Goal: Task Accomplishment & Management: Manage account settings

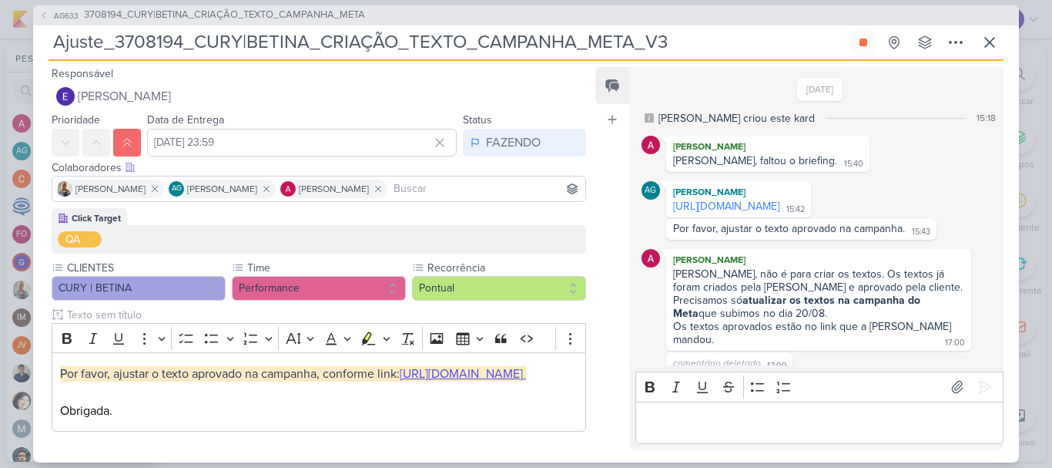
scroll to position [183, 0]
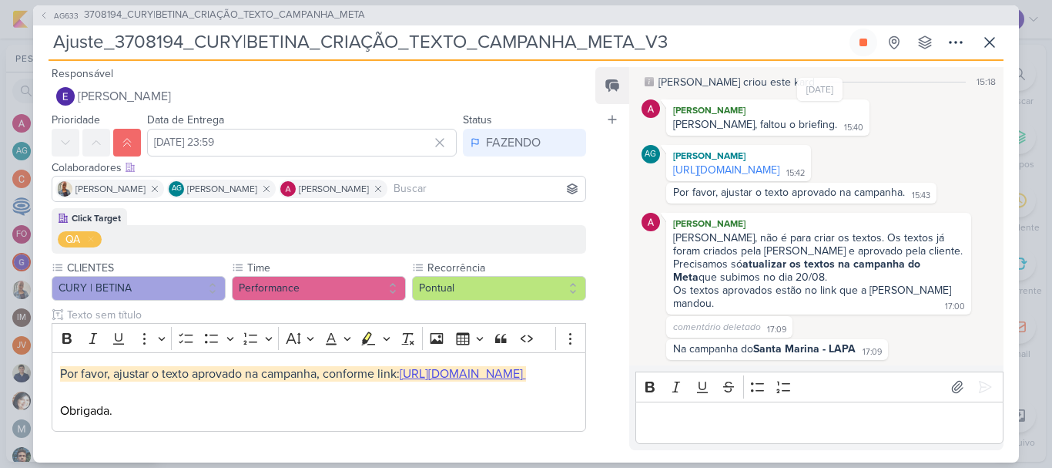
click at [656, 311] on div "[PERSON_NAME] Nelito, não é para criar os textos. Os textos já foram criados pe…" at bounding box center [820, 264] width 357 height 102
click at [518, 150] on div "FAZENDO" at bounding box center [513, 142] width 55 height 18
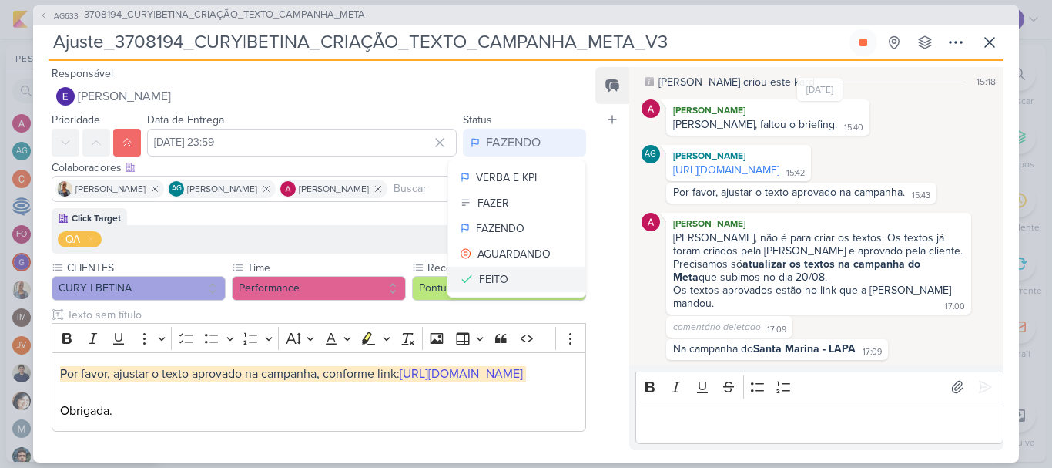
click at [505, 282] on button "FEITO" at bounding box center [516, 279] width 137 height 25
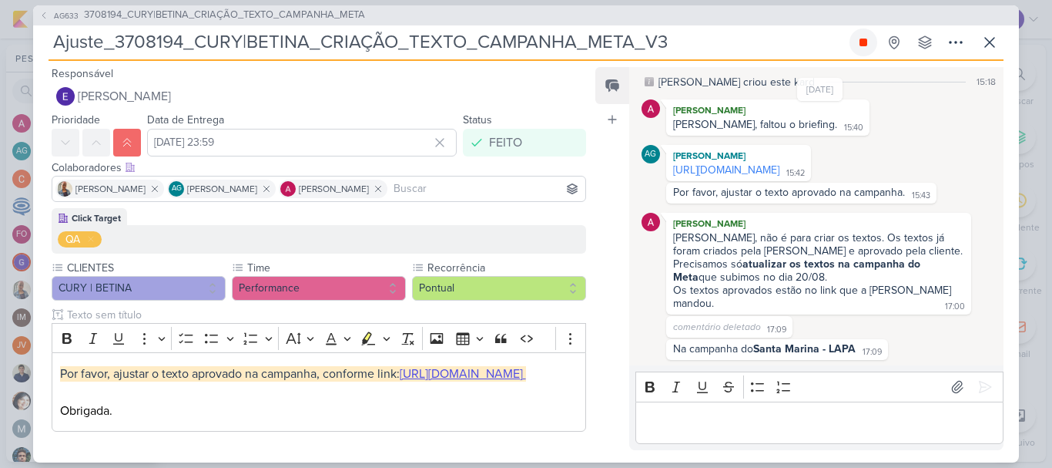
click at [870, 43] on button at bounding box center [864, 43] width 28 height 28
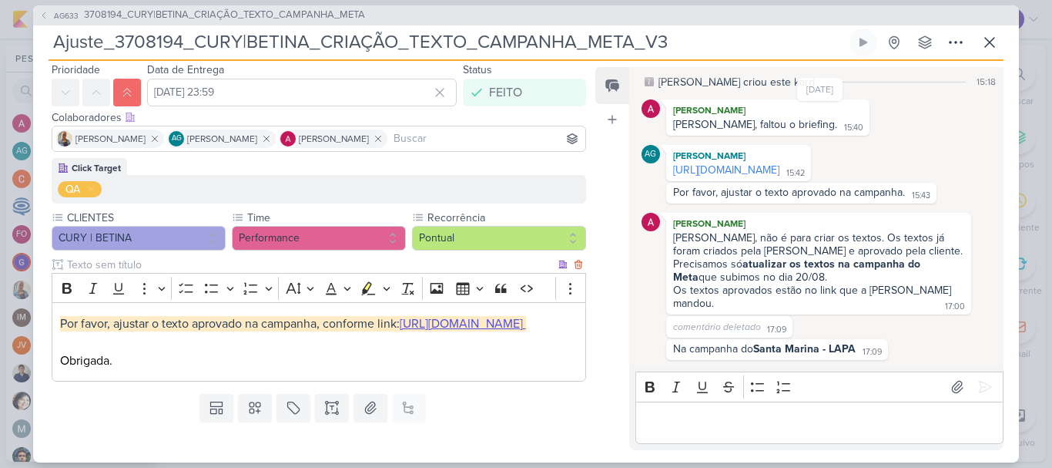
scroll to position [121, 0]
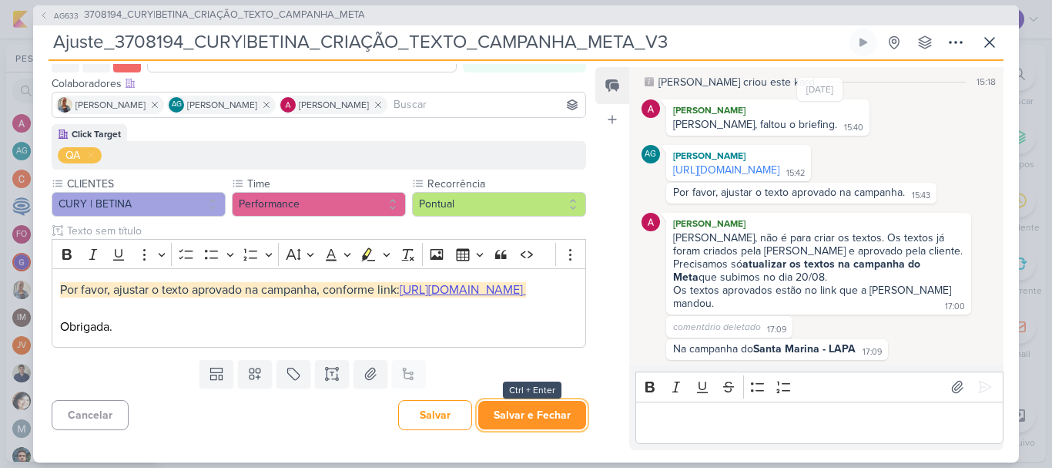
click at [561, 424] on button "Salvar e Fechar" at bounding box center [532, 415] width 108 height 29
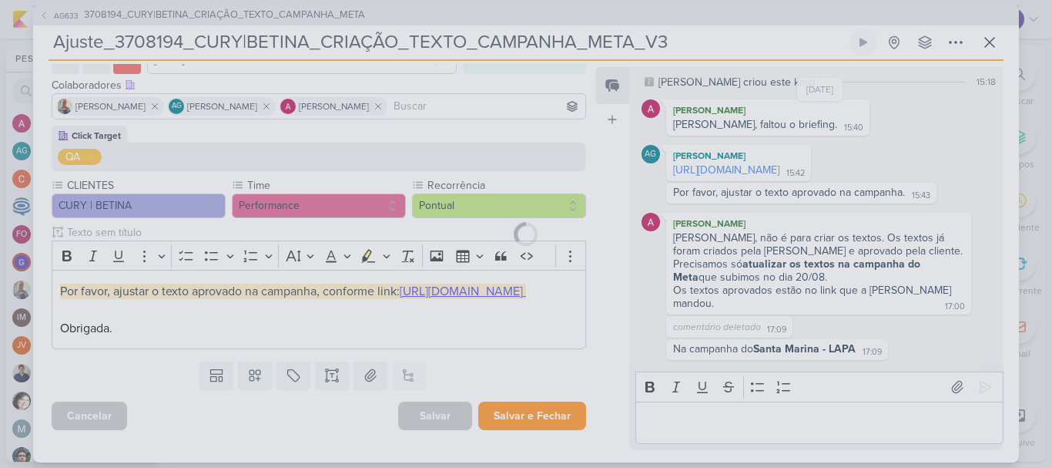
scroll to position [119, 0]
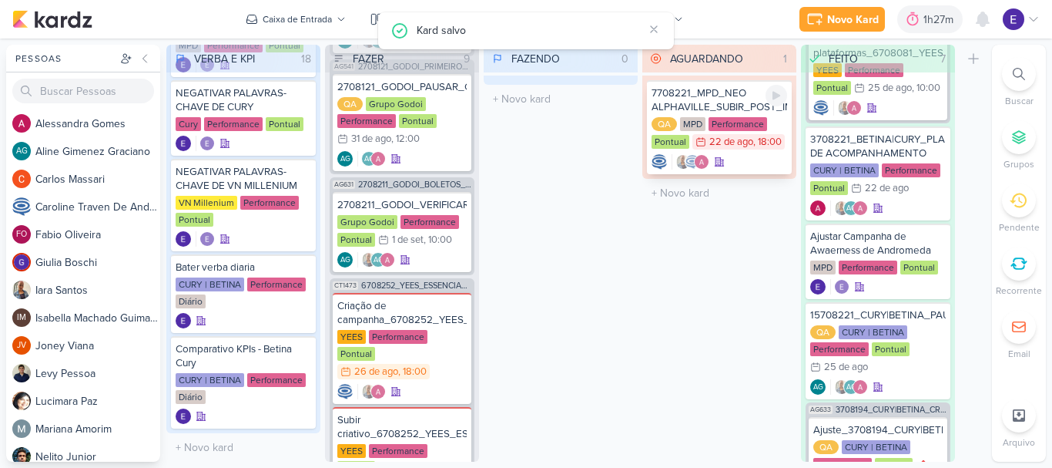
click at [734, 169] on div at bounding box center [720, 161] width 136 height 15
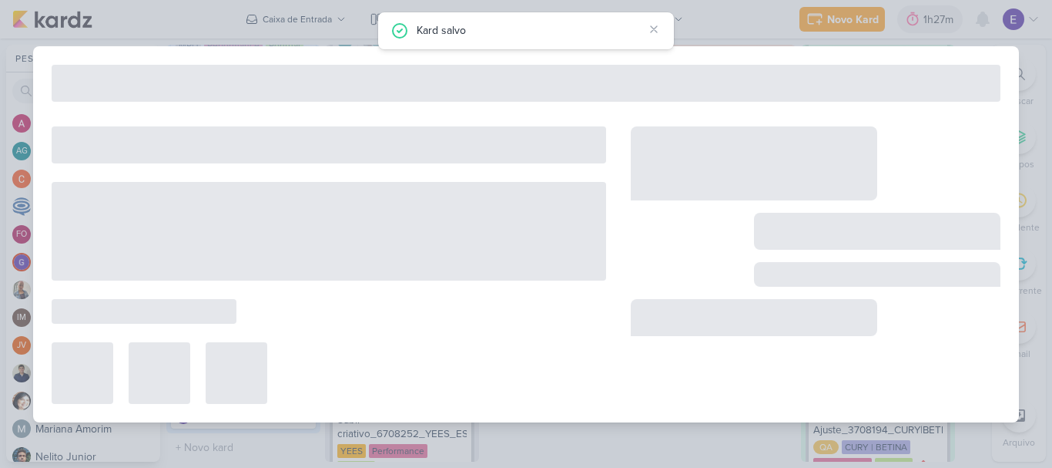
type input "7708221_MPD_NEO ALPHAVILLE_SUBIR_POST_IMPULSIONAMENTO_META_ADS"
type input "[DATE] 18:00"
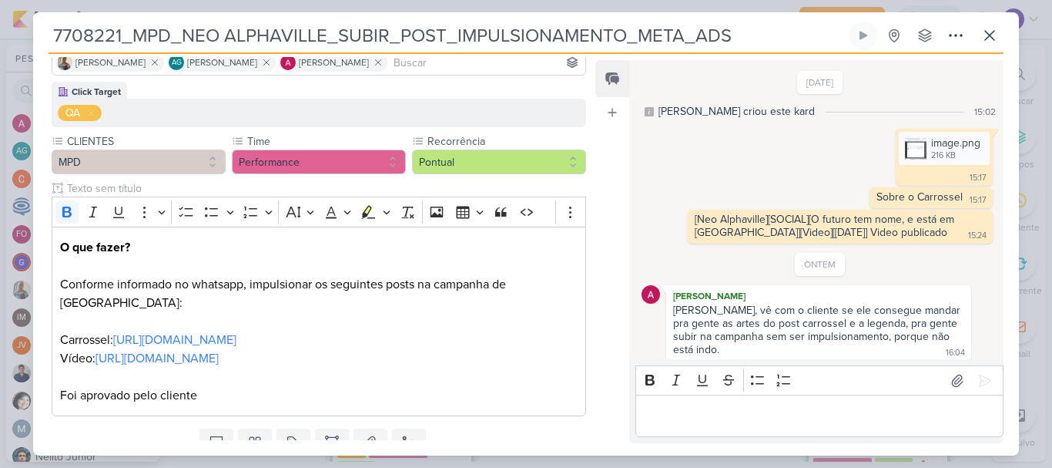
scroll to position [8, 0]
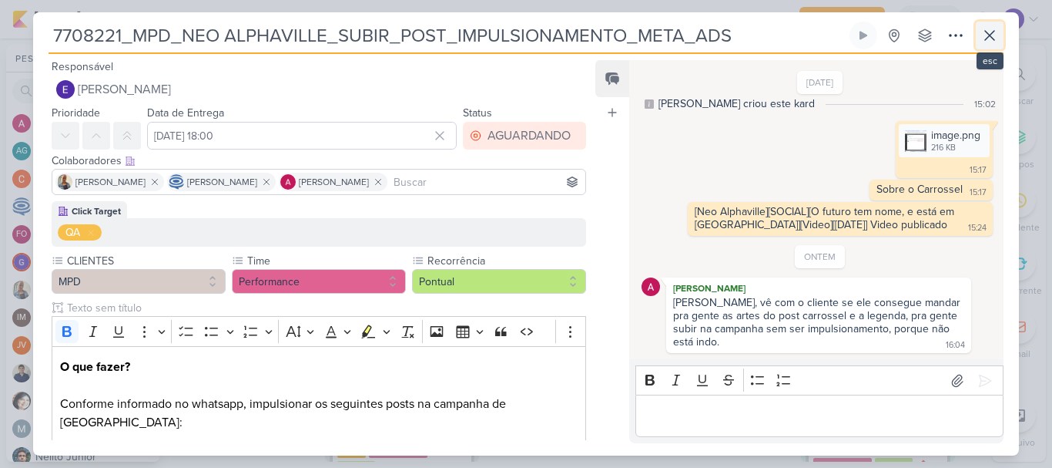
click at [991, 39] on icon at bounding box center [990, 35] width 18 height 18
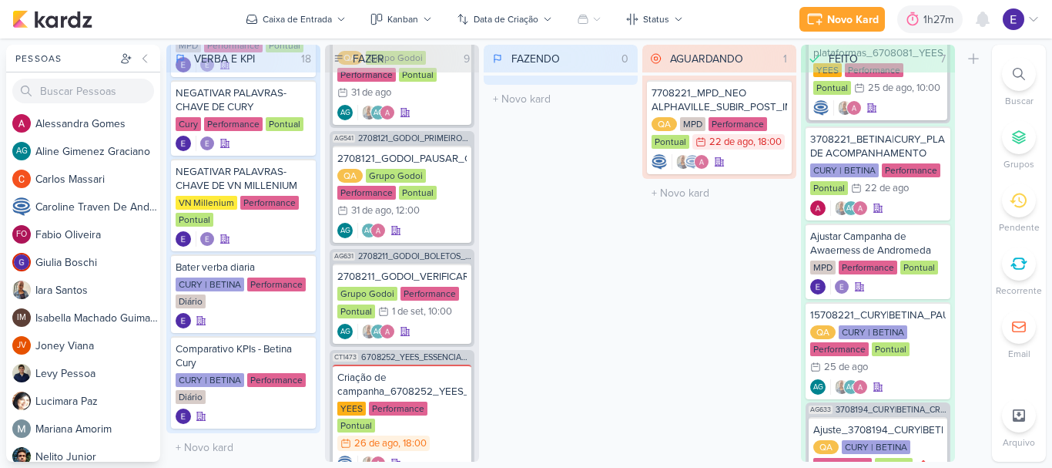
scroll to position [616, 0]
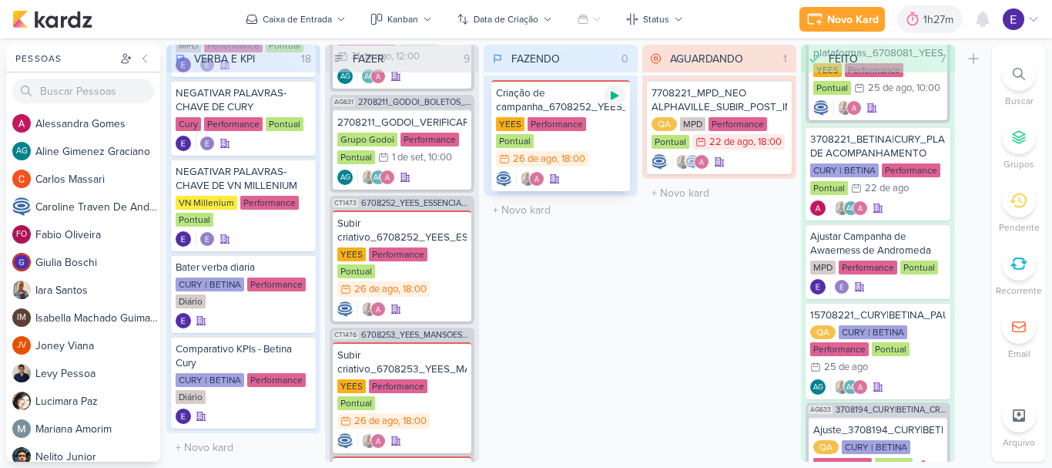
click at [615, 96] on icon at bounding box center [615, 96] width 8 height 8
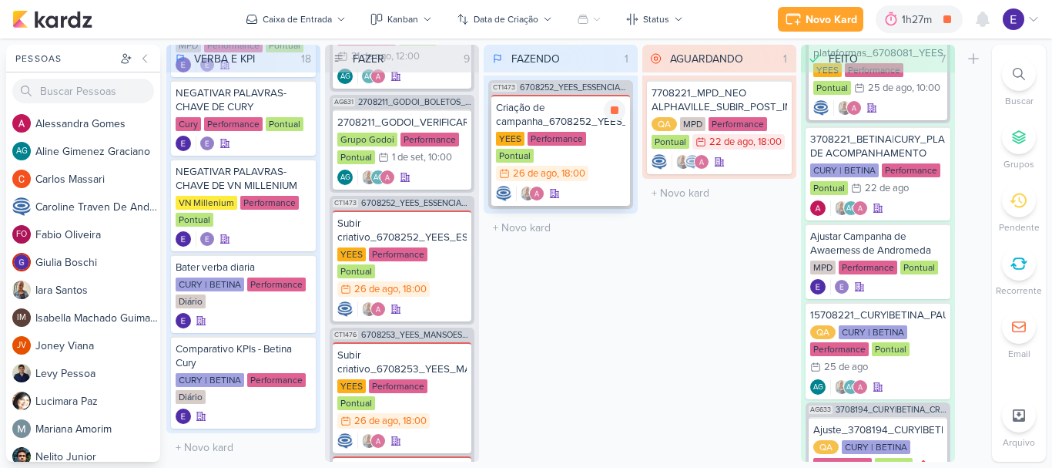
click at [607, 166] on div "Criação de campanha_6708252_YEES_ESSENCIA_CAMPOLIM_SUBIR_PEÇAS_CAMPANHA [GEOGRA…" at bounding box center [560, 150] width 139 height 111
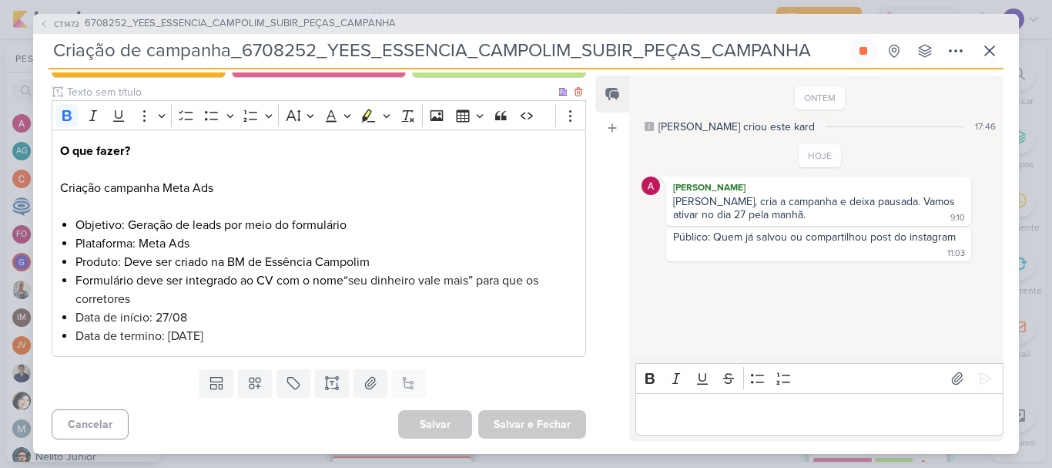
scroll to position [180, 0]
drag, startPoint x: 955, startPoint y: 233, endPoint x: 745, endPoint y: 244, distance: 210.6
click at [745, 244] on div "Público: Quem já salvou ou compartilhou post do instagram 11:03" at bounding box center [818, 244] width 299 height 28
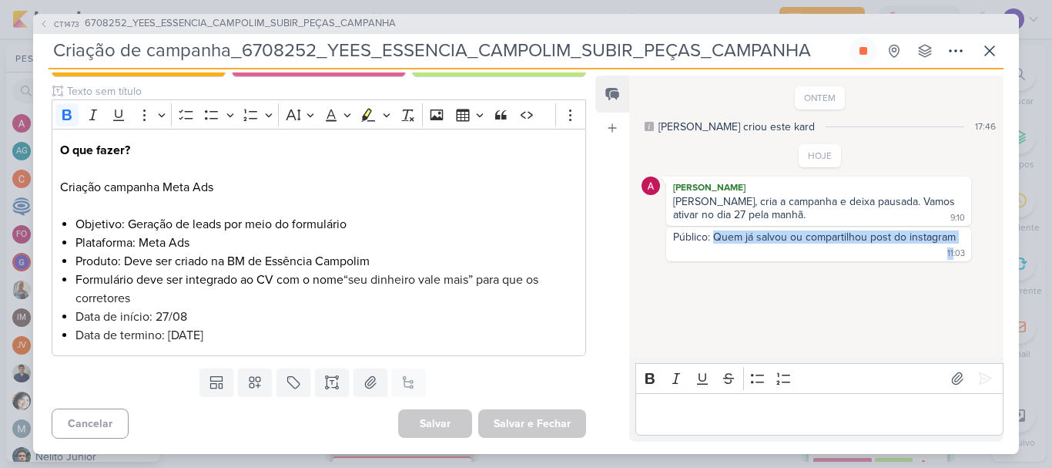
drag, startPoint x: 713, startPoint y: 239, endPoint x: 948, endPoint y: 250, distance: 235.2
click at [948, 250] on div "Público: Quem já salvou ou compartilhou post do instagram 11:03 11:03" at bounding box center [818, 244] width 305 height 34
copy div "Quem já salvou ou compartilhou post do instagram 11:03 11"
click at [926, 235] on div "Público: Quem já salvou ou compartilhou post do instagram" at bounding box center [814, 236] width 283 height 13
drag, startPoint x: 956, startPoint y: 238, endPoint x: 716, endPoint y: 240, distance: 240.3
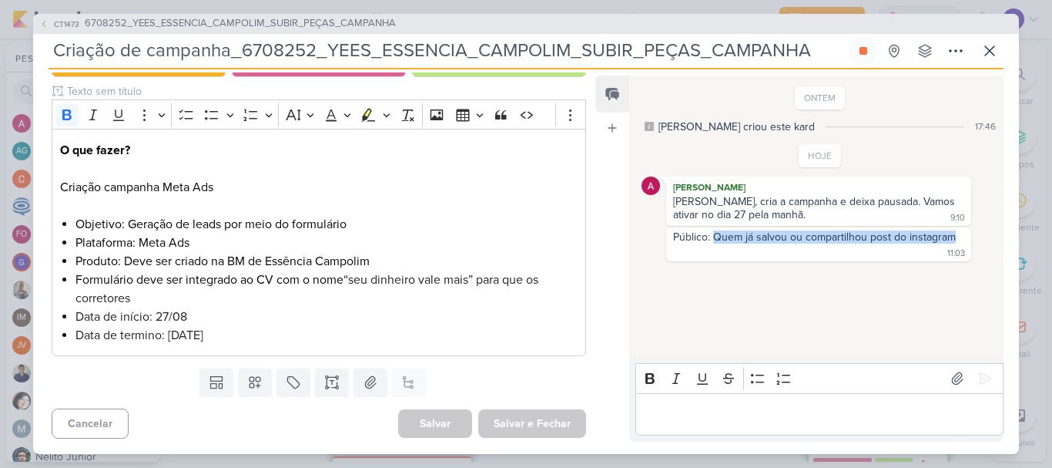
click at [716, 240] on div "Público: Quem já salvou ou compartilhou post do instagram 11:03" at bounding box center [818, 244] width 299 height 28
copy div "Quem já salvou ou compartilhou post do instagram"
click at [726, 298] on div "ONTEM [PERSON_NAME] criou este kard 17:46 HOJE [PERSON_NAME] 9:10 9:10" at bounding box center [815, 217] width 373 height 280
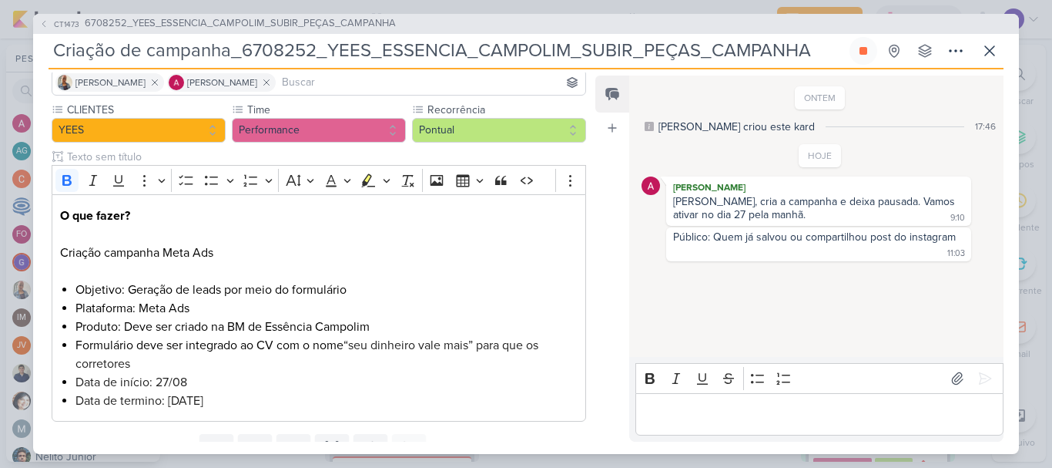
scroll to position [0, 0]
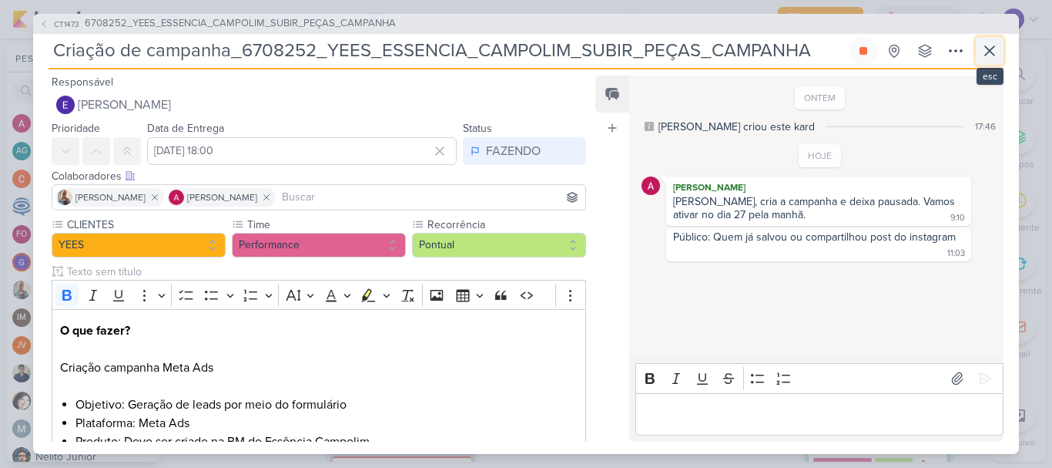
click at [984, 42] on icon at bounding box center [990, 51] width 18 height 18
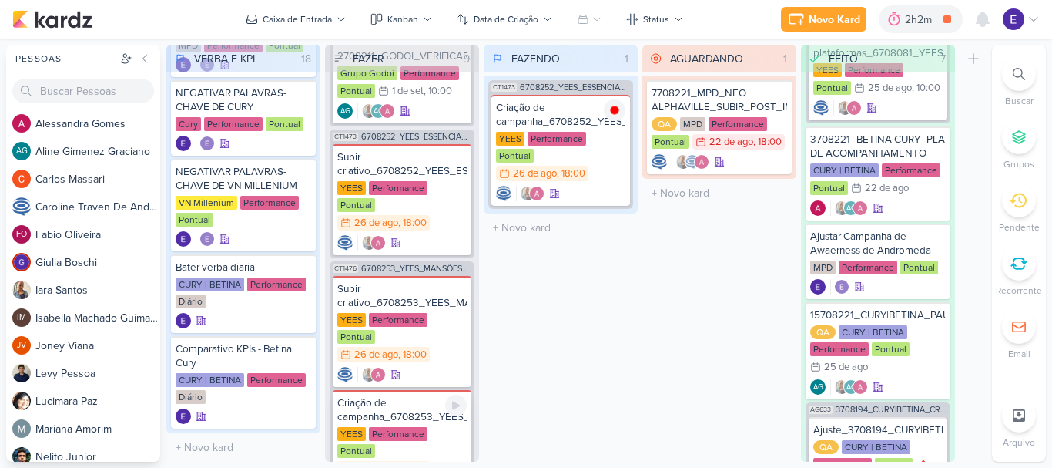
scroll to position [682, 0]
click at [690, 286] on div "AGUARDANDO 1 Mover Para Esquerda Mover Para Direita [GEOGRAPHIC_DATA] 7708221_M…" at bounding box center [719, 253] width 154 height 417
click at [991, 23] on icon at bounding box center [983, 19] width 18 height 18
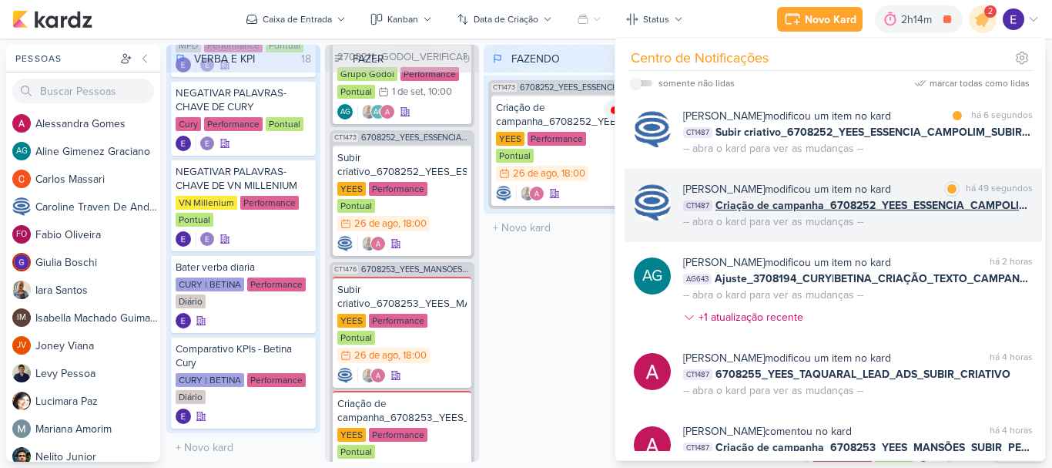
click at [953, 197] on div "marcar como lida há 49 segundos" at bounding box center [988, 189] width 89 height 16
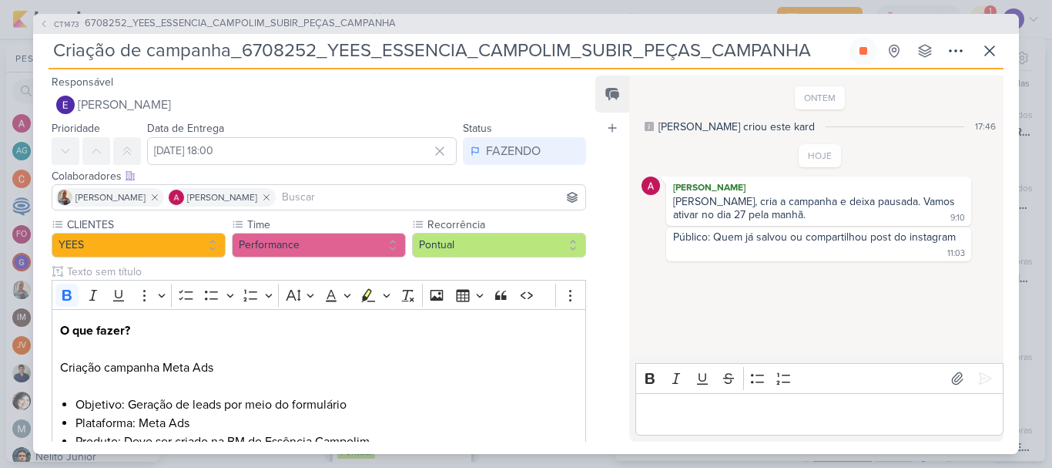
scroll to position [199, 0]
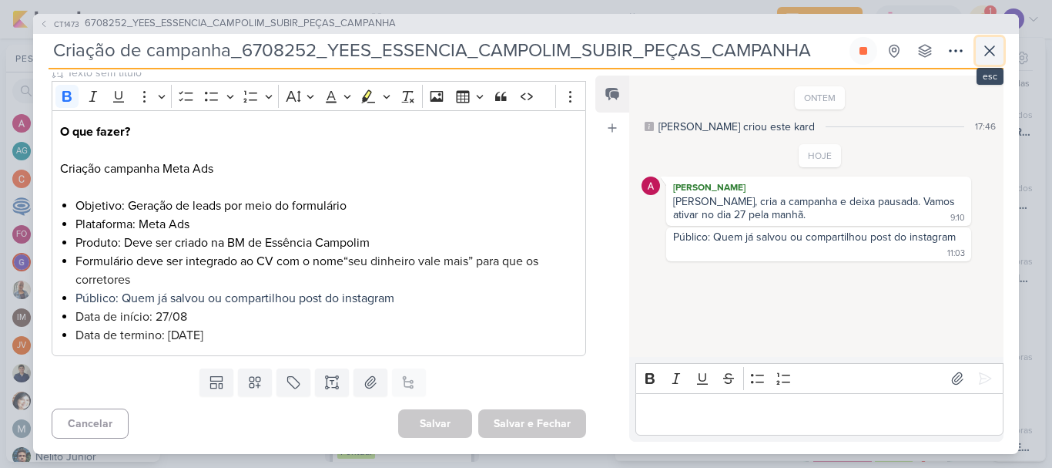
click at [996, 61] on button at bounding box center [990, 51] width 28 height 28
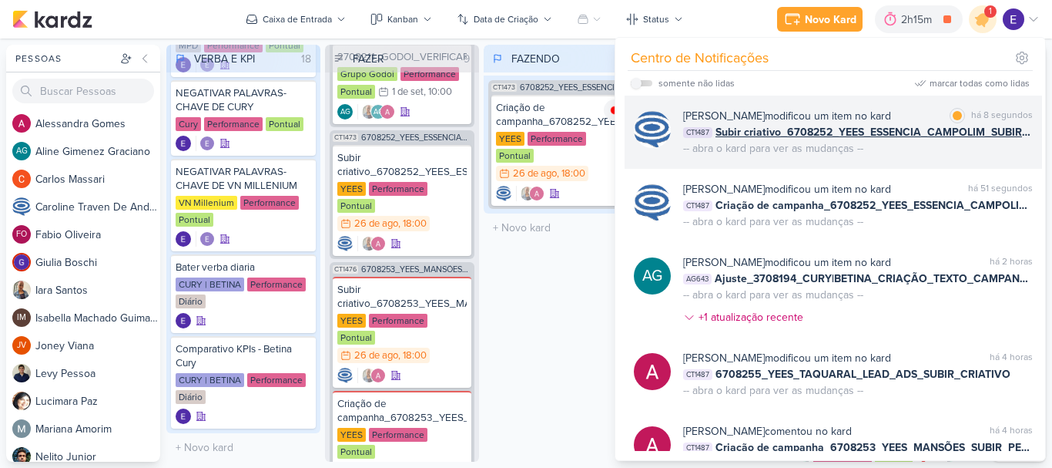
click at [994, 111] on div "há 8 segundos" at bounding box center [1002, 116] width 62 height 16
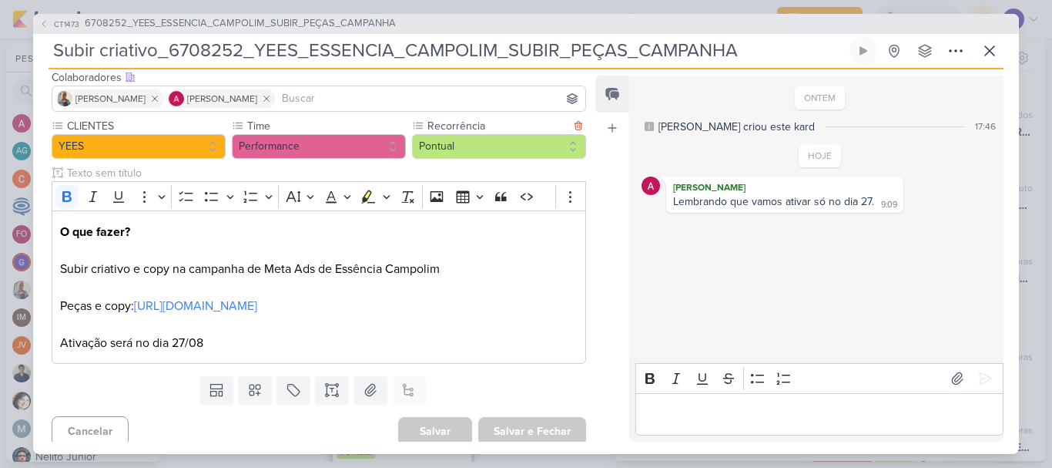
scroll to position [106, 0]
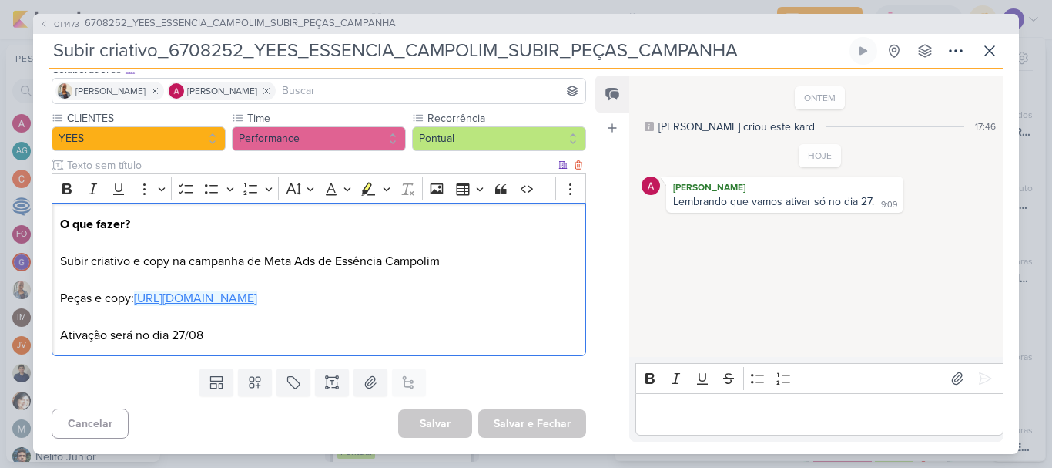
click at [257, 299] on link "[URL][DOMAIN_NAME]" at bounding box center [195, 297] width 123 height 15
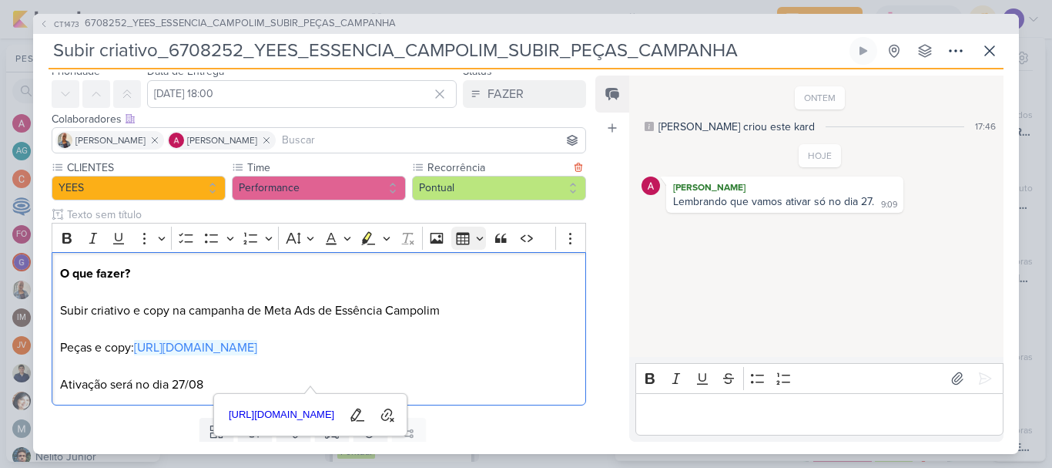
scroll to position [0, 0]
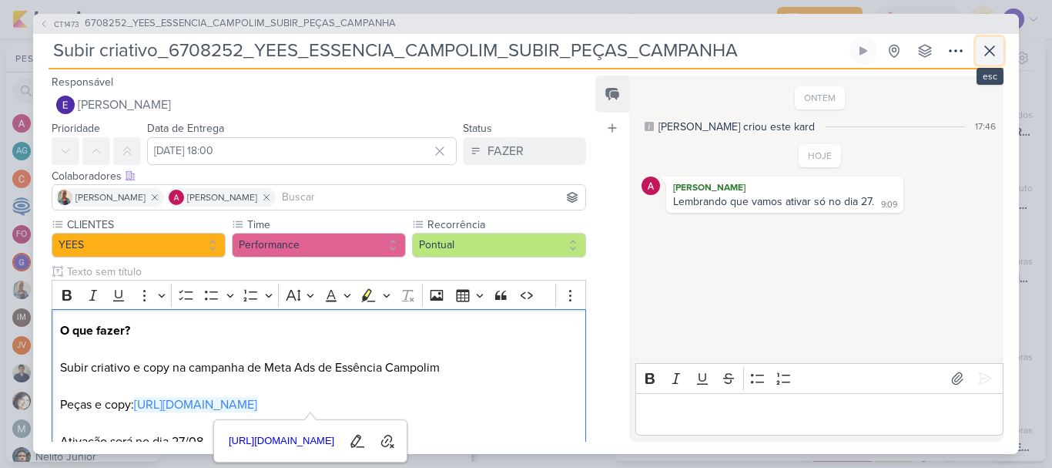
click at [994, 59] on icon at bounding box center [990, 51] width 18 height 18
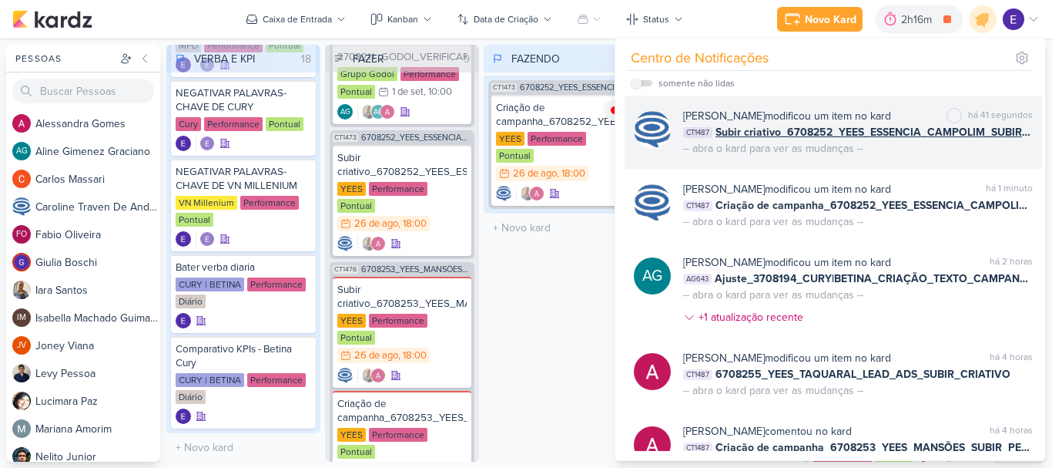
click at [890, 156] on div "[PERSON_NAME] modificou um item no kard marcar como não lida há 41 segundos CT1…" at bounding box center [858, 132] width 350 height 49
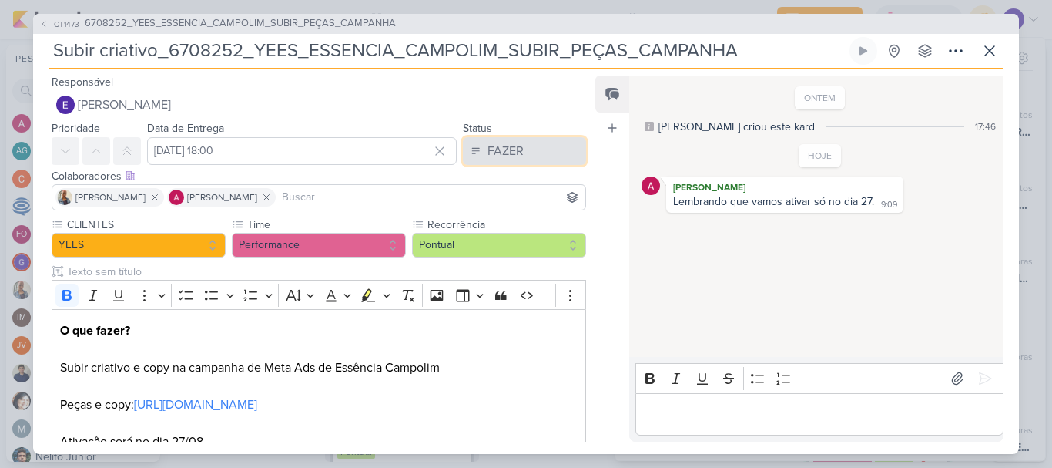
click at [488, 148] on div "FAZER" at bounding box center [506, 151] width 36 height 18
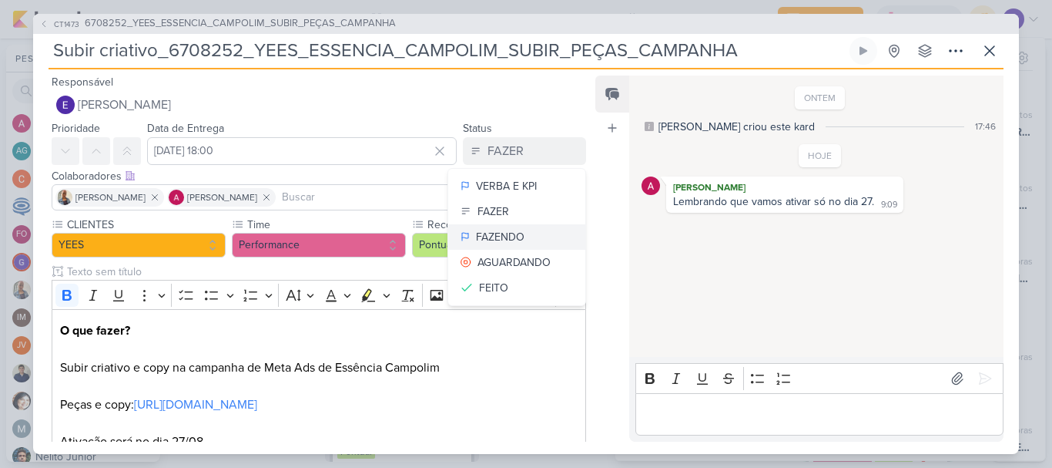
click at [506, 232] on div "FAZENDO" at bounding box center [500, 237] width 49 height 16
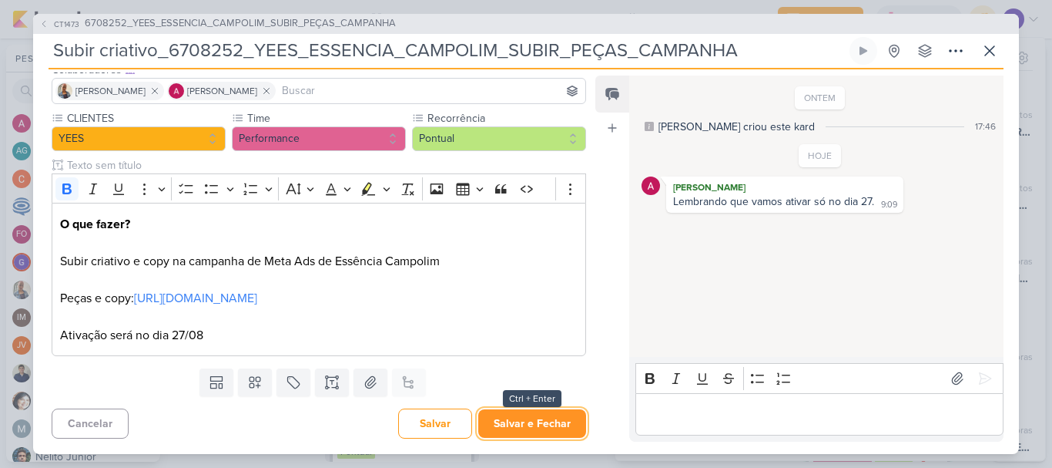
click at [556, 414] on button "Salvar e Fechar" at bounding box center [532, 423] width 108 height 29
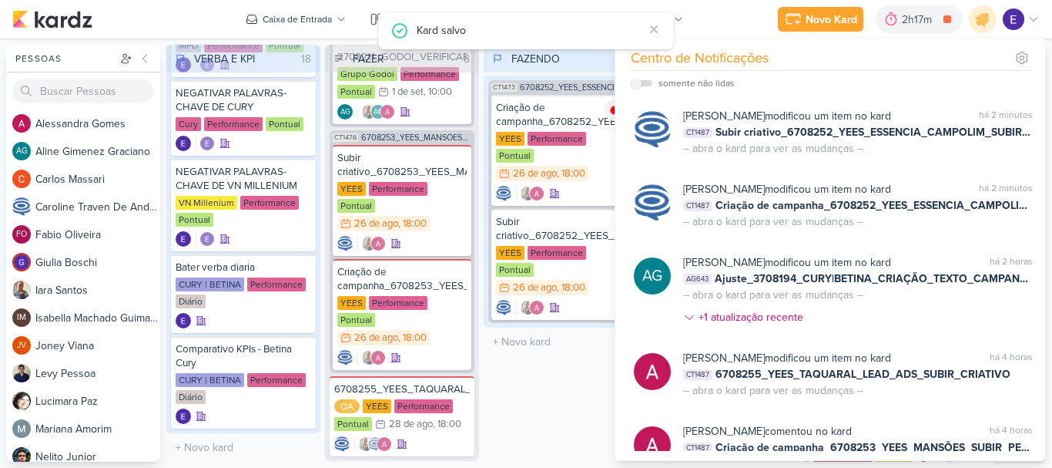
scroll to position [665, 0]
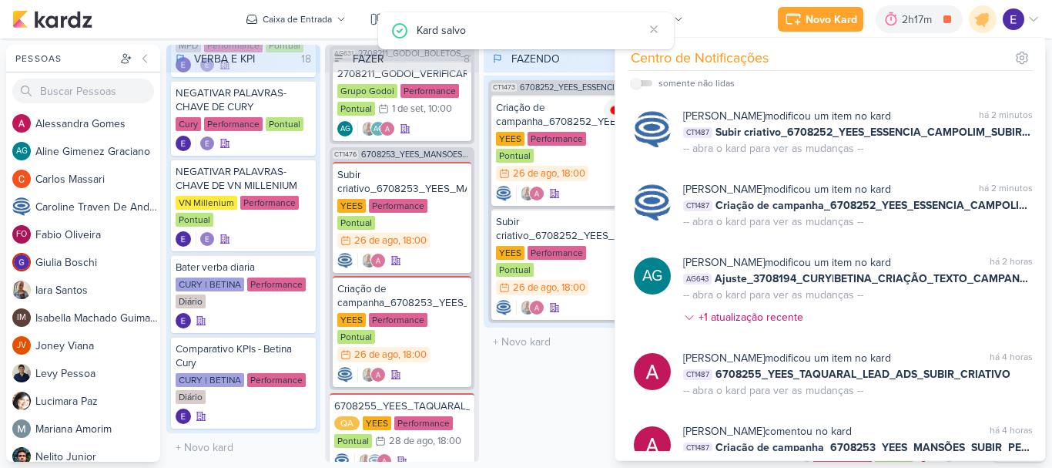
click at [556, 344] on div "FAZENDO 1 Mover Para Esquerda Mover Para Direita [GEOGRAPHIC_DATA] CT1473 67082…" at bounding box center [561, 253] width 154 height 417
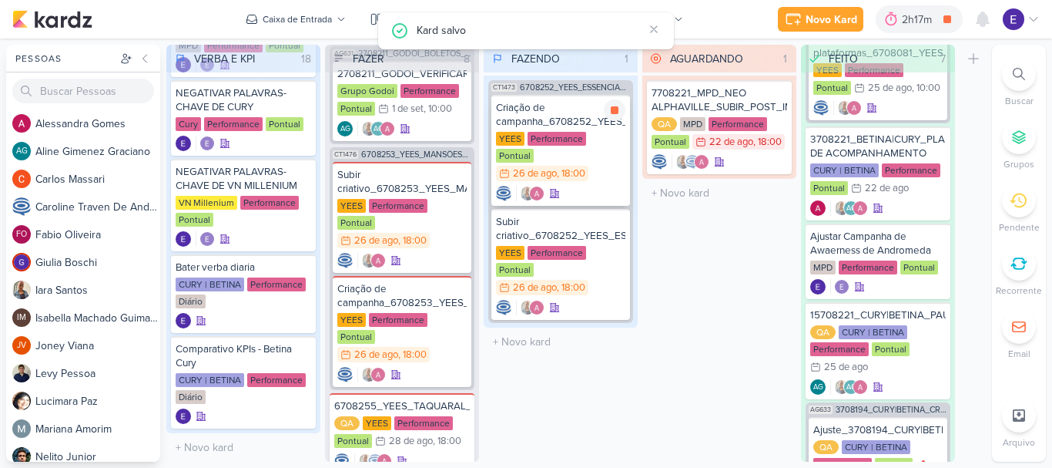
click at [599, 186] on div at bounding box center [560, 193] width 129 height 15
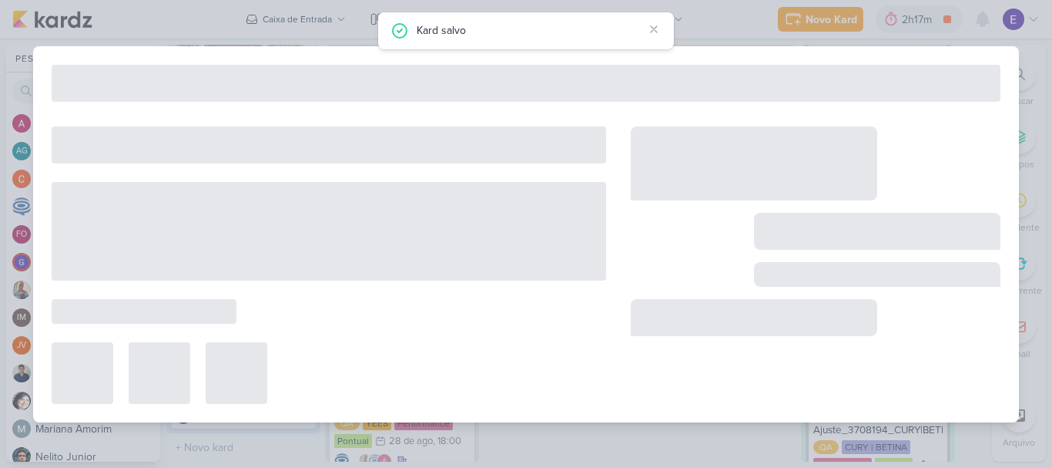
type input "Criação de campanha_6708252_YEES_ESSENCIA_CAMPOLIM_SUBIR_PEÇAS_CAMPANHA"
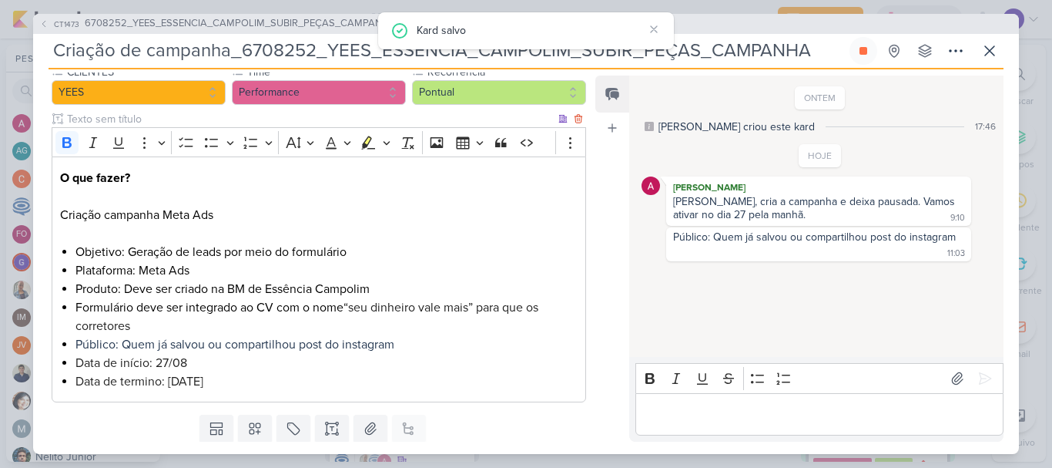
scroll to position [199, 0]
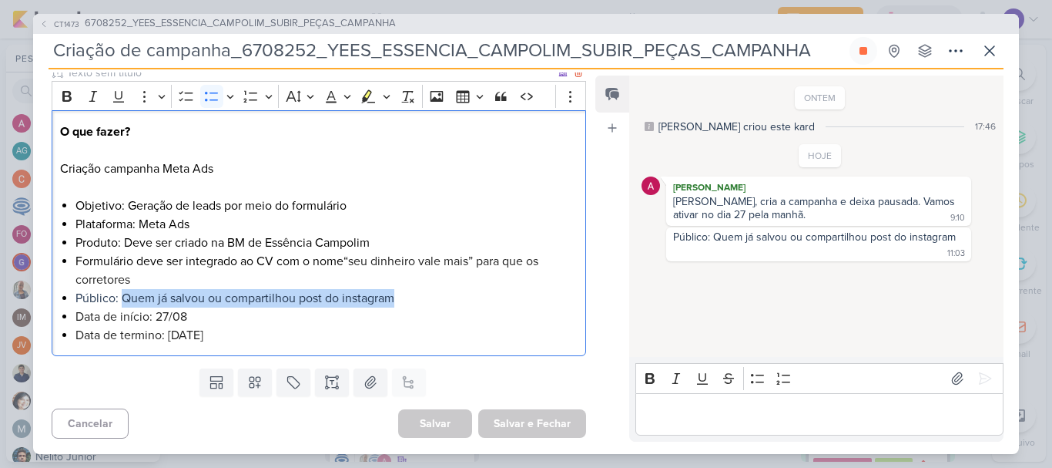
drag, startPoint x: 411, startPoint y: 303, endPoint x: 125, endPoint y: 296, distance: 285.9
click at [125, 296] on li "Público: Quem já salvou ou compartilhou post do instagram" at bounding box center [326, 298] width 502 height 18
copy span "Quem já salvou ou compartilhou post do instagram"
click at [1001, 59] on button at bounding box center [990, 51] width 28 height 28
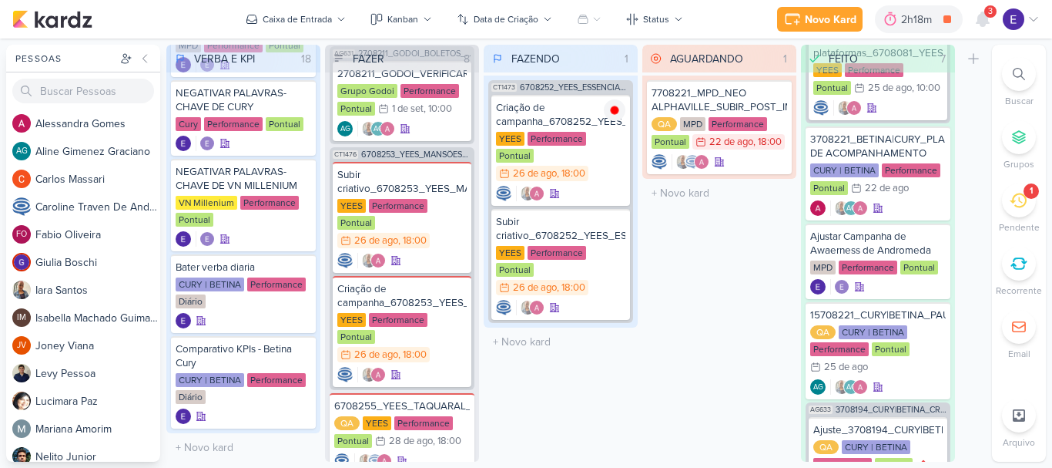
click at [990, 12] on span "3" at bounding box center [990, 11] width 5 height 12
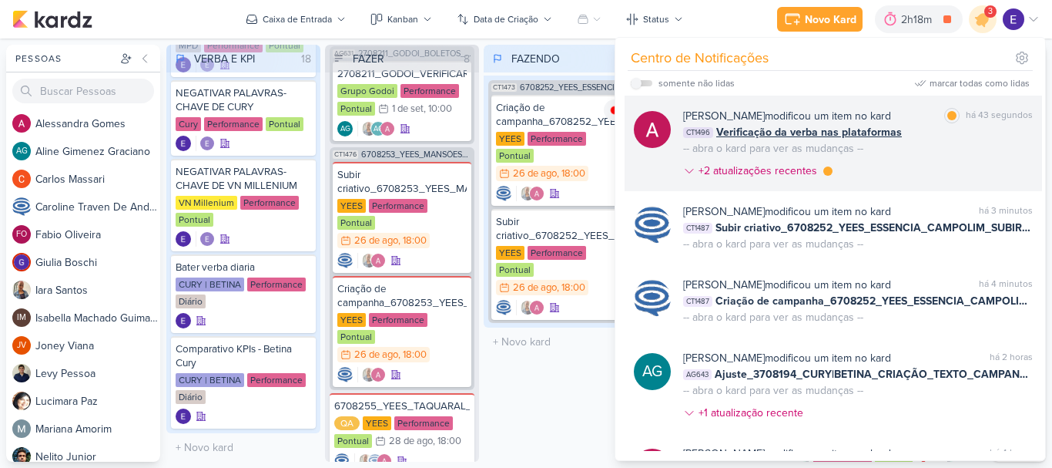
click at [999, 140] on div "[PERSON_NAME] modificou um item no kard marcar como lida há 43 segundos CT1496 …" at bounding box center [858, 146] width 350 height 77
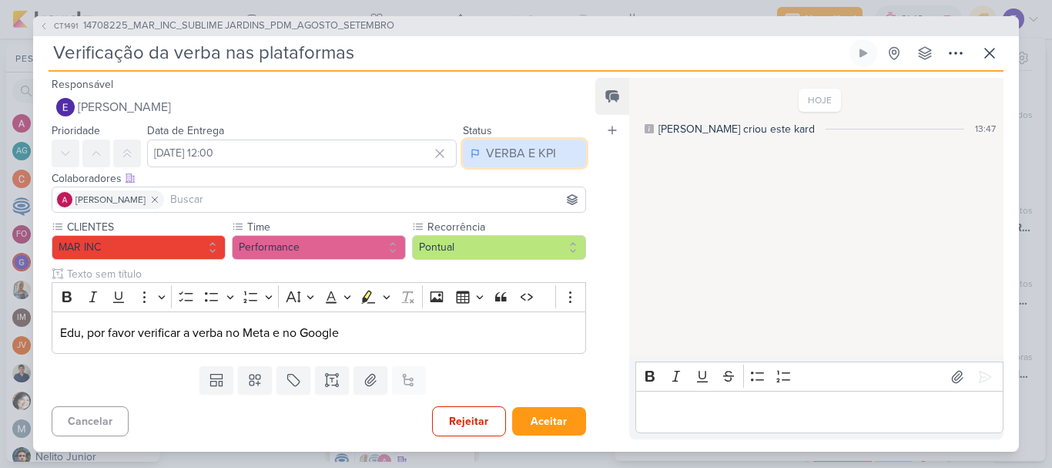
click at [522, 149] on div "VERBA E KPI" at bounding box center [521, 153] width 70 height 18
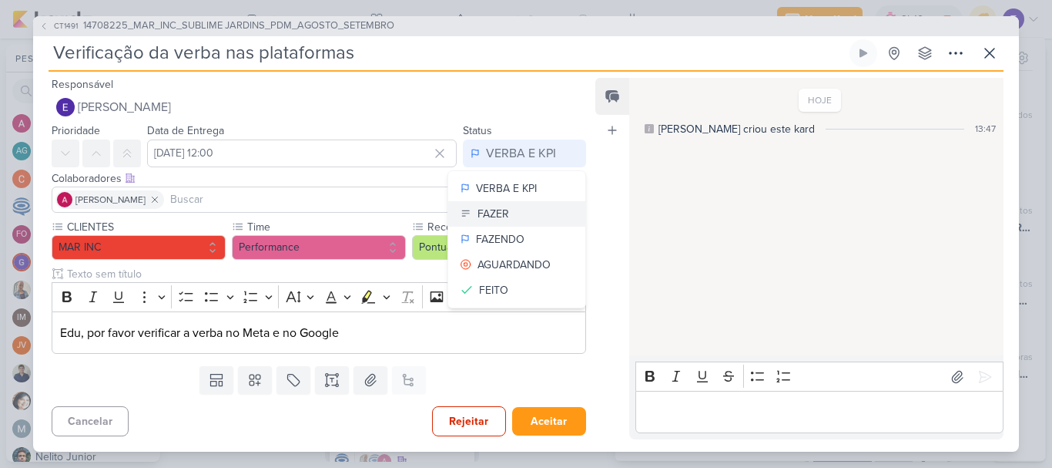
click at [512, 210] on button "FAZER" at bounding box center [516, 213] width 137 height 25
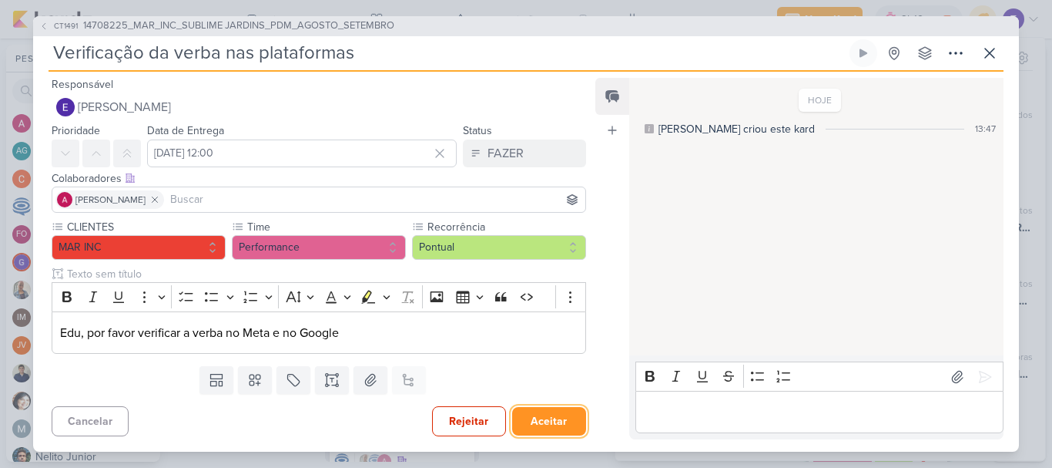
click at [558, 414] on button "Aceitar" at bounding box center [549, 421] width 74 height 29
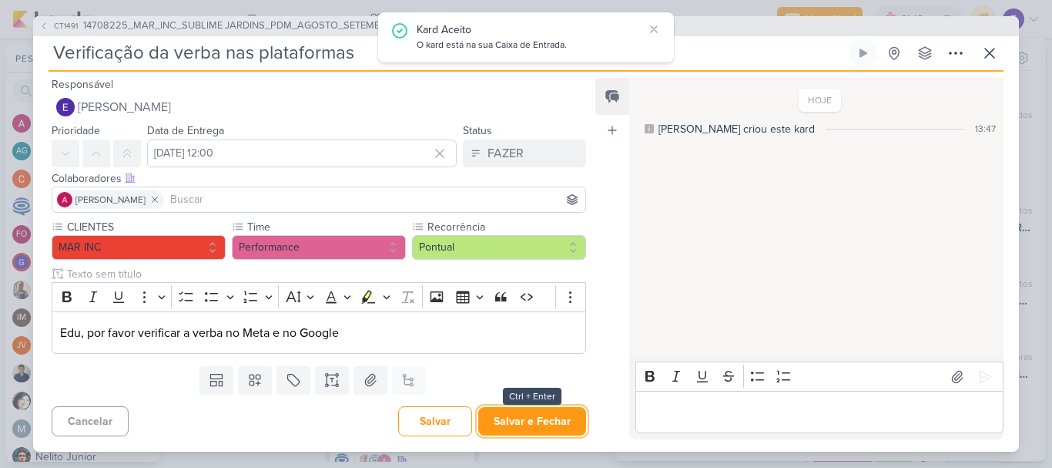
click at [558, 414] on button "Salvar e Fechar" at bounding box center [532, 421] width 108 height 29
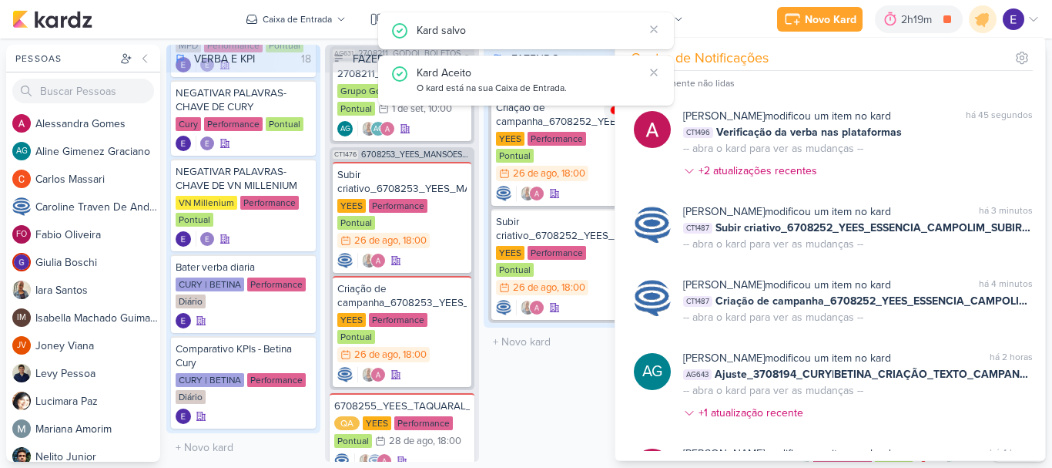
scroll to position [682, 0]
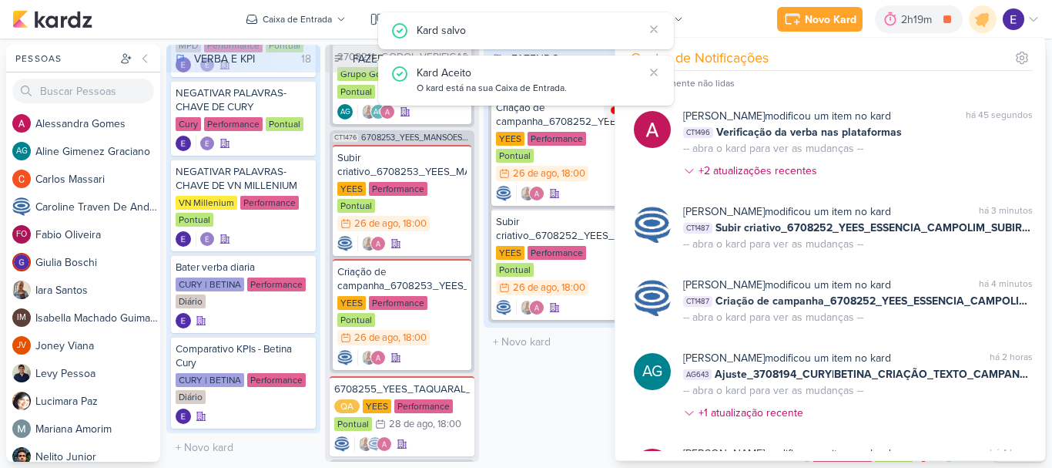
click at [562, 381] on div "FAZENDO 1 Mover Para Esquerda Mover Para Direita [GEOGRAPHIC_DATA] CT1473 67082…" at bounding box center [561, 253] width 154 height 417
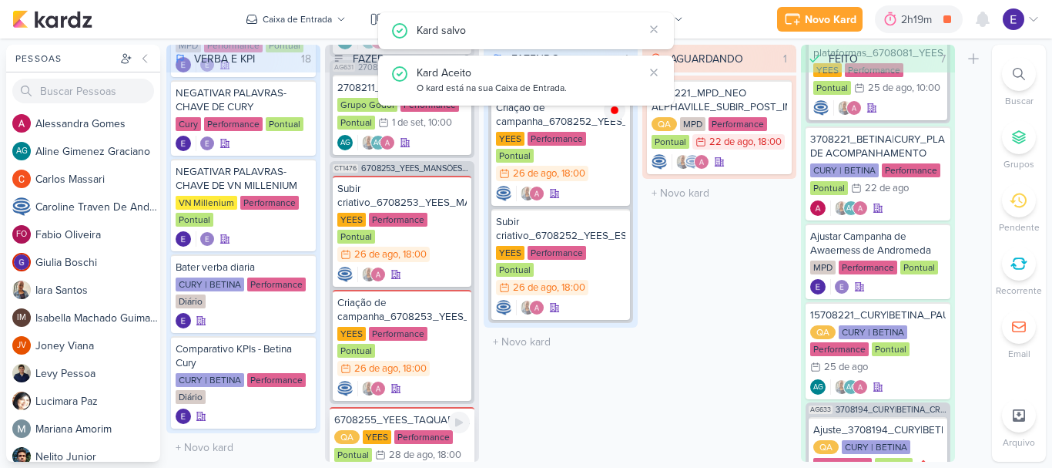
scroll to position [625, 0]
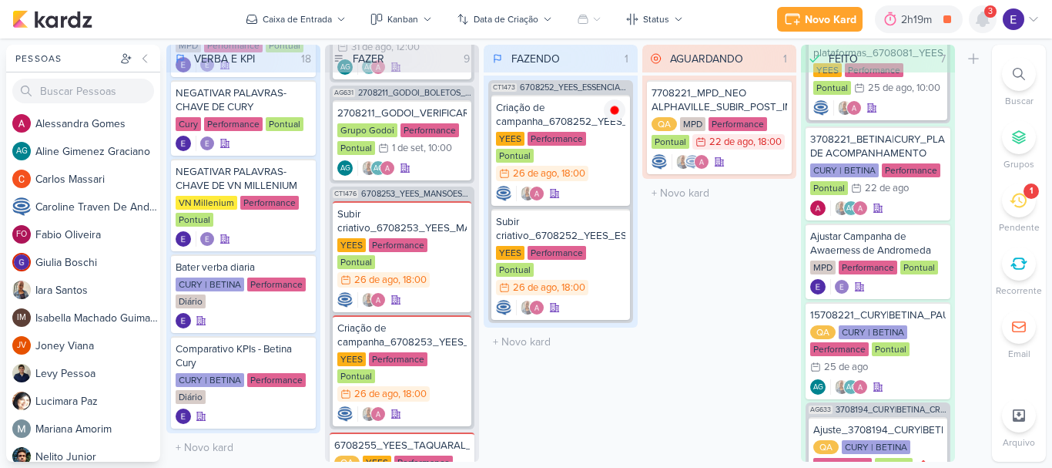
click at [988, 25] on icon at bounding box center [983, 19] width 18 height 18
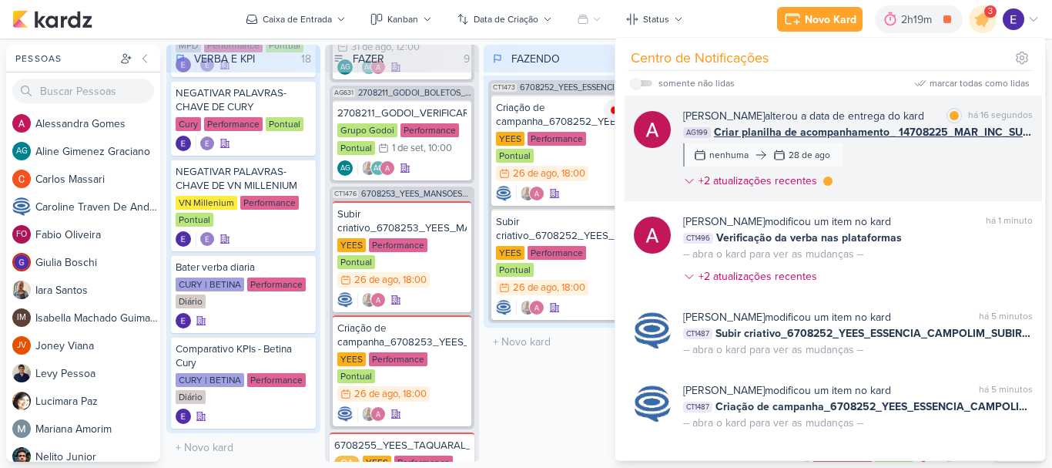
click at [984, 157] on div "[PERSON_NAME] alterou a data de entrega do kard marcar como lida há 16 segundos…" at bounding box center [858, 151] width 350 height 87
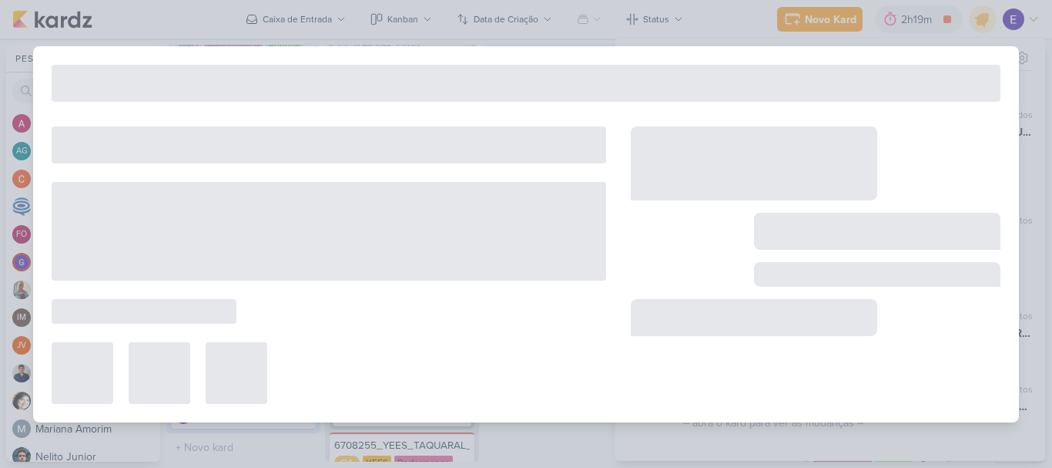
type input "Criar planilha de acompanhamento_ 14708225_MAR_INC_SUBLIME JARDINS_PDM_AGOSTO_S…"
type input "[DATE] 23:59"
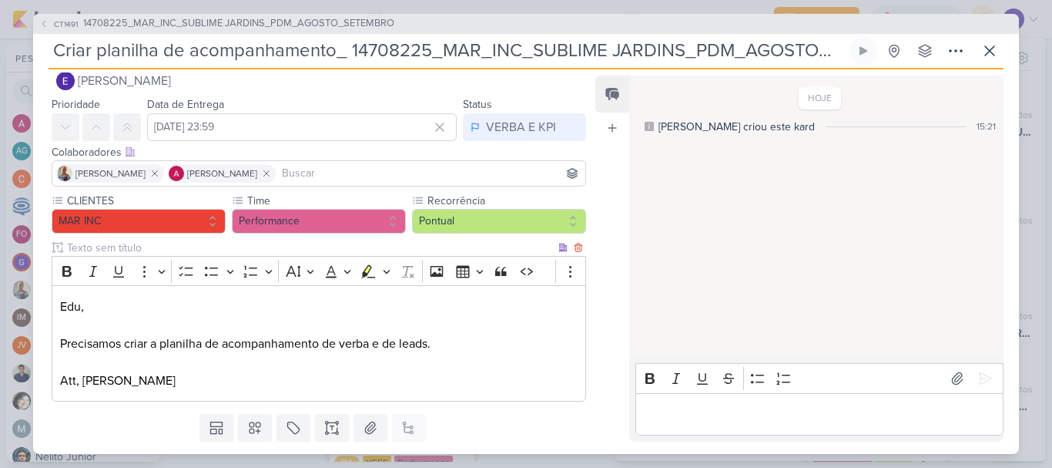
scroll to position [0, 0]
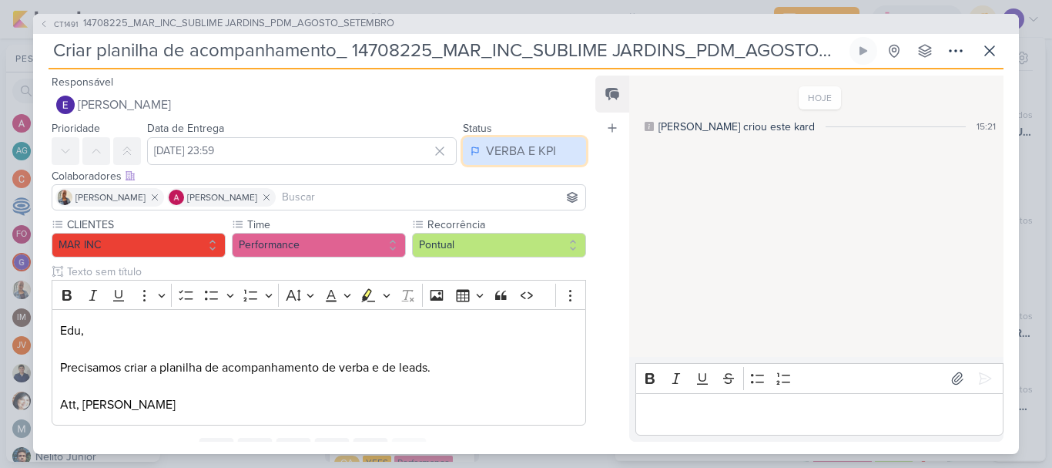
click at [520, 149] on div "VERBA E KPI" at bounding box center [521, 151] width 70 height 18
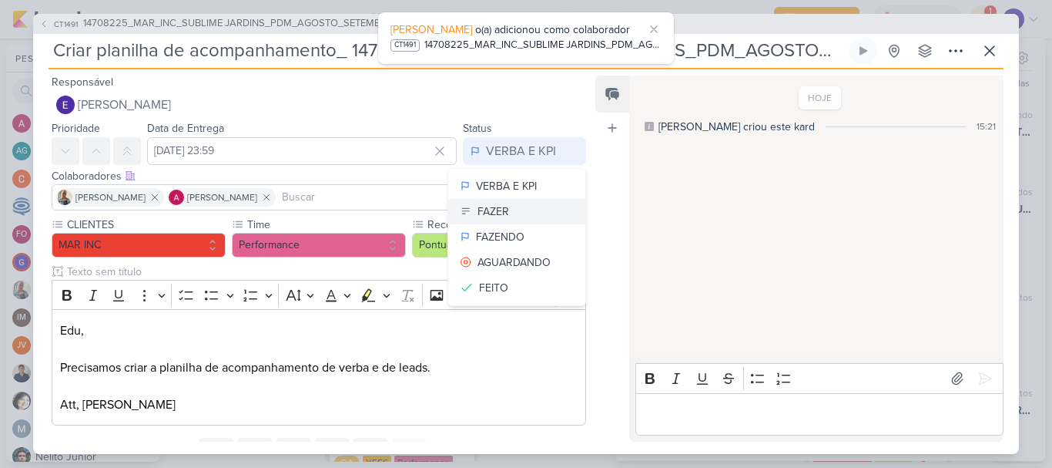
click at [520, 206] on button "FAZER" at bounding box center [516, 211] width 137 height 25
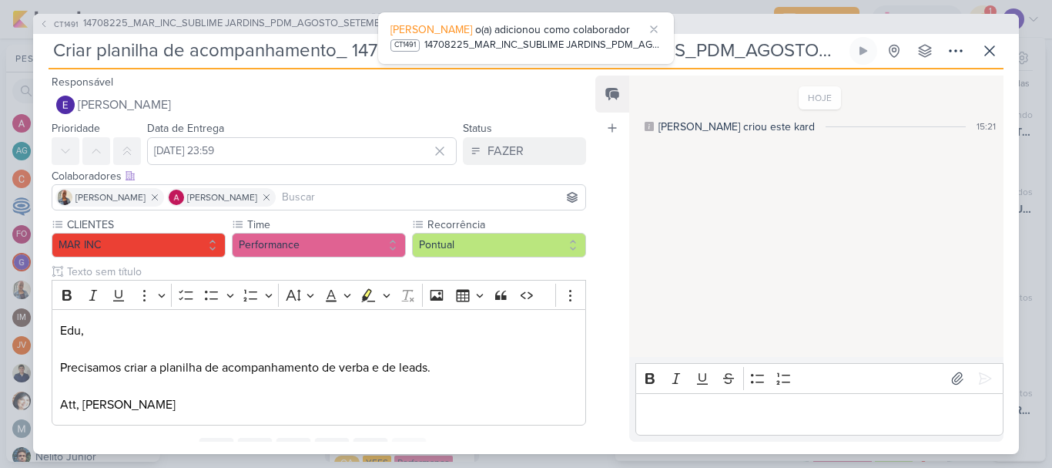
scroll to position [69, 0]
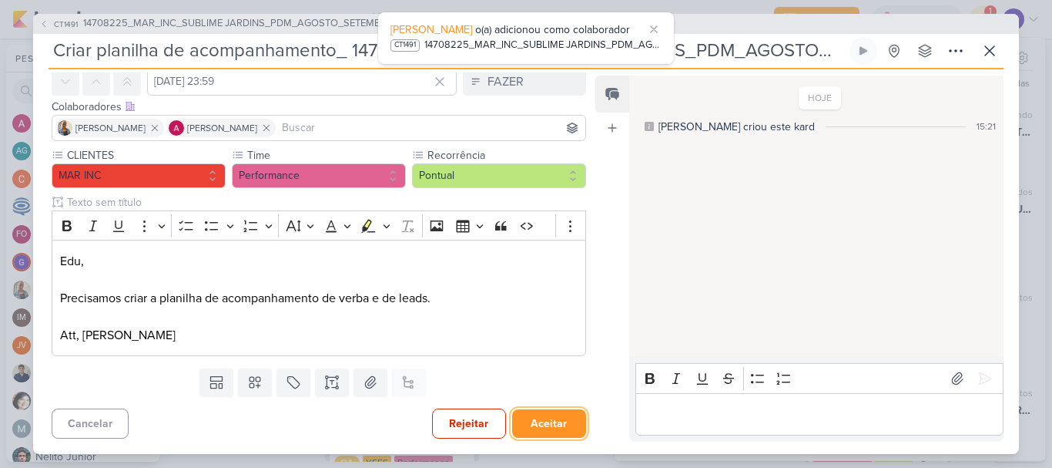
click at [562, 415] on button "Aceitar" at bounding box center [549, 423] width 74 height 29
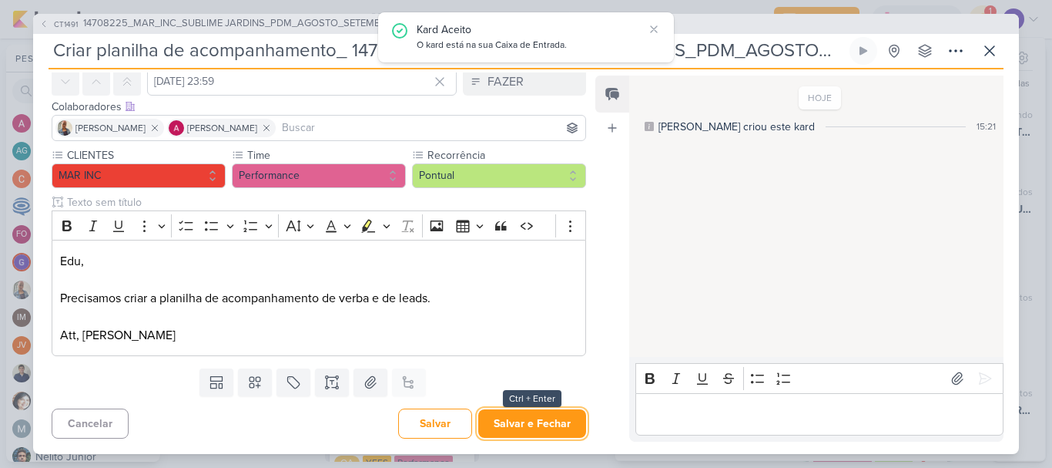
click at [562, 415] on button "Salvar e Fechar" at bounding box center [532, 423] width 108 height 29
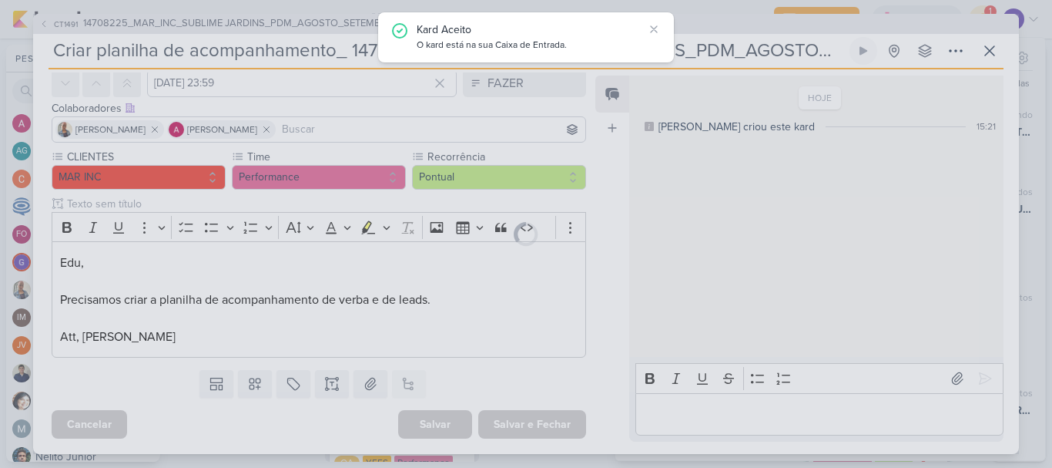
scroll to position [68, 0]
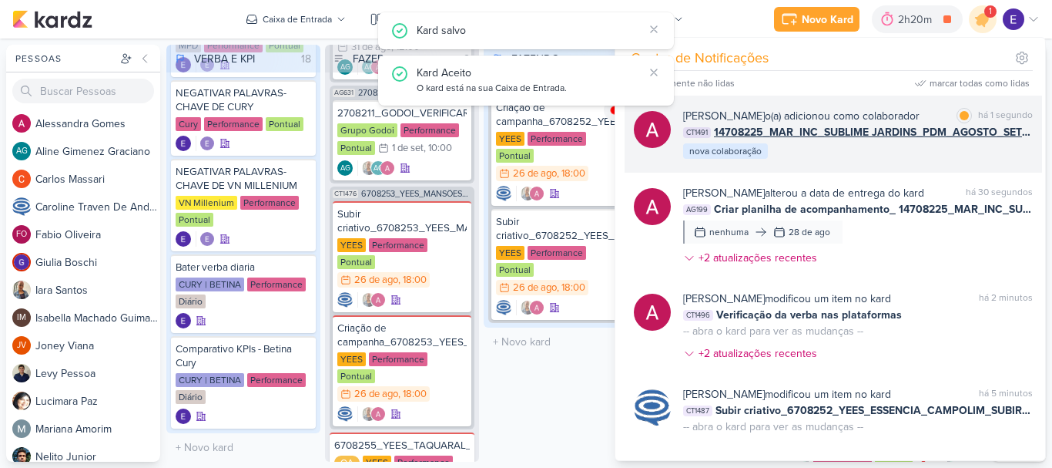
click at [910, 151] on div "[PERSON_NAME] o(a) adicionou como colaborador marcar como lida há 1 segundo CT1…" at bounding box center [858, 134] width 350 height 52
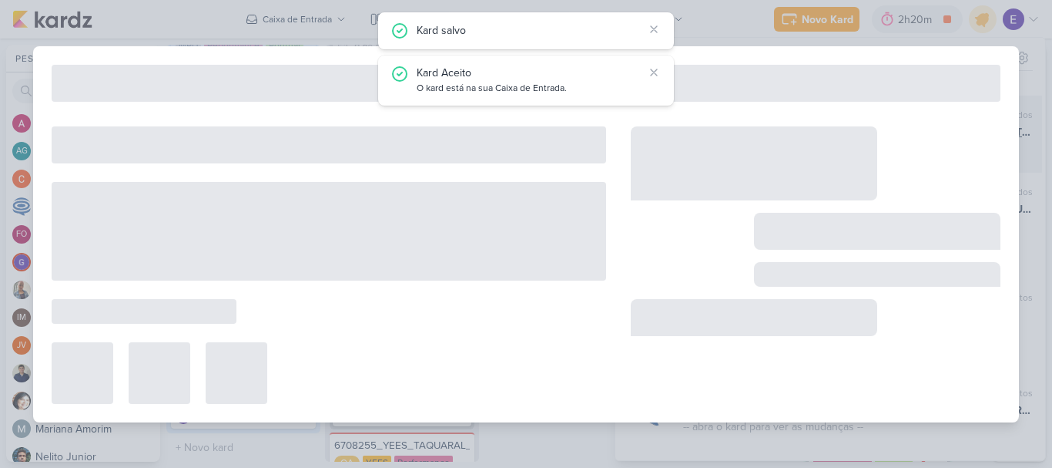
type input "14708225_MAR_INC_SUBLIME JARDINS_PDM_AGOSTO_SETEMBRO"
type input "[DATE] 16:00"
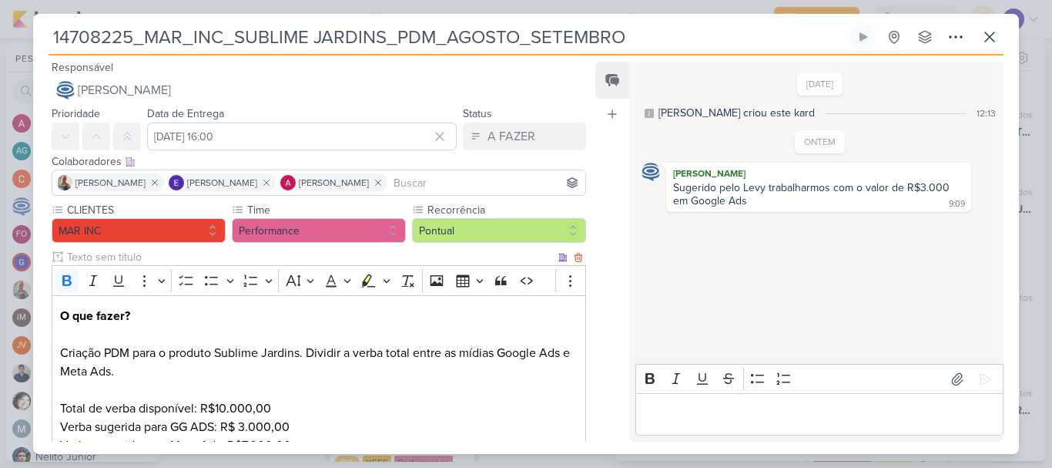
scroll to position [0, 0]
click at [998, 39] on icon at bounding box center [990, 37] width 18 height 18
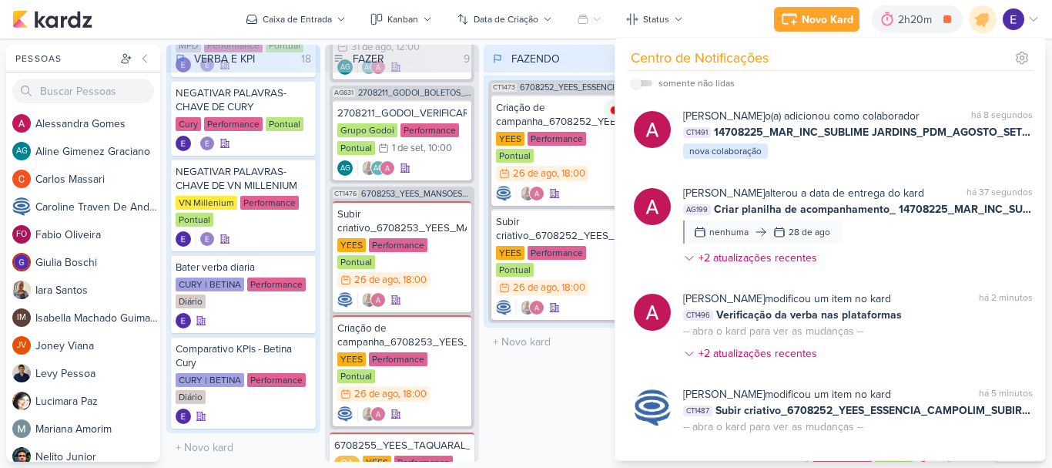
click at [548, 407] on div "FAZENDO 1 Mover Para Esquerda Mover Para Direita [GEOGRAPHIC_DATA] CT1473 67082…" at bounding box center [561, 253] width 154 height 417
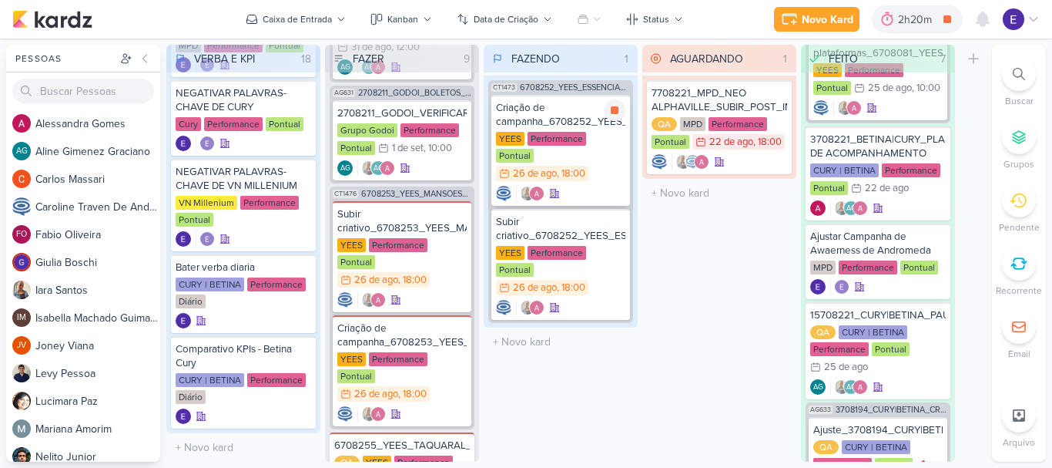
click at [599, 186] on div at bounding box center [560, 193] width 129 height 15
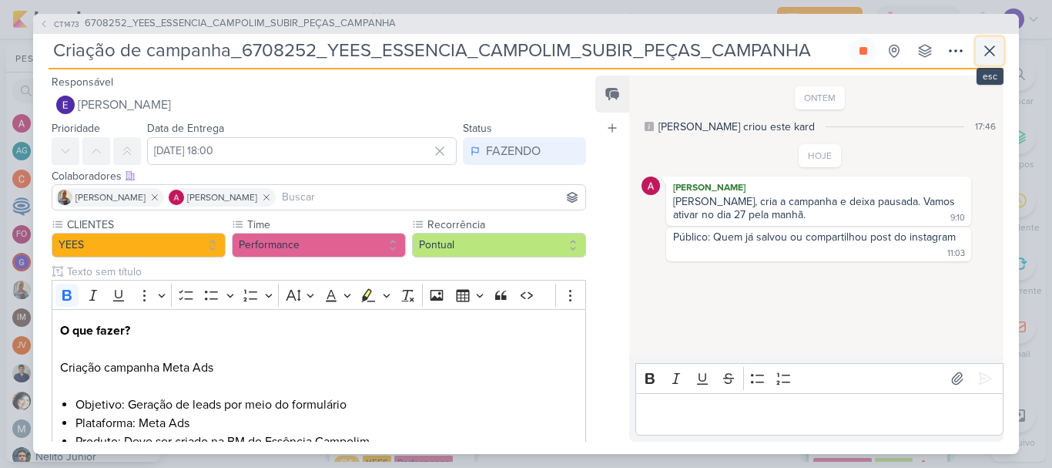
click at [993, 45] on icon at bounding box center [990, 51] width 18 height 18
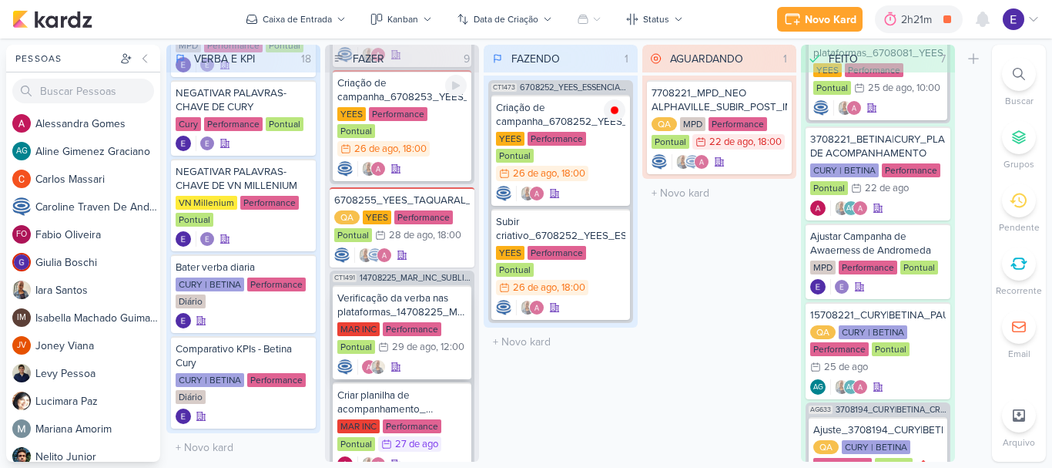
scroll to position [877, 0]
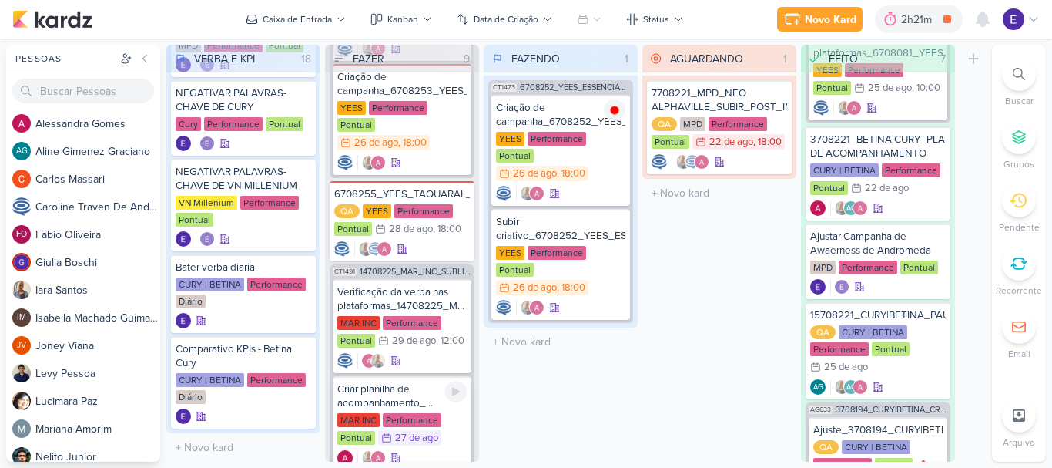
click at [443, 413] on div "MAR INC Performance Pontual 27/8 [DATE]" at bounding box center [401, 430] width 129 height 34
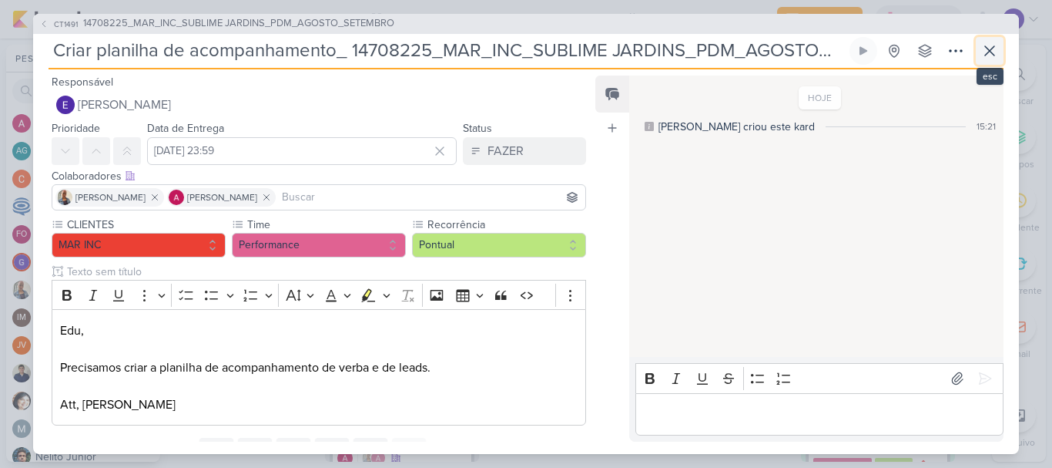
click at [981, 52] on icon at bounding box center [990, 51] width 18 height 18
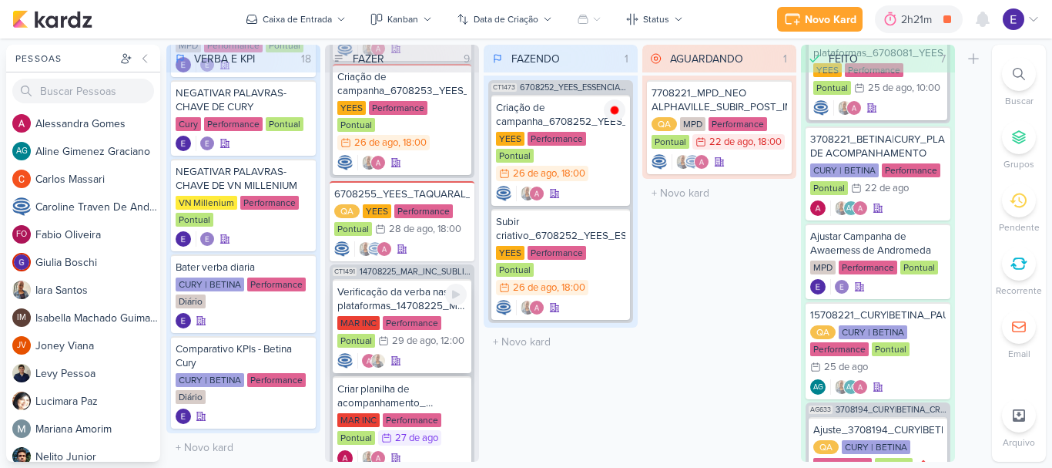
click at [451, 353] on div at bounding box center [401, 360] width 129 height 15
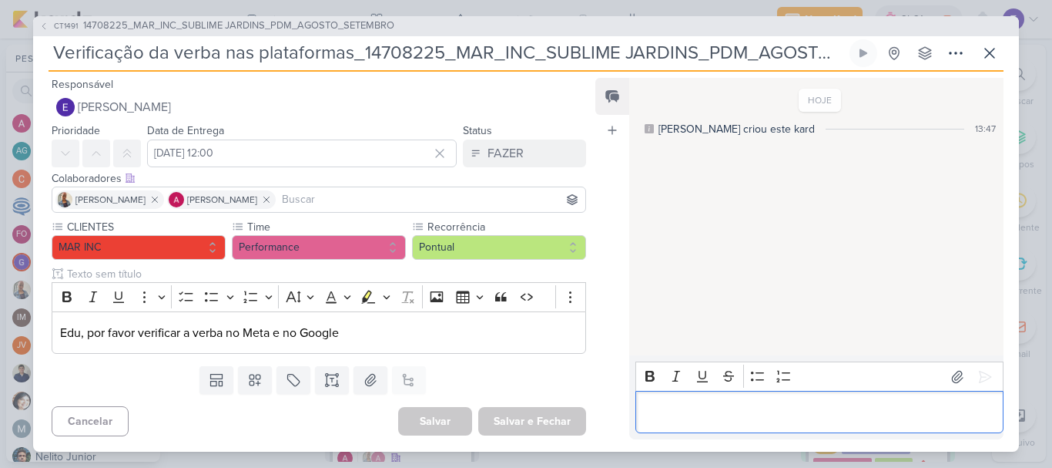
click at [752, 406] on p "Editor editing area: main" at bounding box center [819, 412] width 352 height 18
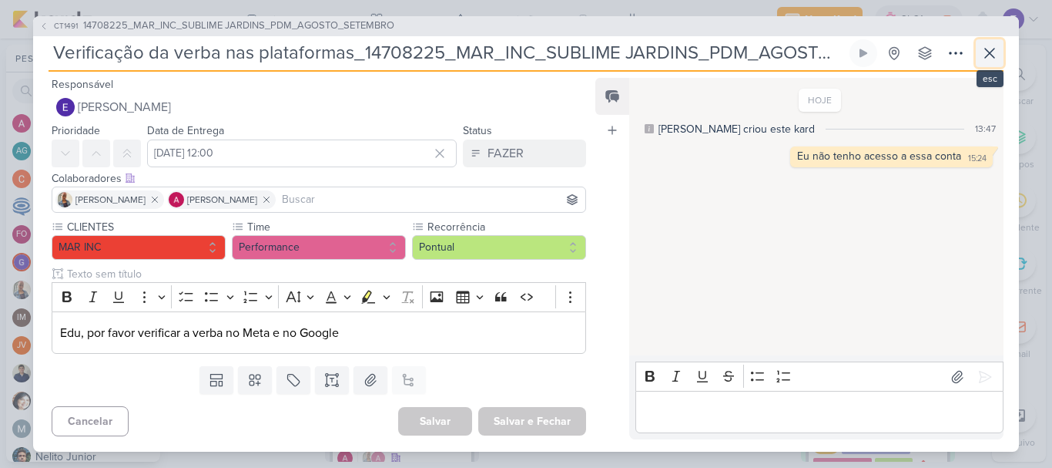
click at [988, 58] on icon at bounding box center [990, 53] width 18 height 18
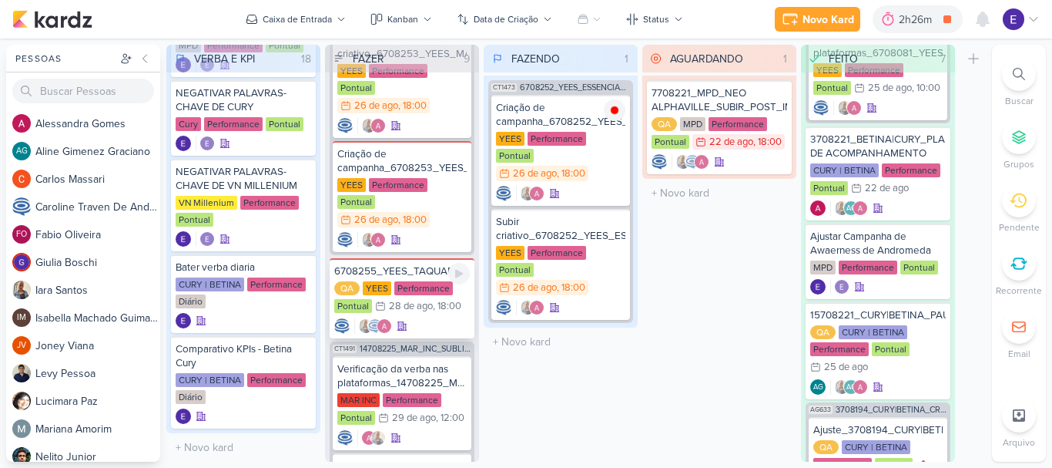
scroll to position [723, 0]
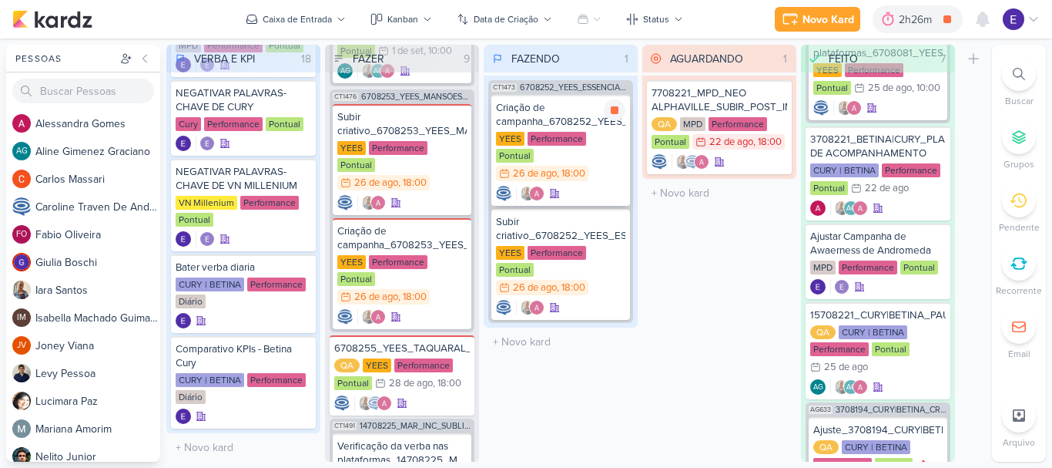
click at [605, 186] on div at bounding box center [560, 193] width 129 height 15
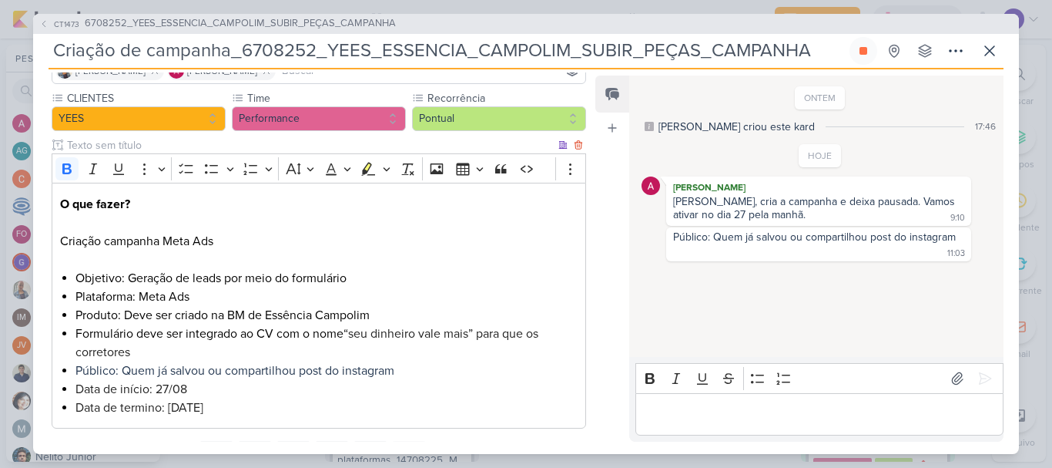
scroll to position [154, 0]
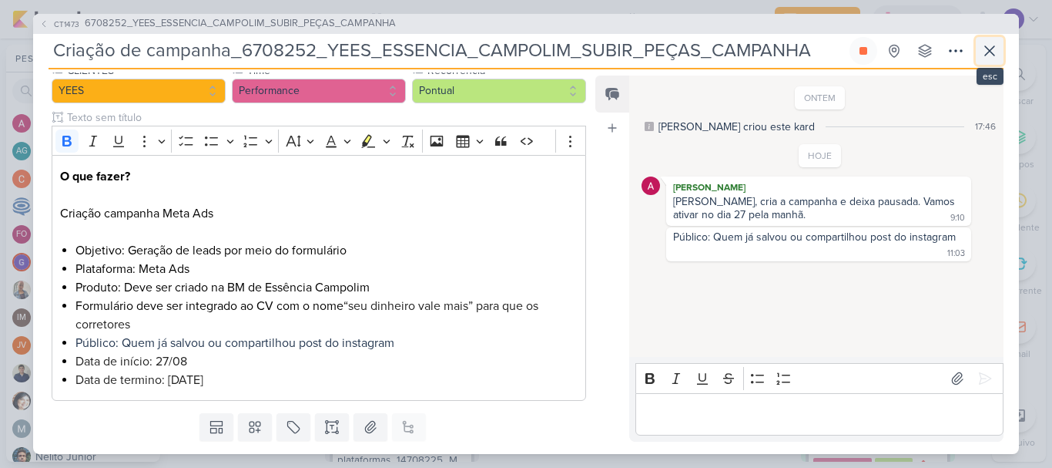
click at [1000, 52] on button at bounding box center [990, 51] width 28 height 28
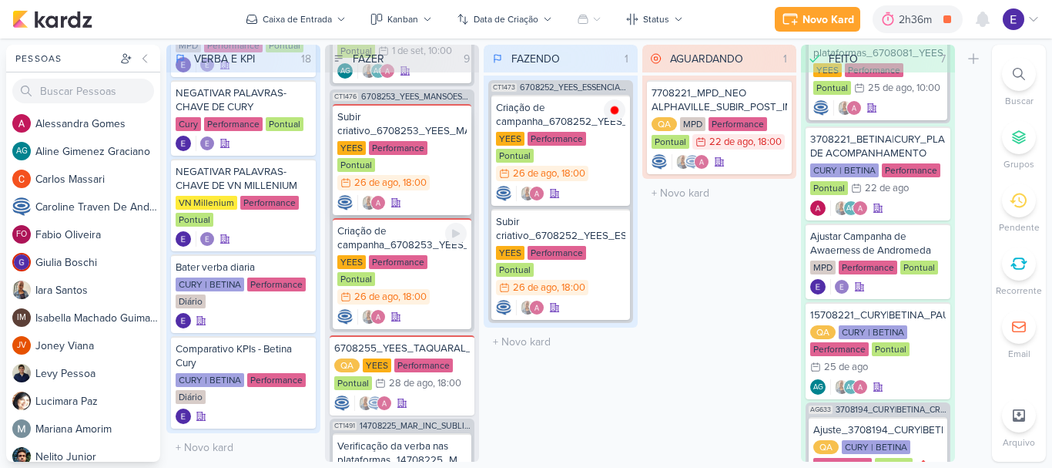
click at [421, 179] on div "Subir criativo_6708253_YEES_MANSÕES_SUBIR_PEÇAS_CAMPANHA [GEOGRAPHIC_DATA] Perf…" at bounding box center [402, 159] width 139 height 111
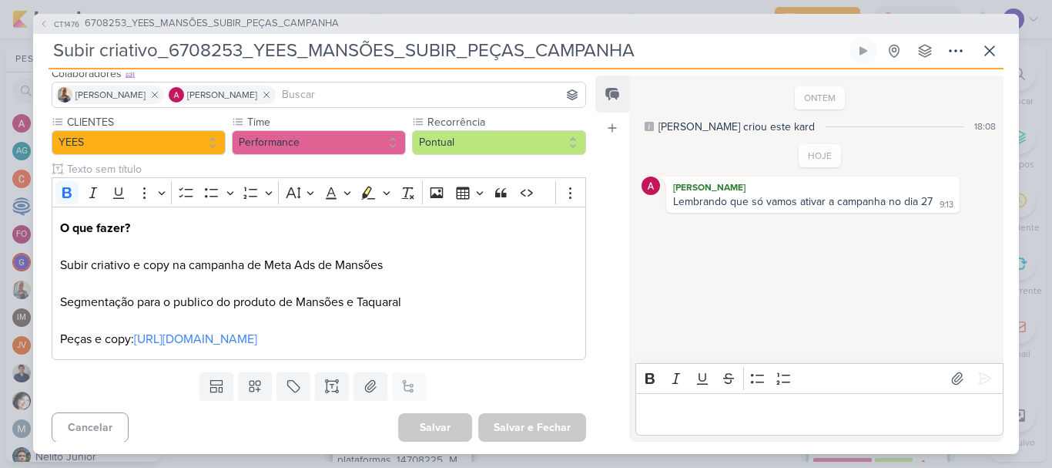
scroll to position [106, 0]
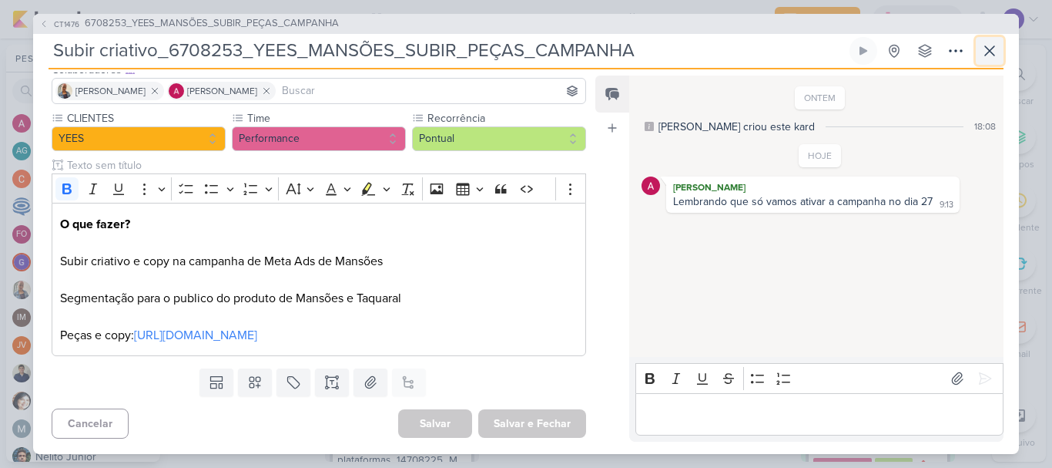
click at [996, 49] on icon at bounding box center [990, 51] width 18 height 18
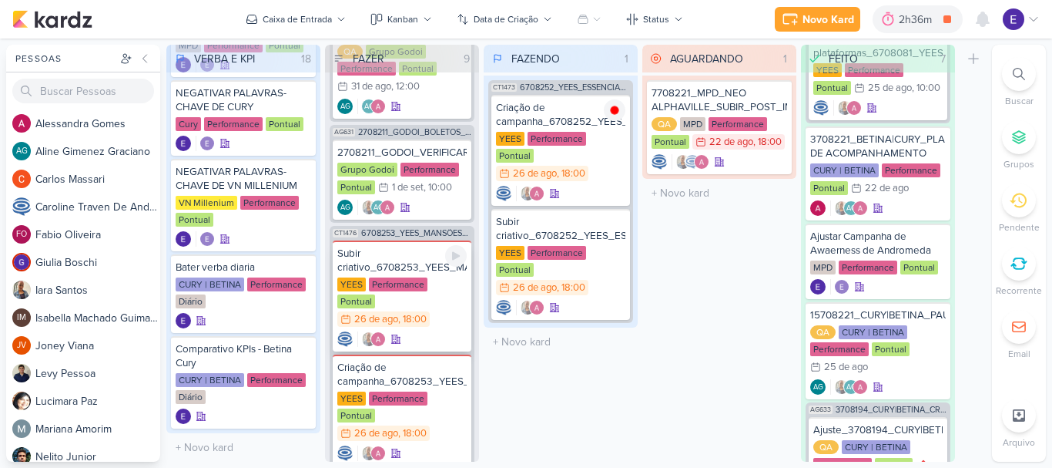
scroll to position [568, 0]
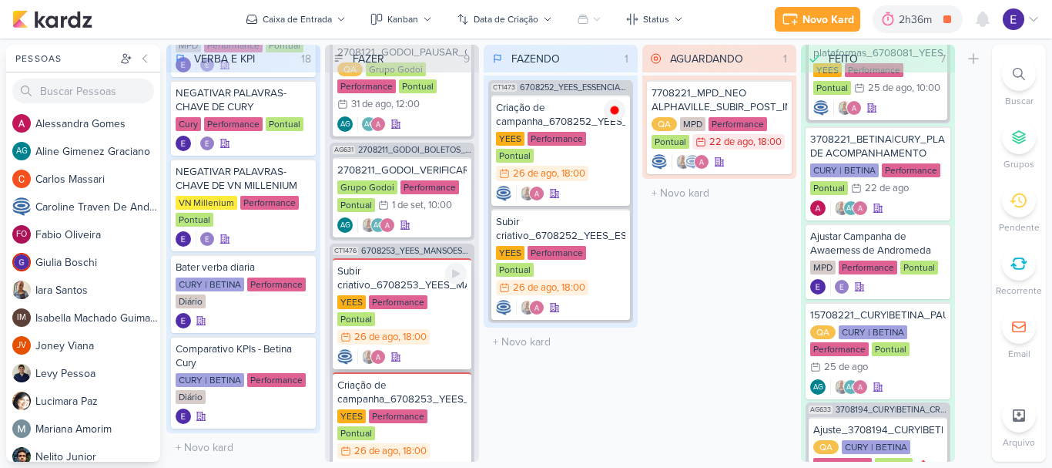
click at [442, 313] on div "Subir criativo_6708253_YEES_MANSÕES_SUBIR_PEÇAS_CAMPANHA [GEOGRAPHIC_DATA] Perf…" at bounding box center [402, 313] width 139 height 111
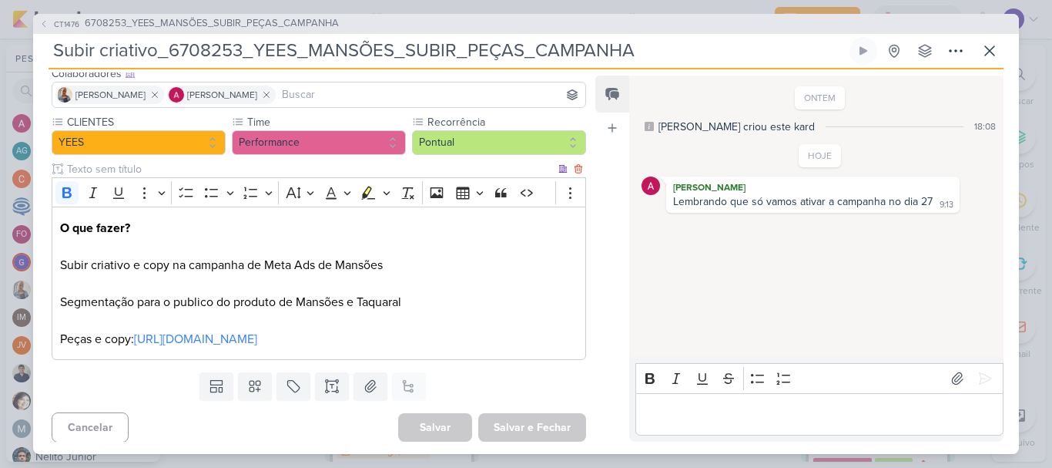
scroll to position [106, 0]
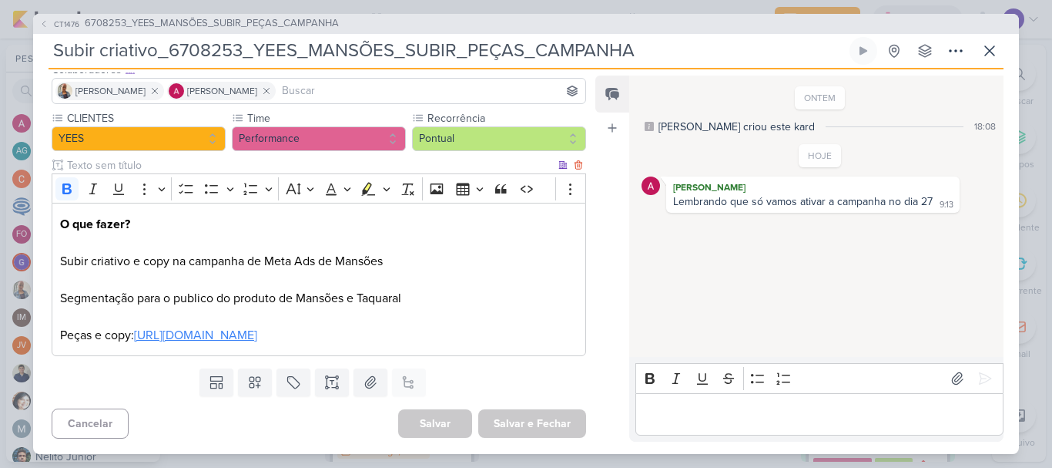
click at [257, 333] on link "[URL][DOMAIN_NAME]" at bounding box center [195, 334] width 123 height 15
click at [994, 54] on icon at bounding box center [989, 50] width 9 height 9
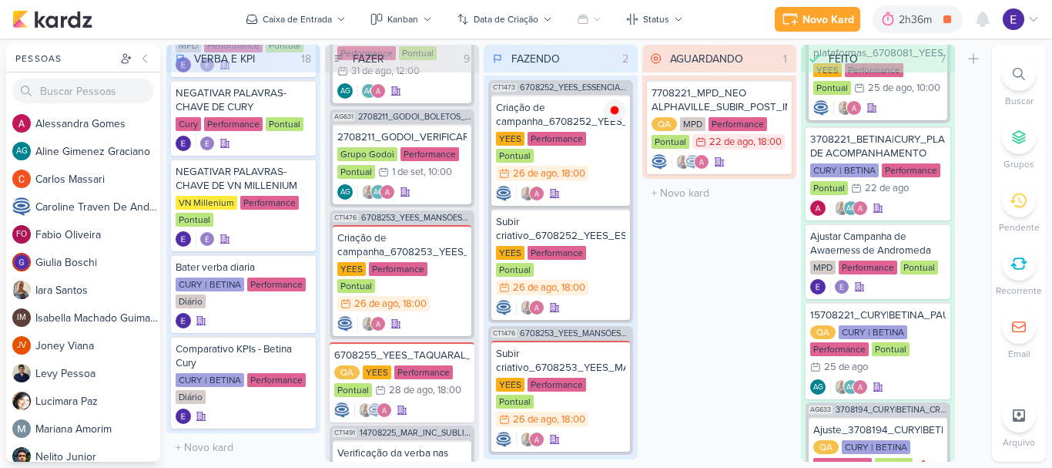
scroll to position [548, 0]
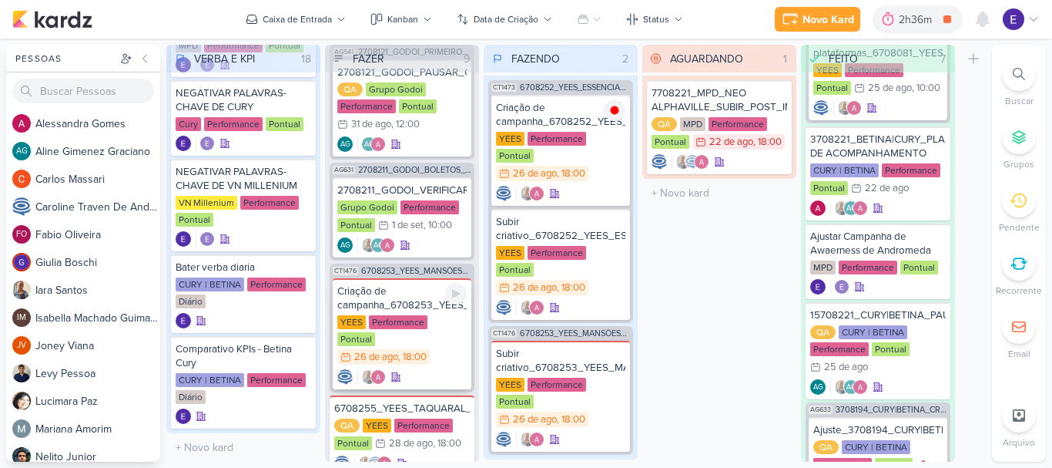
click at [434, 369] on div at bounding box center [401, 376] width 129 height 15
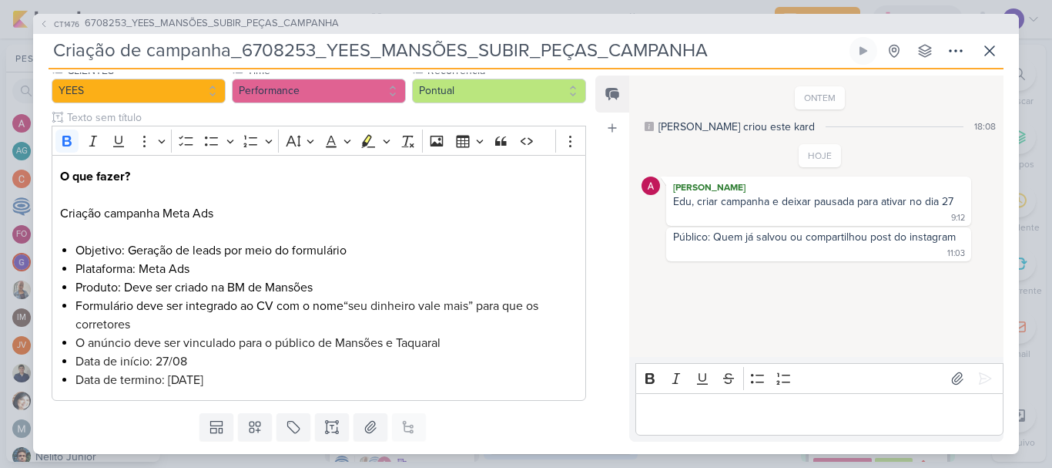
scroll to position [0, 0]
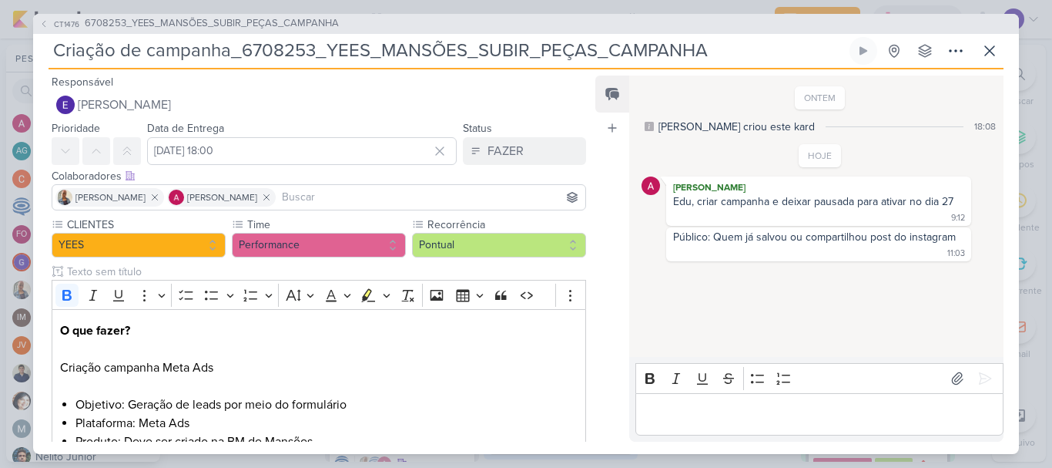
click at [328, 200] on input at bounding box center [430, 197] width 303 height 18
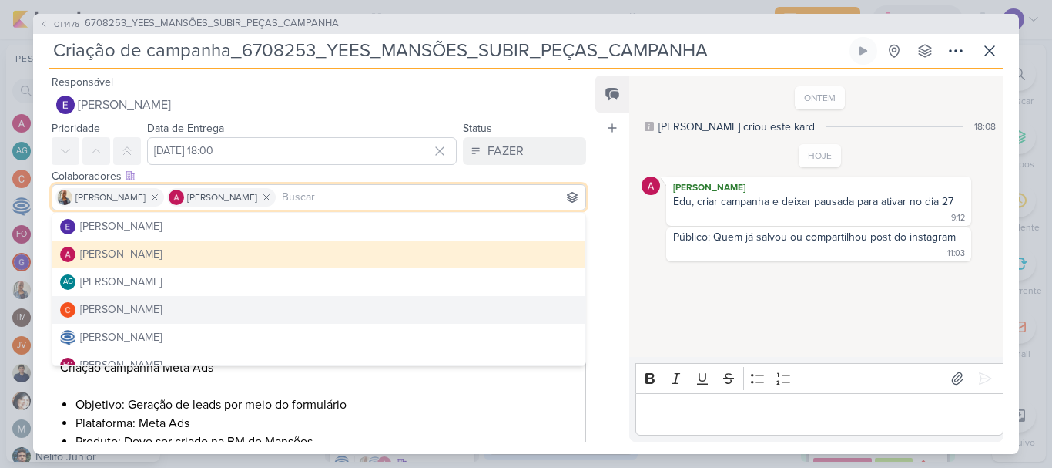
click at [822, 330] on div "ONTEM [PERSON_NAME] criou este kard 18:08 HOJE [PERSON_NAME] 9:12 9:12" at bounding box center [815, 217] width 373 height 280
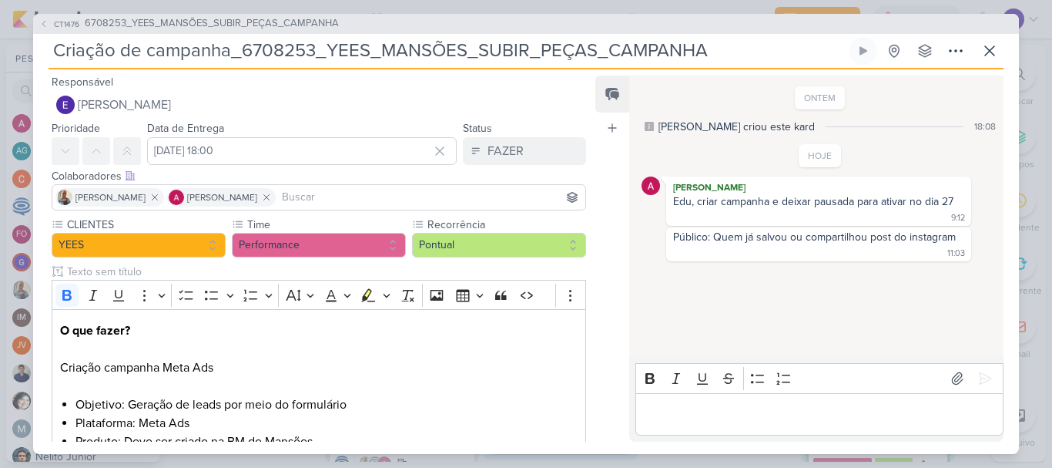
click at [790, 406] on p "Editor editing area: main" at bounding box center [819, 413] width 352 height 18
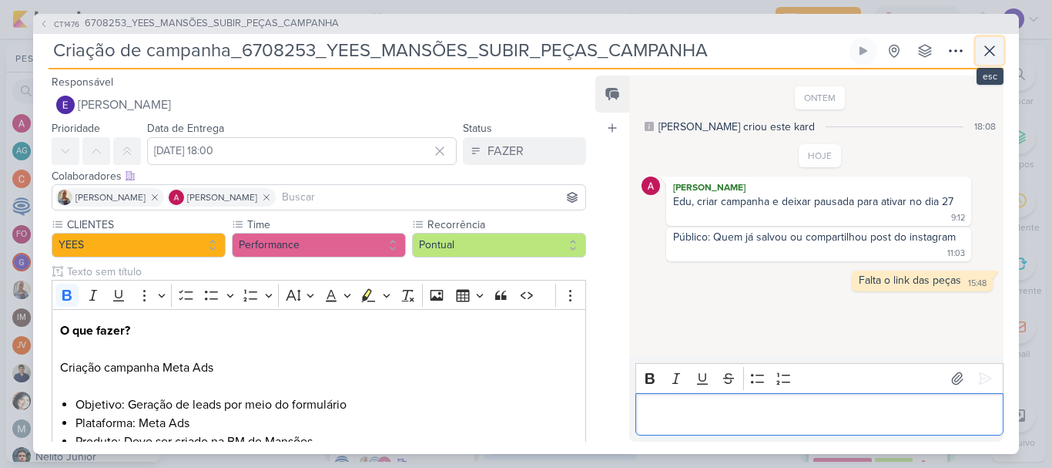
click at [982, 53] on icon at bounding box center [990, 51] width 18 height 18
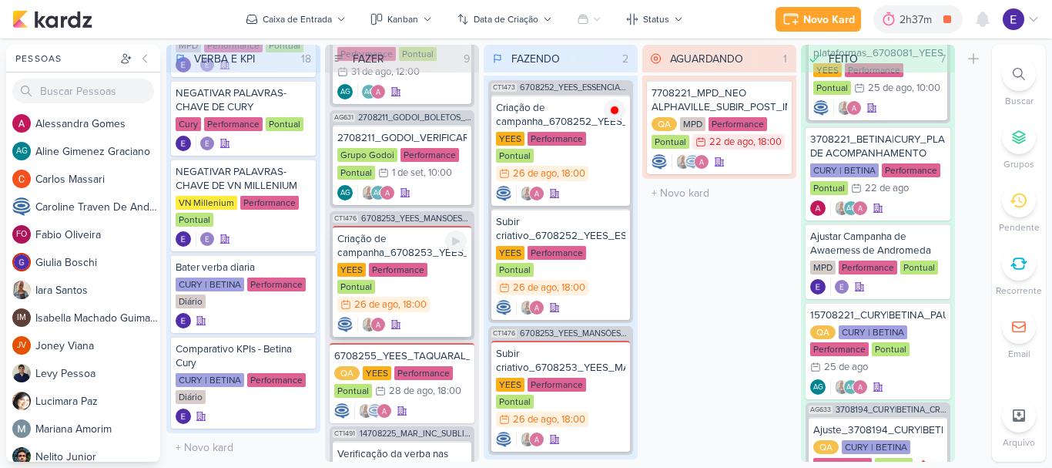
scroll to position [625, 0]
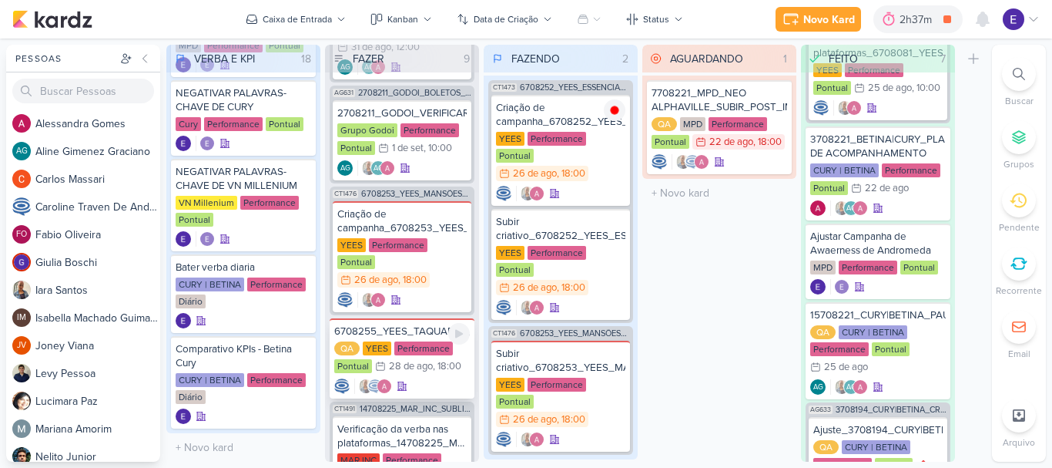
click at [451, 361] on div ", 18:00" at bounding box center [447, 366] width 29 height 10
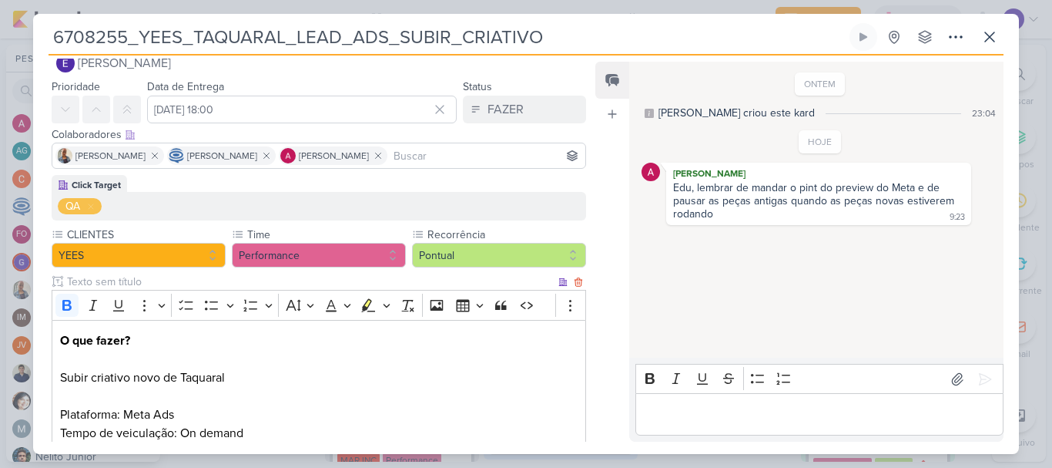
scroll to position [0, 0]
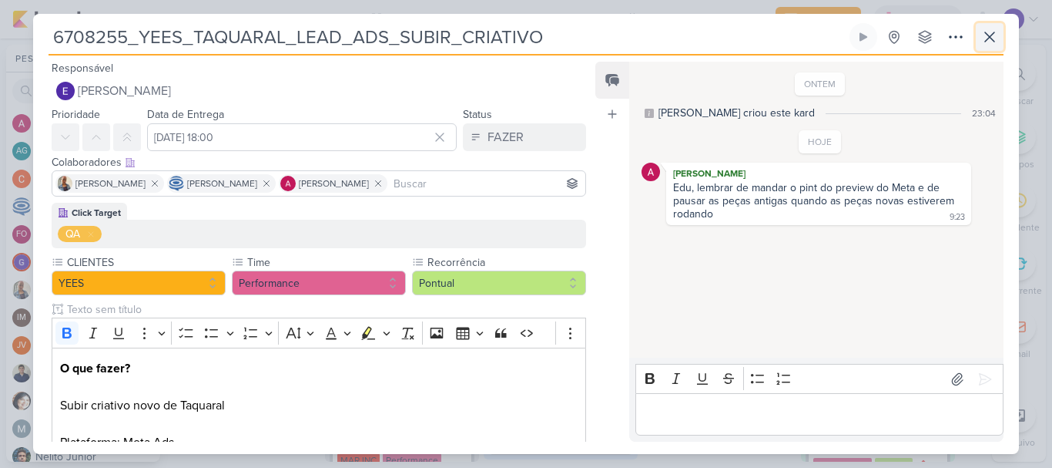
click at [990, 50] on button at bounding box center [990, 37] width 28 height 28
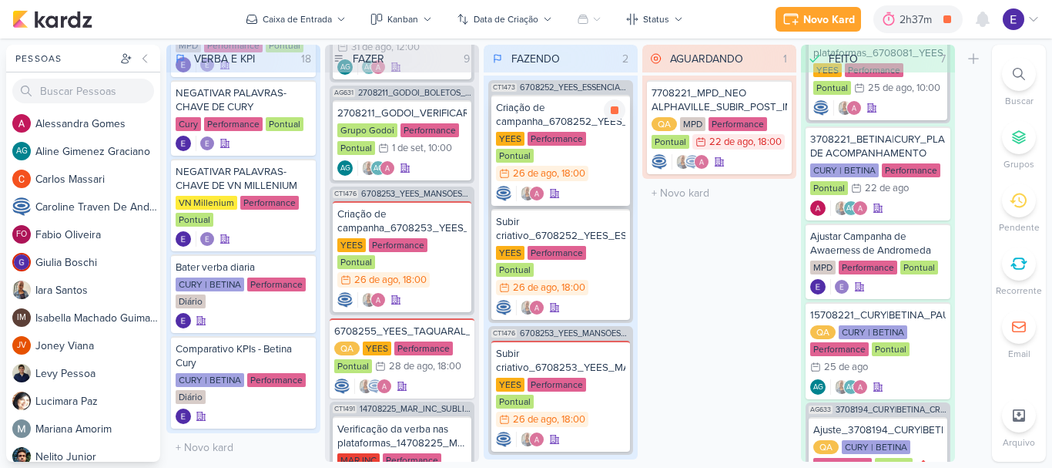
click at [585, 166] on div "Criação de campanha_6708252_YEES_ESSENCIA_CAMPOLIM_SUBIR_PEÇAS_CAMPANHA [GEOGRA…" at bounding box center [560, 150] width 139 height 111
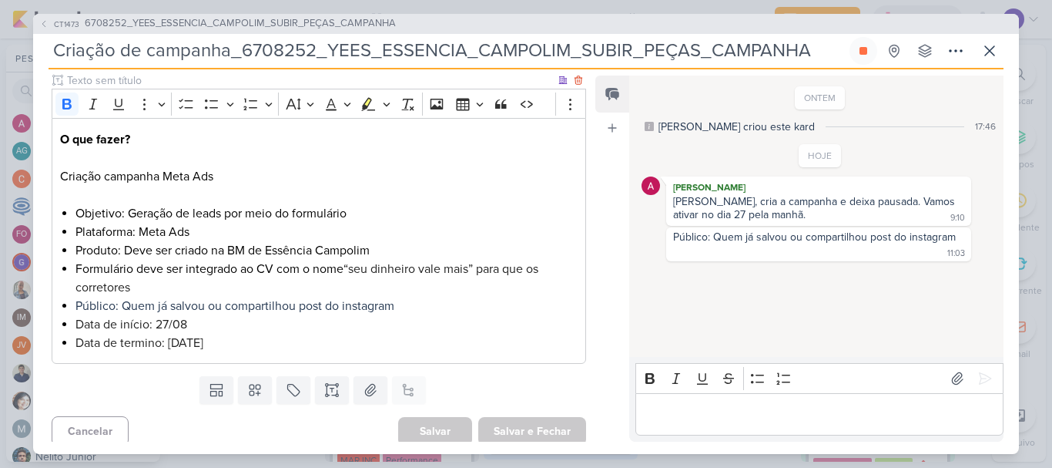
scroll to position [199, 0]
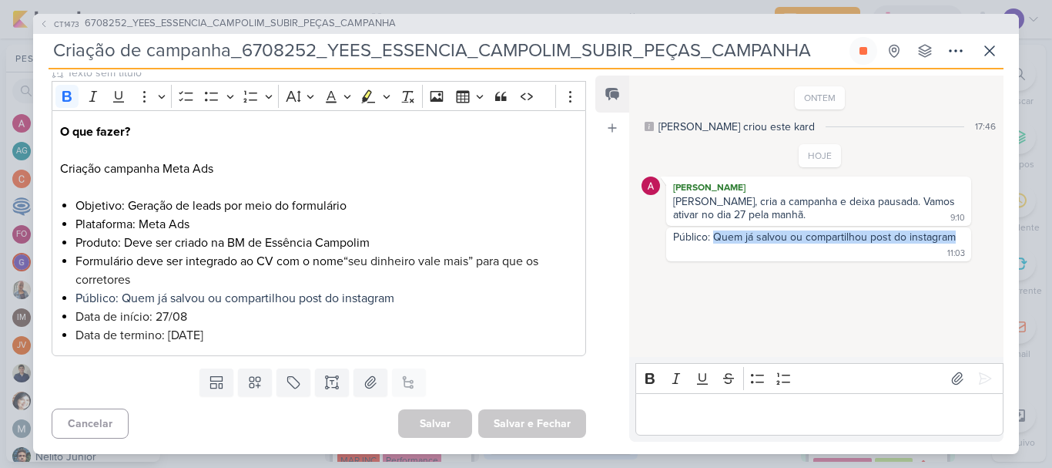
drag, startPoint x: 714, startPoint y: 240, endPoint x: 954, endPoint y: 241, distance: 239.6
click at [954, 241] on div "Público: Quem já salvou ou compartilhou post do instagram 11:03" at bounding box center [818, 244] width 299 height 28
copy div "Quem já salvou ou compartilhou post do instagram"
click at [988, 59] on icon at bounding box center [990, 51] width 18 height 18
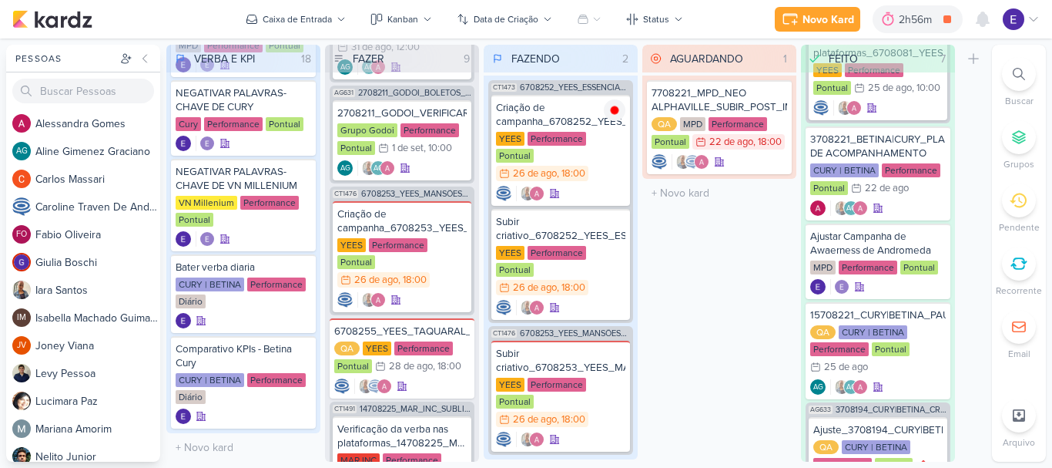
click at [723, 300] on div "AGUARDANDO 1 Mover Para Esquerda Mover Para Direita [GEOGRAPHIC_DATA] 7708221_M…" at bounding box center [719, 253] width 154 height 417
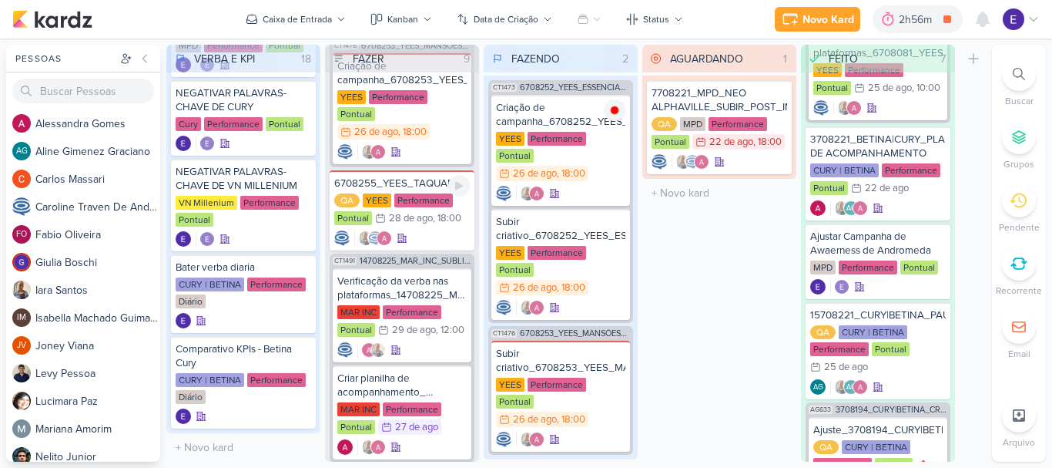
scroll to position [780, 0]
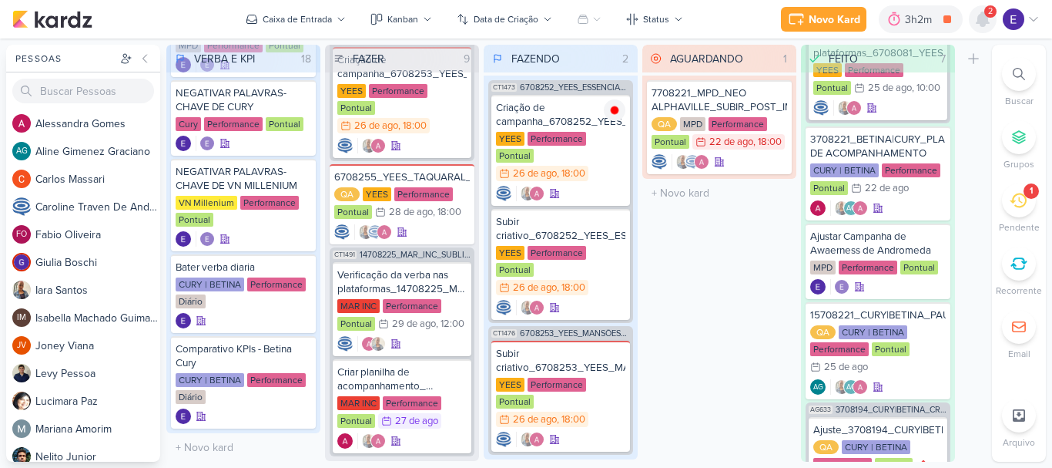
click at [982, 23] on icon at bounding box center [983, 19] width 12 height 14
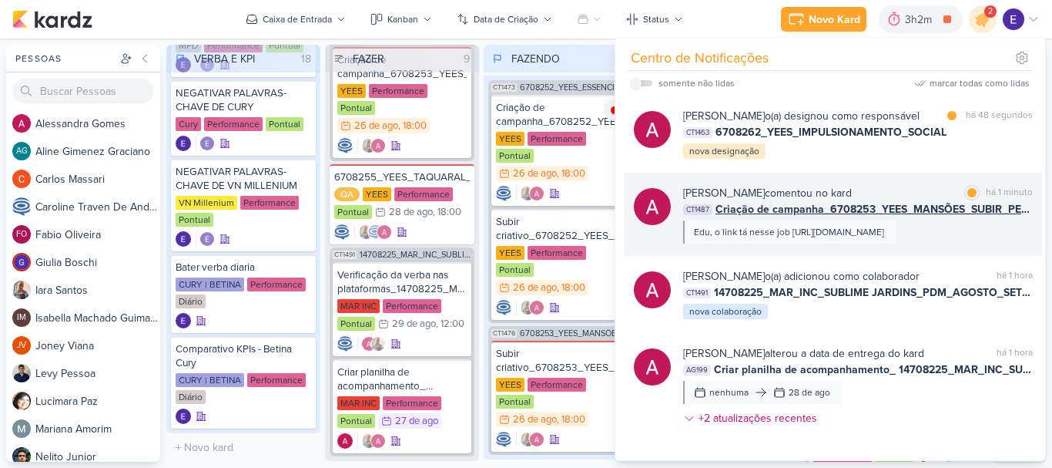
click at [985, 212] on span "Criação de campanha_6708253_YEES_MANSÕES_SUBIR_PEÇAS_CAMPANHA" at bounding box center [874, 209] width 317 height 16
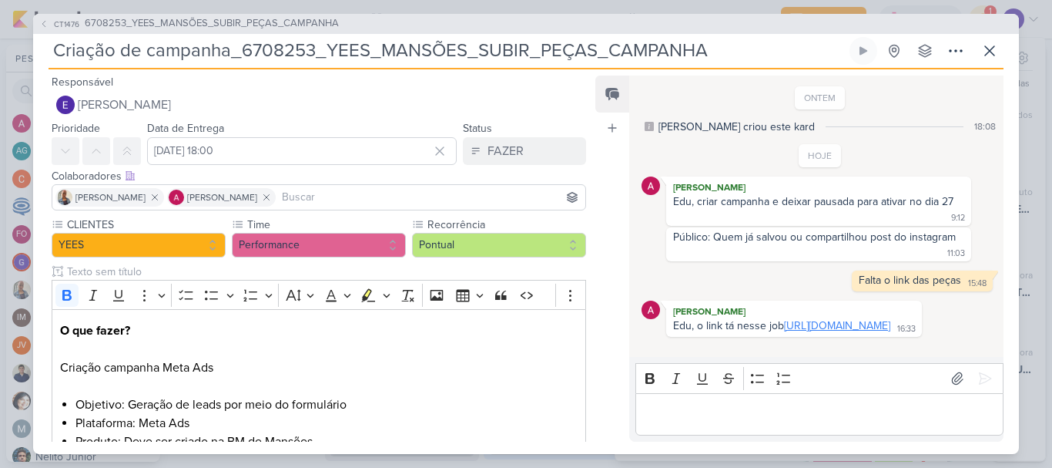
click at [890, 327] on link "[URL][DOMAIN_NAME]" at bounding box center [837, 325] width 106 height 13
click at [989, 42] on icon at bounding box center [990, 51] width 18 height 18
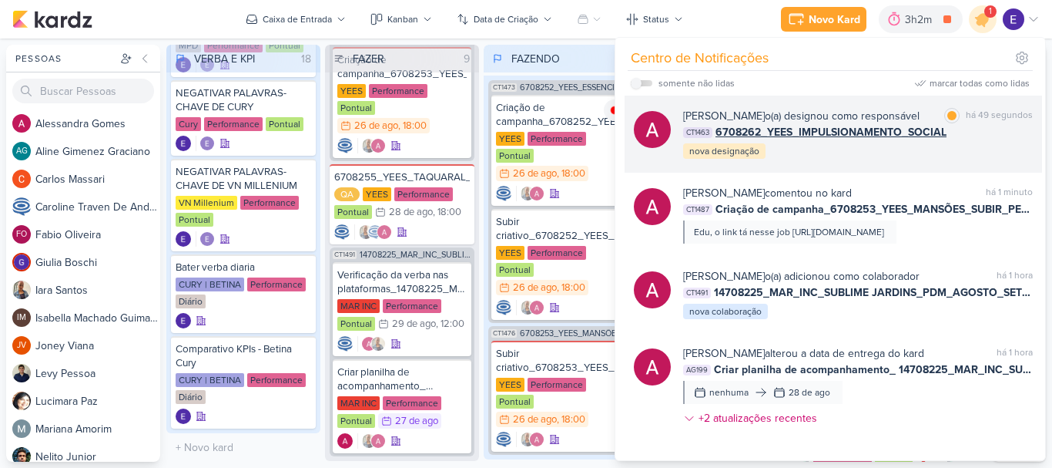
click at [955, 136] on div "CT1463 6708262_YEES_IMPULSIONAMENTO_SOCIAL" at bounding box center [858, 132] width 350 height 16
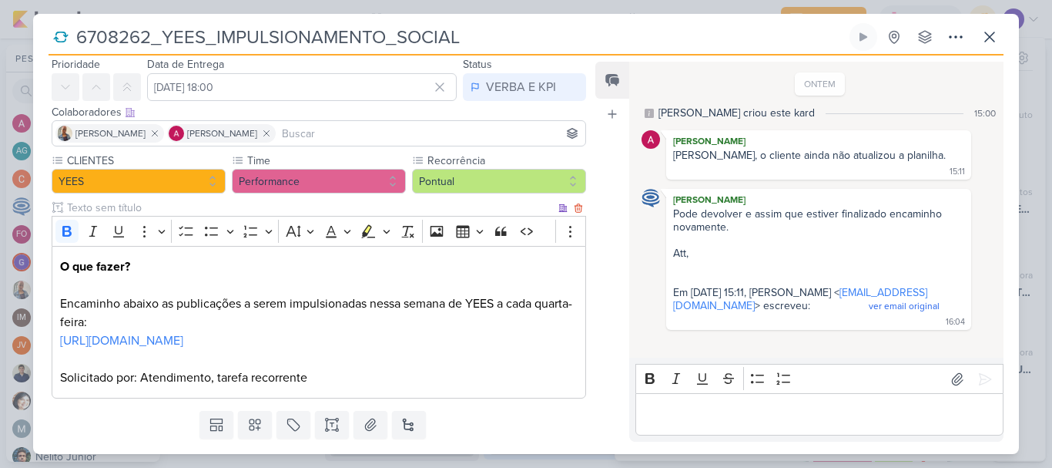
scroll to position [77, 0]
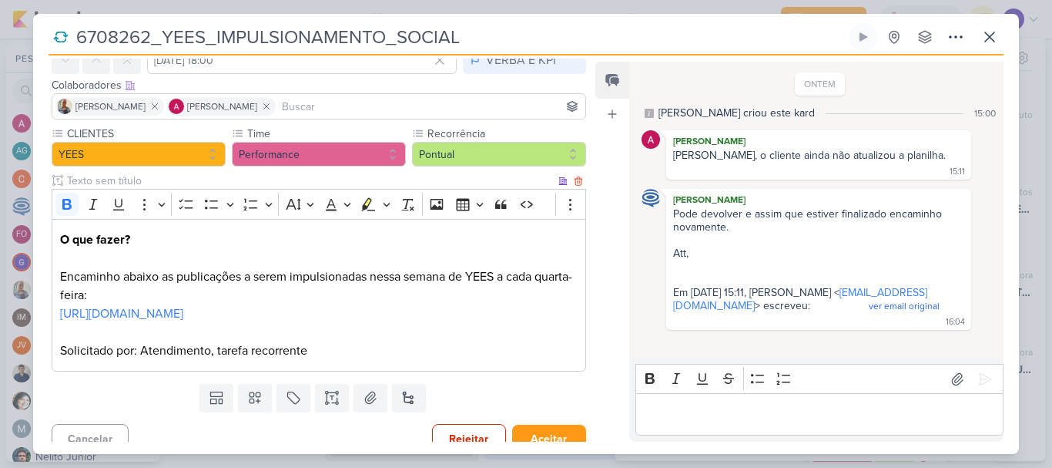
click at [401, 323] on p "[URL][DOMAIN_NAME]" at bounding box center [319, 322] width 518 height 37
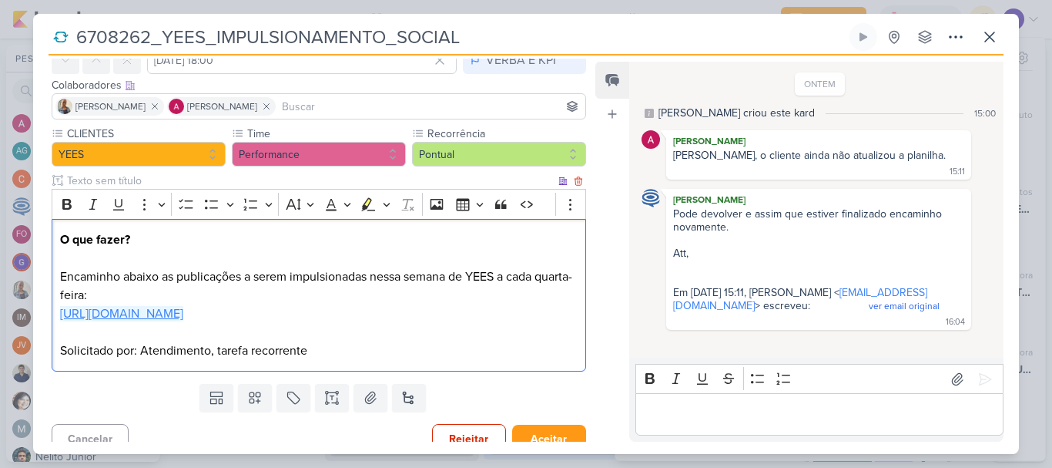
click at [183, 314] on link "[URL][DOMAIN_NAME]" at bounding box center [121, 313] width 123 height 15
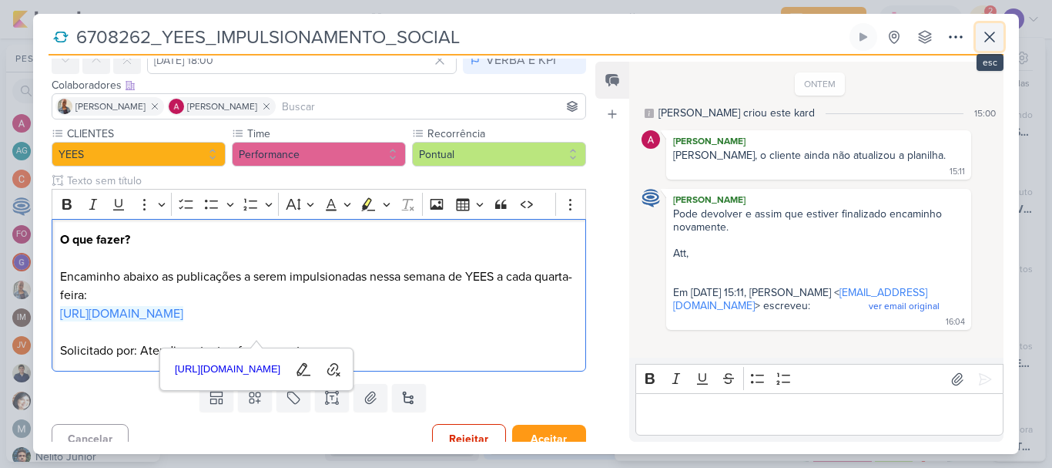
click at [988, 33] on icon at bounding box center [990, 37] width 18 height 18
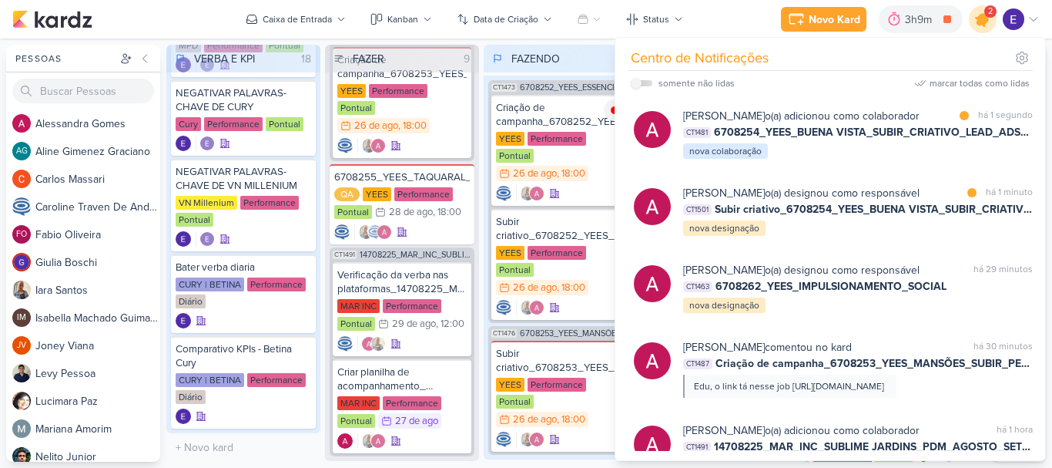
click at [988, 22] on icon at bounding box center [983, 19] width 26 height 26
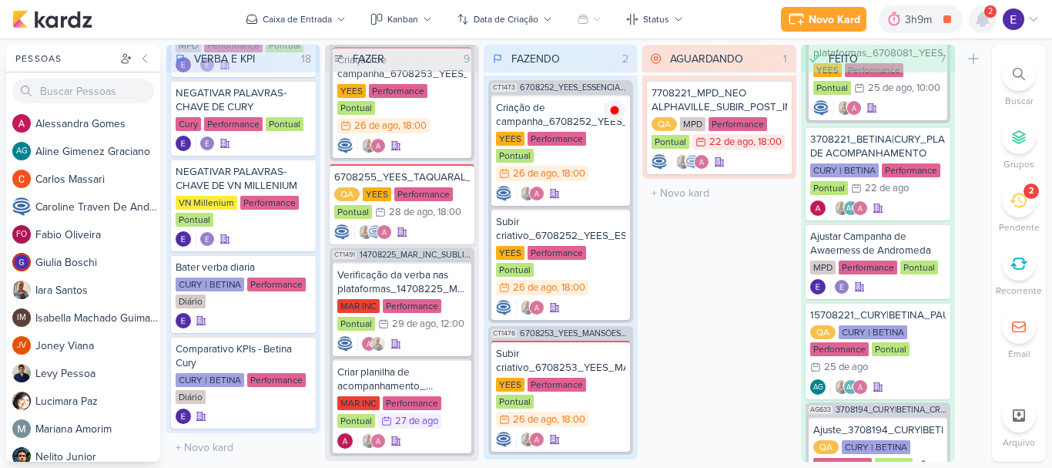
click at [988, 22] on icon at bounding box center [983, 19] width 12 height 14
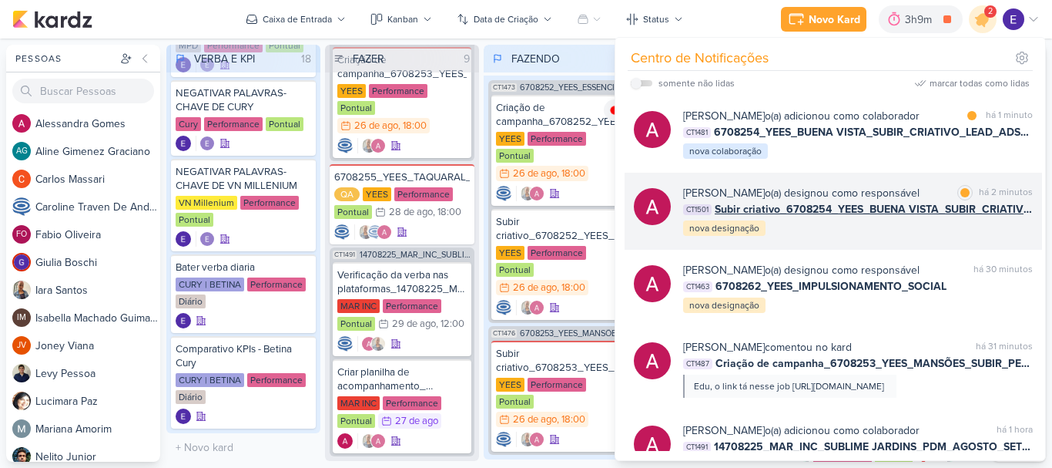
click at [998, 217] on div "[PERSON_NAME] o(a) designou como responsável marcar como lida há 2 minutos CT15…" at bounding box center [858, 211] width 350 height 52
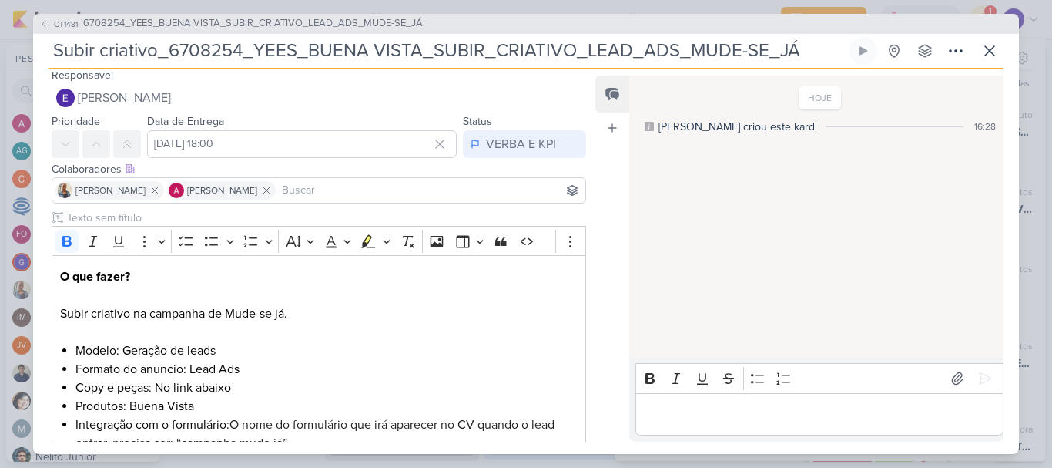
scroll to position [0, 0]
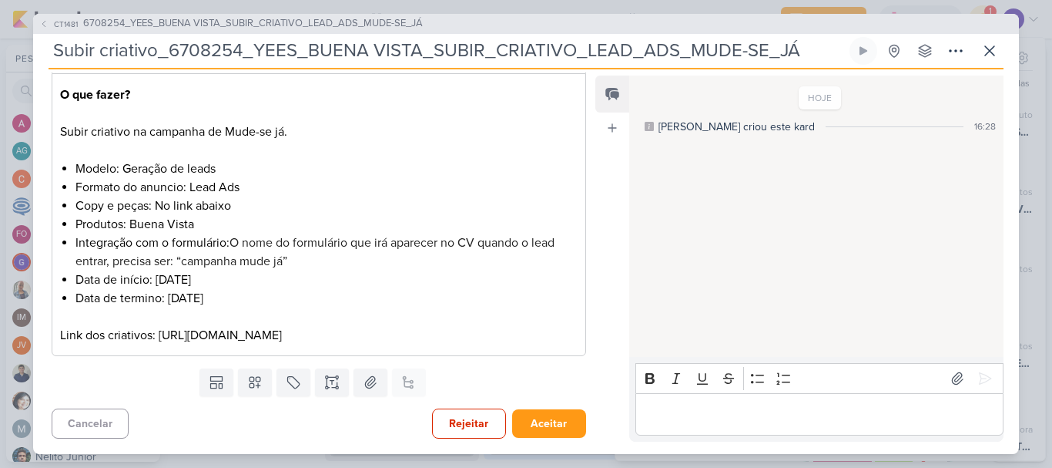
click at [533, 404] on div "Cancelar Rejeitar Aceitar" at bounding box center [312, 421] width 559 height 39
click at [542, 416] on button "Aceitar" at bounding box center [549, 423] width 74 height 29
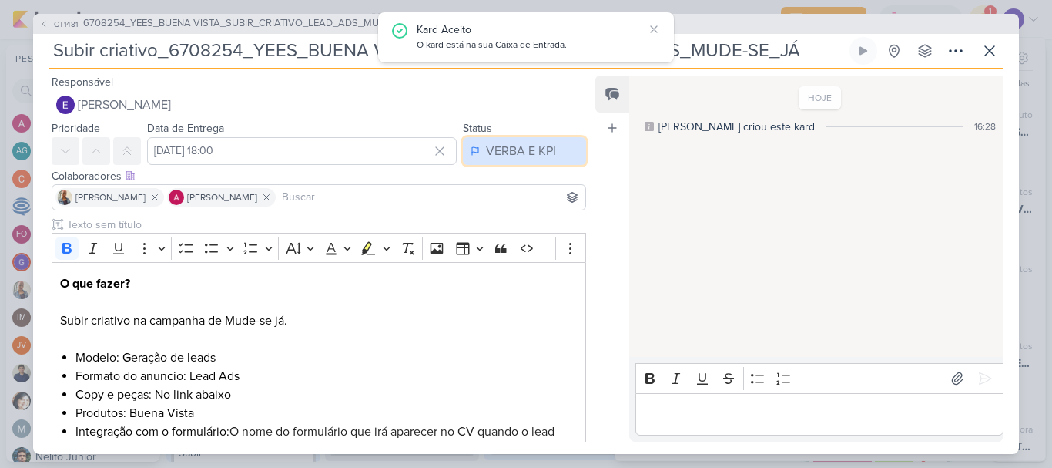
click at [514, 148] on div "VERBA E KPI" at bounding box center [521, 151] width 70 height 18
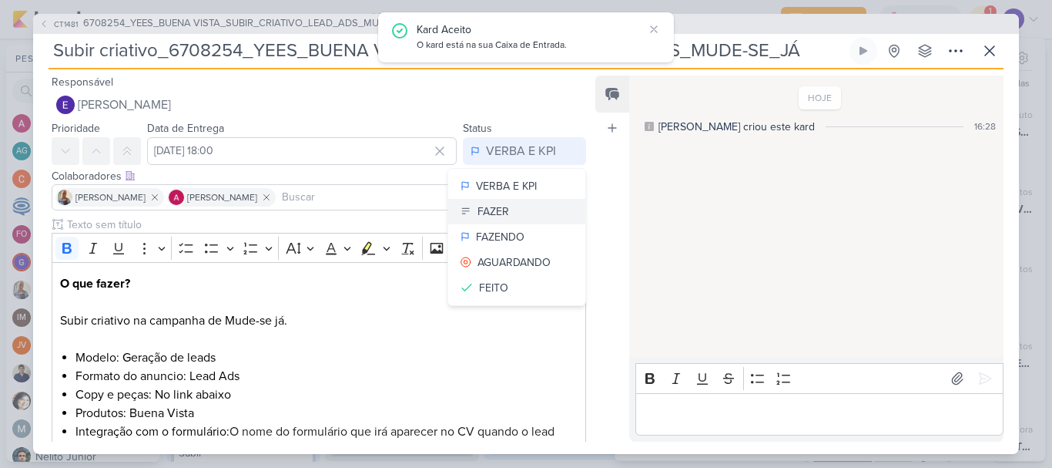
click at [506, 207] on button "FAZER" at bounding box center [516, 211] width 137 height 25
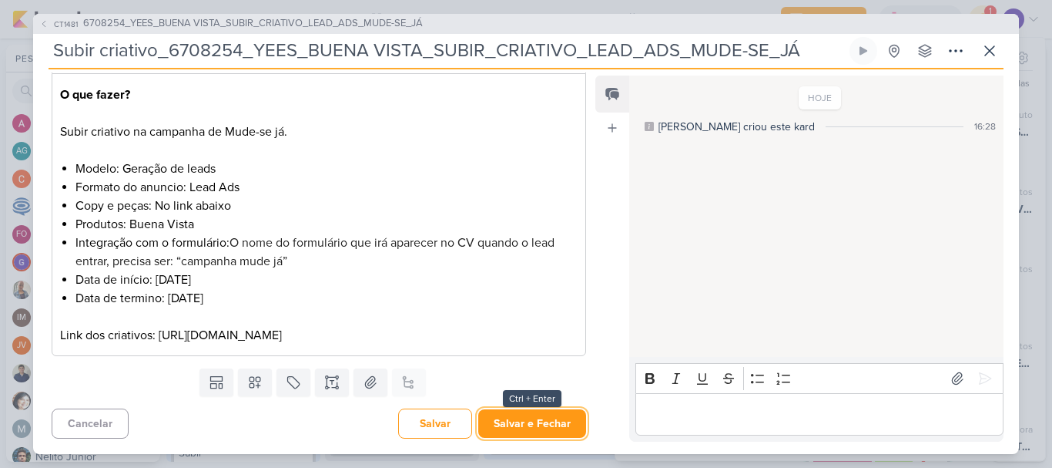
click at [528, 438] on button "Salvar e Fechar" at bounding box center [532, 423] width 108 height 29
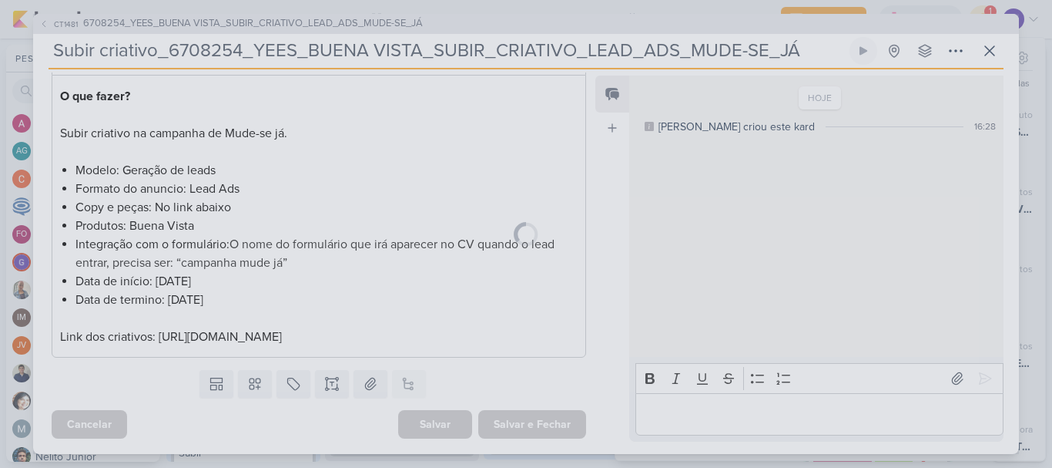
scroll to position [206, 0]
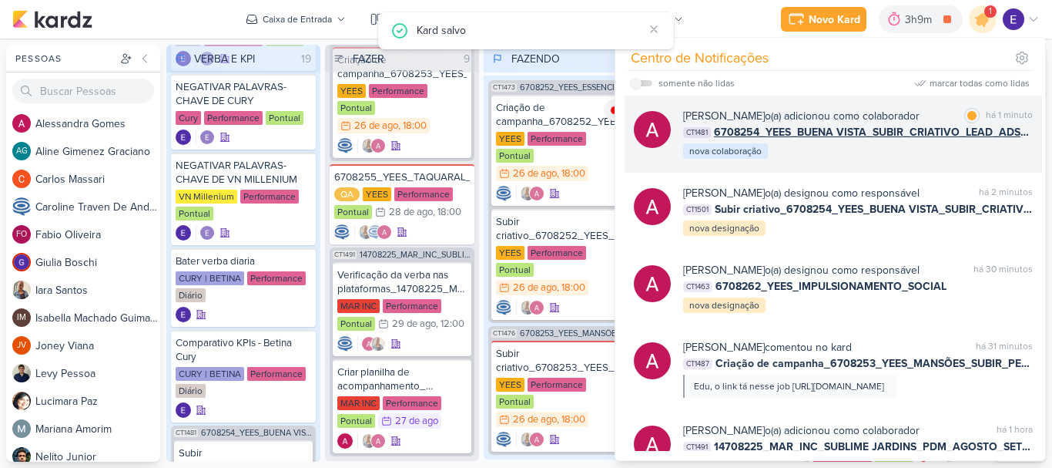
click at [1005, 143] on div "[PERSON_NAME] o(a) adicionou como colaborador marcar como lida há 1 minuto CT14…" at bounding box center [858, 134] width 350 height 52
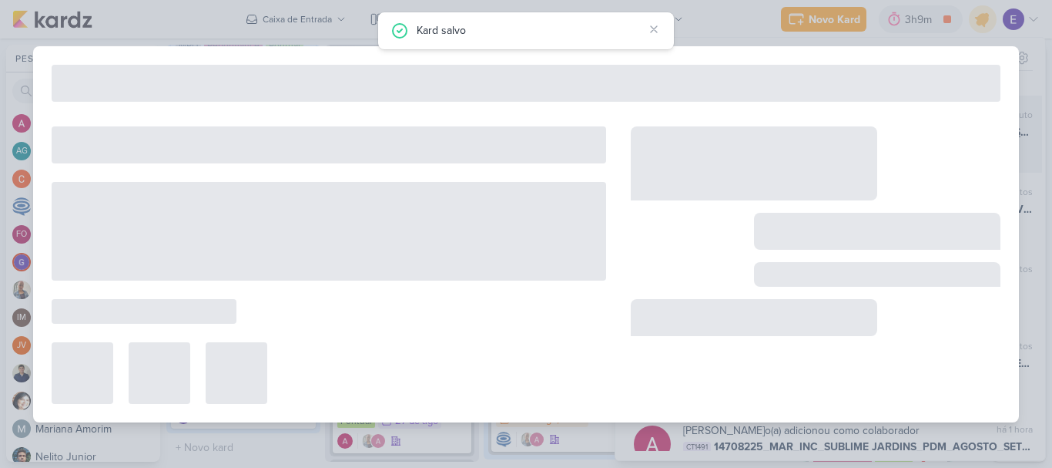
type input "6708254_YEES_BUENA VISTA_SUBIR_CRIATIVO_LEAD_ADS_MUDE-SE_JÁ"
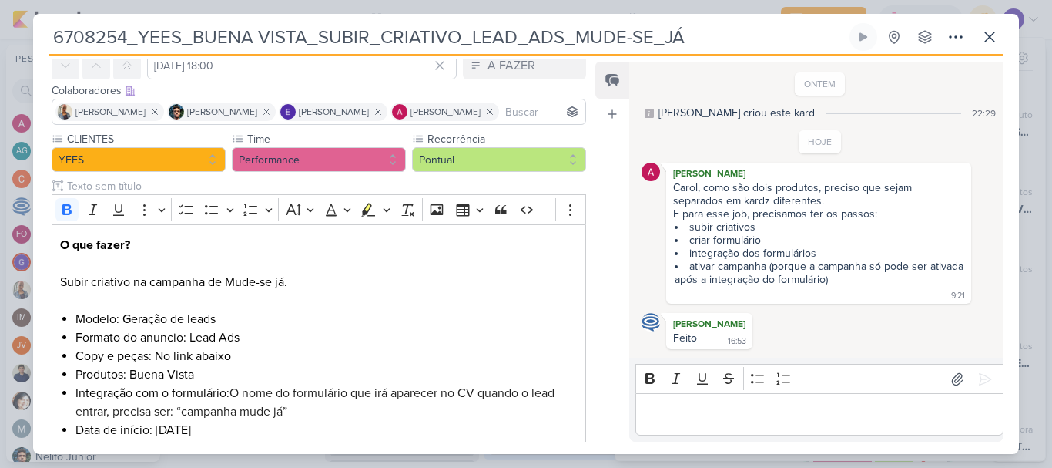
scroll to position [387, 0]
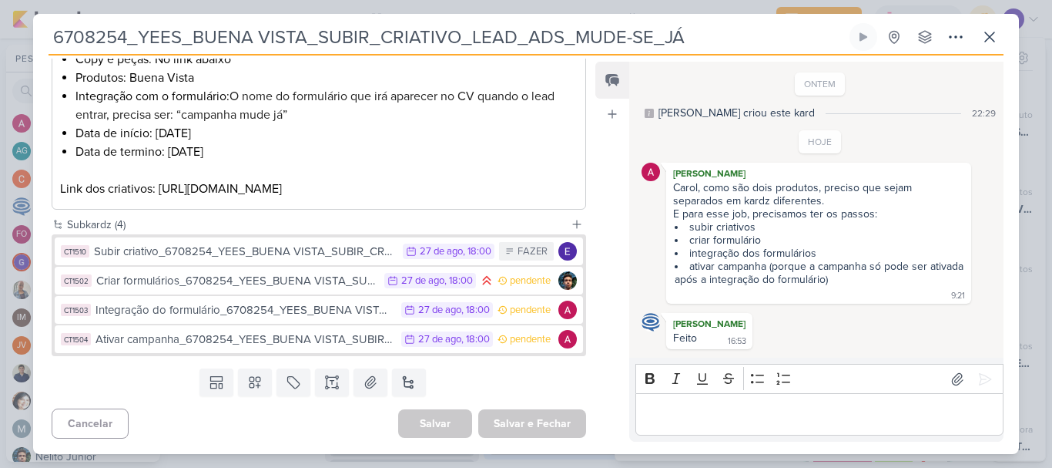
click at [990, 52] on div "6708254_YEES_BUENA VISTA_SUBIR_CRIATIVO_LEAD_ADS_MUDE-SE_JÁ Criado por [PERSON_…" at bounding box center [526, 39] width 955 height 32
click at [987, 47] on button at bounding box center [990, 37] width 28 height 28
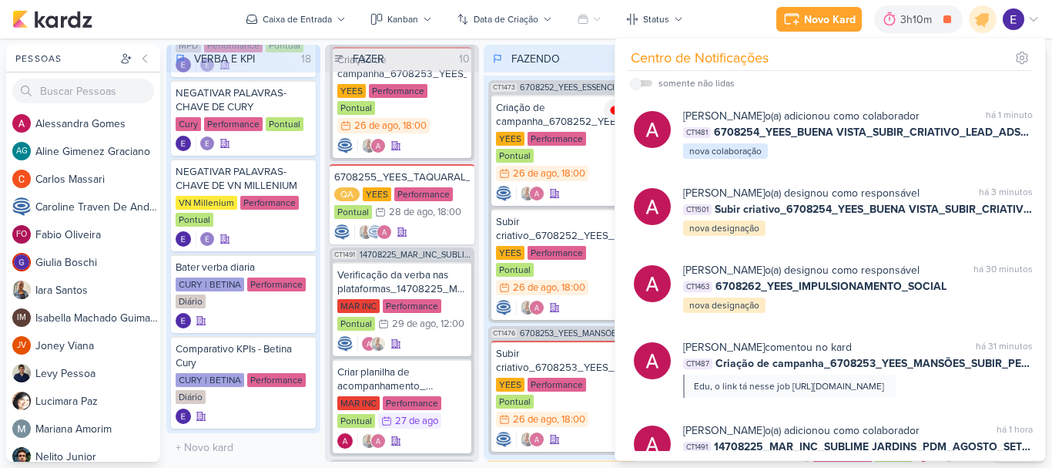
click at [568, 462] on input "text" at bounding box center [561, 473] width 148 height 22
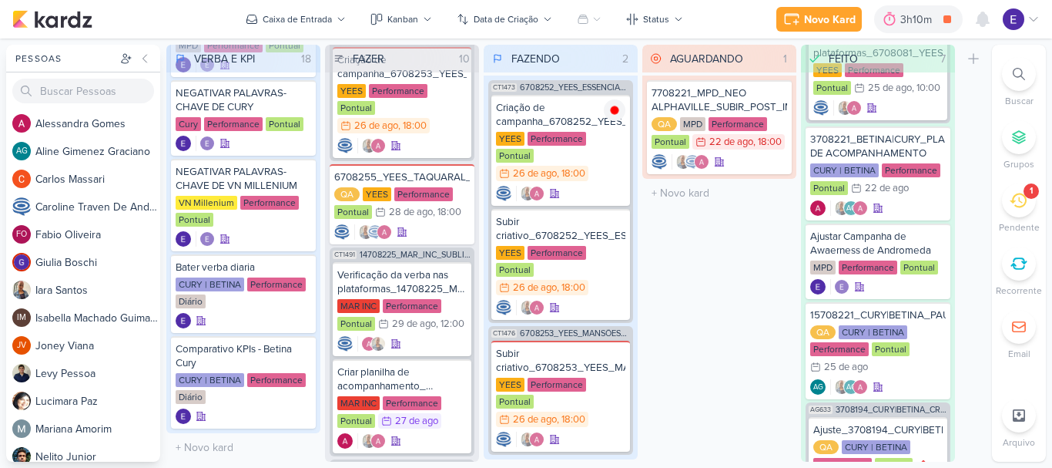
click at [742, 379] on div "AGUARDANDO 1 Mover Para Esquerda Mover Para Direita [GEOGRAPHIC_DATA] 7708221_M…" at bounding box center [719, 253] width 154 height 417
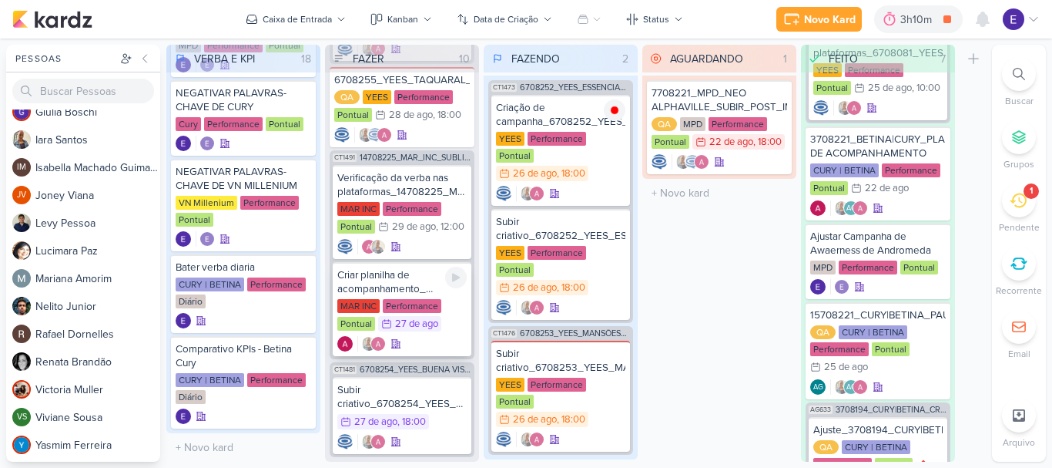
scroll to position [877, 0]
click at [447, 433] on div at bounding box center [401, 440] width 129 height 15
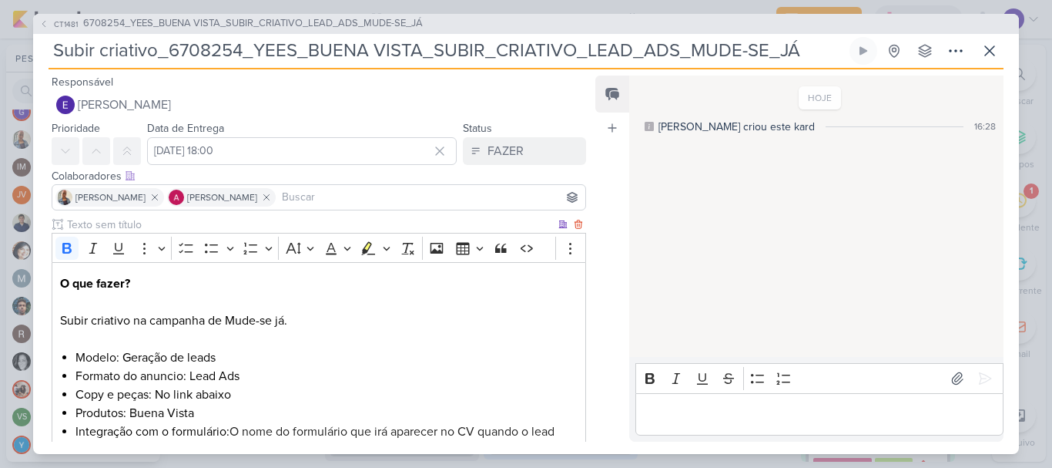
scroll to position [207, 0]
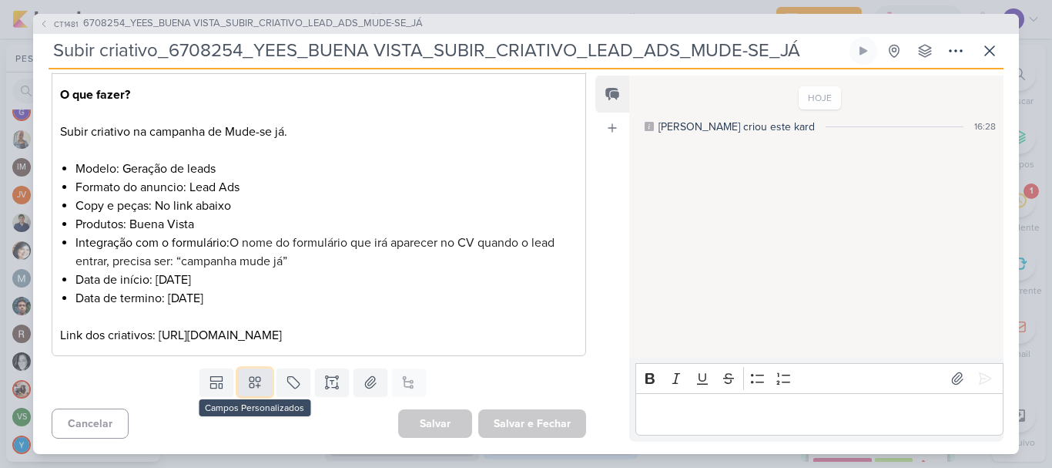
click at [255, 390] on icon at bounding box center [254, 381] width 15 height 15
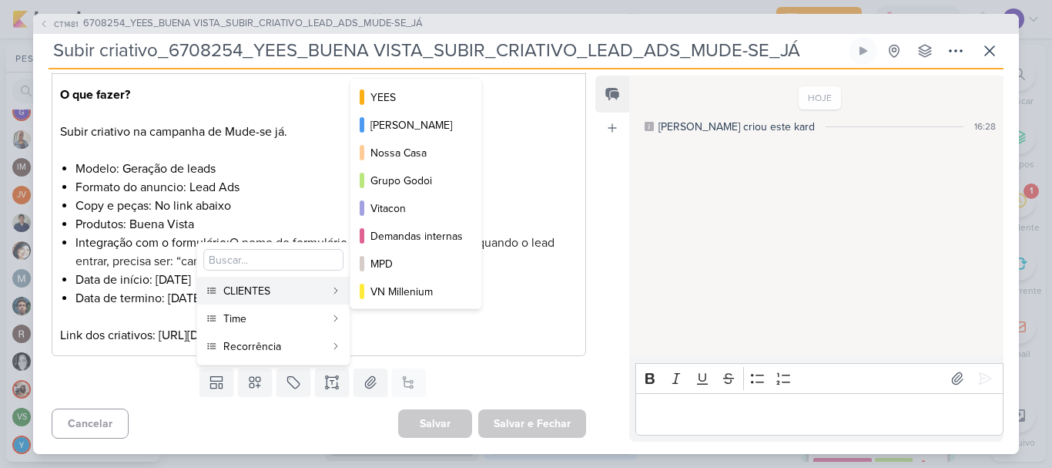
click at [264, 297] on div "CLIENTES" at bounding box center [274, 291] width 102 height 16
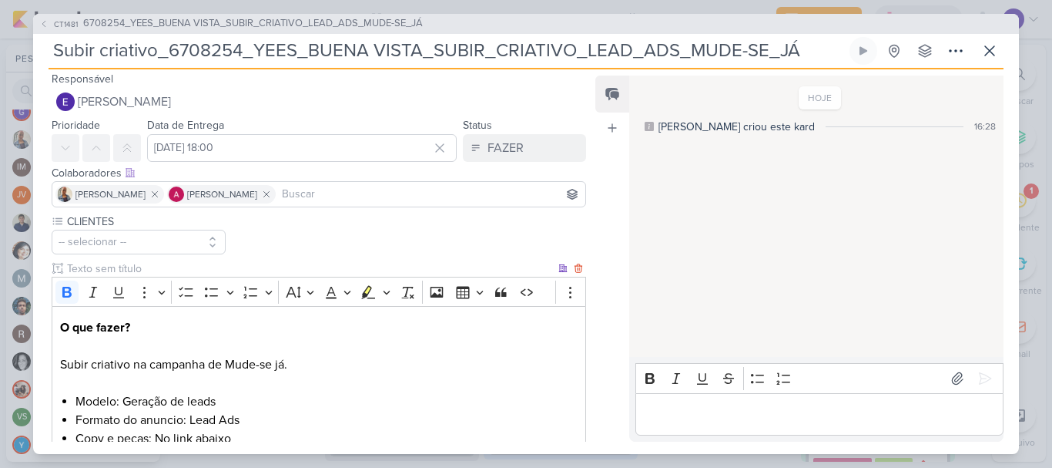
scroll to position [0, 0]
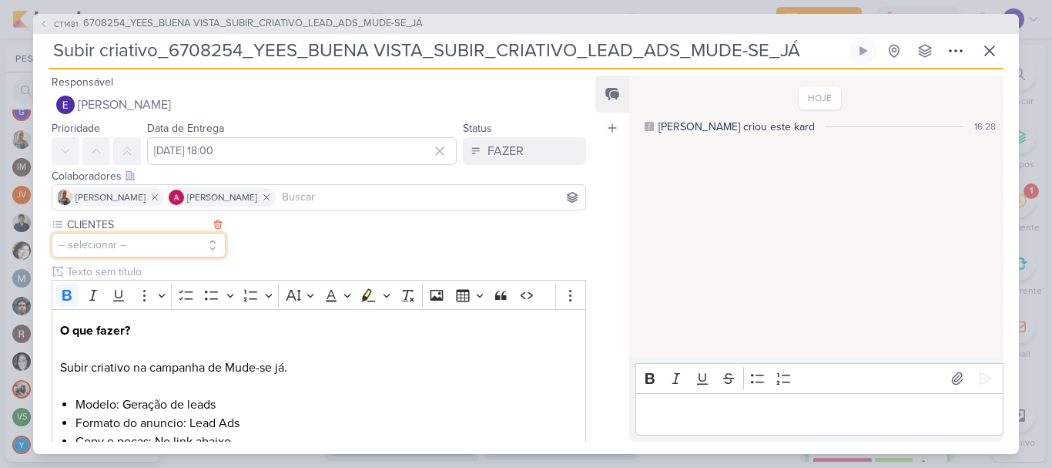
click at [141, 241] on button "-- selecionar --" at bounding box center [139, 245] width 174 height 25
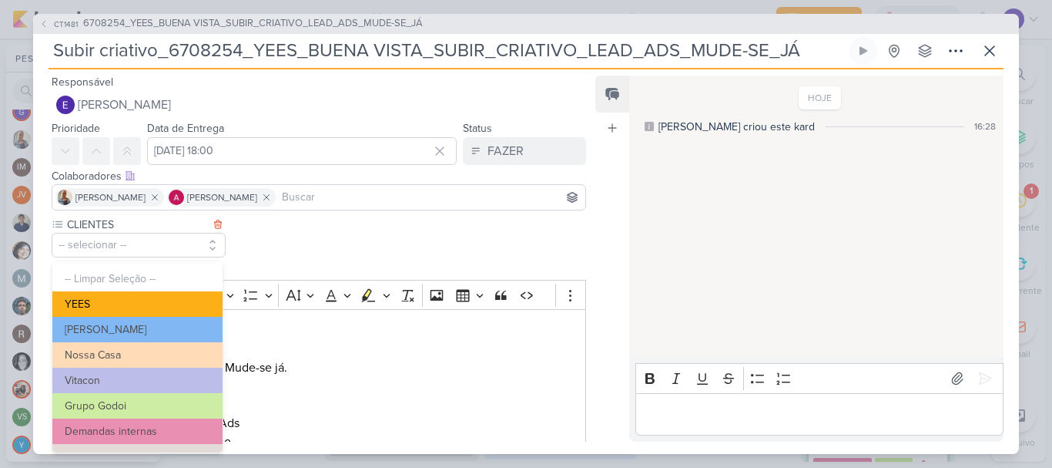
click at [147, 303] on button "YEES" at bounding box center [137, 303] width 170 height 25
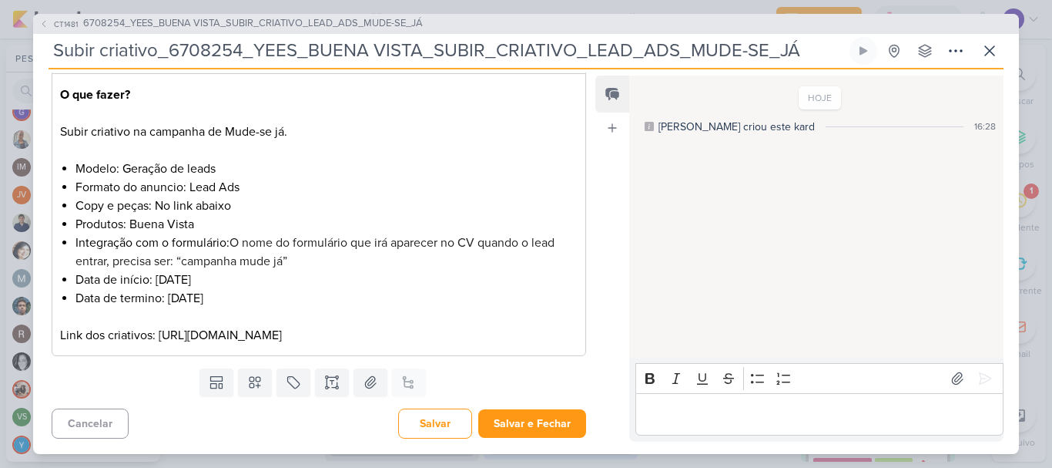
scroll to position [254, 0]
click at [250, 383] on icon at bounding box center [255, 382] width 11 height 11
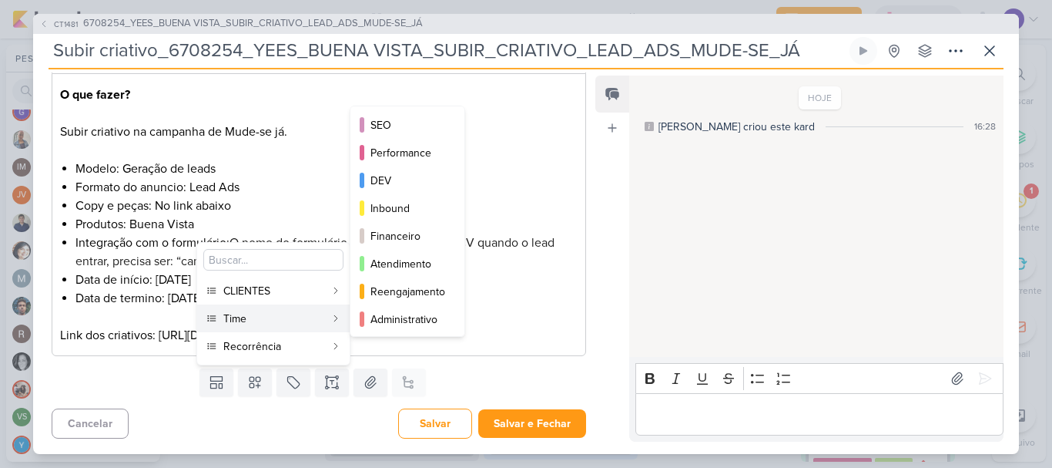
click at [280, 320] on div "Time" at bounding box center [274, 318] width 102 height 16
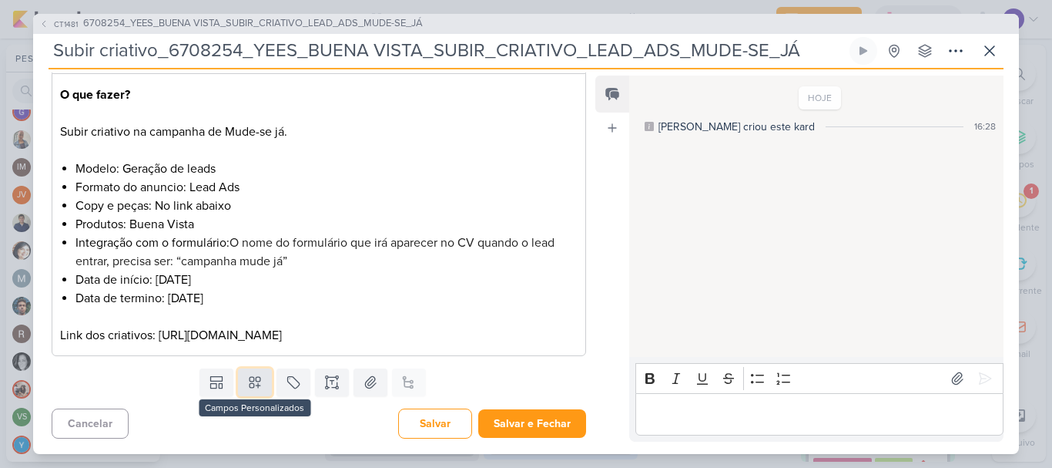
click at [256, 381] on icon at bounding box center [254, 381] width 15 height 15
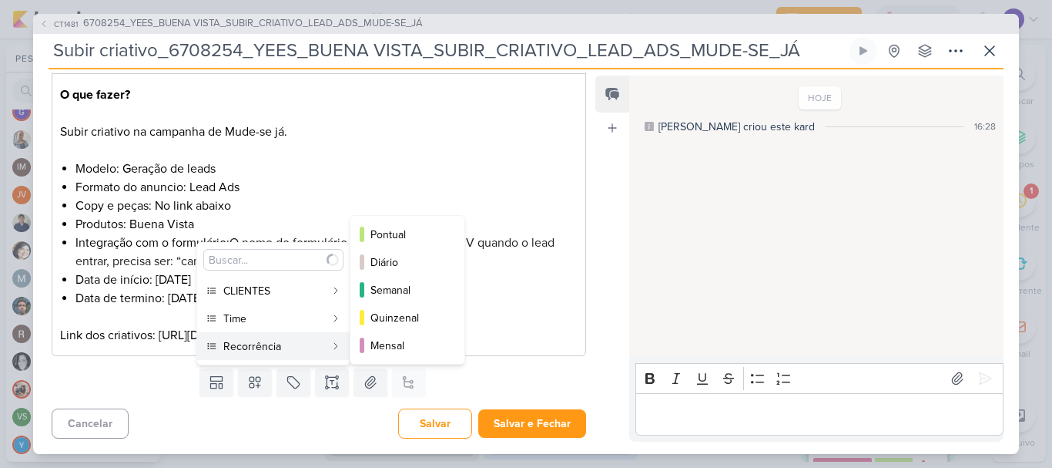
click at [273, 350] on div "Recorrência" at bounding box center [274, 346] width 102 height 16
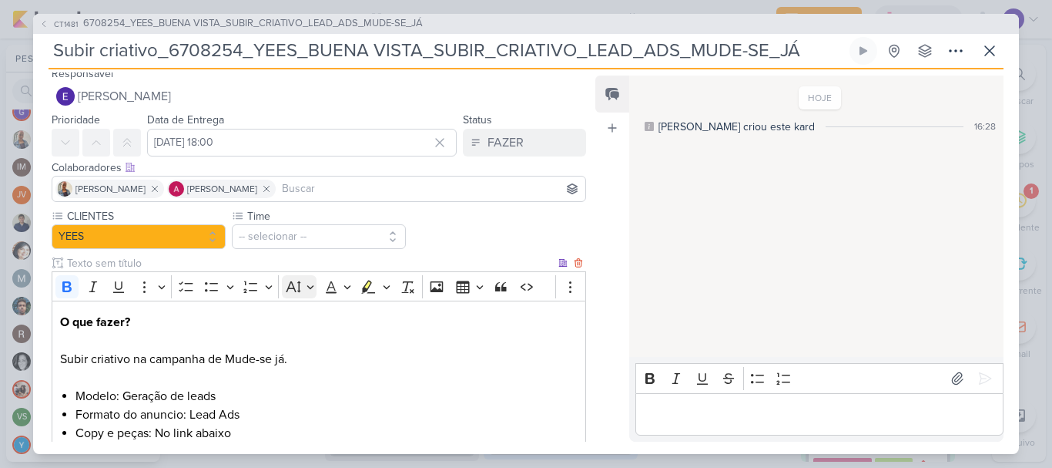
scroll to position [0, 0]
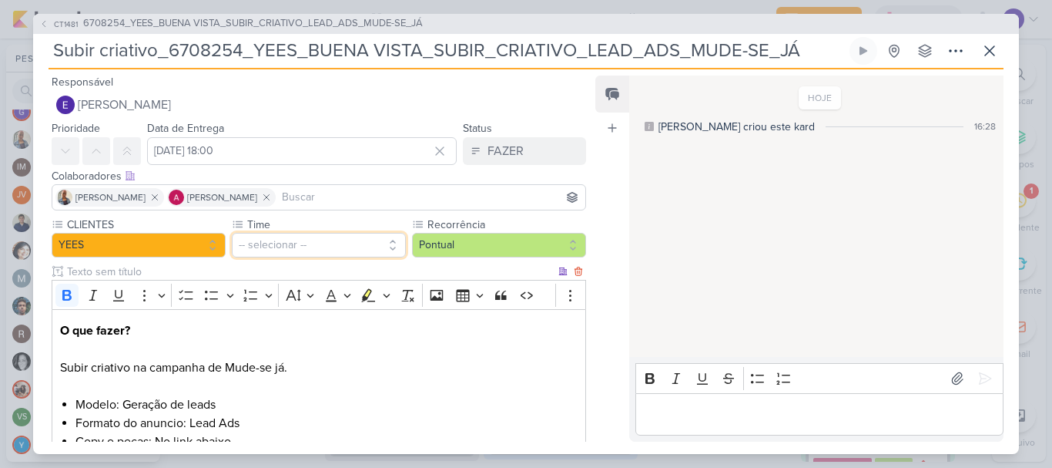
click at [299, 253] on button "-- selecionar --" at bounding box center [319, 245] width 174 height 25
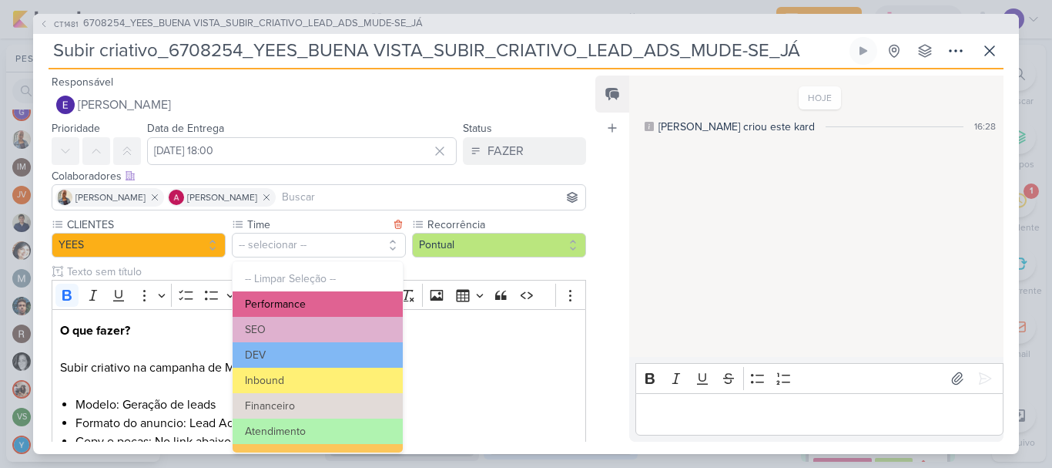
click at [305, 295] on button "Performance" at bounding box center [318, 303] width 170 height 25
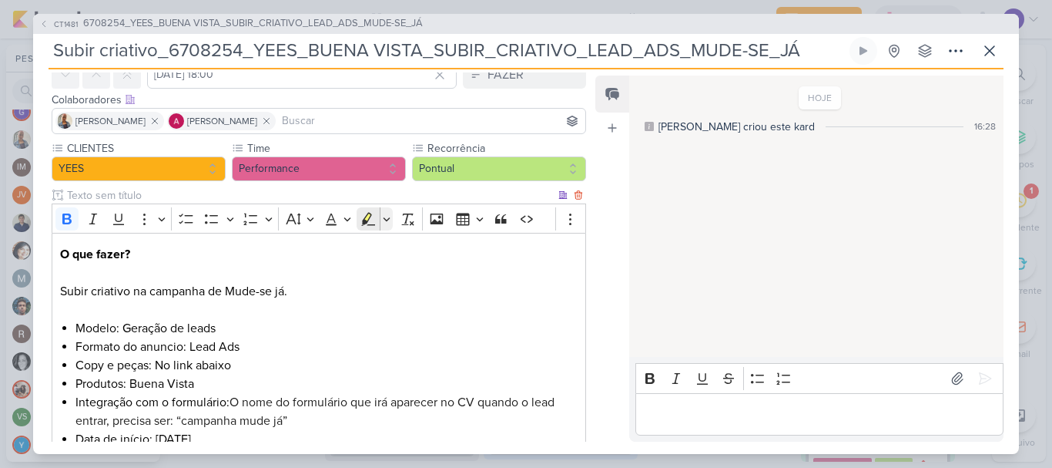
scroll to position [254, 0]
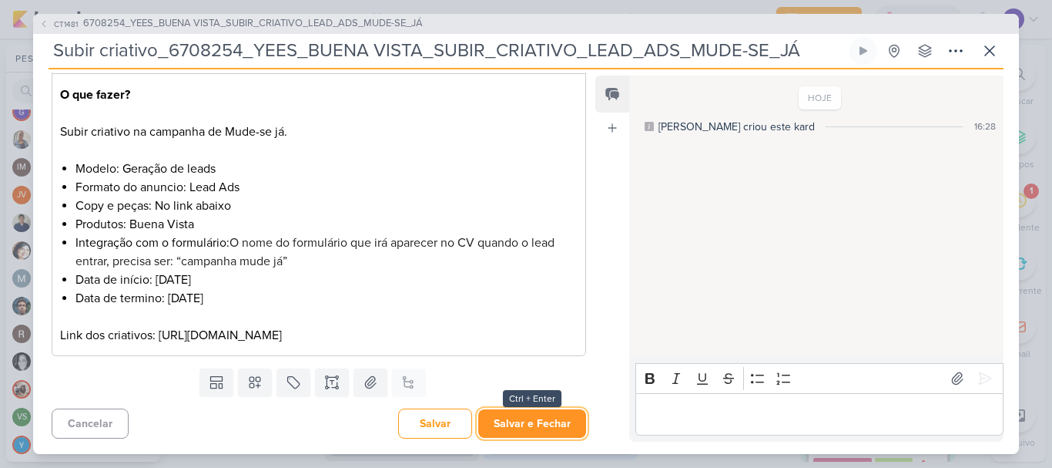
click at [512, 415] on button "Salvar e Fechar" at bounding box center [532, 423] width 108 height 29
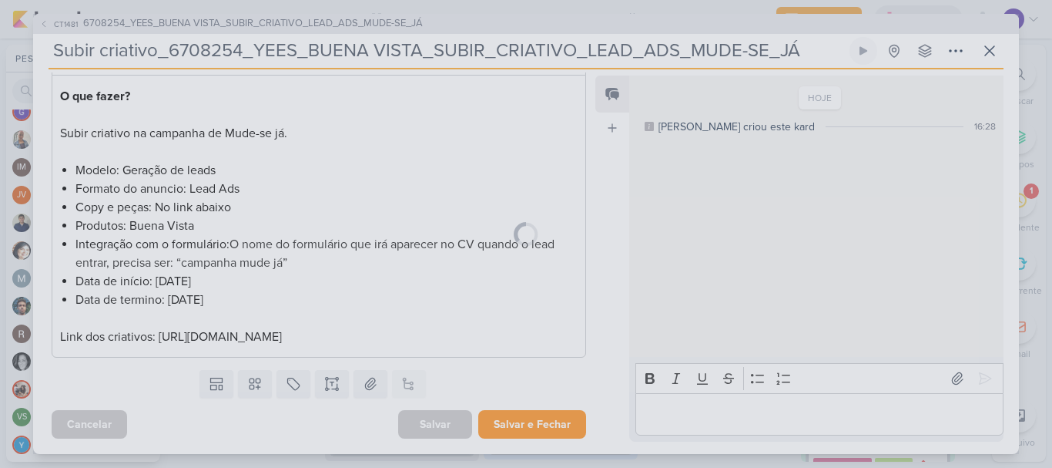
scroll to position [253, 0]
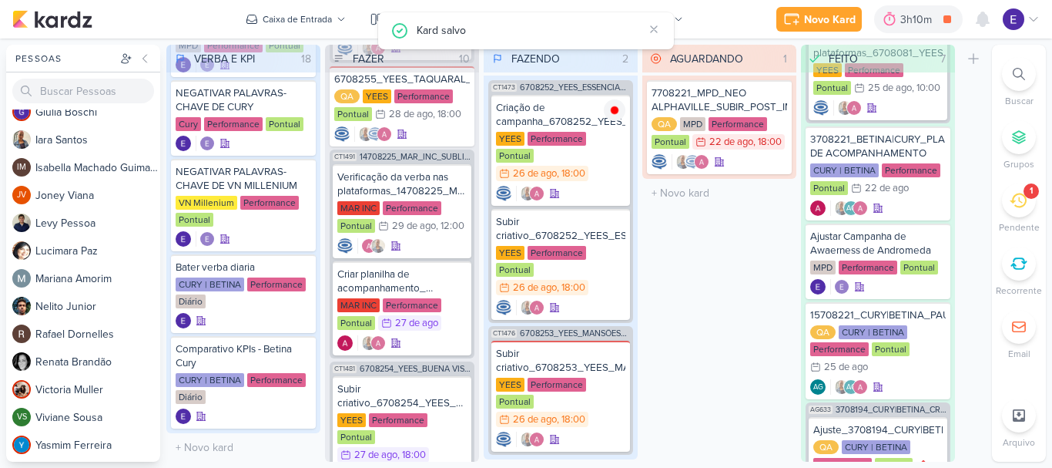
click at [736, 295] on div "AGUARDANDO 1 Mover Para Esquerda Mover Para Direita [GEOGRAPHIC_DATA] 7708221_M…" at bounding box center [719, 253] width 154 height 417
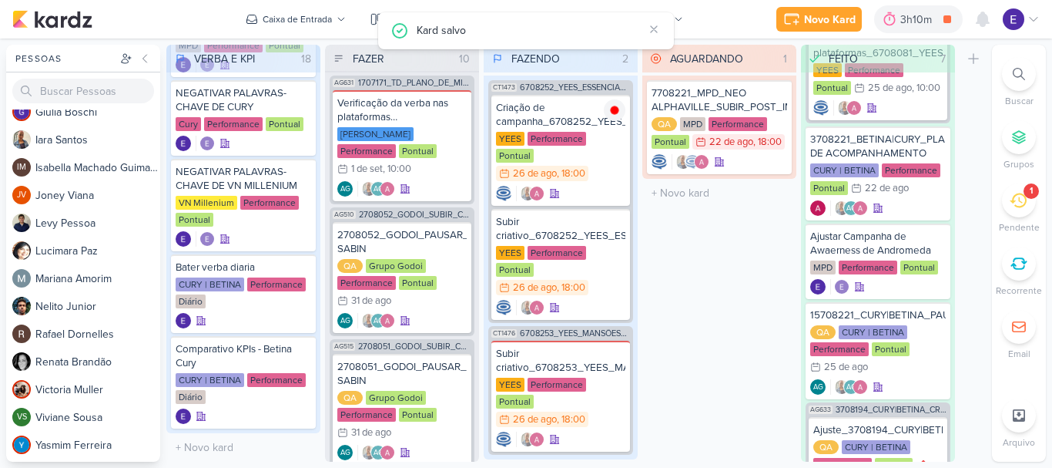
scroll to position [0, 0]
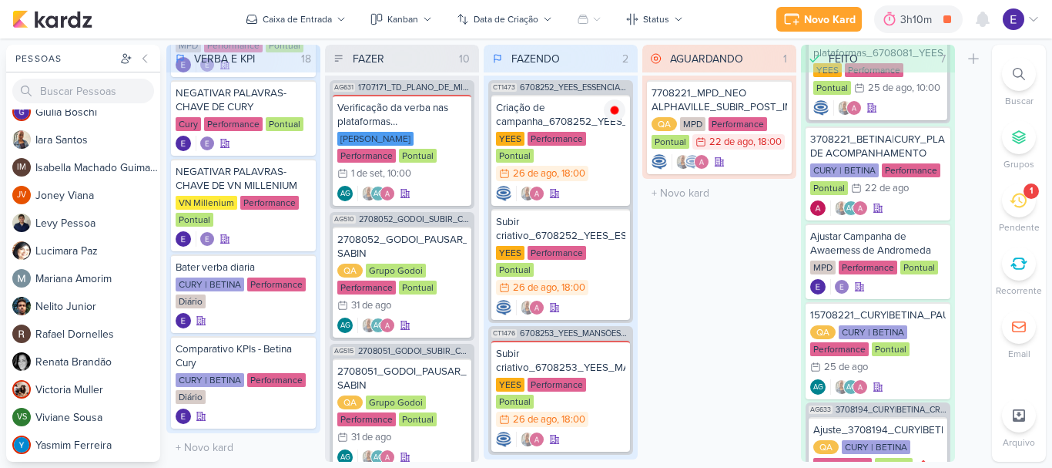
click at [1022, 199] on icon at bounding box center [1018, 200] width 17 height 17
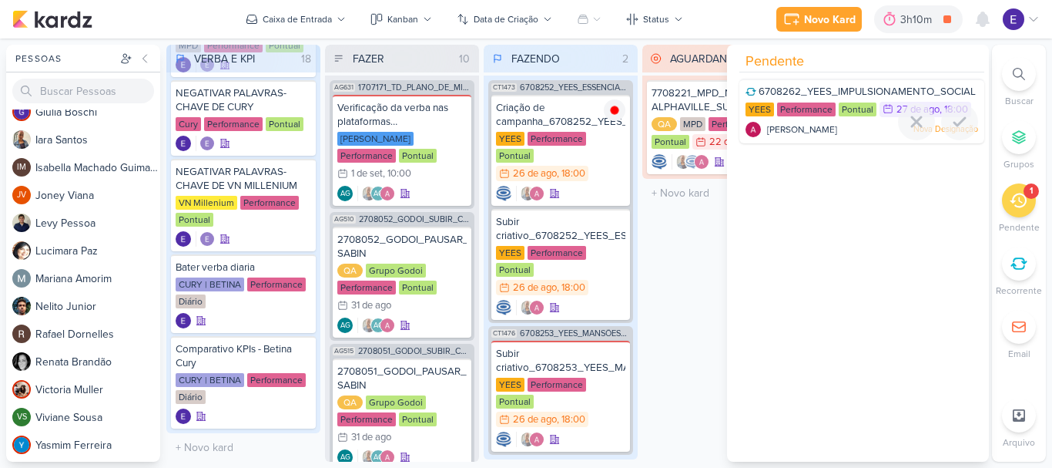
click at [796, 132] on span "[PERSON_NAME]" at bounding box center [802, 129] width 70 height 14
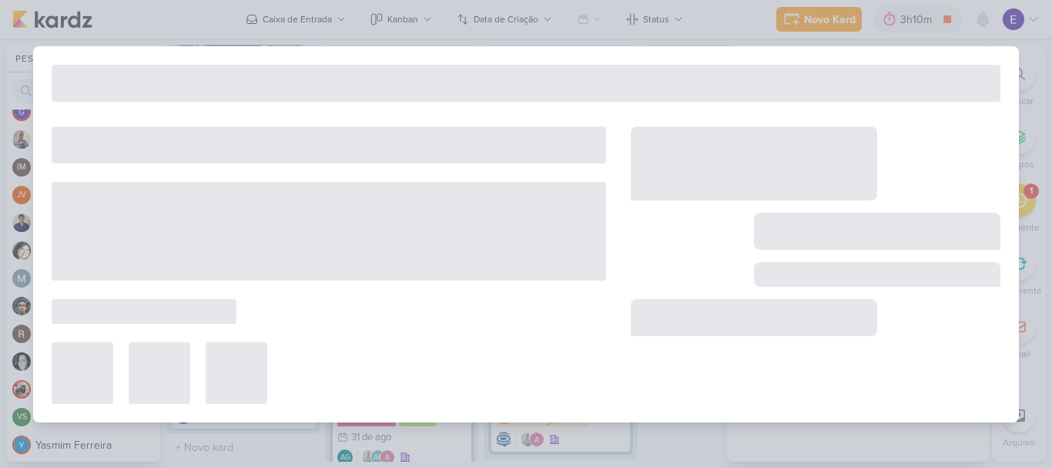
type input "6708262_YEES_IMPULSIONAMENTO_SOCIAL"
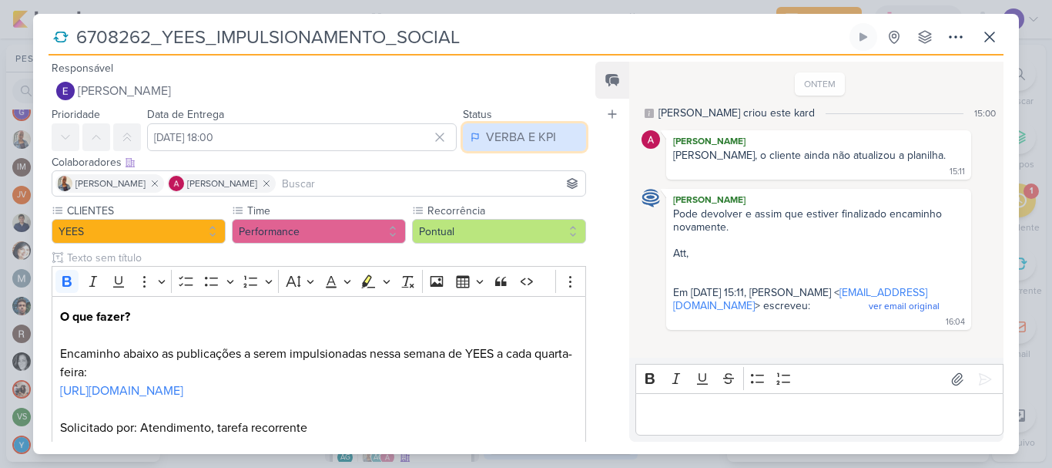
click at [522, 143] on div "VERBA E KPI" at bounding box center [521, 137] width 70 height 18
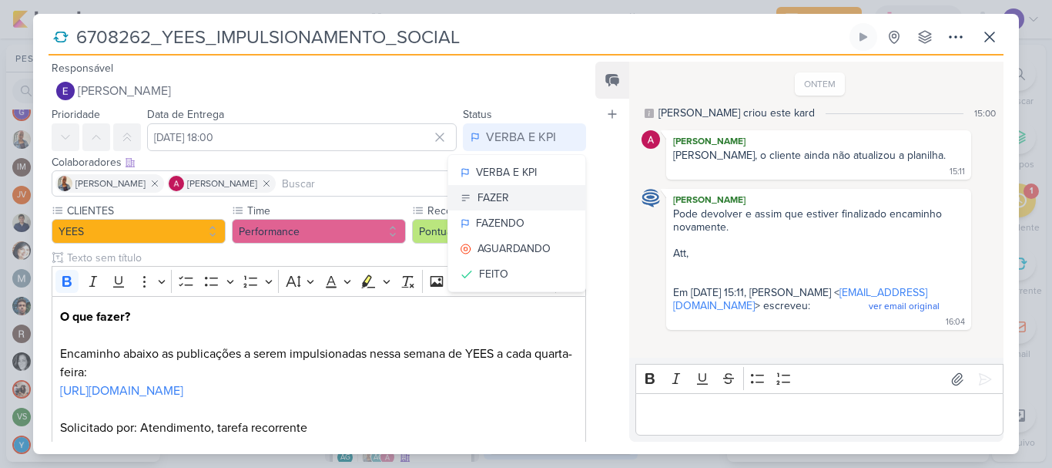
click at [514, 191] on button "FAZER" at bounding box center [516, 197] width 137 height 25
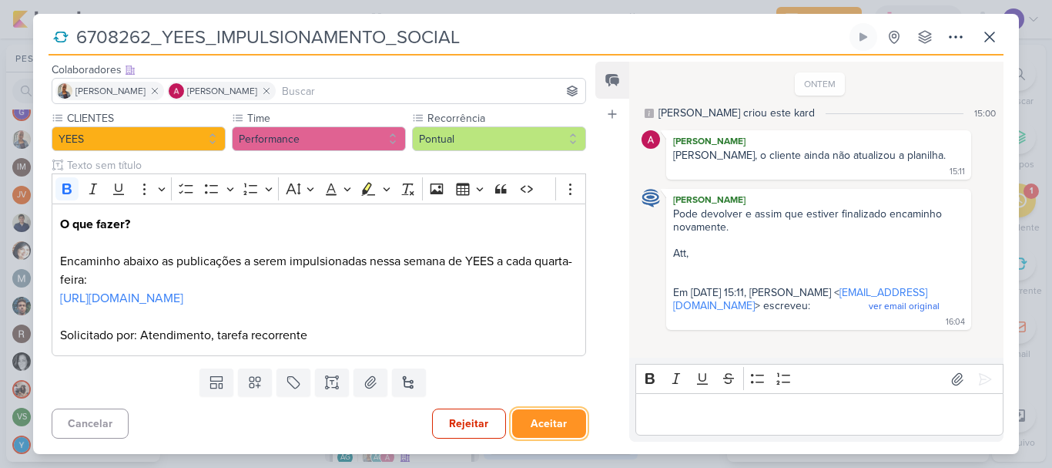
click at [547, 414] on button "Aceitar" at bounding box center [549, 423] width 74 height 29
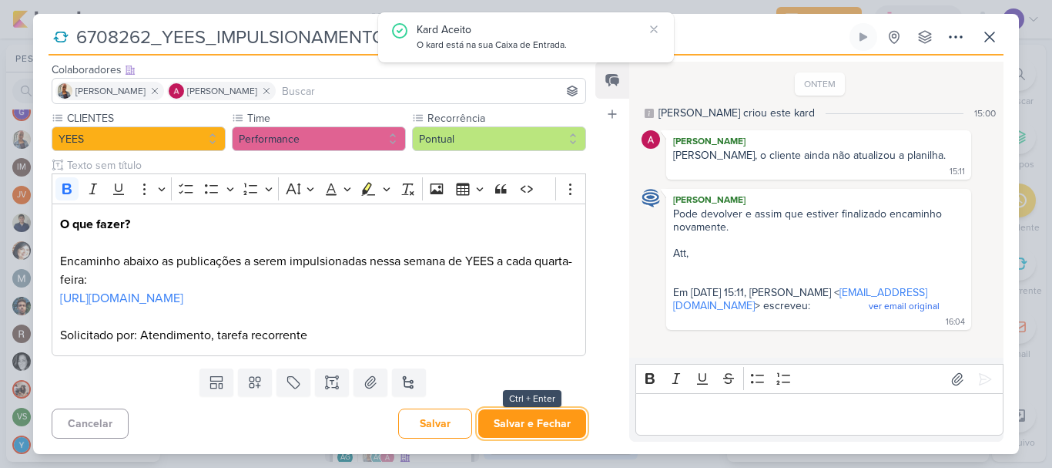
click at [547, 414] on button "Salvar e Fechar" at bounding box center [532, 423] width 108 height 29
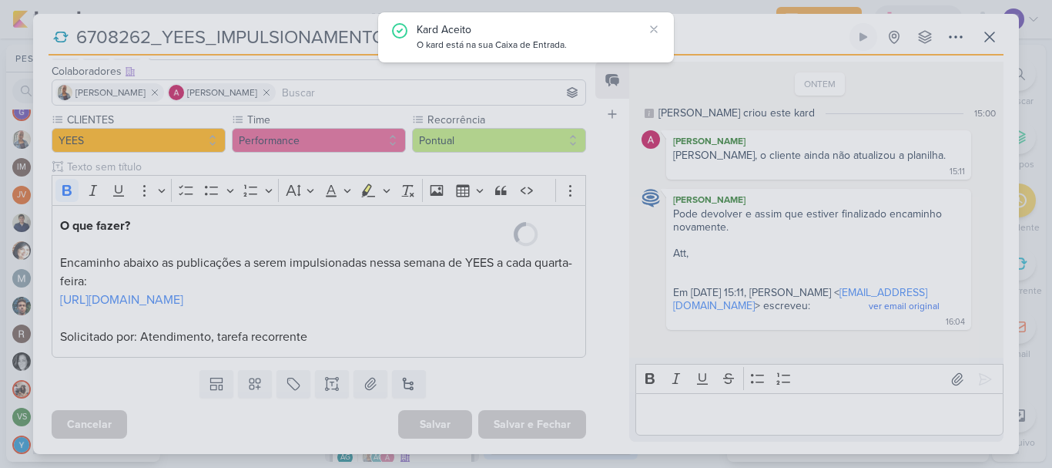
scroll to position [109, 0]
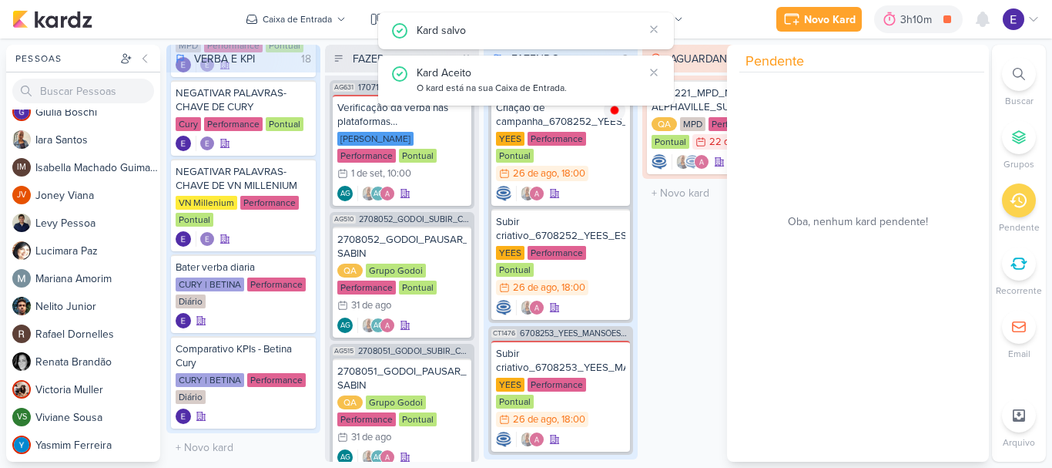
click at [709, 306] on div "AGUARDANDO 1 Mover Para Esquerda Mover Para Direita [GEOGRAPHIC_DATA] 7708221_M…" at bounding box center [719, 253] width 154 height 417
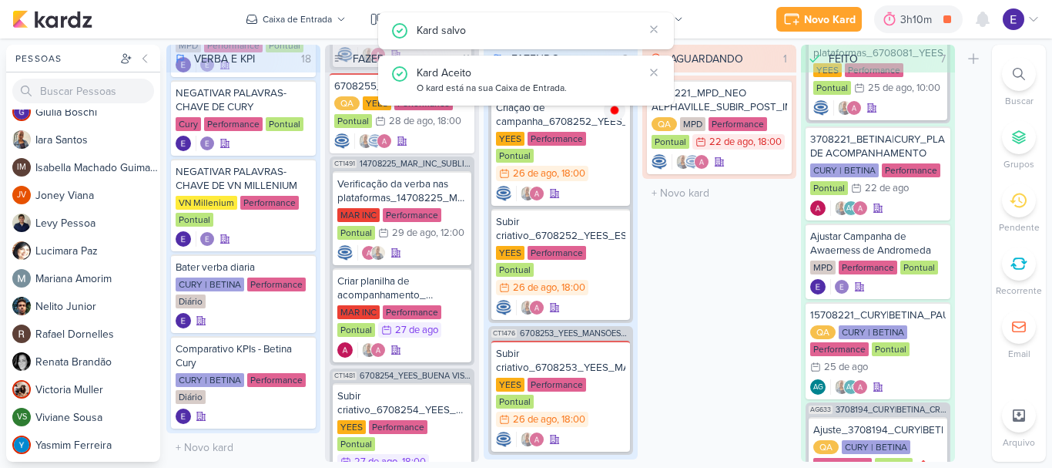
scroll to position [977, 0]
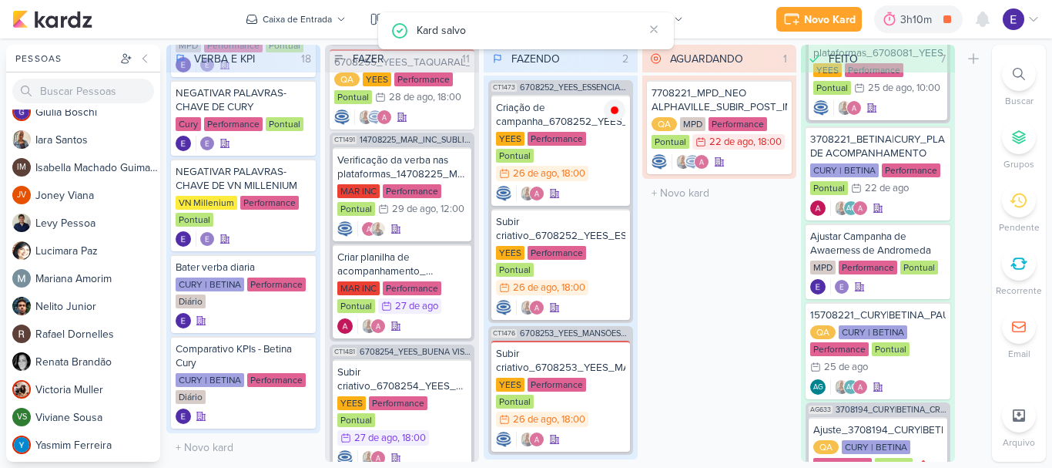
click at [708, 285] on div "AGUARDANDO 1 Mover Para Esquerda Mover Para Direita [GEOGRAPHIC_DATA] 7708221_M…" at bounding box center [719, 253] width 154 height 417
click at [995, 21] on div at bounding box center [983, 19] width 28 height 28
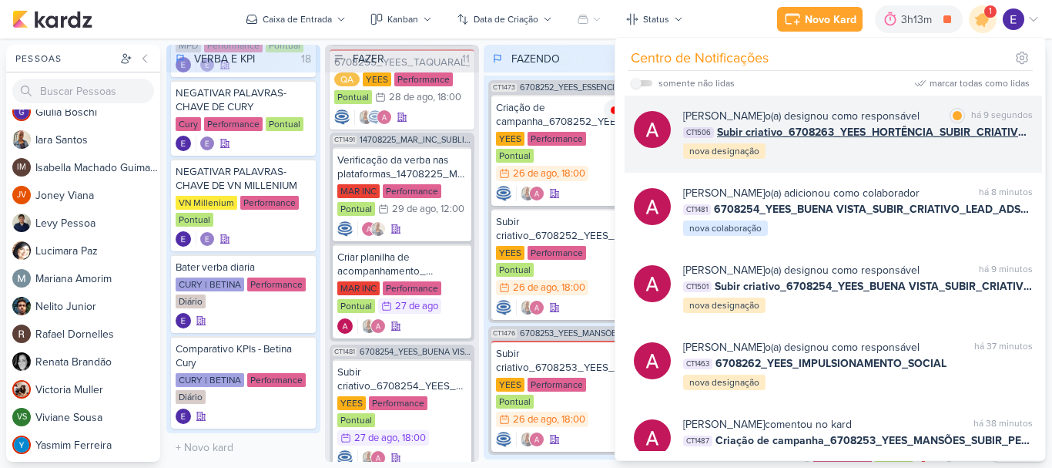
click at [1017, 139] on span "Subir criativo_6708263_YEES_HORTÊNCIA_SUBIR_CRIATIVO_LEAD_ADS_MUDE-SE_JÁ" at bounding box center [875, 132] width 316 height 16
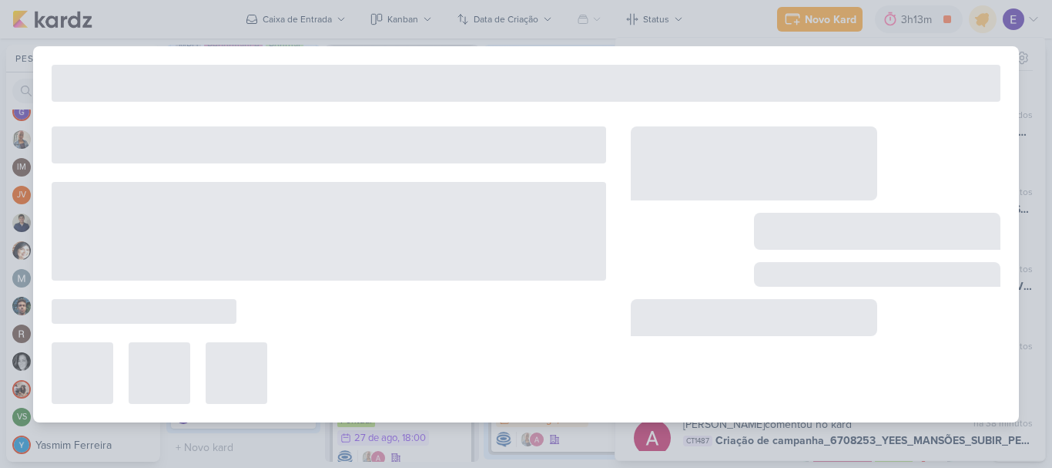
type input "Subir criativo_6708263_YEES_HORTÊNCIA_SUBIR_CRIATIVO_LEAD_ADS_MUDE-SE_JÁ"
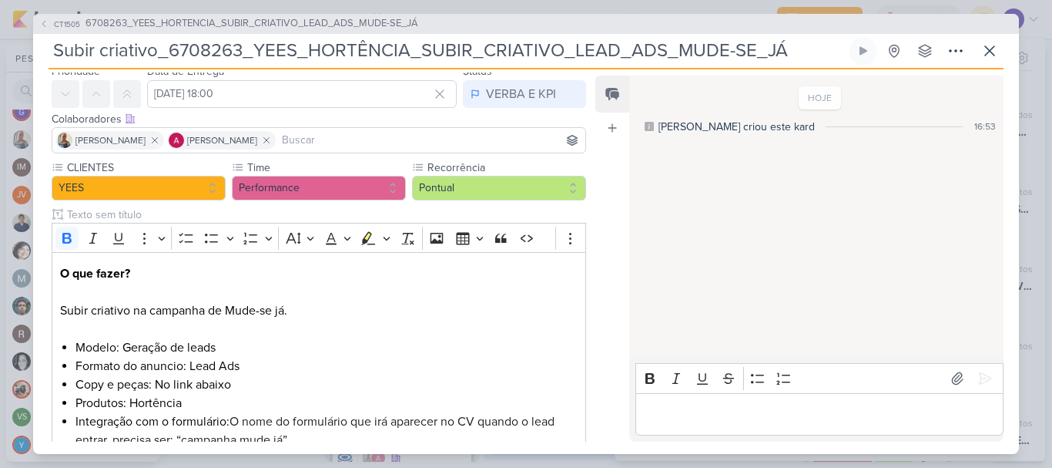
scroll to position [5, 0]
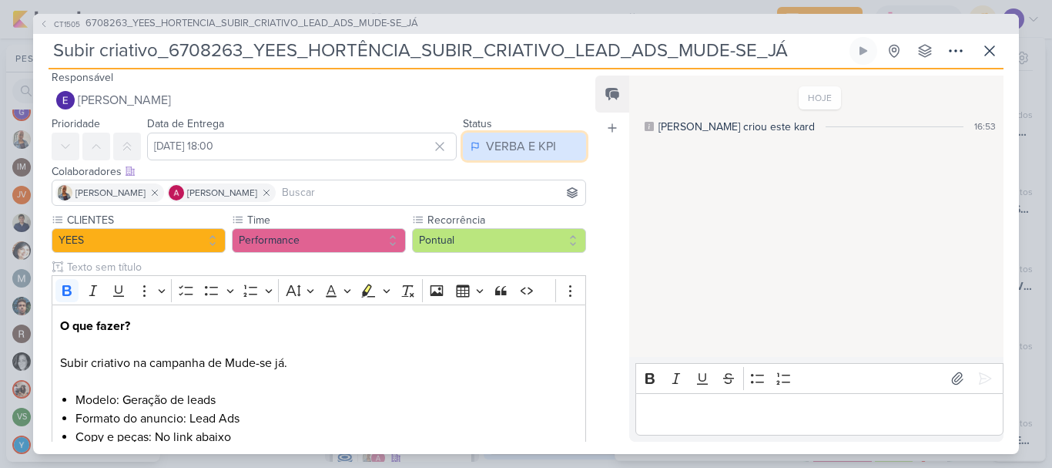
click at [535, 145] on div "VERBA E KPI" at bounding box center [521, 146] width 70 height 18
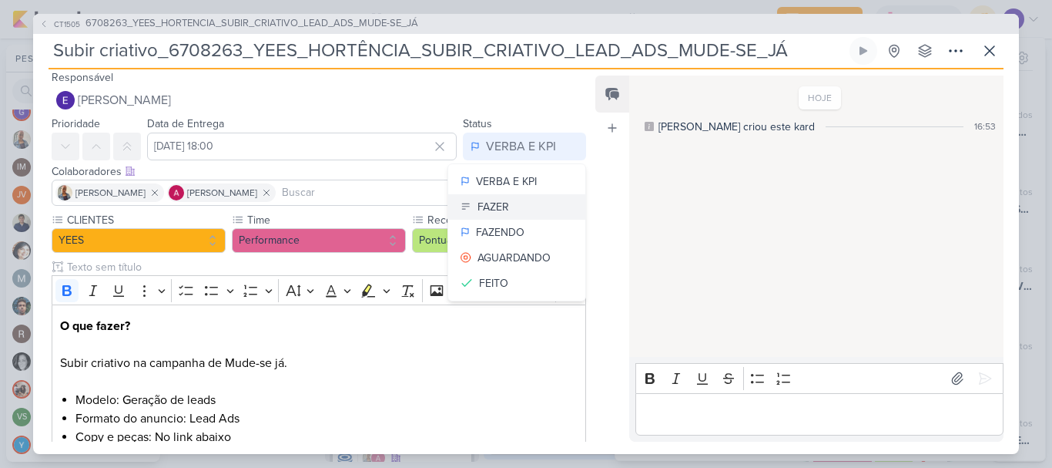
click at [531, 196] on button "FAZER" at bounding box center [516, 206] width 137 height 25
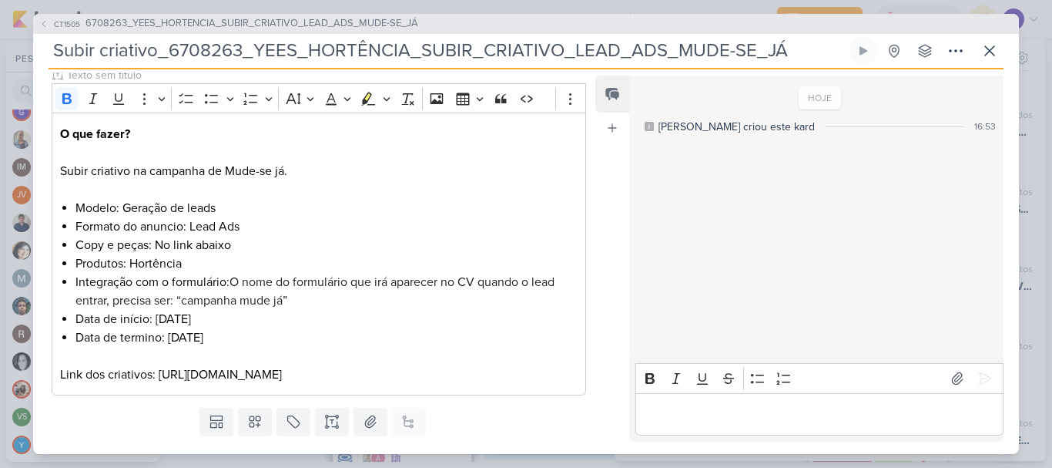
scroll to position [236, 0]
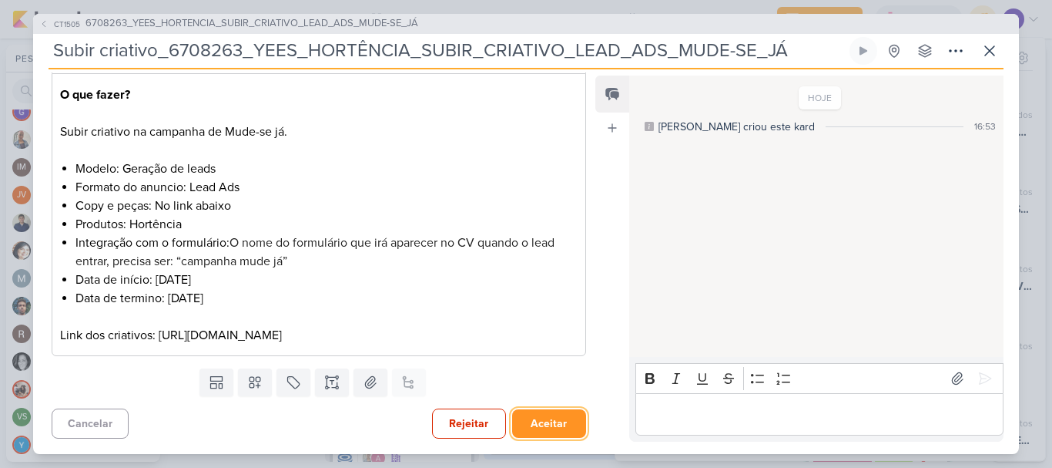
click at [531, 418] on button "Aceitar" at bounding box center [549, 423] width 74 height 29
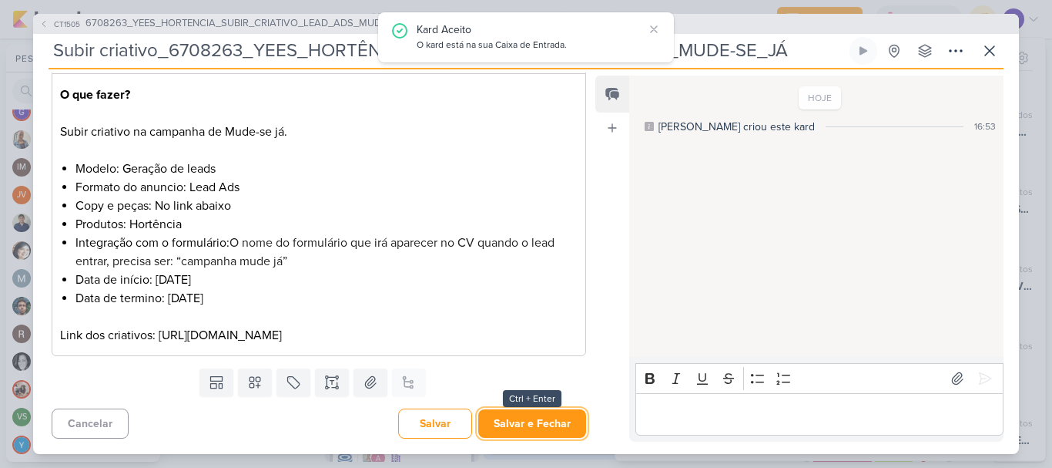
click at [531, 418] on button "Salvar e Fechar" at bounding box center [532, 423] width 108 height 29
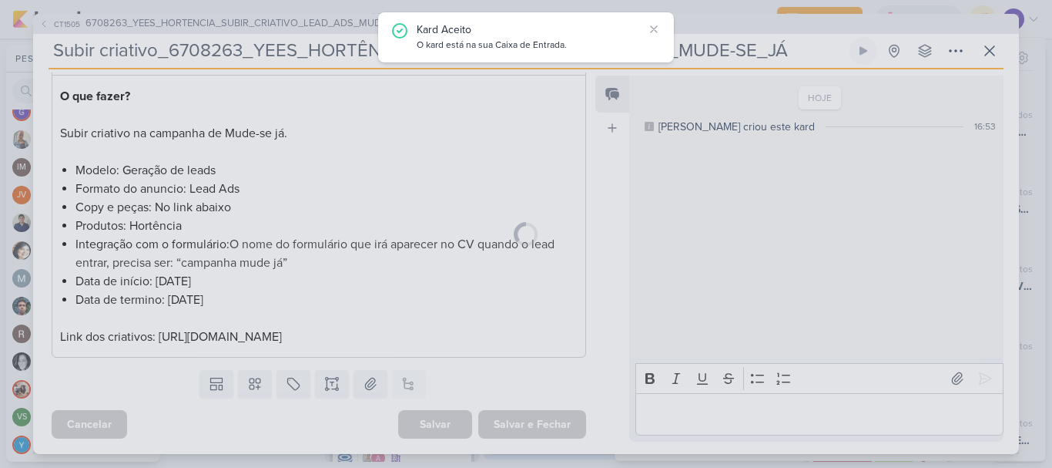
scroll to position [234, 0]
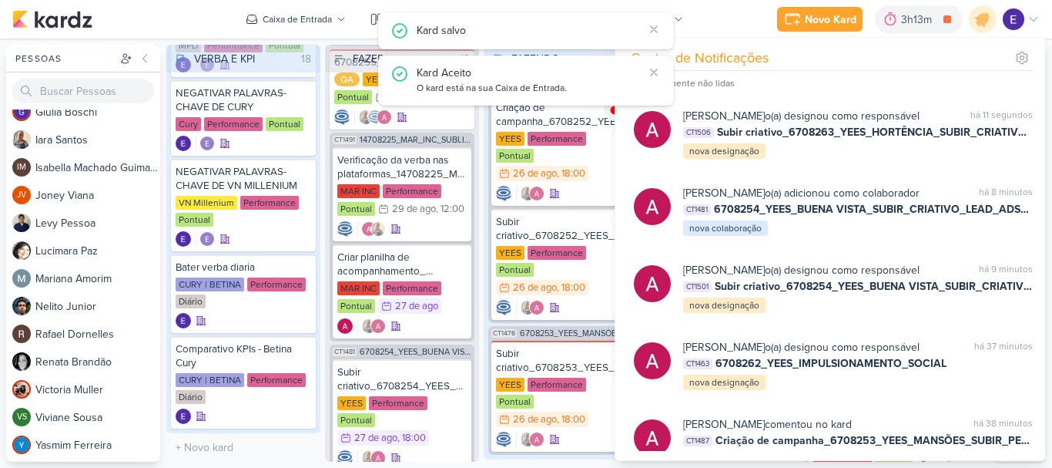
click at [601, 459] on div "O título do kard deve ter menos que 100 caracteres" at bounding box center [561, 473] width 154 height 29
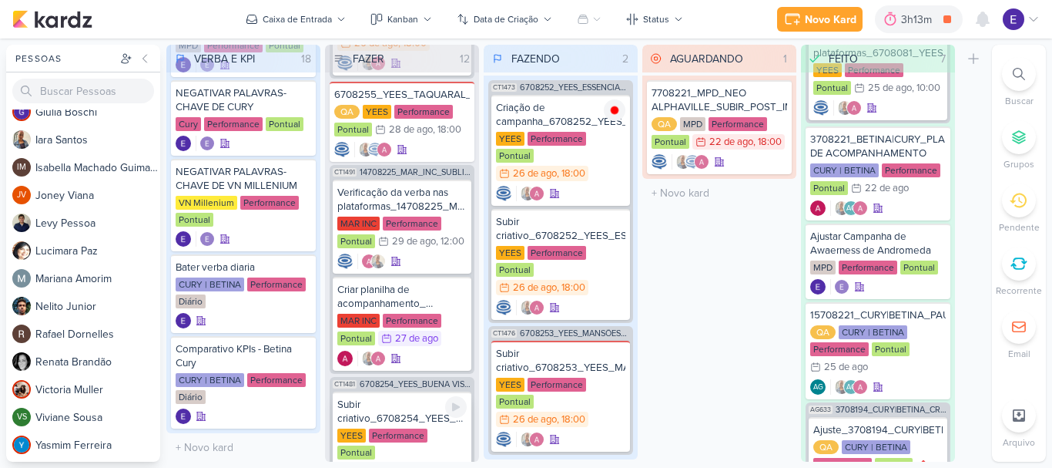
scroll to position [938, 0]
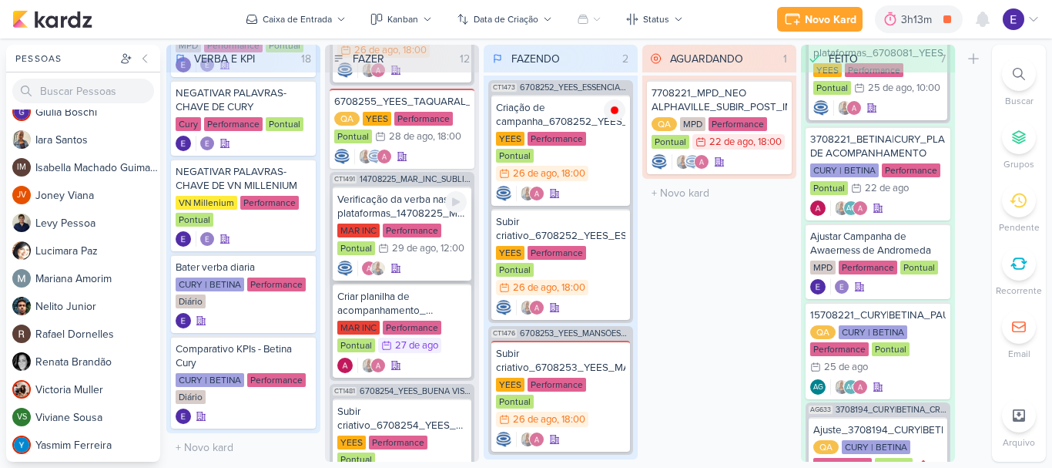
click at [430, 260] on div at bounding box center [401, 267] width 129 height 15
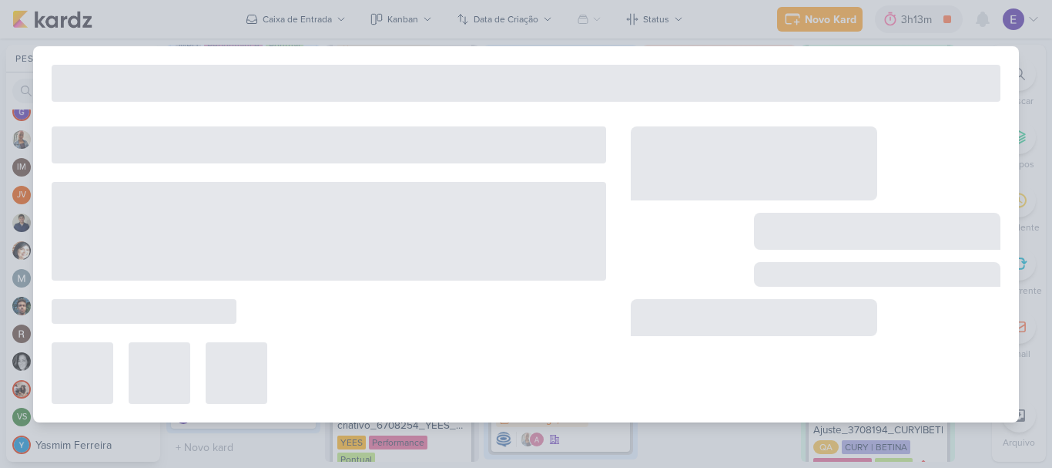
type input "Verificação da verba nas plataformas_14708225_MAR_INC_SUBLIME JARDINS_PDM_AGOST…"
type input "[DATE] 12:00"
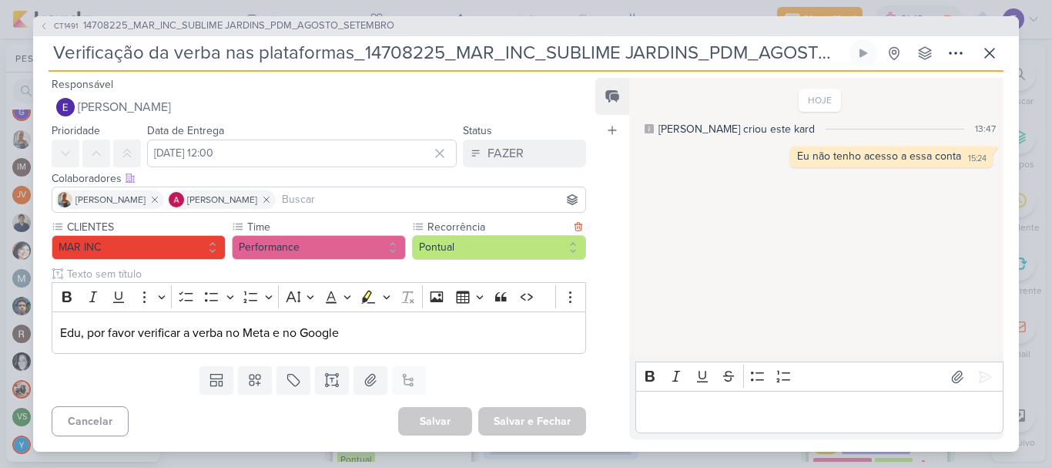
scroll to position [0, 0]
click at [996, 59] on icon at bounding box center [990, 53] width 18 height 18
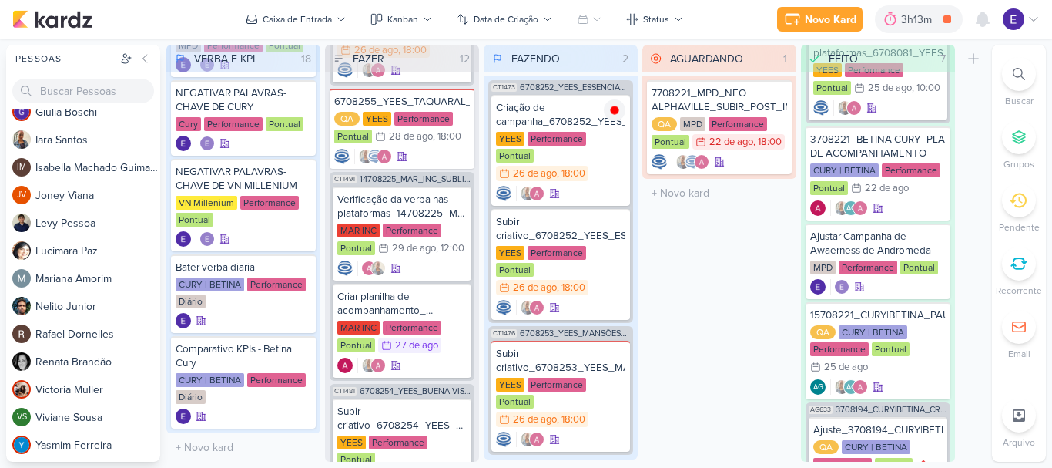
click at [692, 317] on div "AGUARDANDO 1 Mover Para Esquerda Mover Para Direita [GEOGRAPHIC_DATA] 7708221_M…" at bounding box center [719, 253] width 154 height 417
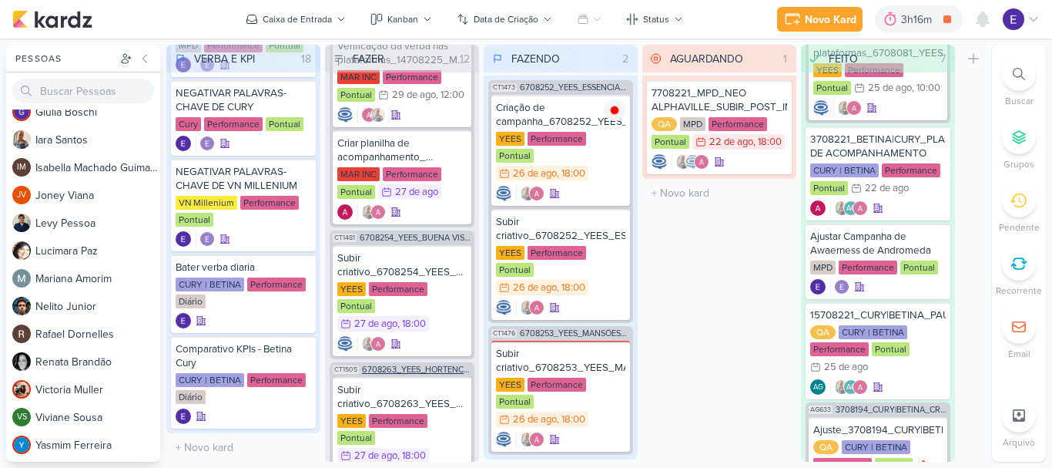
scroll to position [1092, 0]
click at [981, 29] on div at bounding box center [983, 19] width 28 height 28
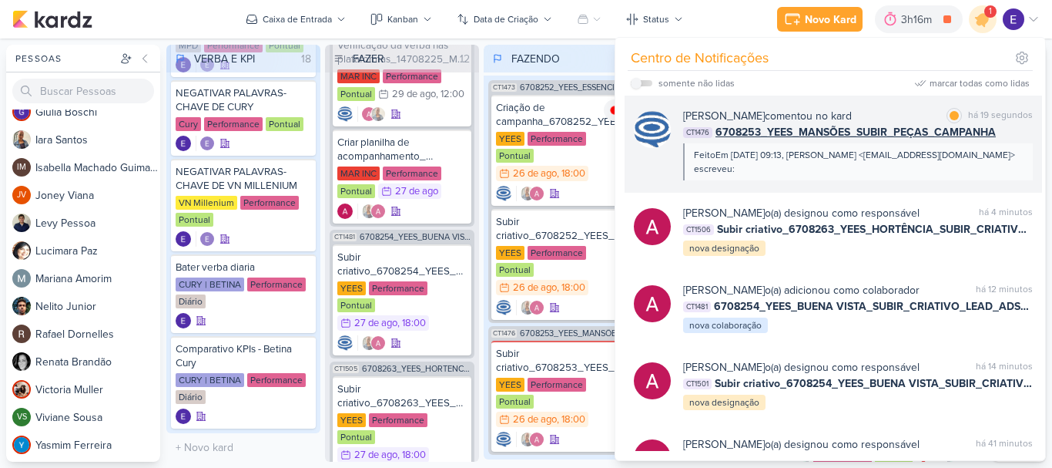
click at [1004, 155] on div "FeitoEm [DATE] 09:13, [PERSON_NAME] <[EMAIL_ADDRESS][DOMAIN_NAME]> escreveu:" at bounding box center [857, 162] width 327 height 28
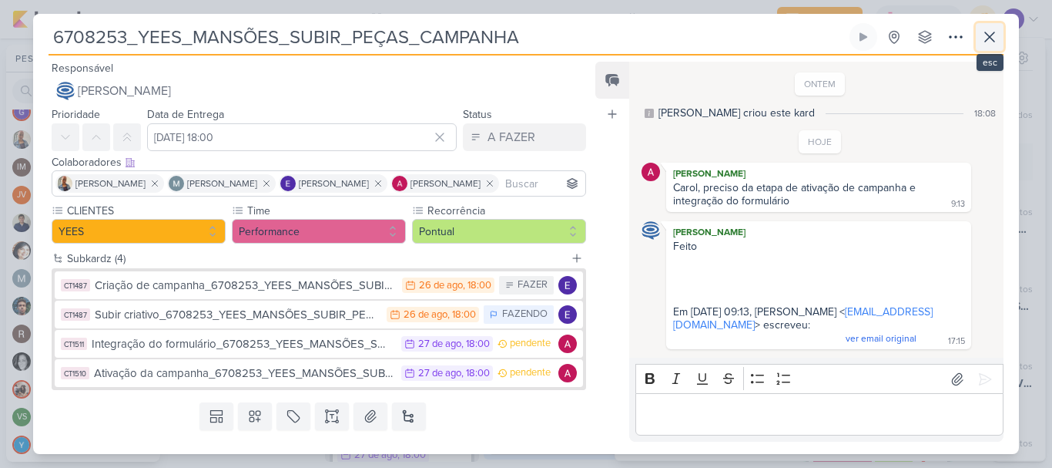
click at [992, 46] on button at bounding box center [990, 37] width 28 height 28
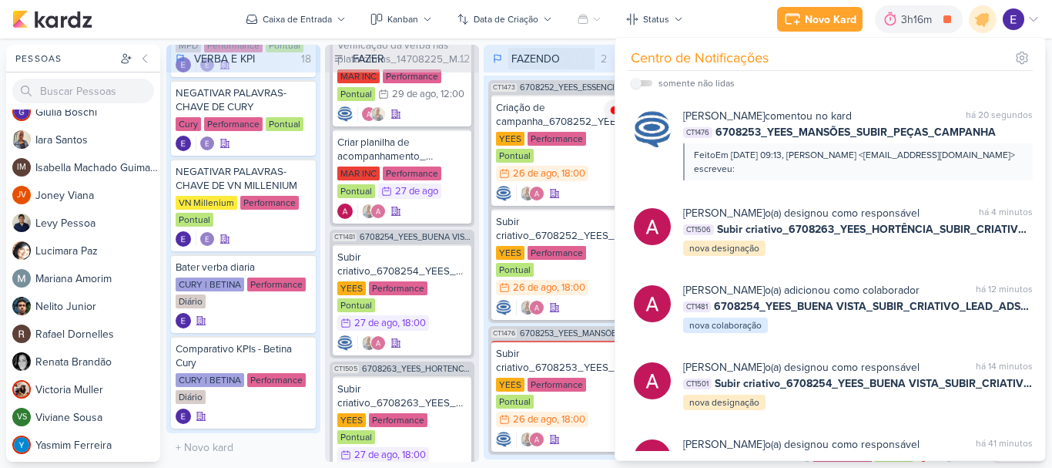
click at [587, 65] on input "FAZENDO" at bounding box center [551, 59] width 86 height 22
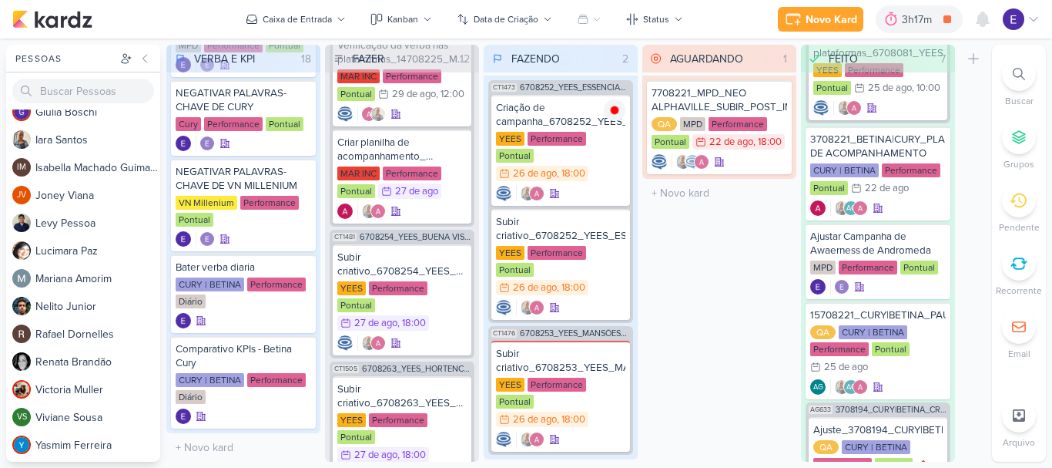
click at [721, 279] on div "AGUARDANDO 1 Mover Para Esquerda Mover Para Direita [GEOGRAPHIC_DATA] 7708221_M…" at bounding box center [719, 253] width 154 height 417
click at [736, 317] on div "AGUARDANDO 1 Mover Para Esquerda Mover Para Direita [GEOGRAPHIC_DATA] 7708221_M…" at bounding box center [719, 253] width 154 height 417
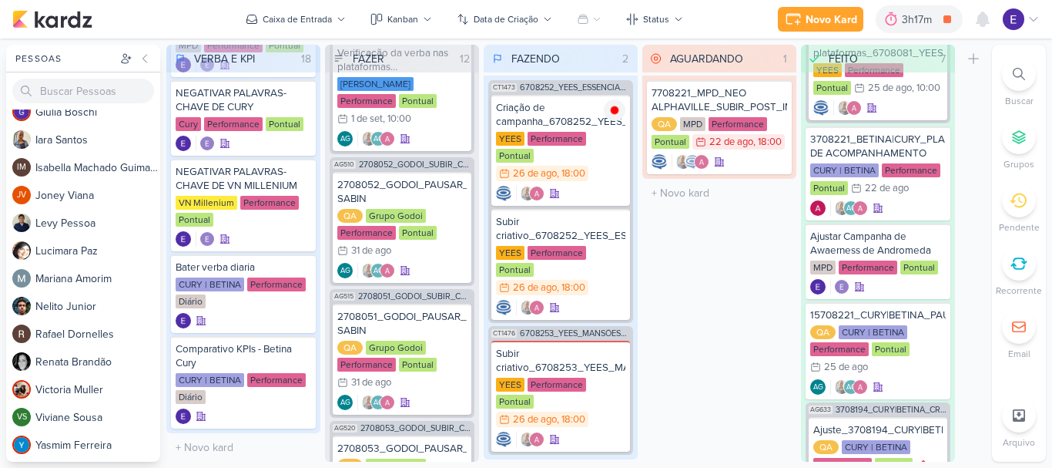
scroll to position [0, 0]
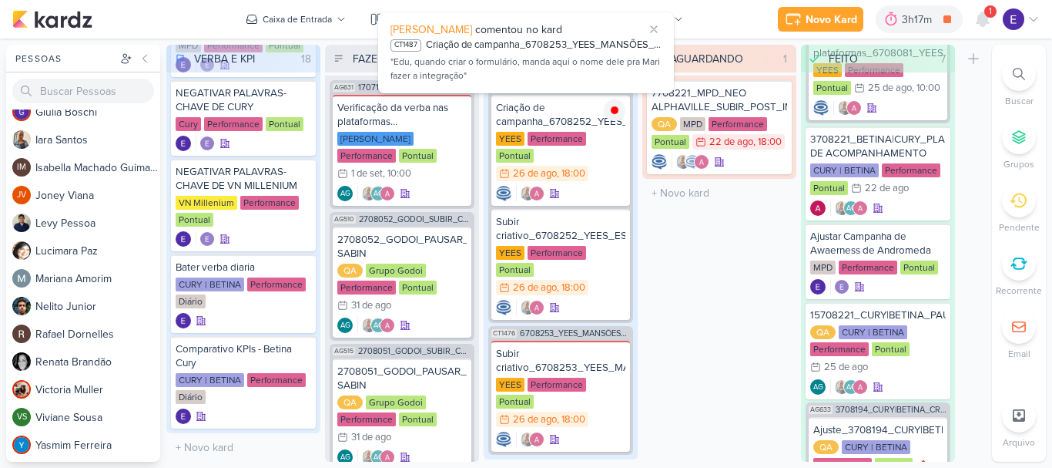
click at [792, 348] on div "AGUARDANDO 1 Mover Para Esquerda Mover Para Direita [GEOGRAPHIC_DATA] 7708221_M…" at bounding box center [719, 253] width 154 height 417
click at [748, 327] on div "AGUARDANDO 1 Mover Para Esquerda Mover Para Direita [GEOGRAPHIC_DATA] 7708221_M…" at bounding box center [719, 253] width 154 height 417
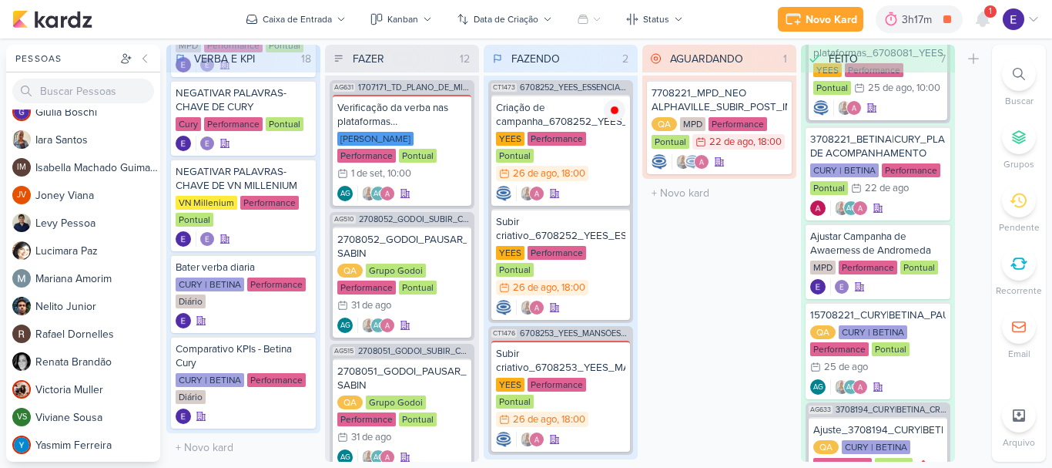
click at [986, 10] on div "1" at bounding box center [990, 11] width 12 height 12
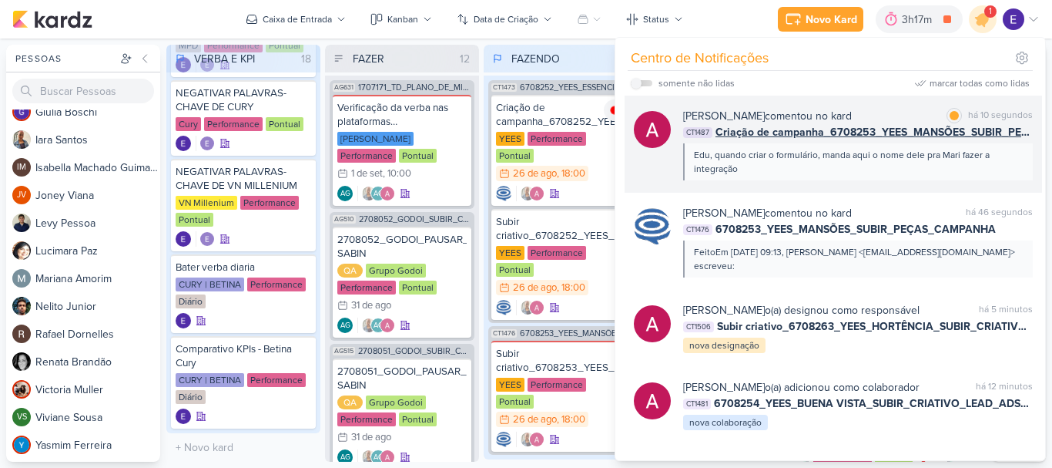
click at [988, 139] on span "Criação de campanha_6708253_YEES_MANSÕES_SUBIR_PEÇAS_CAMPANHA" at bounding box center [874, 132] width 317 height 16
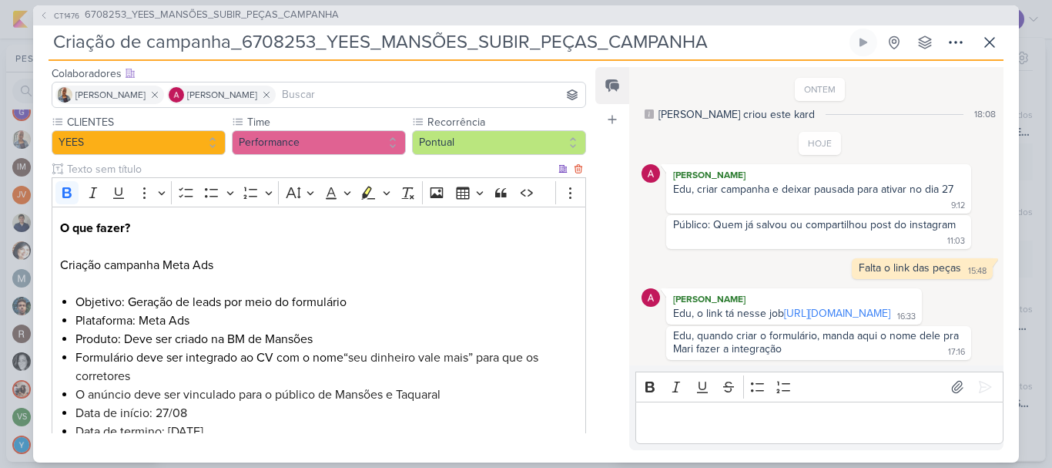
scroll to position [199, 0]
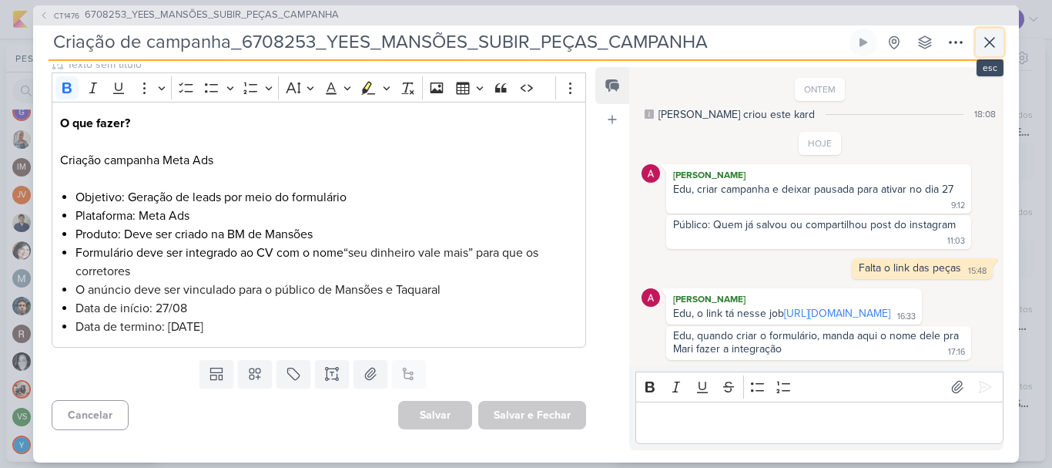
click at [991, 40] on icon at bounding box center [990, 42] width 18 height 18
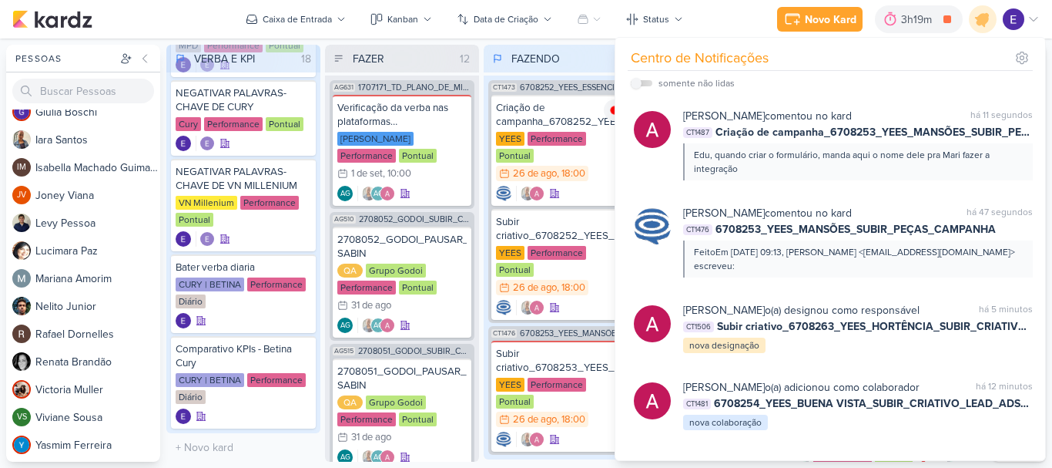
click at [617, 431] on div "Centro de Notificações somente não lidas" at bounding box center [830, 249] width 430 height 422
click at [603, 462] on input "text" at bounding box center [561, 473] width 148 height 22
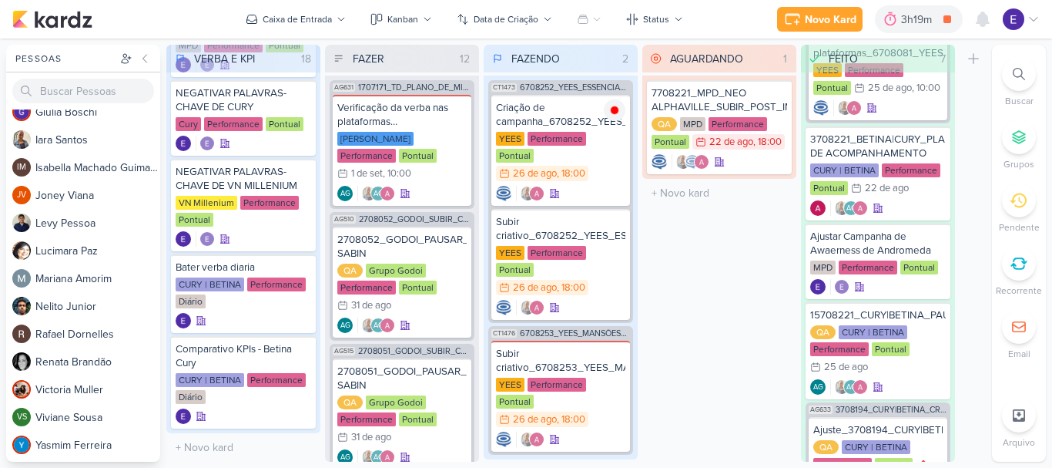
click at [661, 357] on div "AGUARDANDO 1 Mover Para Esquerda Mover Para Direita [GEOGRAPHIC_DATA] 7708221_M…" at bounding box center [719, 253] width 154 height 417
click at [587, 166] on div "26/8 [DATE] 18:00" at bounding box center [542, 173] width 92 height 15
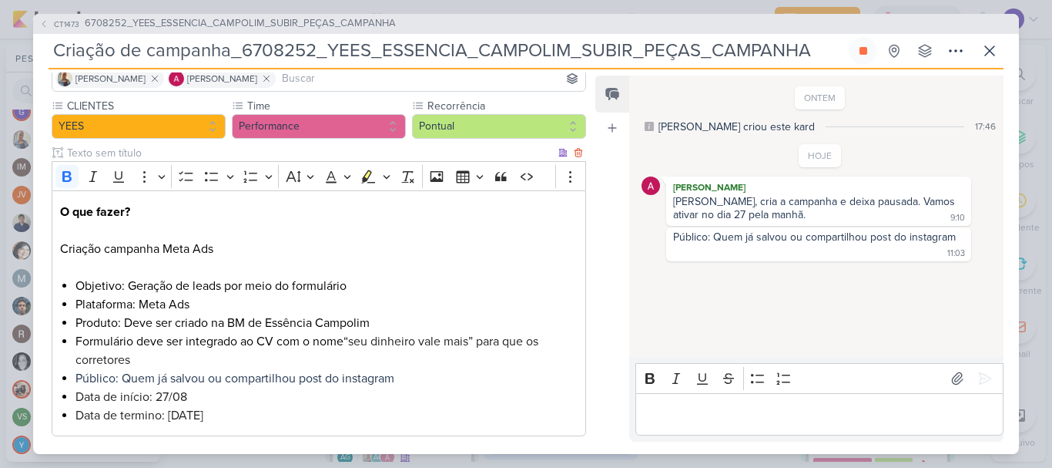
scroll to position [154, 0]
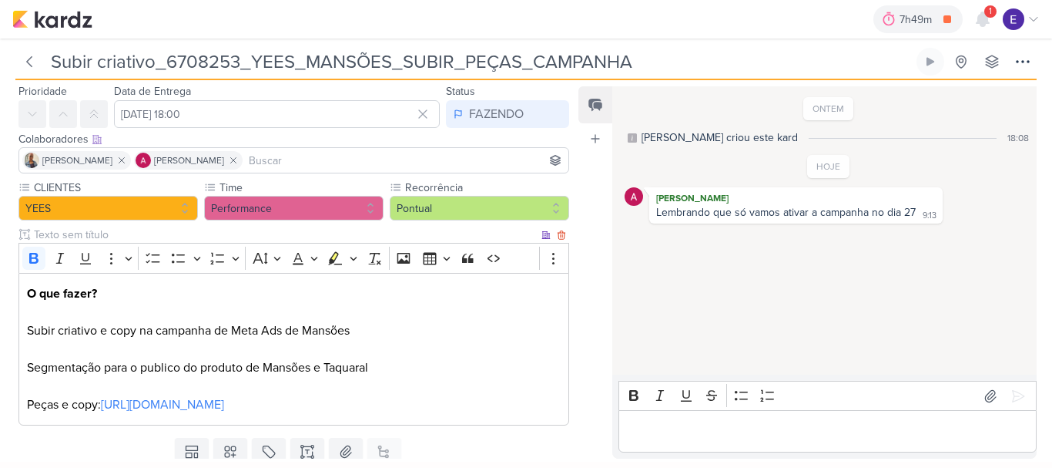
scroll to position [99, 0]
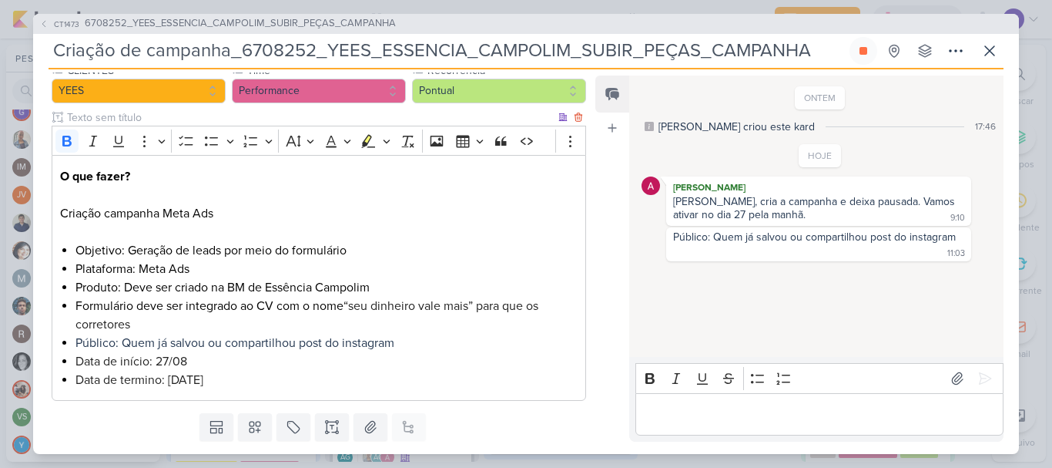
scroll to position [183, 0]
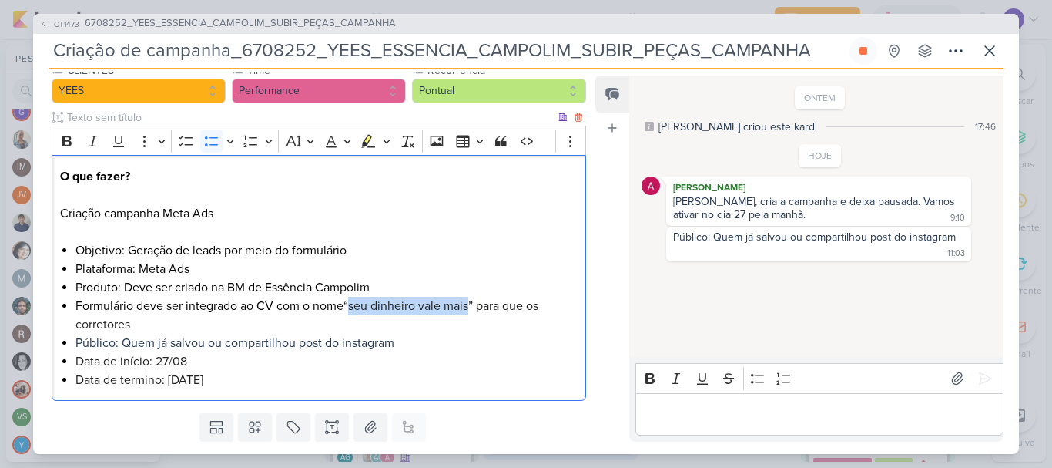
drag, startPoint x: 474, startPoint y: 305, endPoint x: 353, endPoint y: 313, distance: 121.9
click at [353, 313] on span "“seu dinheiro vale mais” para que os corretores" at bounding box center [306, 315] width 463 height 34
copy span "seu dinheiro vale mais"
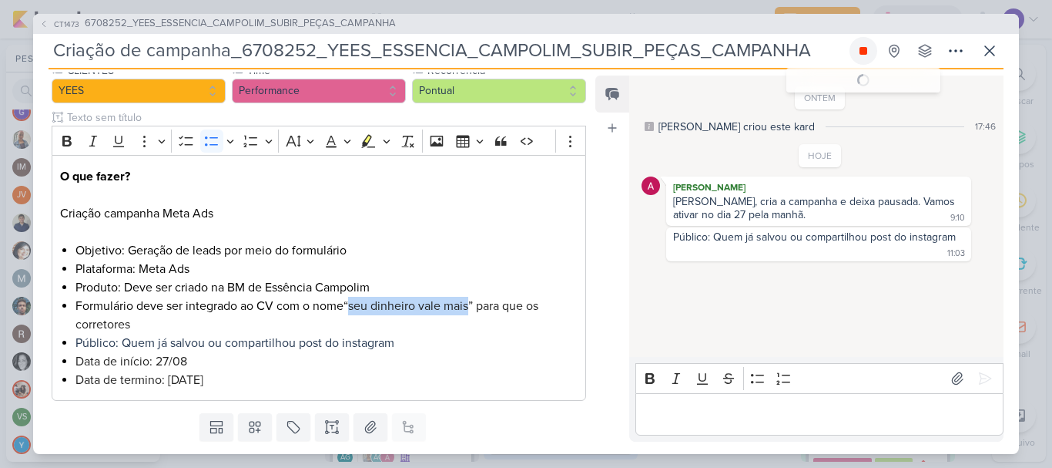
click at [860, 54] on icon at bounding box center [863, 51] width 12 height 12
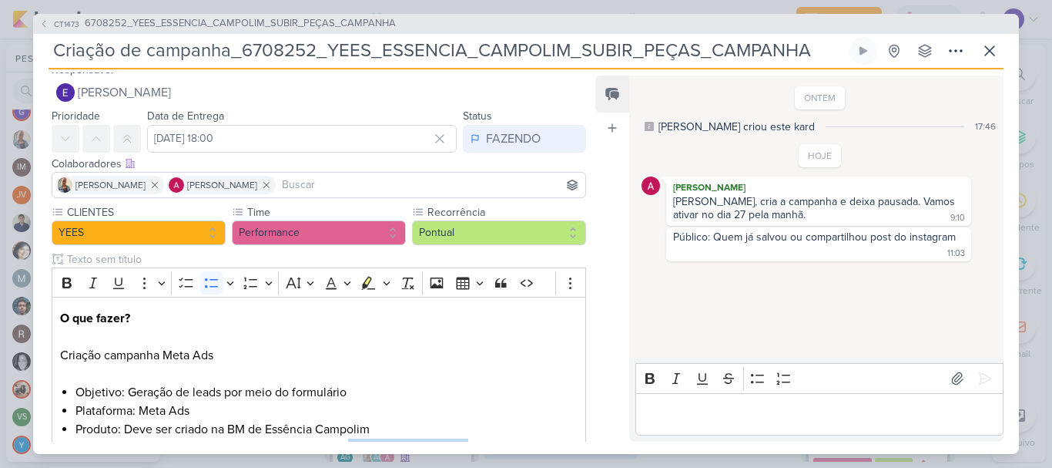
scroll to position [0, 0]
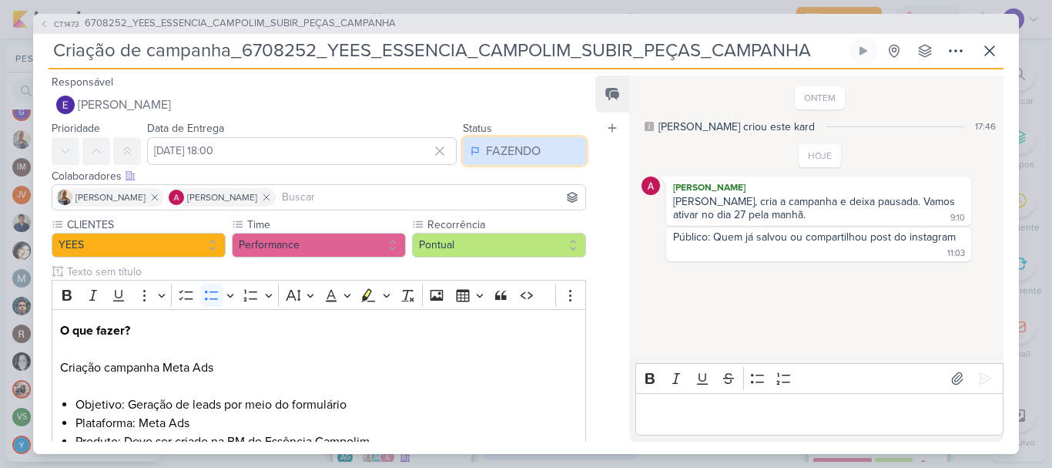
click at [529, 143] on div "FAZENDO" at bounding box center [513, 151] width 55 height 18
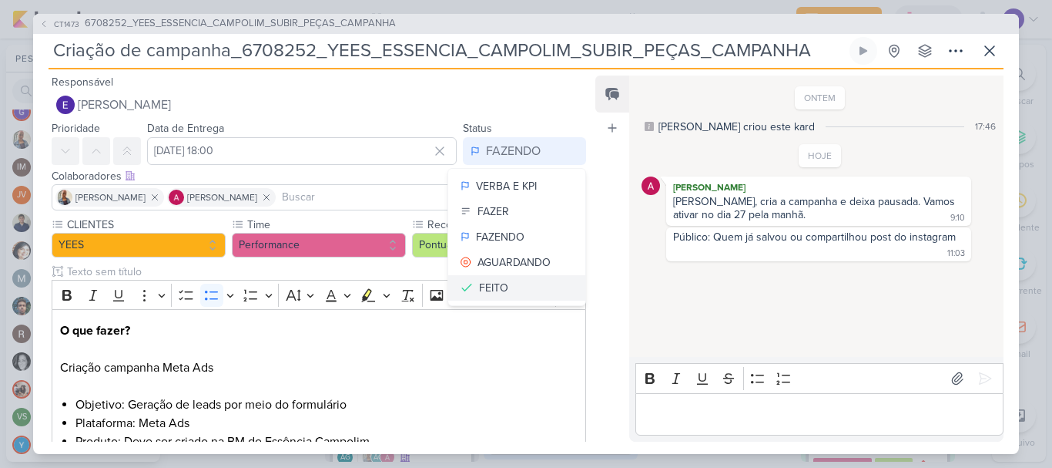
click at [511, 283] on button "FEITO" at bounding box center [516, 287] width 137 height 25
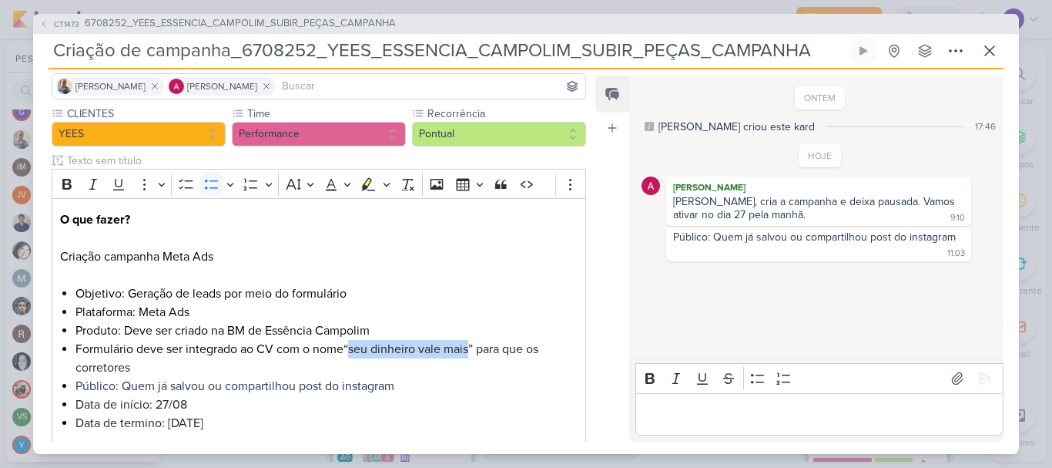
scroll to position [199, 0]
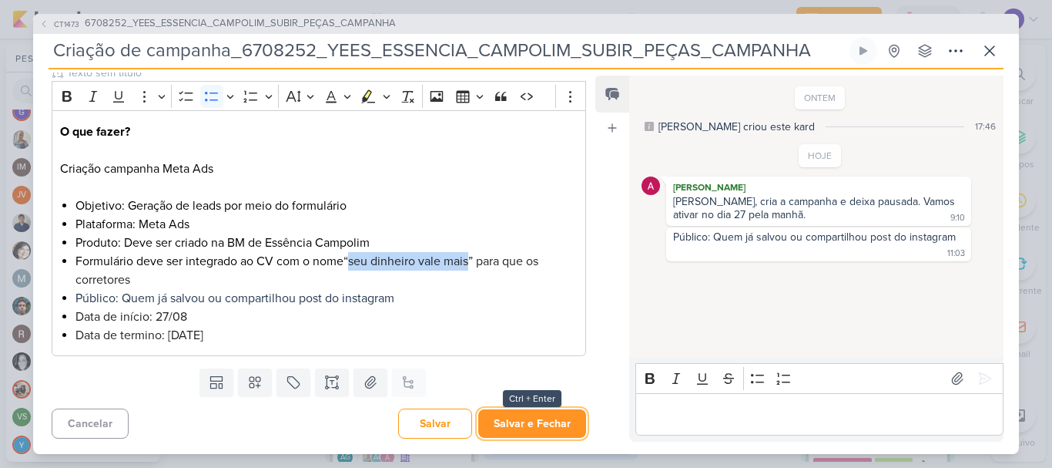
click at [548, 425] on button "Salvar e Fechar" at bounding box center [532, 423] width 108 height 29
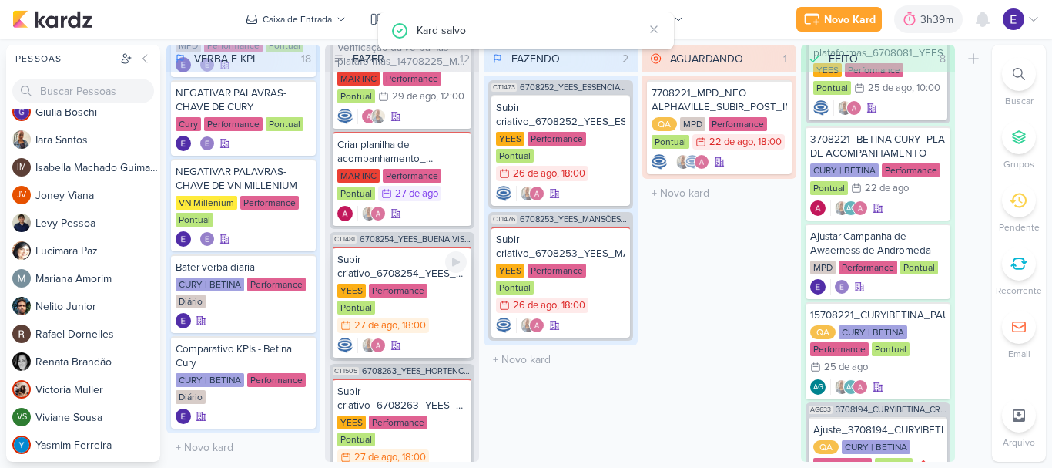
scroll to position [1092, 0]
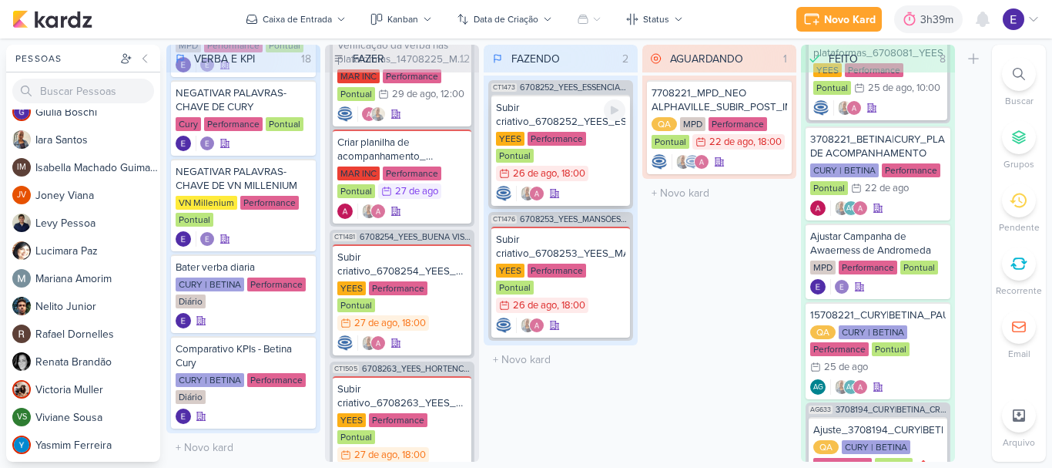
click at [601, 186] on div at bounding box center [560, 193] width 129 height 15
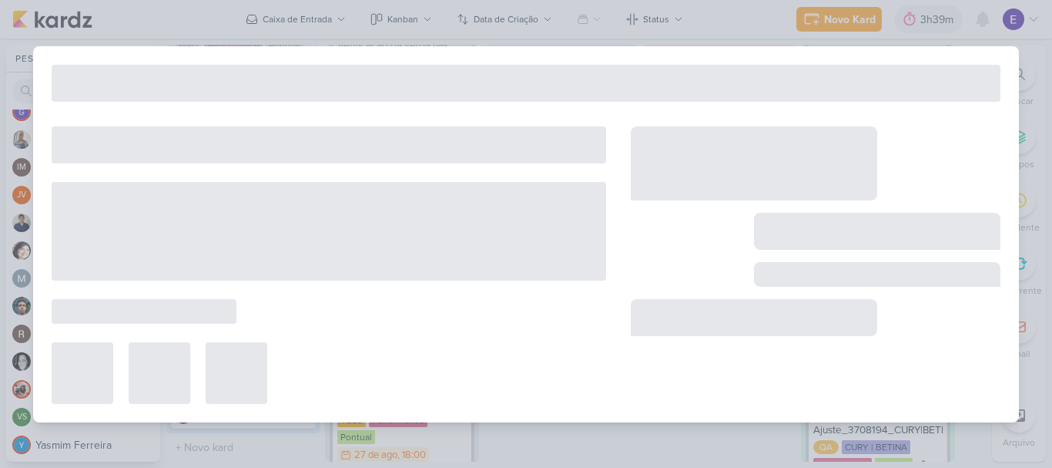
type input "Subir criativo_6708252_YEES_ESSENCIA_CAMPOLIM_SUBIR_PEÇAS_CAMPANHA"
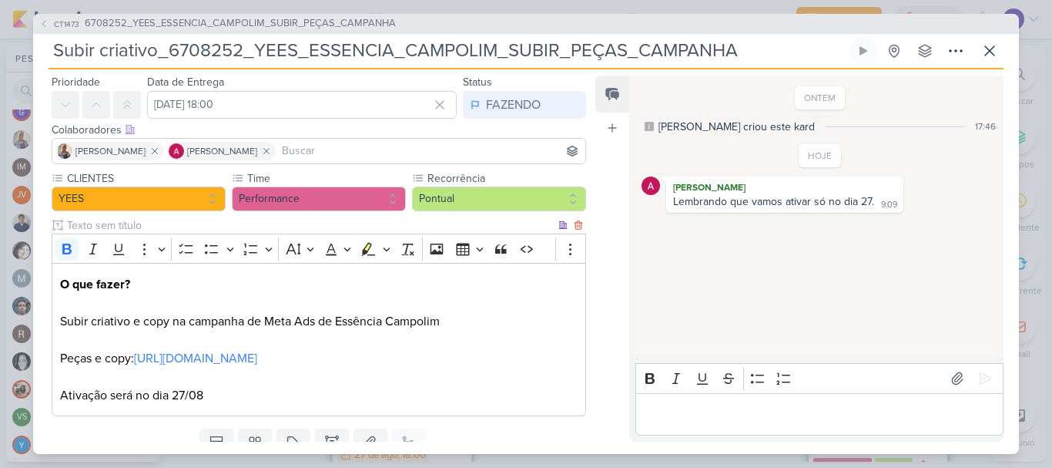
scroll to position [0, 0]
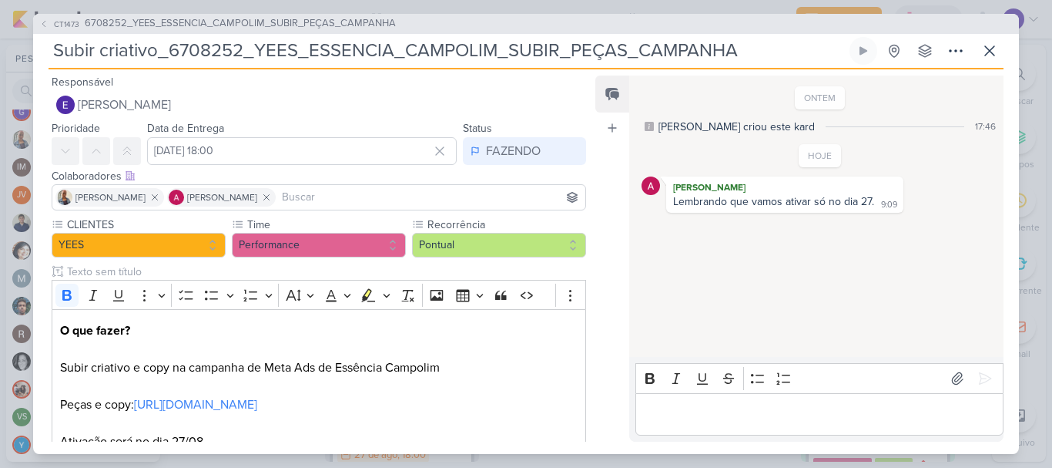
click at [512, 165] on div "Colaboradores Este kard pode ser visível a usuários da sua organização Este kar…" at bounding box center [312, 191] width 559 height 52
click at [511, 158] on div "FAZENDO" at bounding box center [513, 151] width 55 height 18
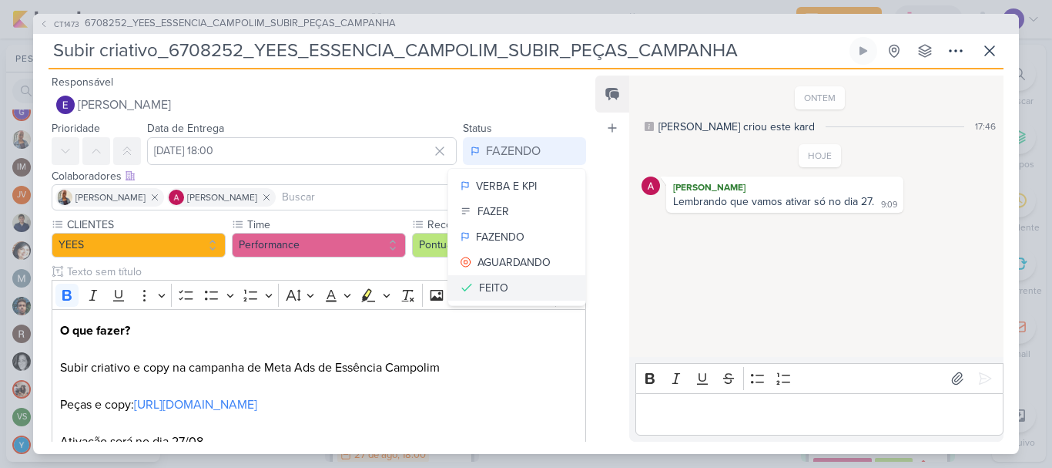
click at [511, 286] on button "FEITO" at bounding box center [516, 287] width 137 height 25
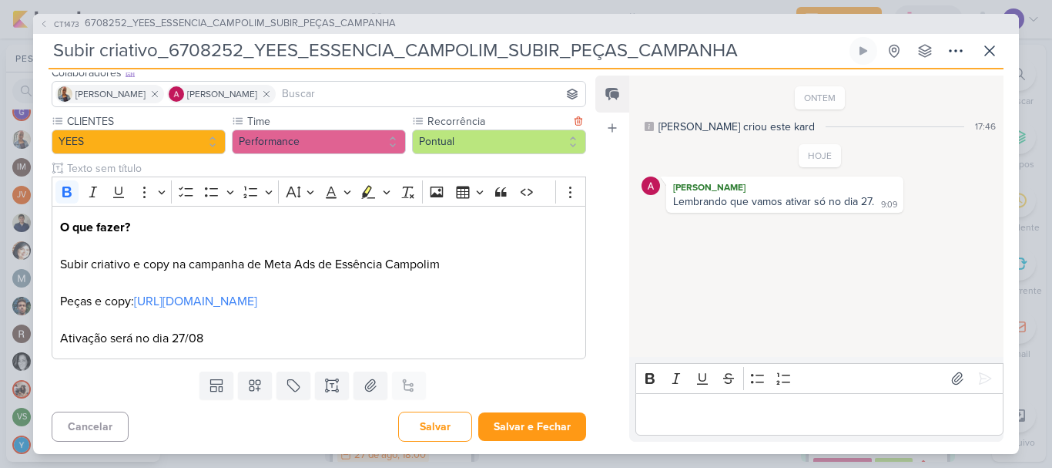
scroll to position [106, 0]
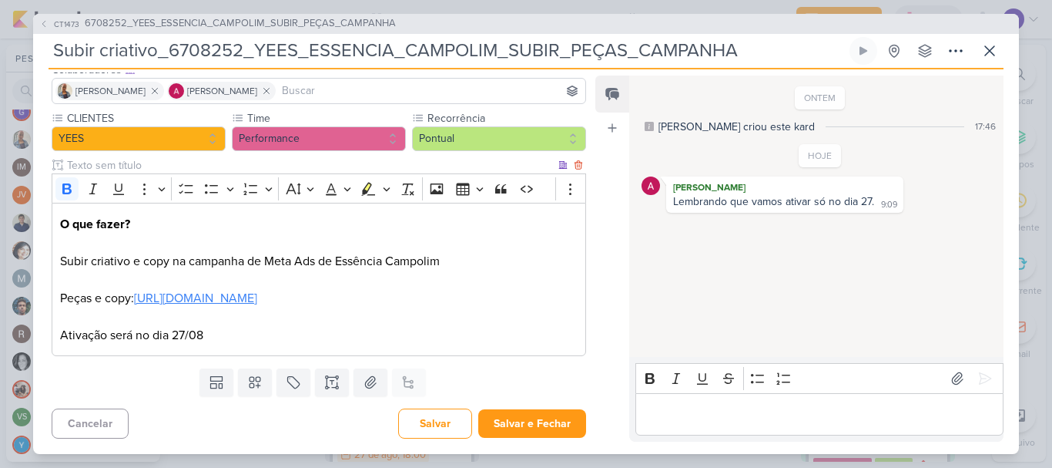
click at [257, 301] on link "[URL][DOMAIN_NAME]" at bounding box center [195, 297] width 123 height 15
click at [990, 52] on icon at bounding box center [990, 51] width 18 height 18
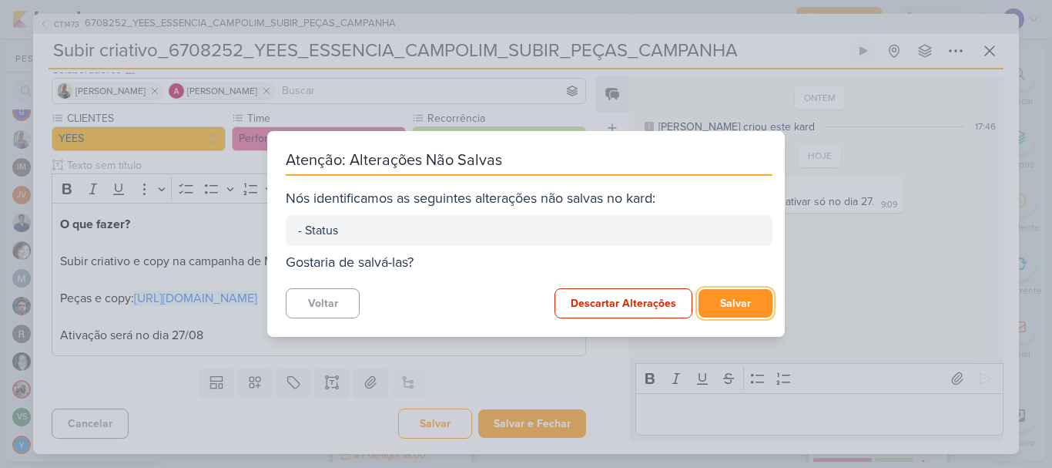
click at [715, 301] on button "Salvar" at bounding box center [736, 303] width 74 height 29
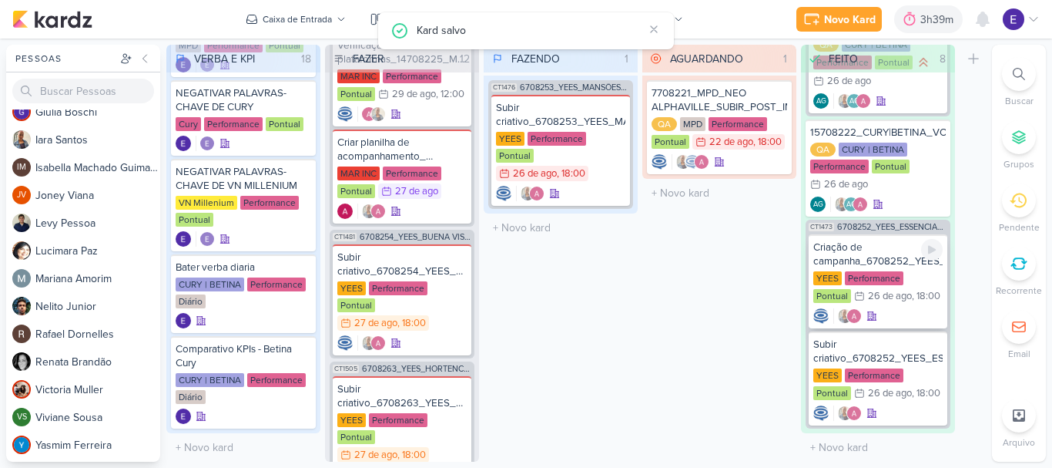
scroll to position [592, 0]
click at [904, 331] on div "Subir criativo_6708252_YEES_ESSENCIA_CAMPOLIM_SUBIR_PEÇAS_CAMPANHA YEES Perform…" at bounding box center [878, 378] width 139 height 94
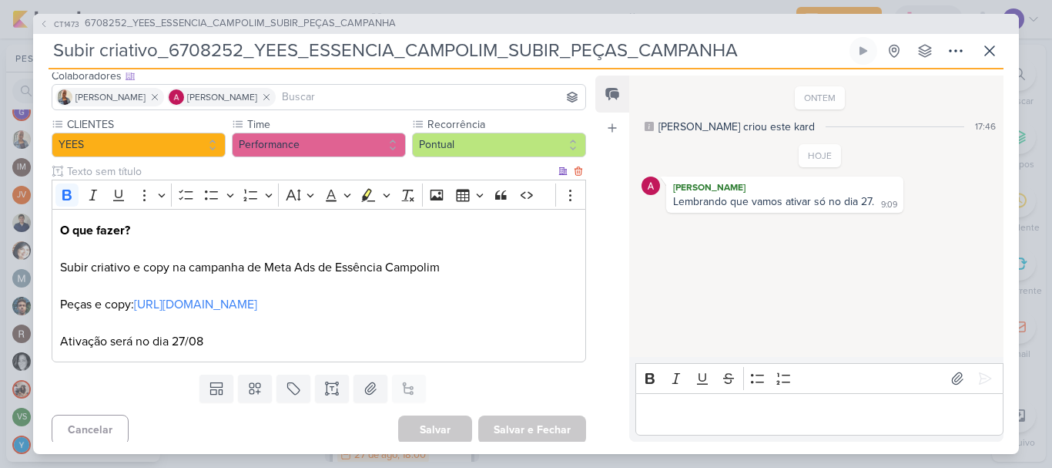
scroll to position [106, 0]
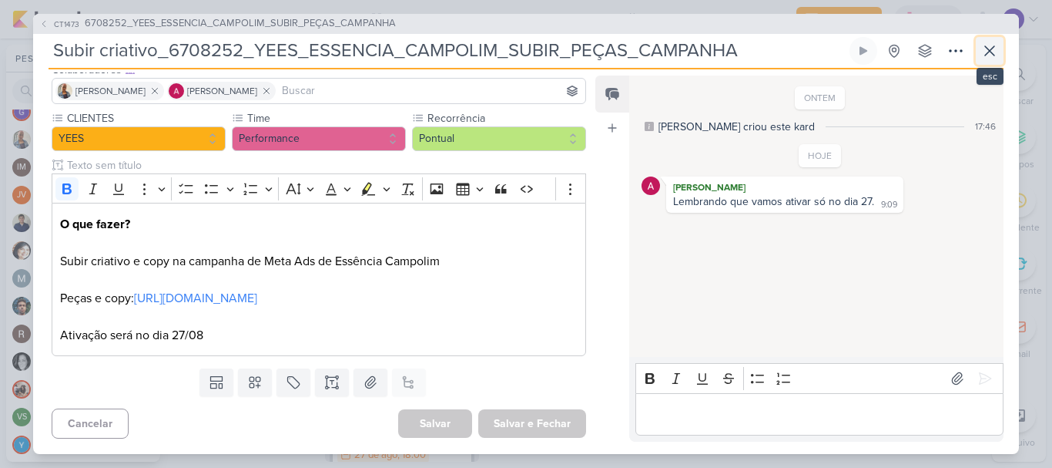
click at [990, 52] on icon at bounding box center [990, 51] width 18 height 18
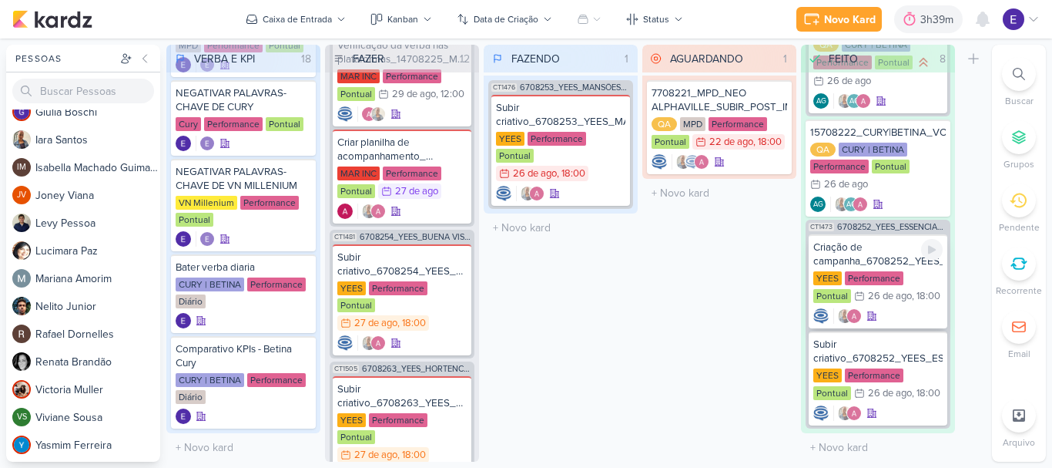
click at [907, 295] on div "YEES Performance Pontual 26/8 26 de ago , 18:00" at bounding box center [877, 288] width 129 height 34
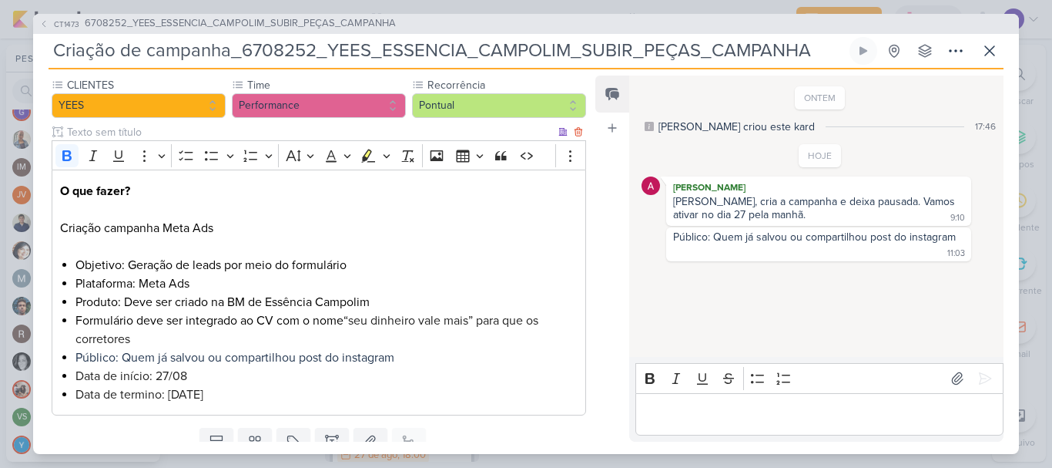
scroll to position [154, 0]
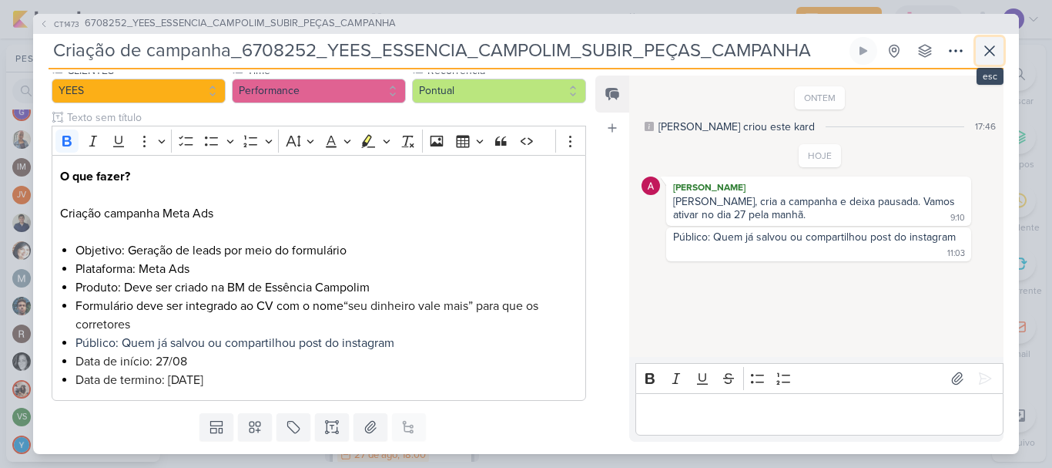
click at [991, 49] on icon at bounding box center [989, 50] width 9 height 9
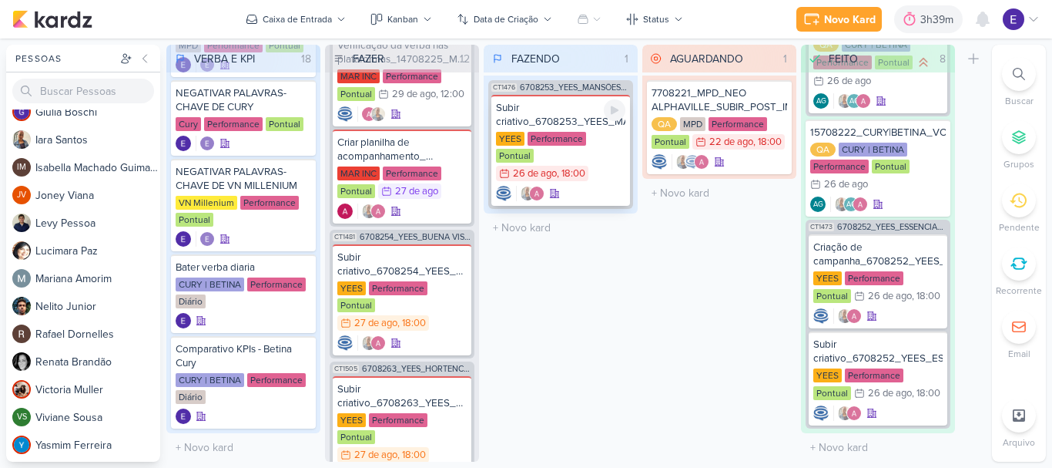
click at [585, 186] on div at bounding box center [560, 193] width 129 height 15
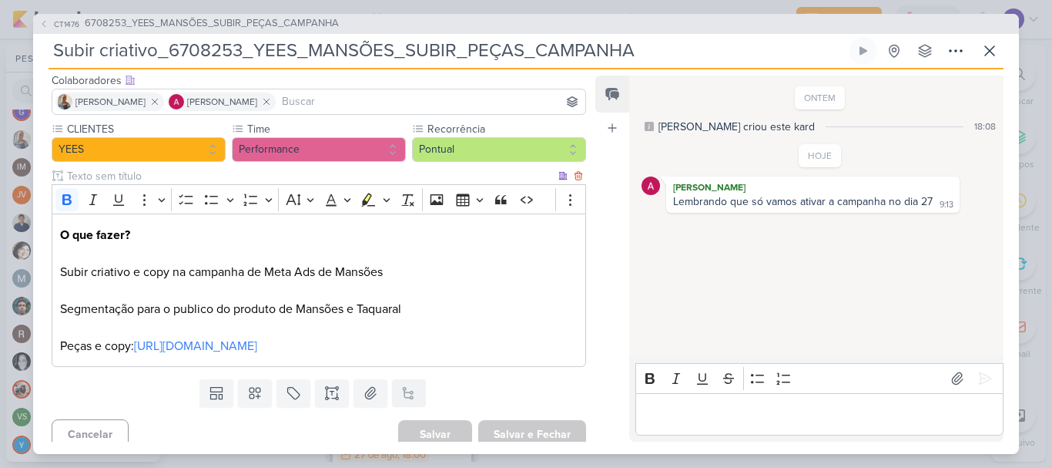
scroll to position [106, 0]
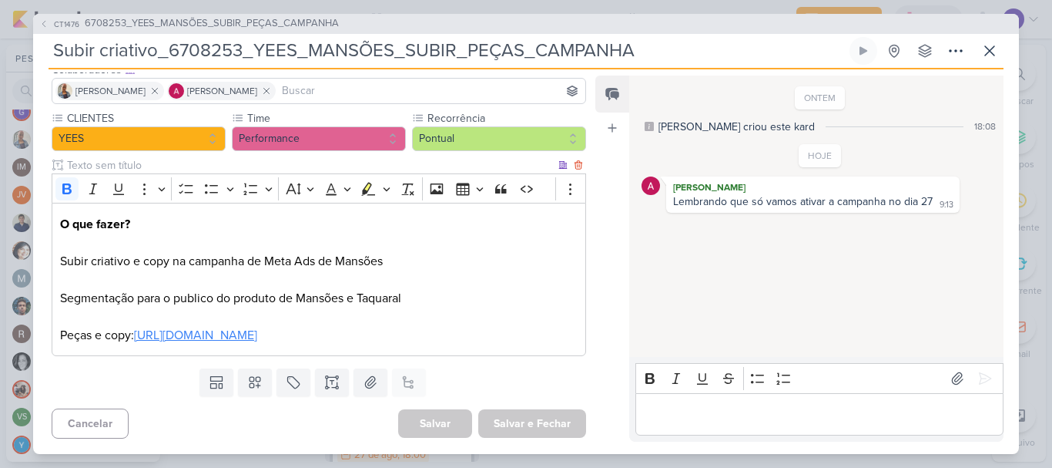
click at [257, 330] on link "[URL][DOMAIN_NAME]" at bounding box center [195, 334] width 123 height 15
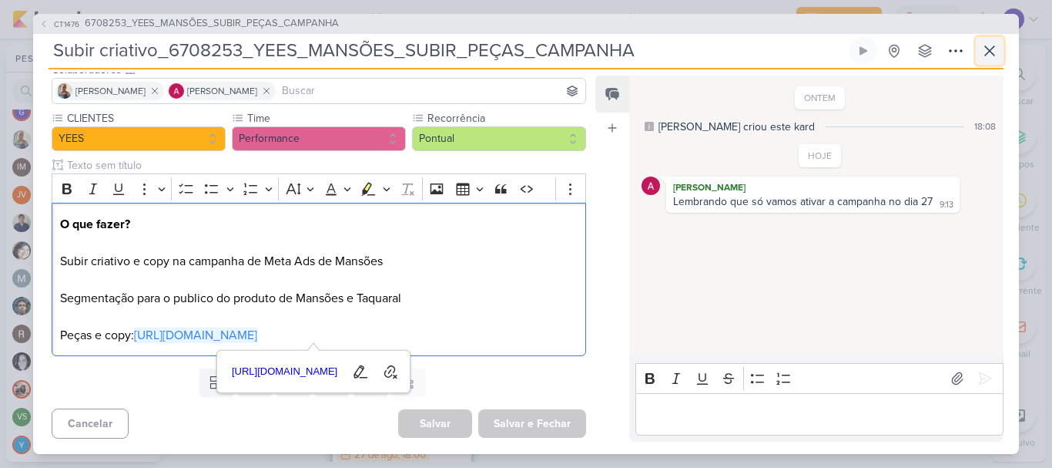
click at [984, 43] on icon at bounding box center [990, 51] width 18 height 18
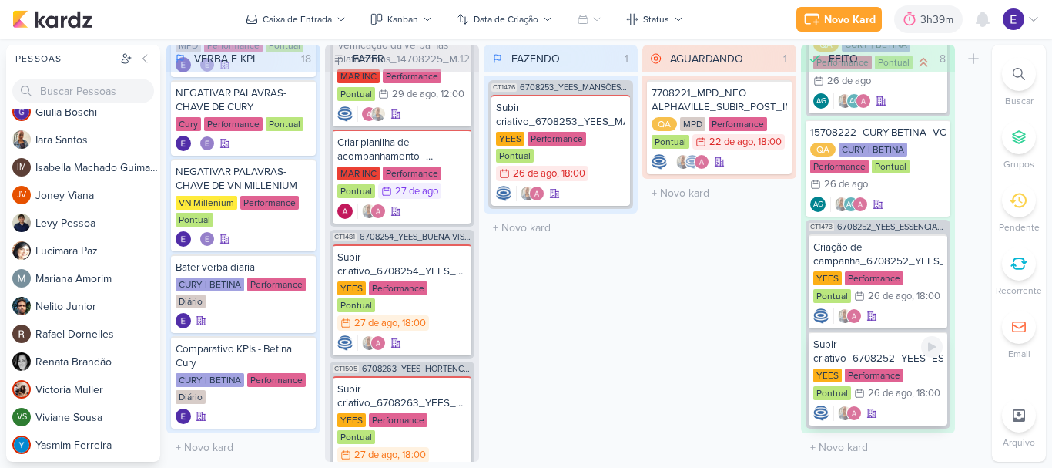
click at [915, 396] on div "Subir criativo_6708252_YEES_ESSENCIA_CAMPOLIM_SUBIR_PEÇAS_CAMPANHA YEES Perform…" at bounding box center [878, 378] width 139 height 94
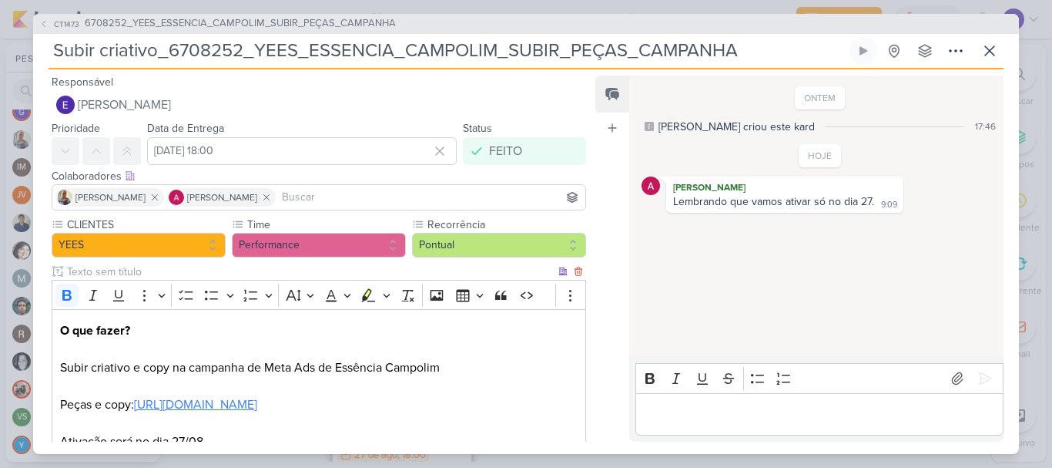
click at [257, 404] on link "[URL][DOMAIN_NAME]" at bounding box center [195, 404] width 123 height 15
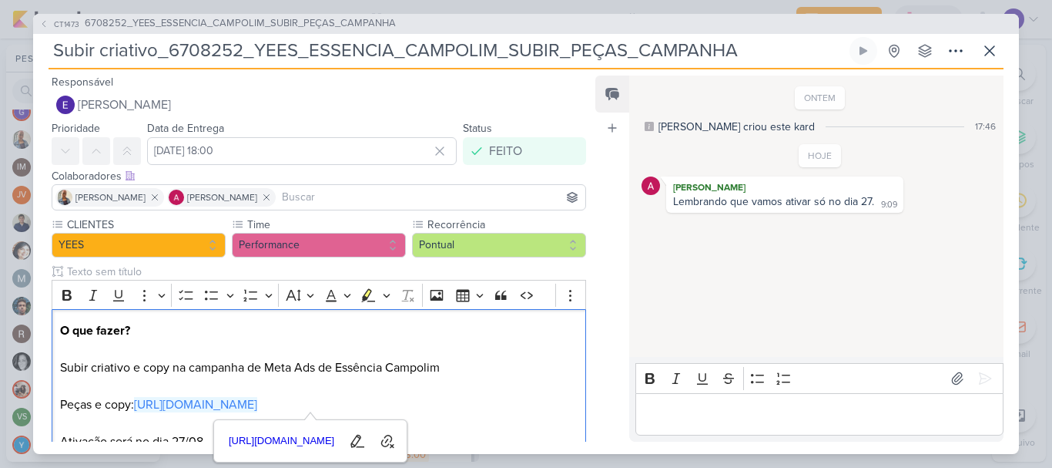
click at [973, 45] on div "Subir criativo_6708252_YEES_ESSENCIA_CAMPOLIM_SUBIR_PEÇAS_CAMPANHA Criado por C…" at bounding box center [526, 53] width 955 height 32
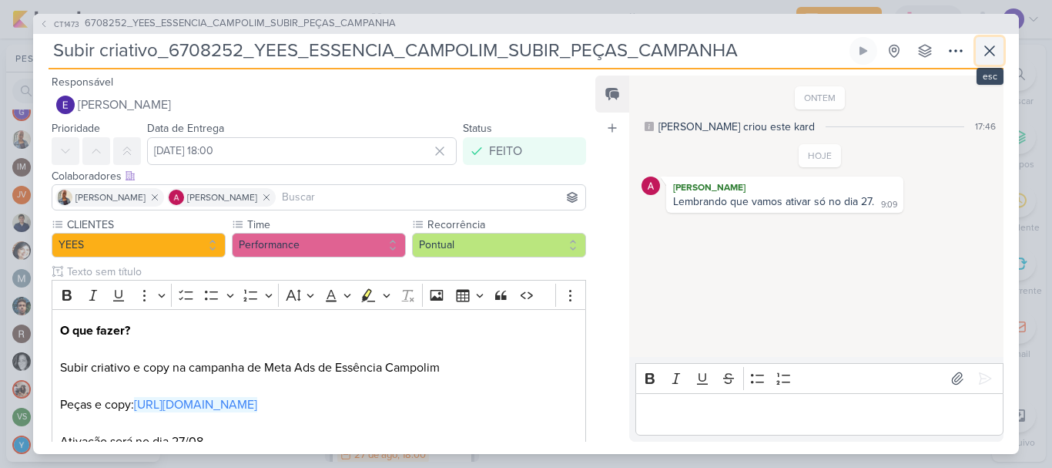
click at [988, 62] on button at bounding box center [990, 51] width 28 height 28
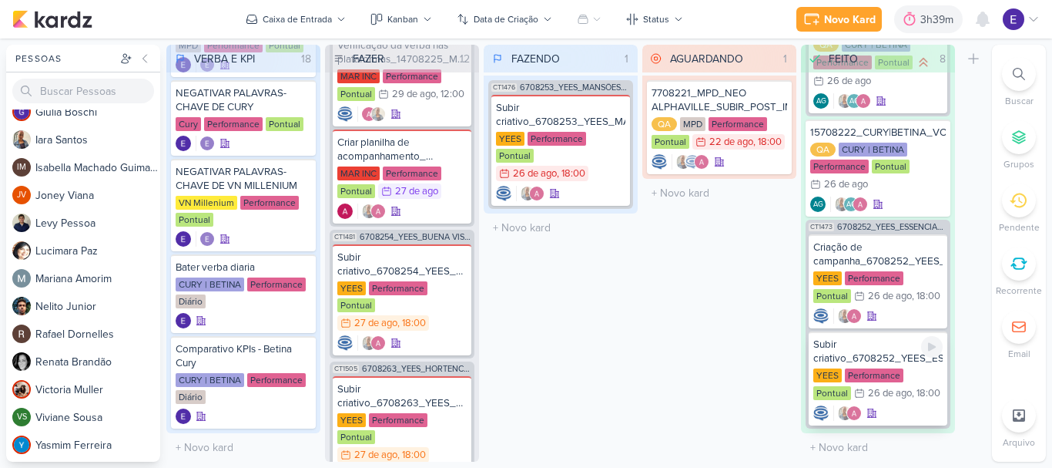
scroll to position [495, 0]
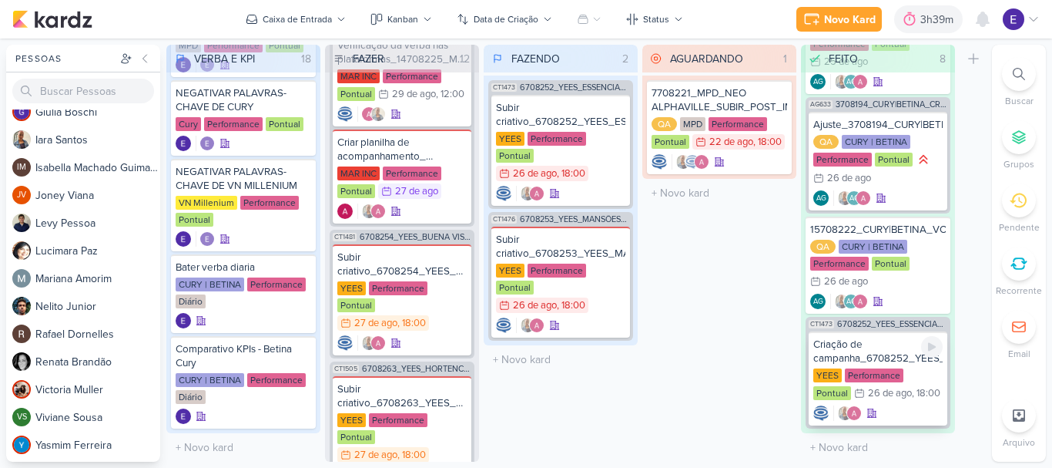
click at [907, 405] on div at bounding box center [877, 412] width 129 height 15
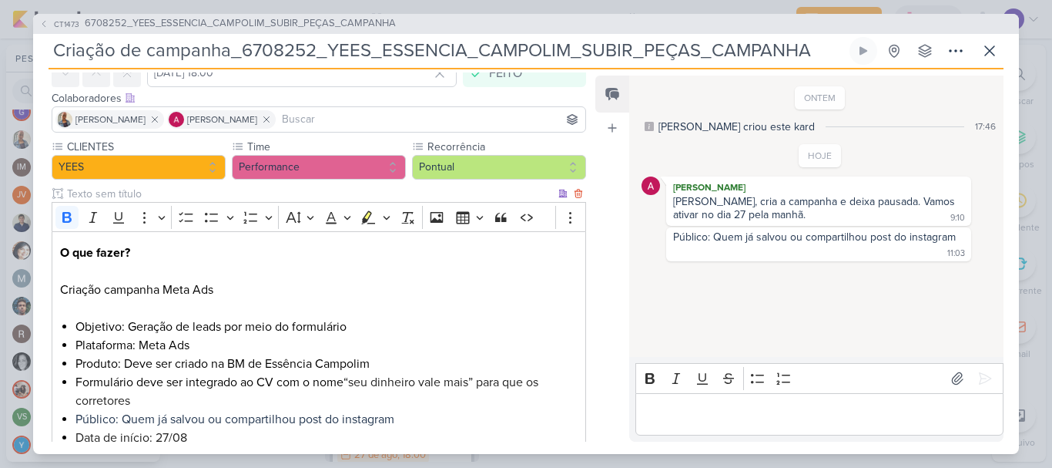
scroll to position [154, 0]
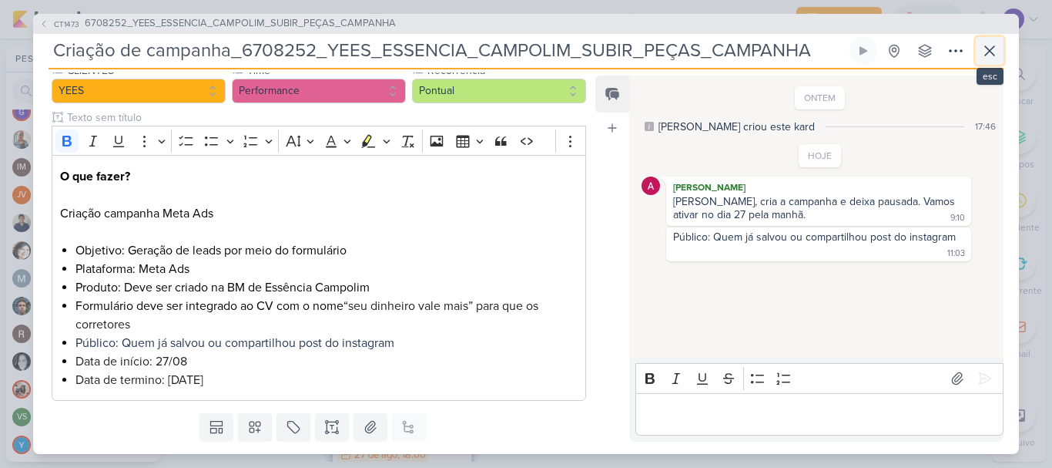
click at [982, 55] on icon at bounding box center [990, 51] width 18 height 18
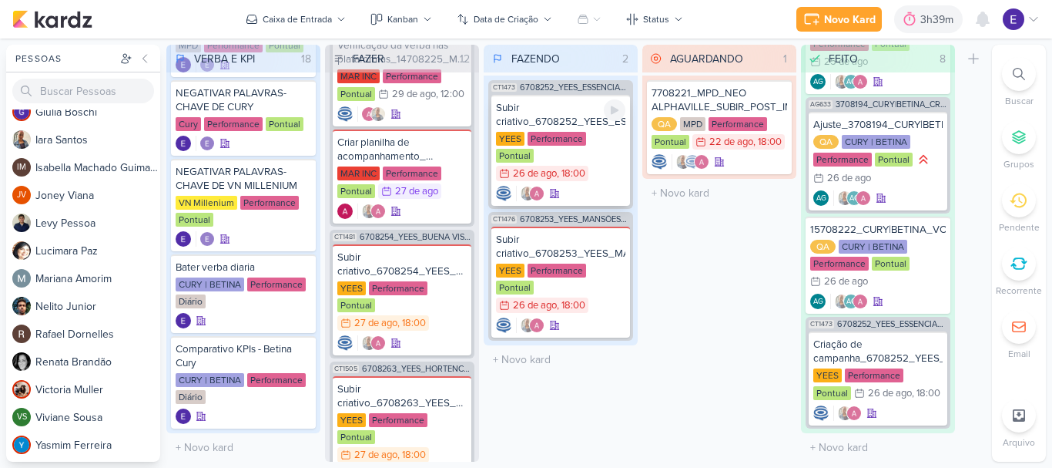
click at [574, 186] on div at bounding box center [560, 193] width 129 height 15
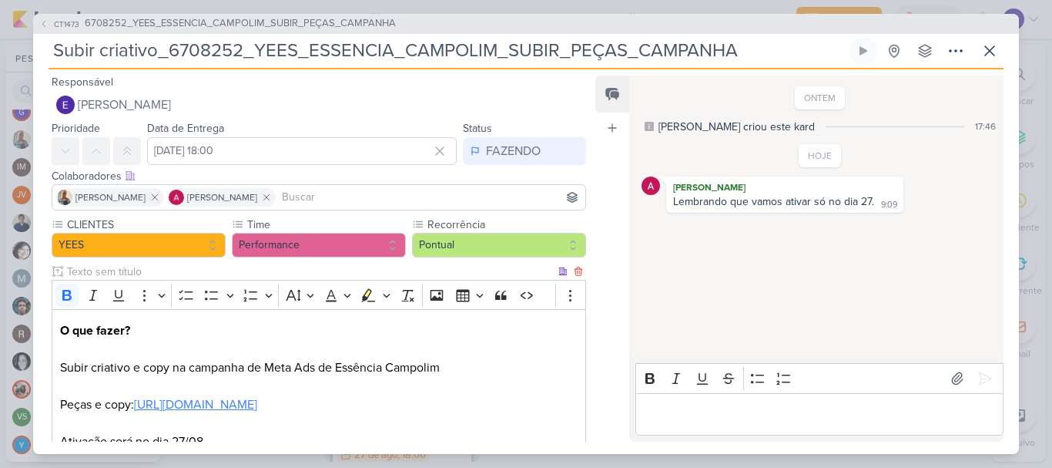
click at [257, 403] on link "[URL][DOMAIN_NAME]" at bounding box center [195, 404] width 123 height 15
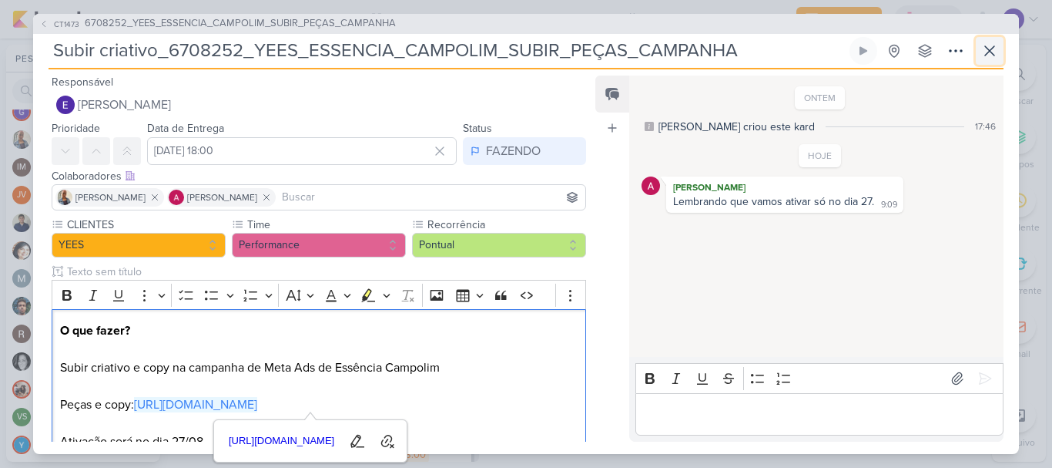
click at [979, 51] on button at bounding box center [990, 51] width 28 height 28
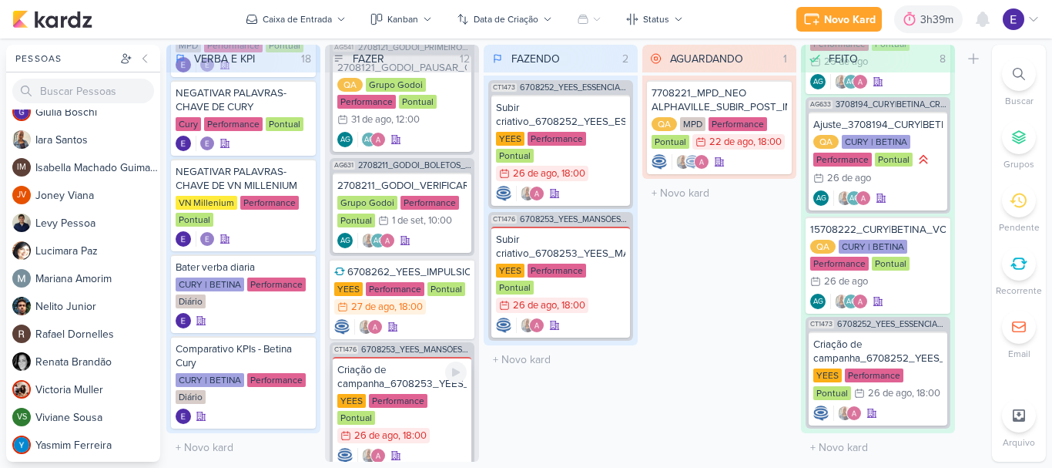
scroll to position [630, 0]
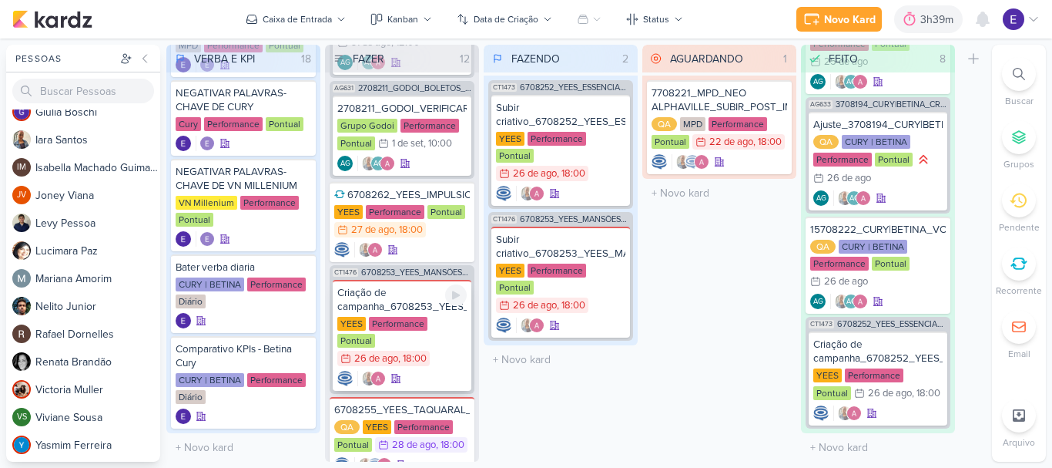
click at [454, 371] on div at bounding box center [401, 378] width 129 height 15
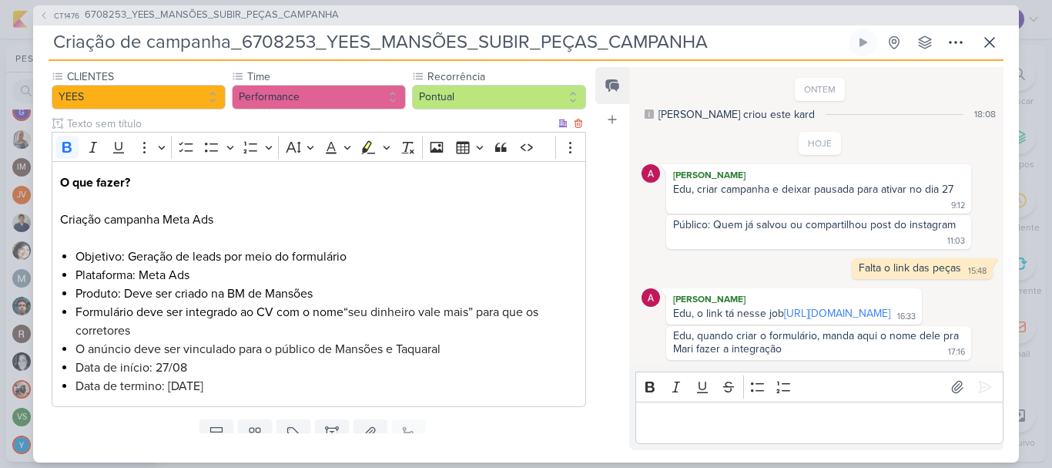
scroll to position [122, 0]
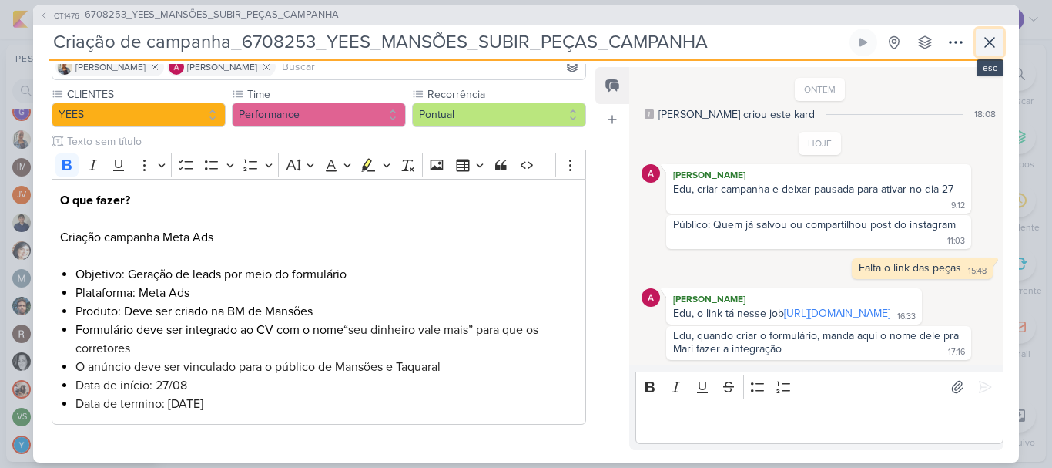
click at [981, 50] on icon at bounding box center [990, 42] width 18 height 18
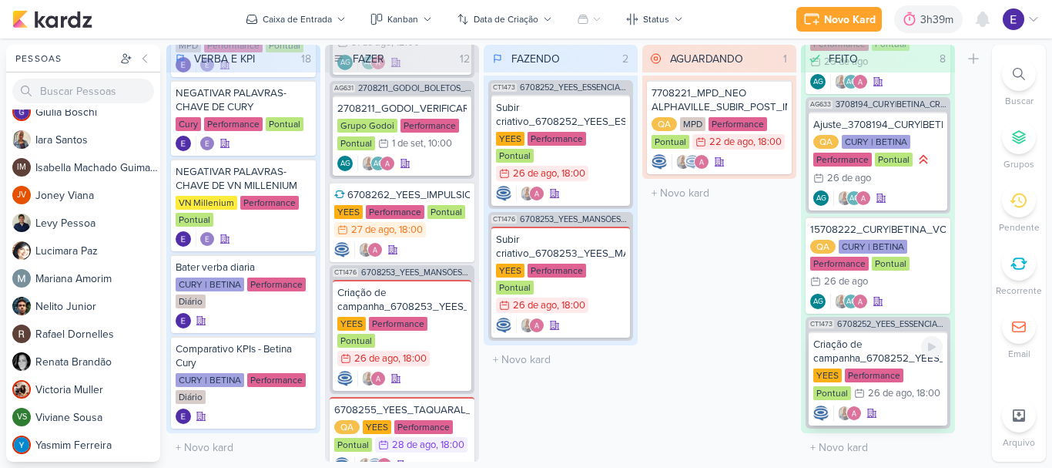
click at [901, 396] on div "Criação de campanha_6708252_YEES_ESSENCIA_CAMPOLIM_SUBIR_PEÇAS_CAMPANHA [GEOGRA…" at bounding box center [878, 378] width 139 height 94
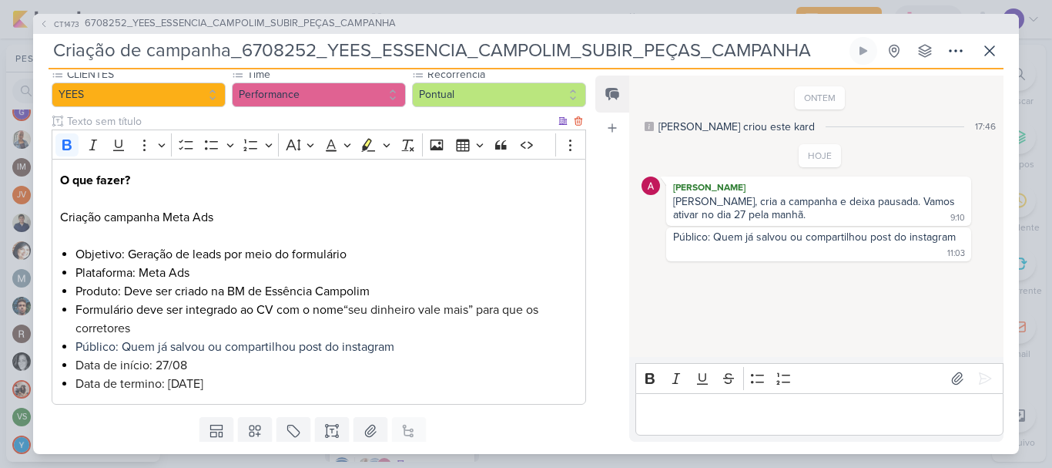
scroll to position [154, 0]
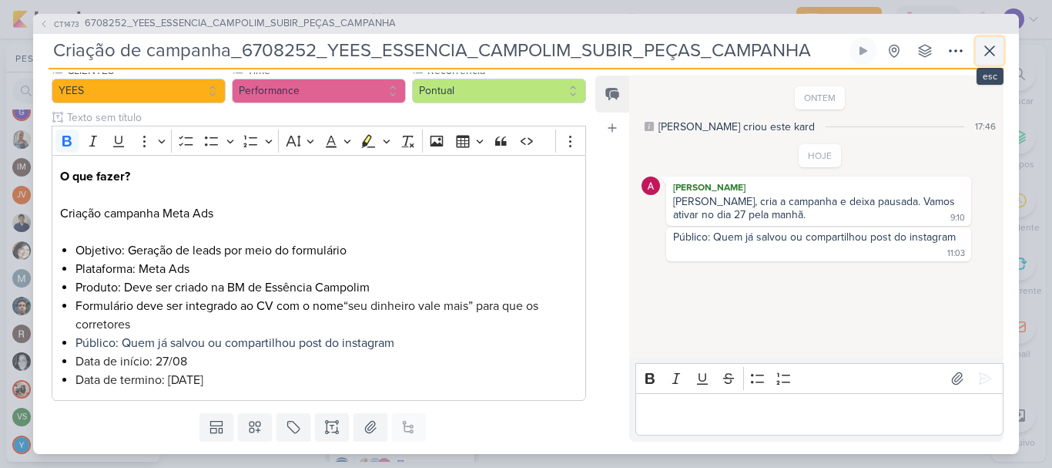
click at [978, 56] on button at bounding box center [990, 51] width 28 height 28
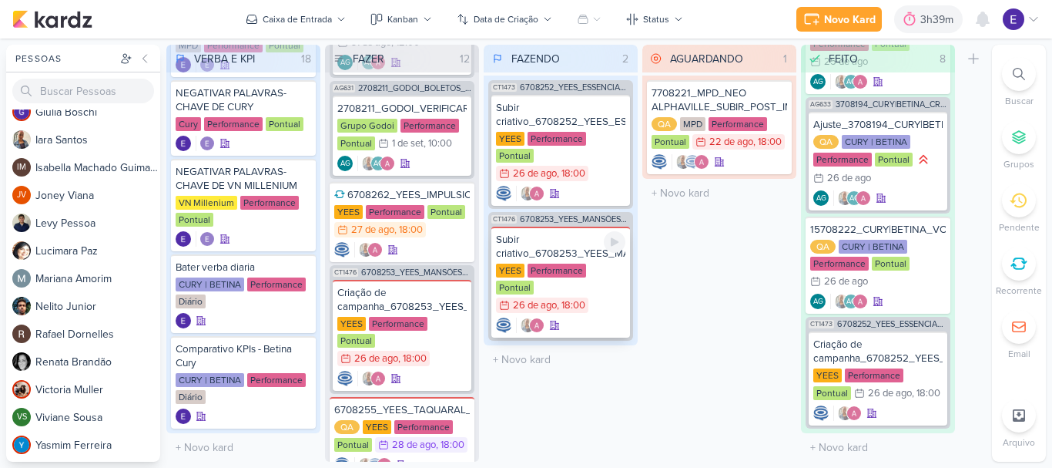
click at [578, 300] on div ", 18:00" at bounding box center [571, 305] width 29 height 10
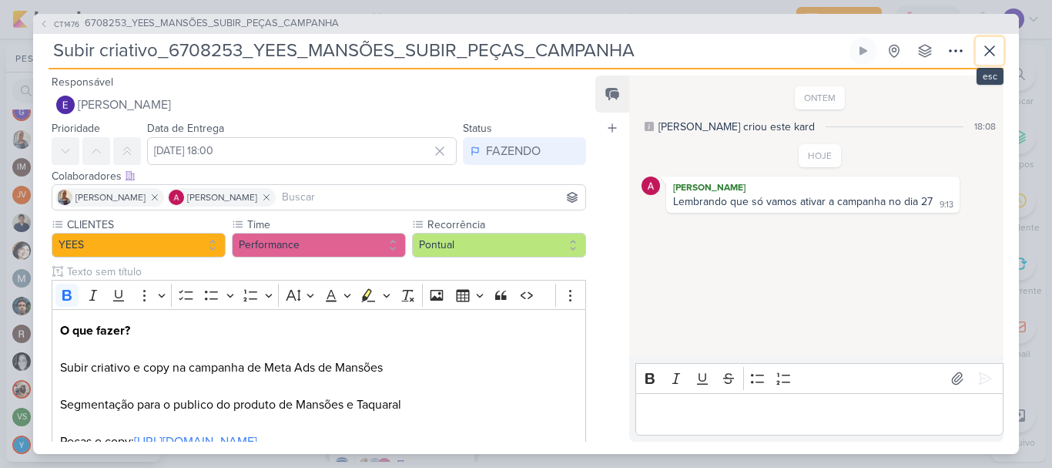
click at [989, 43] on icon at bounding box center [990, 51] width 18 height 18
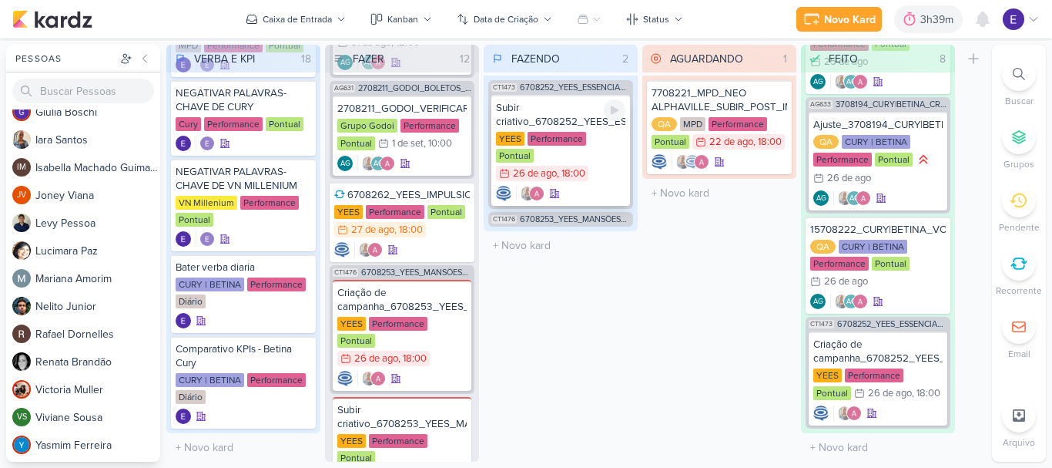
click at [604, 151] on div "YEES Performance Pontual 26/8 26 de ago , 18:00" at bounding box center [560, 157] width 129 height 51
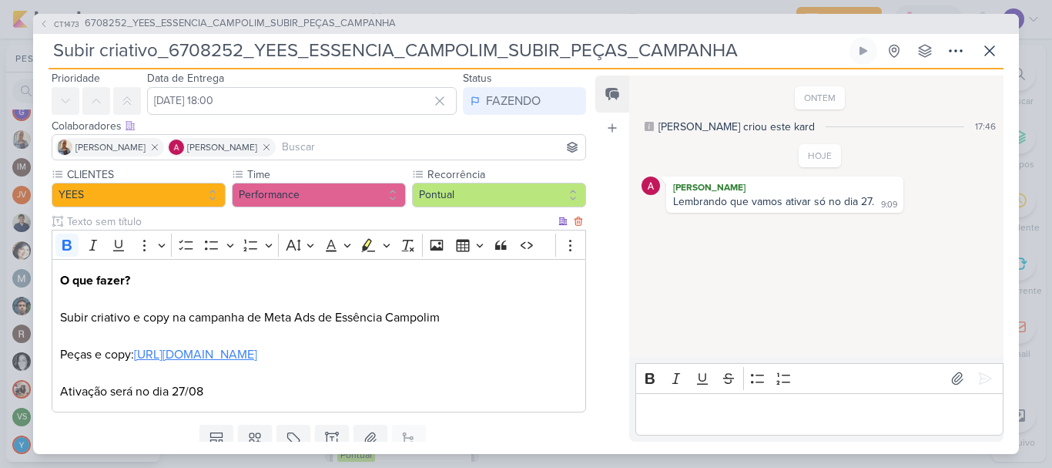
scroll to position [77, 0]
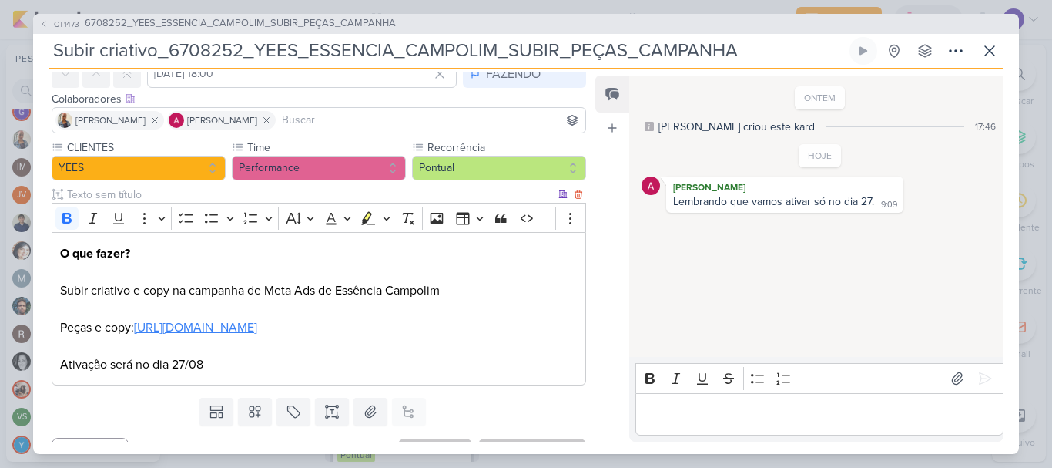
click at [438, 319] on p "Peças e copy: https://drive.google.com/drive/folders/1EkUYh42t7MPIqI10LCUlvo_gs…" at bounding box center [319, 345] width 518 height 55
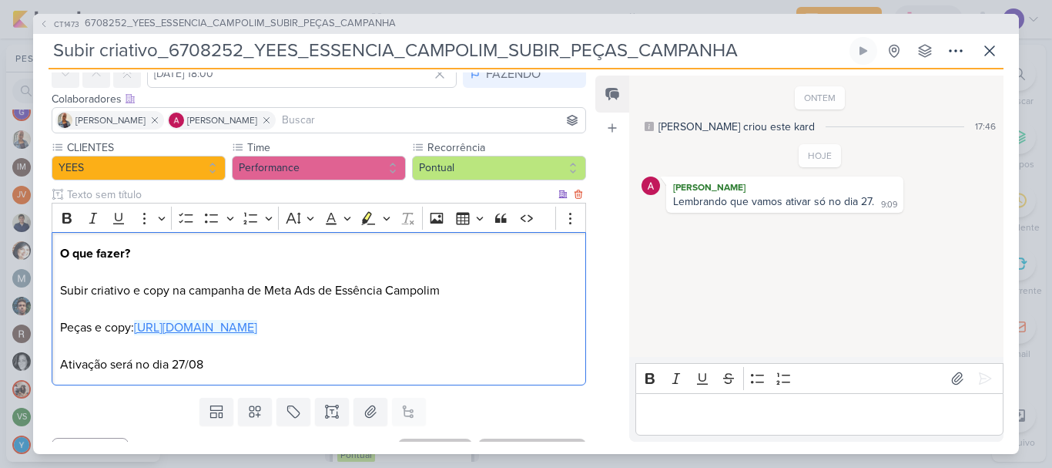
click at [257, 333] on link "[URL][DOMAIN_NAME]" at bounding box center [195, 327] width 123 height 15
click at [991, 49] on icon at bounding box center [989, 50] width 9 height 9
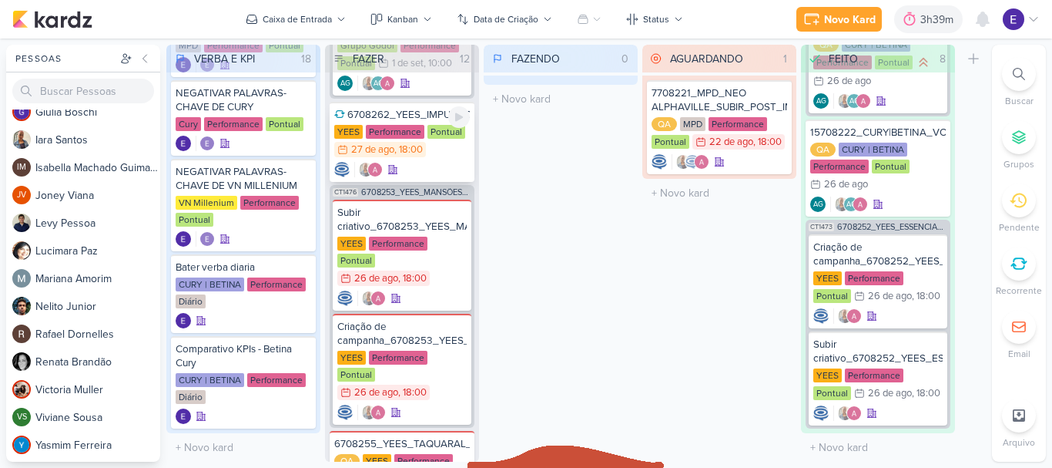
scroll to position [727, 0]
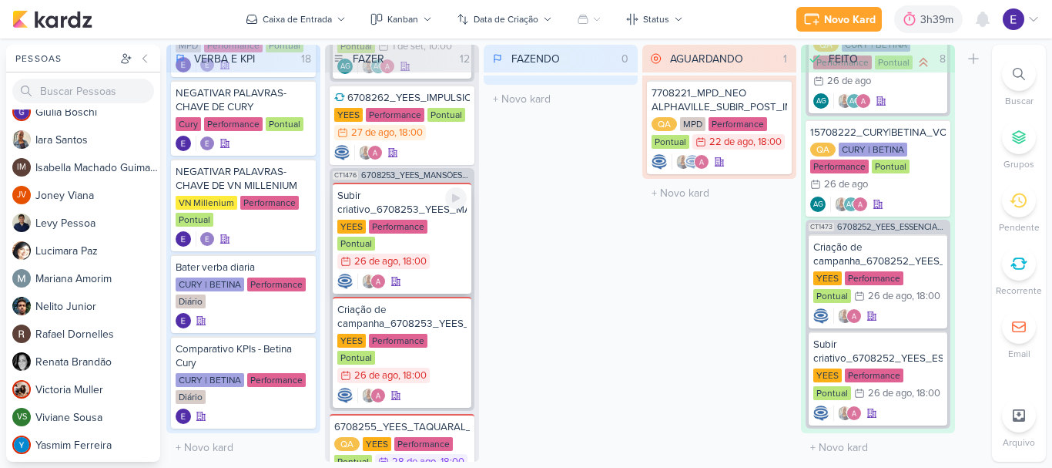
click at [431, 273] on div at bounding box center [401, 280] width 129 height 15
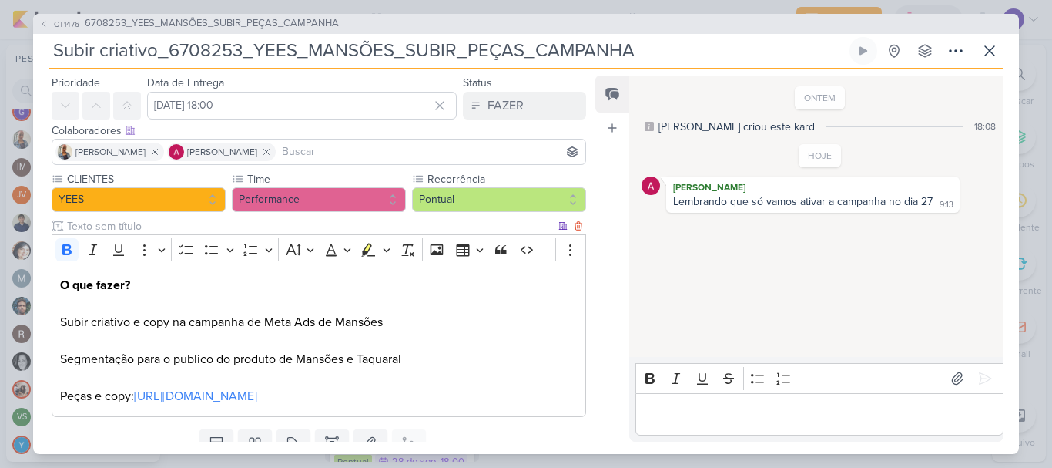
scroll to position [0, 0]
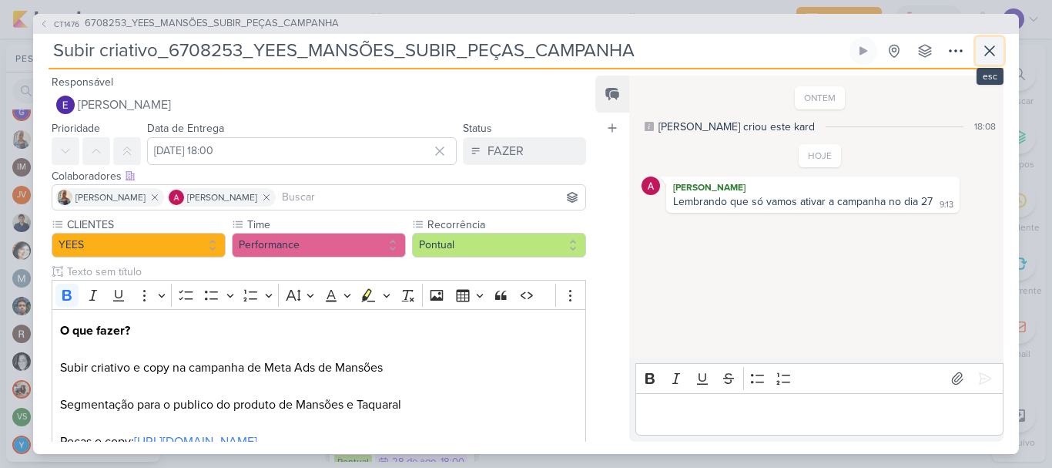
click at [993, 59] on icon at bounding box center [990, 51] width 18 height 18
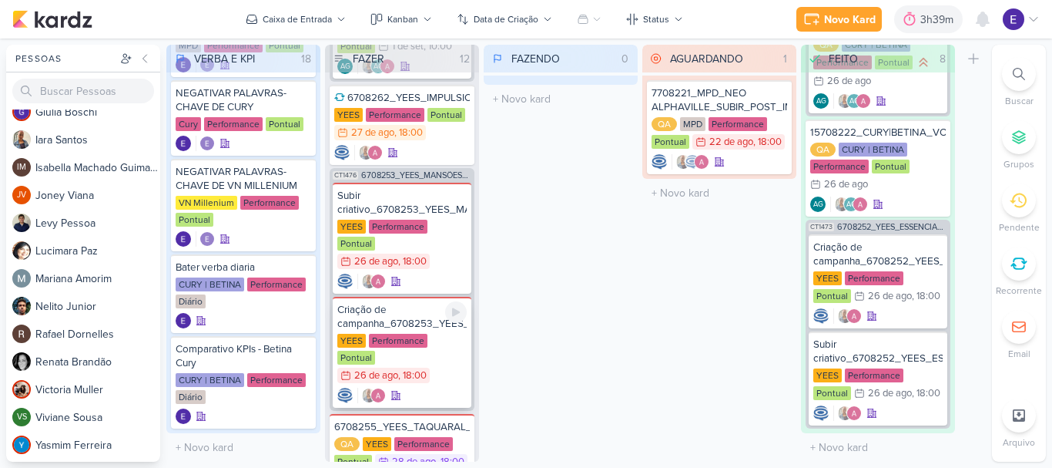
click at [464, 334] on div "YEES Performance Pontual 26/8 26 de ago , 18:00" at bounding box center [401, 359] width 129 height 51
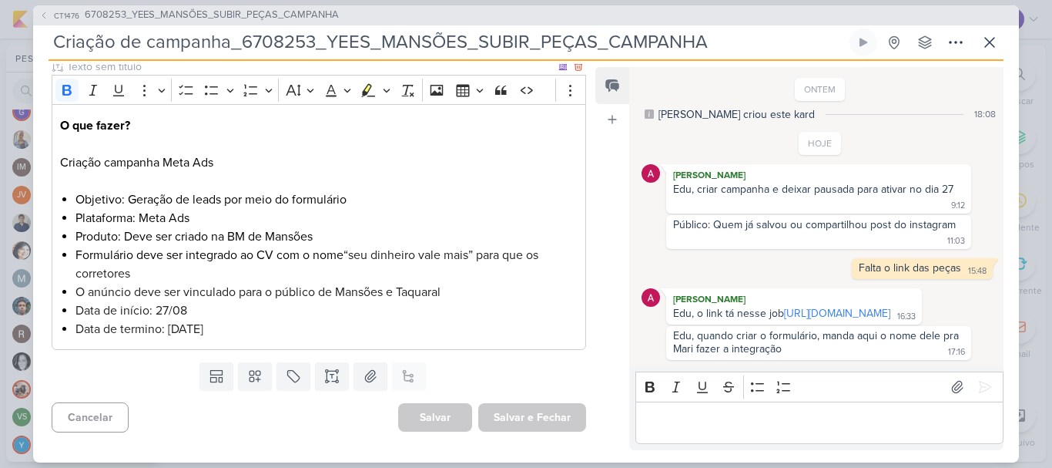
scroll to position [199, 0]
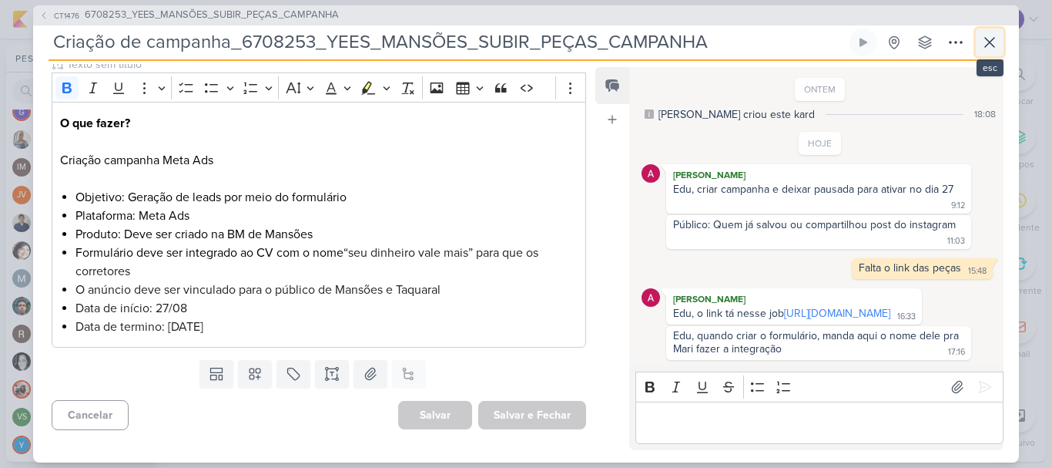
click at [987, 44] on icon at bounding box center [990, 42] width 18 height 18
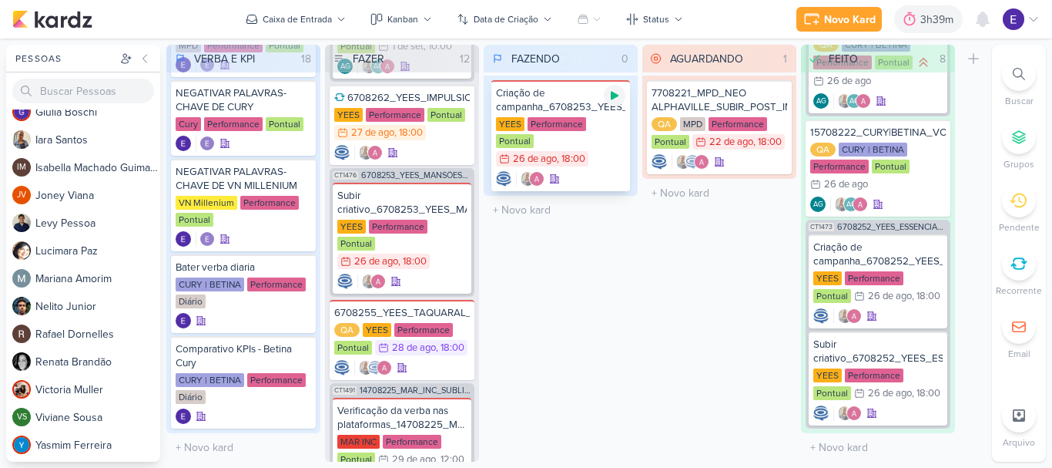
click at [610, 95] on icon at bounding box center [615, 95] width 12 height 12
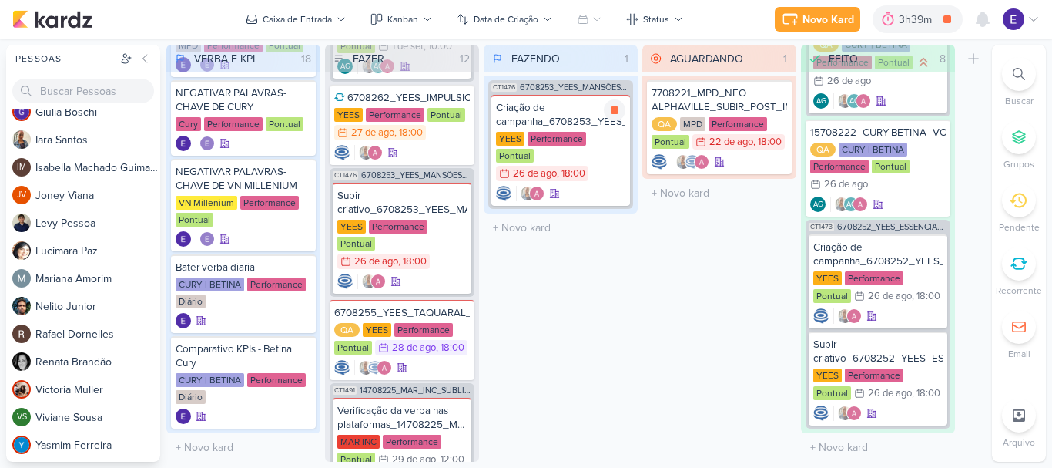
click at [605, 160] on div "YEES Performance Pontual 26/8 26 de ago , 18:00" at bounding box center [560, 157] width 129 height 51
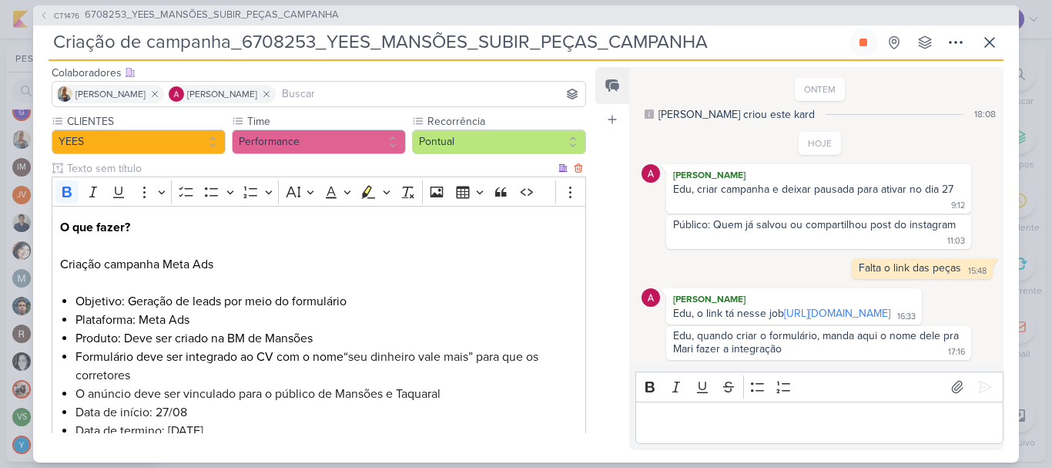
scroll to position [122, 0]
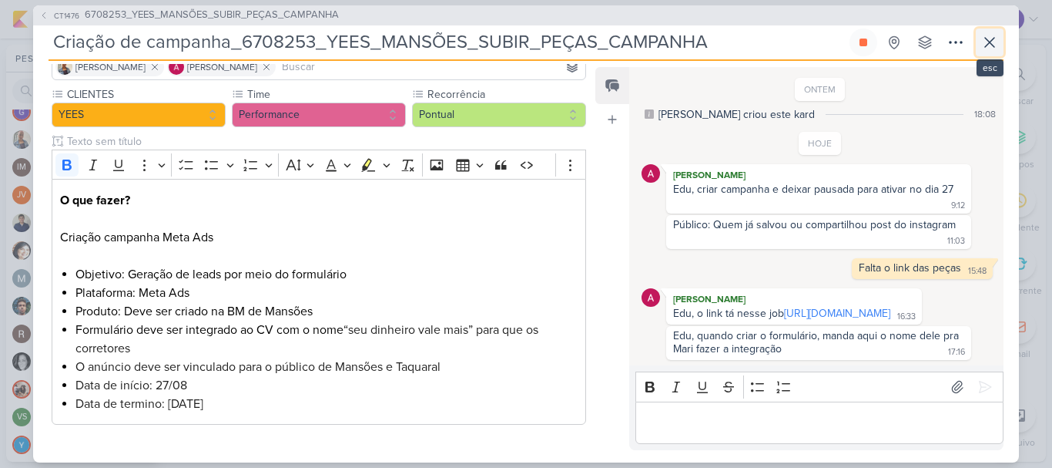
click at [994, 46] on icon at bounding box center [989, 42] width 9 height 9
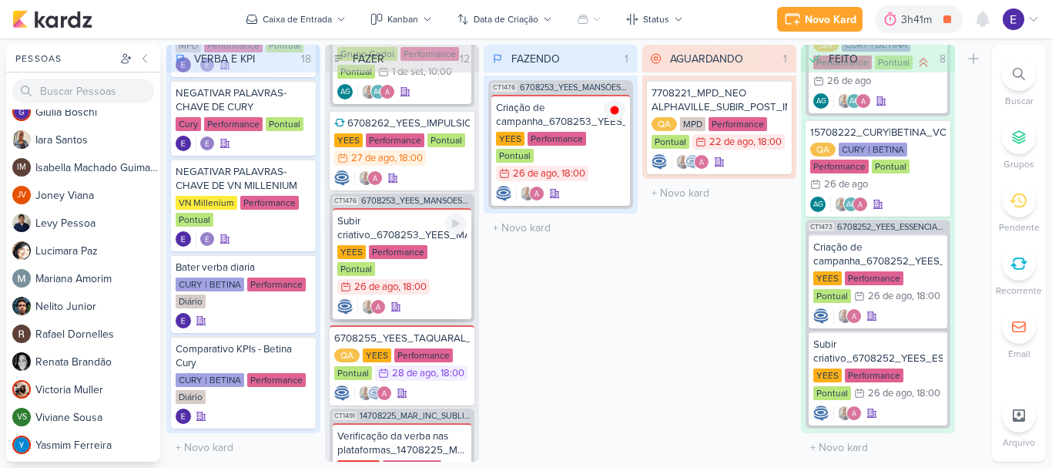
scroll to position [727, 0]
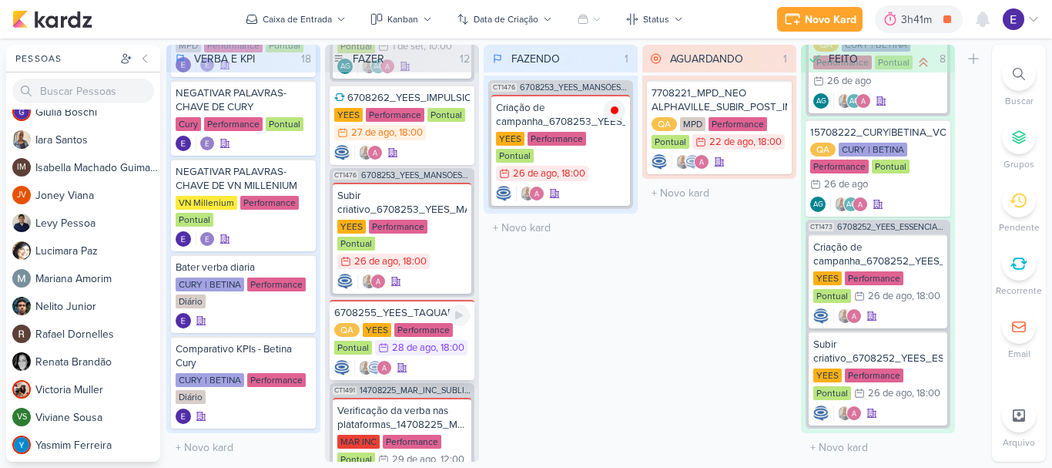
click at [453, 343] on div ", 18:00" at bounding box center [450, 348] width 29 height 10
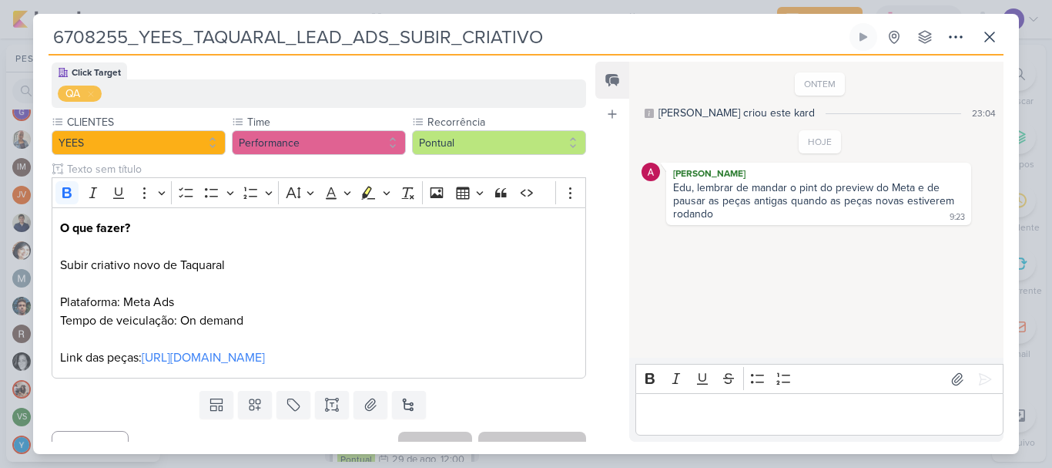
scroll to position [104, 0]
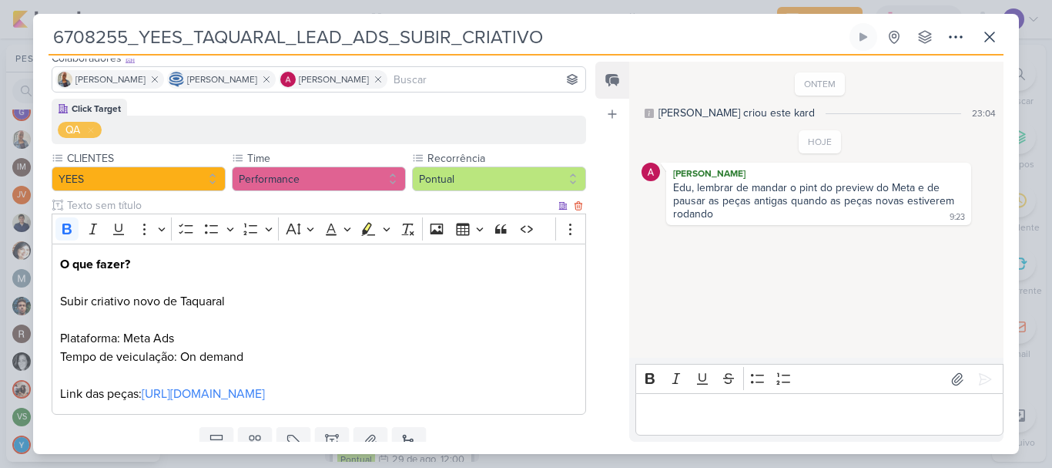
click at [432, 402] on p "Tempo de veiculação: On demand Link das peças: https://drive.google.com/drive/f…" at bounding box center [319, 374] width 518 height 55
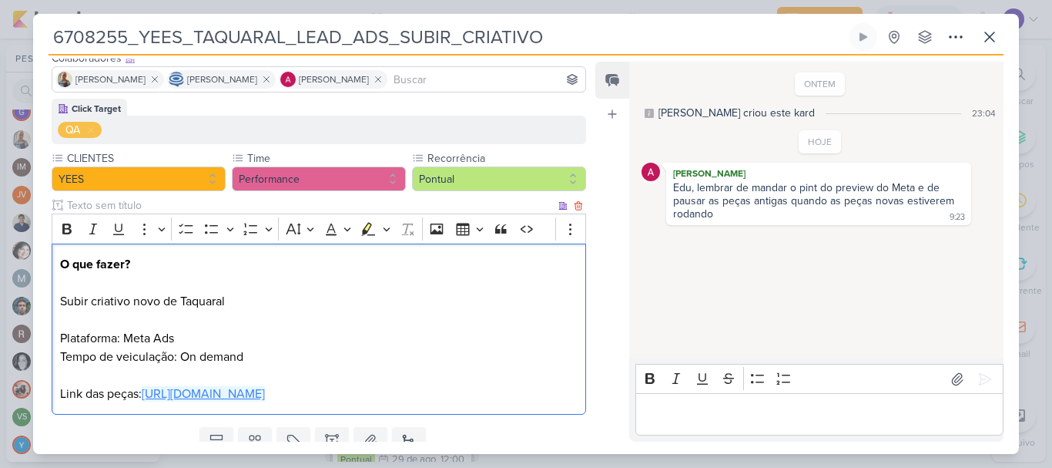
click at [265, 401] on link "[URL][DOMAIN_NAME]" at bounding box center [203, 393] width 123 height 15
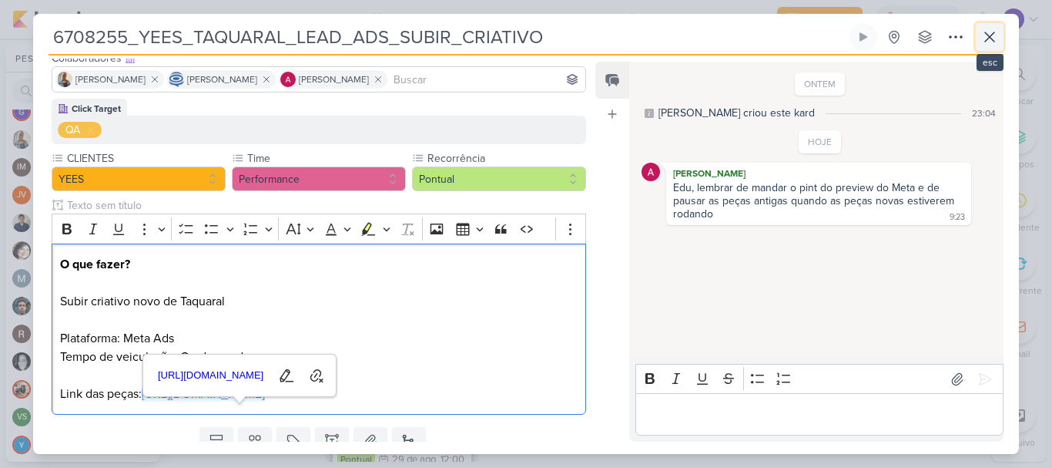
click at [984, 39] on icon at bounding box center [990, 37] width 18 height 18
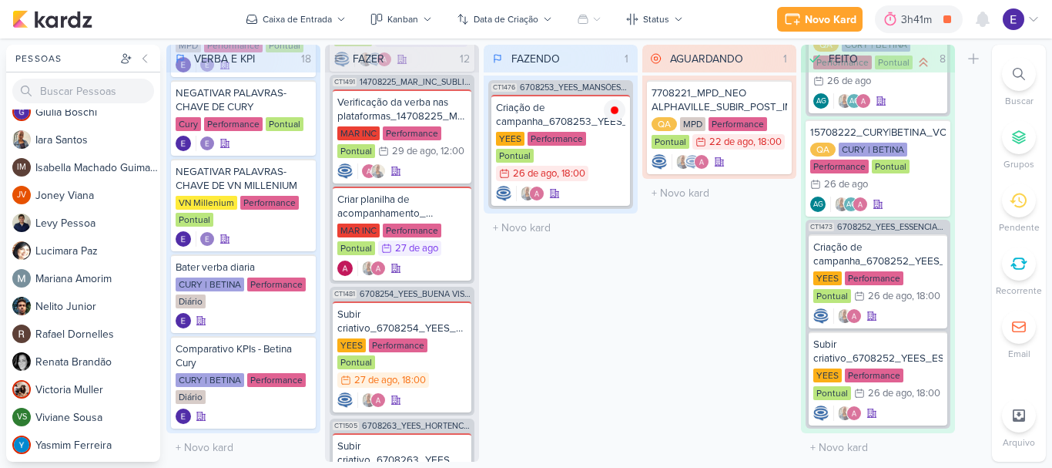
scroll to position [1092, 0]
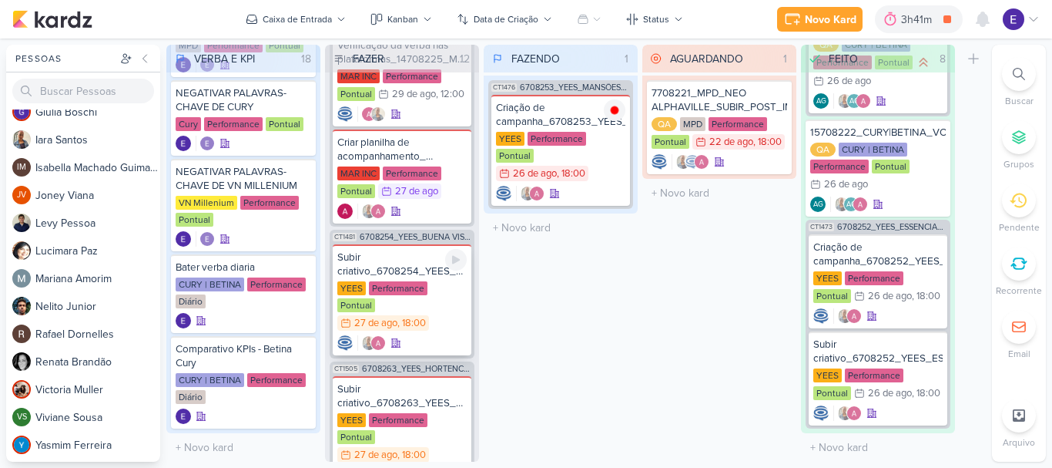
click at [442, 282] on div "Subir criativo_6708254_YEES_BUENA VISTA_SUBIR_CRIATIVO_LEAD_ADS_MUDE-SE_JÁ YEES…" at bounding box center [402, 299] width 139 height 111
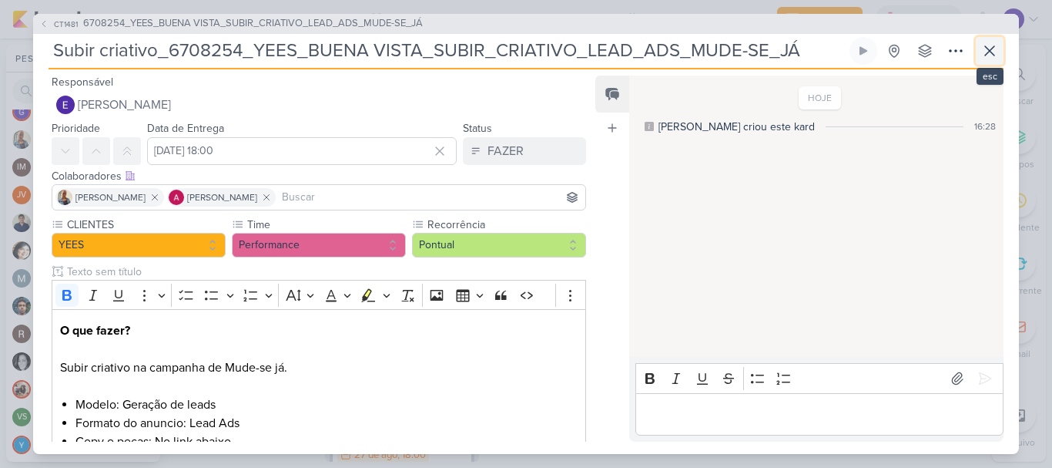
click at [994, 52] on icon at bounding box center [990, 51] width 18 height 18
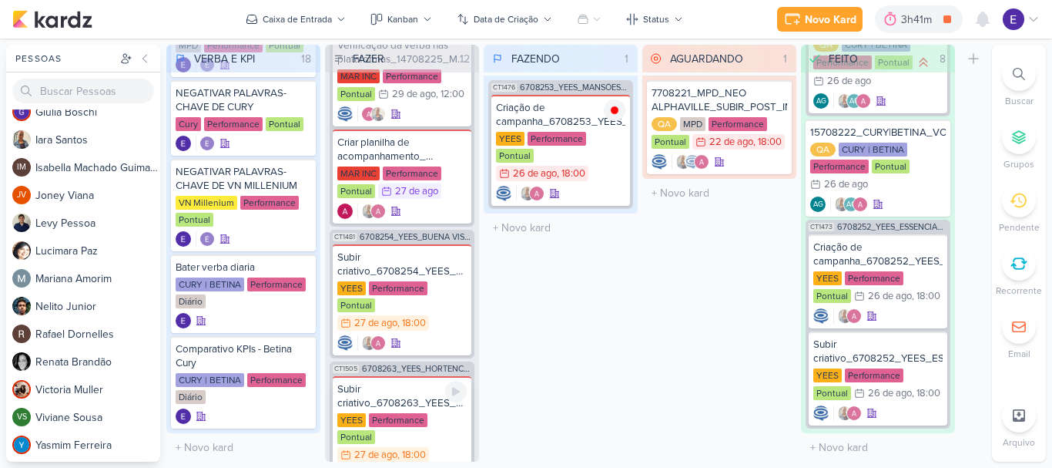
click at [431, 413] on div "YEES Performance Pontual 27/8 27 de ago , 18:00" at bounding box center [401, 438] width 129 height 51
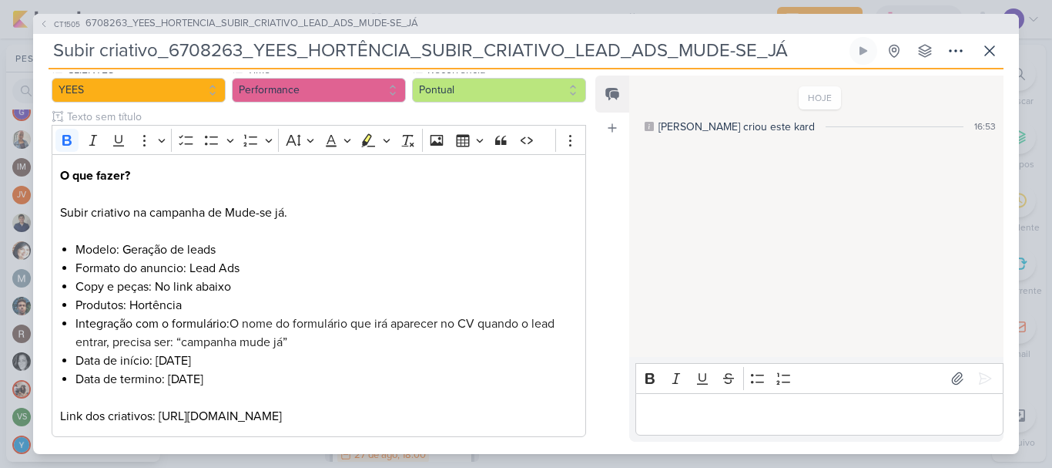
scroll to position [154, 0]
click at [992, 46] on icon at bounding box center [990, 51] width 18 height 18
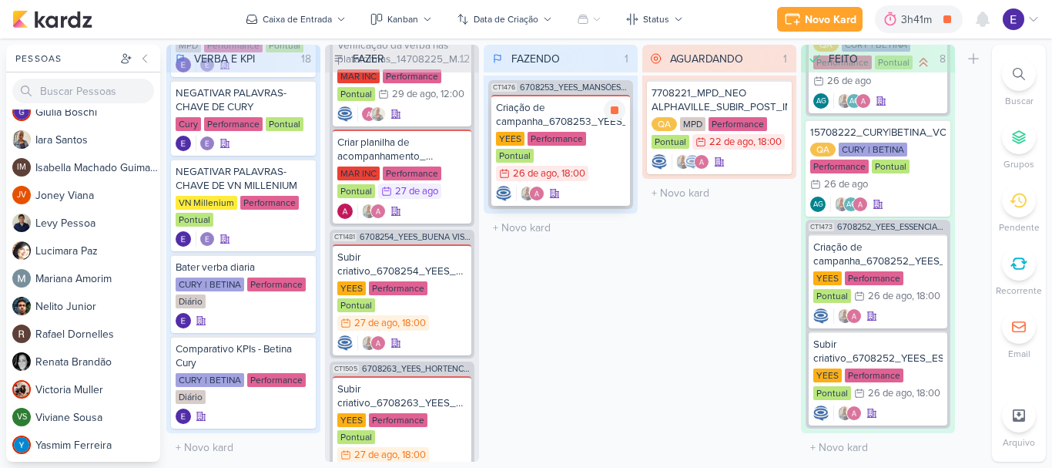
click at [590, 186] on div at bounding box center [560, 193] width 129 height 15
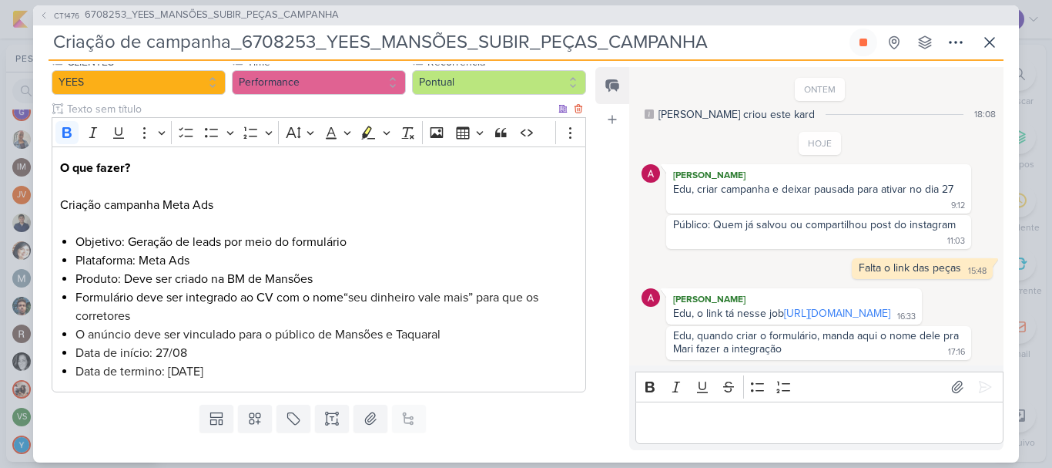
scroll to position [77, 0]
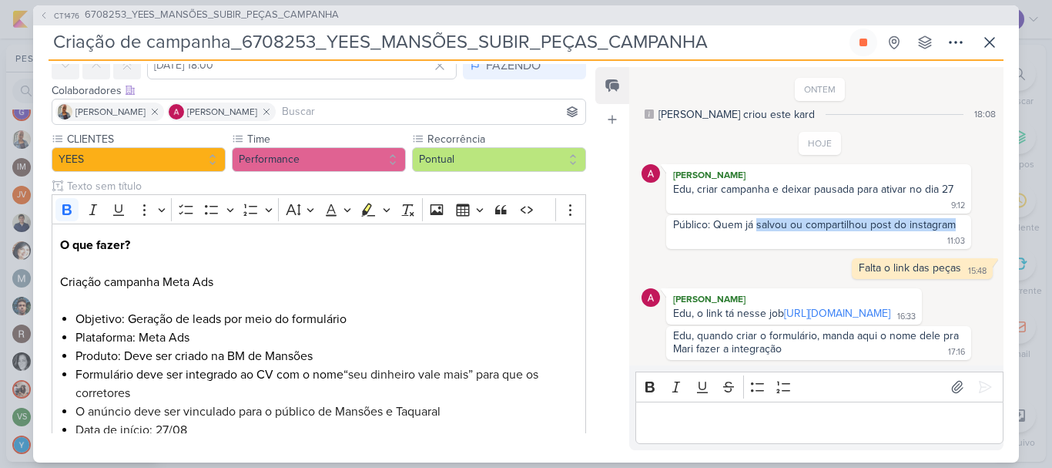
drag, startPoint x: 758, startPoint y: 200, endPoint x: 957, endPoint y: 202, distance: 199.5
click at [957, 218] on div "Público: Quem já salvou ou compartilhou post do instagram 11:03" at bounding box center [818, 232] width 299 height 28
copy div "salvou ou compartilhou post do instagram"
click at [827, 307] on link "[URL][DOMAIN_NAME]" at bounding box center [837, 313] width 106 height 13
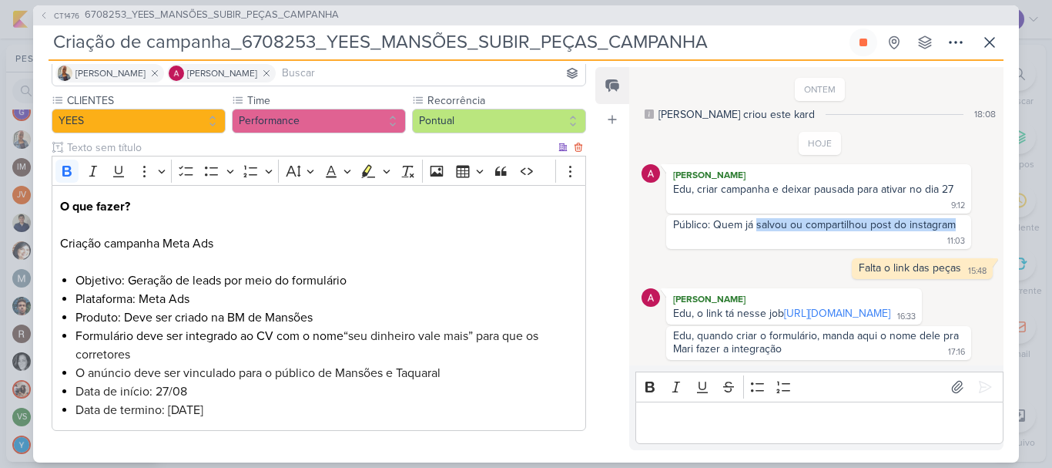
scroll to position [154, 0]
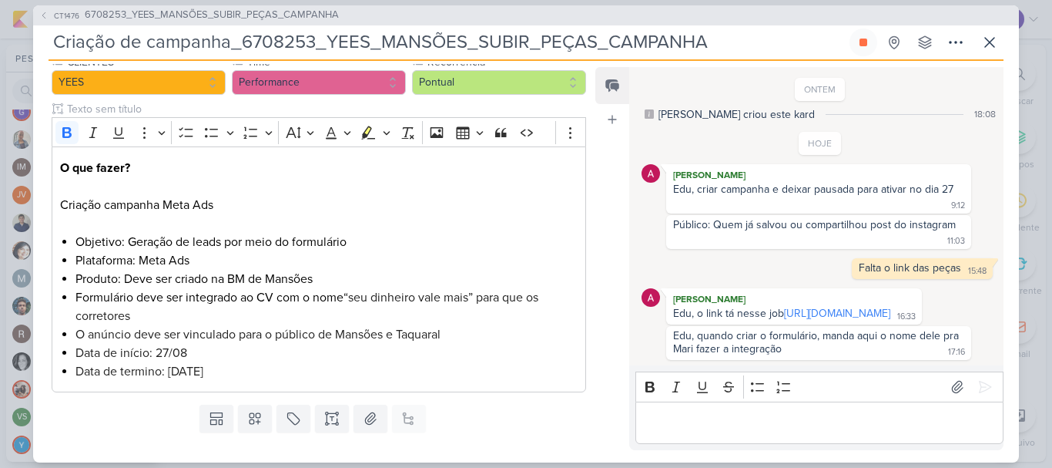
click at [638, 206] on div "ONTEM [PERSON_NAME] criou este kard 18:08 HOJE [PERSON_NAME] 9:12 9:12" at bounding box center [815, 217] width 373 height 297
drag, startPoint x: 728, startPoint y: 407, endPoint x: 726, endPoint y: 417, distance: 9.4
click at [728, 409] on div "Editor editing area: main" at bounding box center [819, 422] width 368 height 42
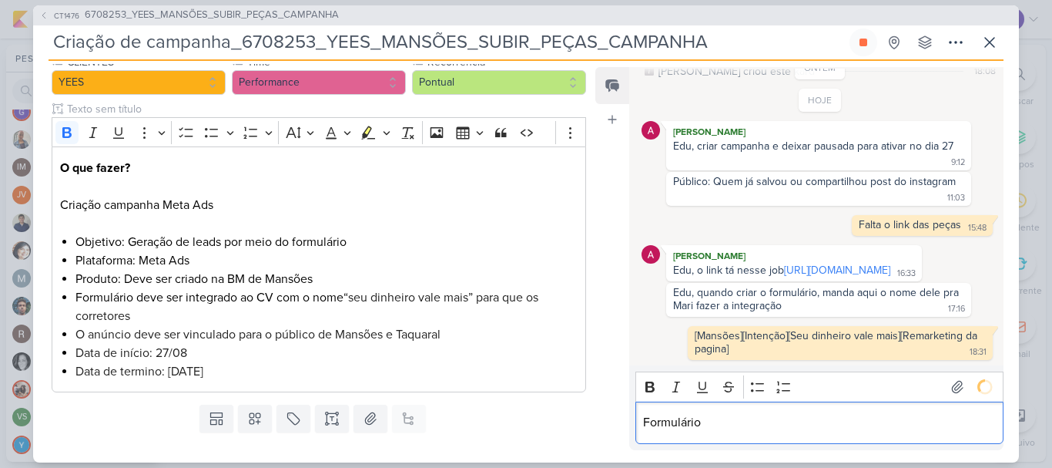
scroll to position [96, 0]
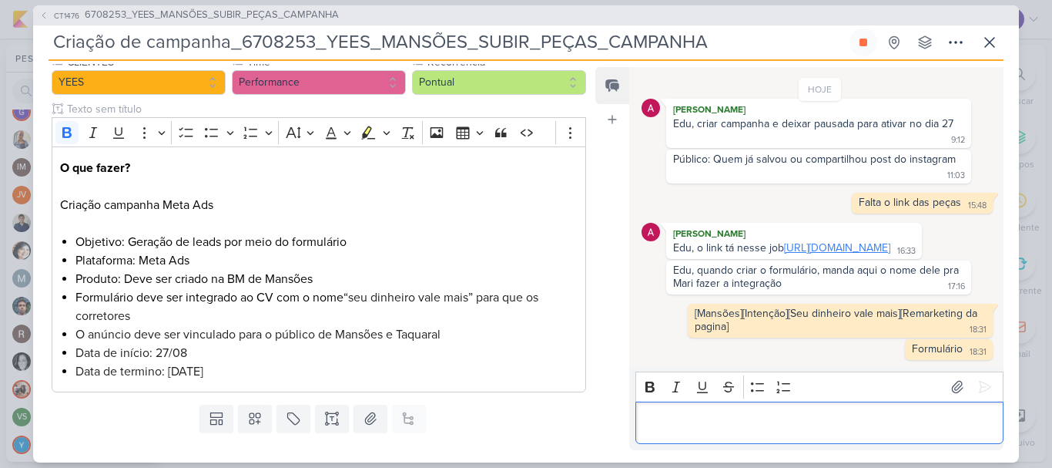
click at [825, 244] on link "[URL][DOMAIN_NAME]" at bounding box center [837, 247] width 106 height 13
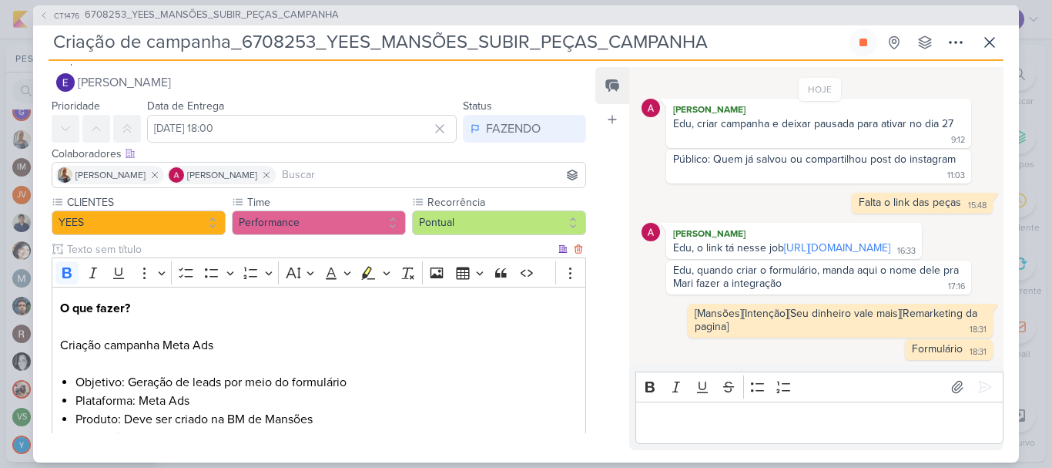
scroll to position [0, 0]
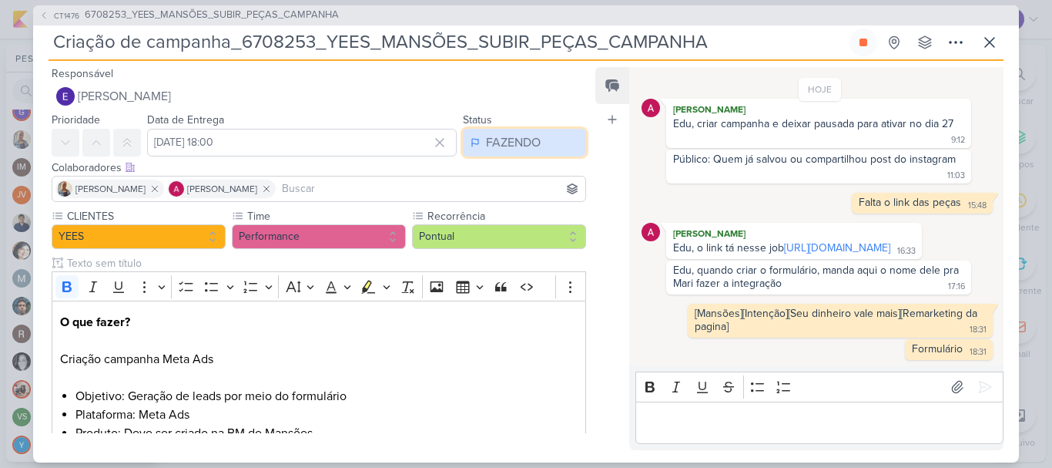
click at [507, 138] on div "FAZENDO" at bounding box center [513, 142] width 55 height 18
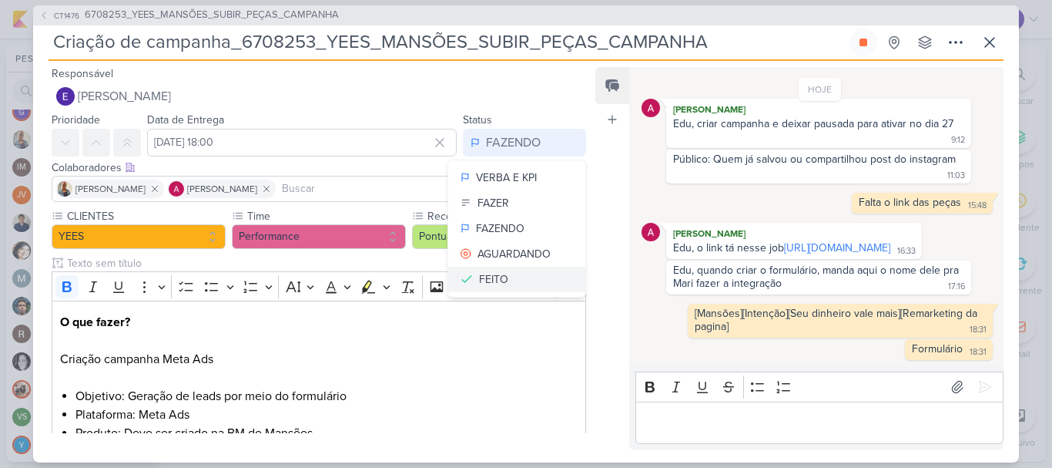
click at [508, 271] on button "FEITO" at bounding box center [516, 279] width 137 height 25
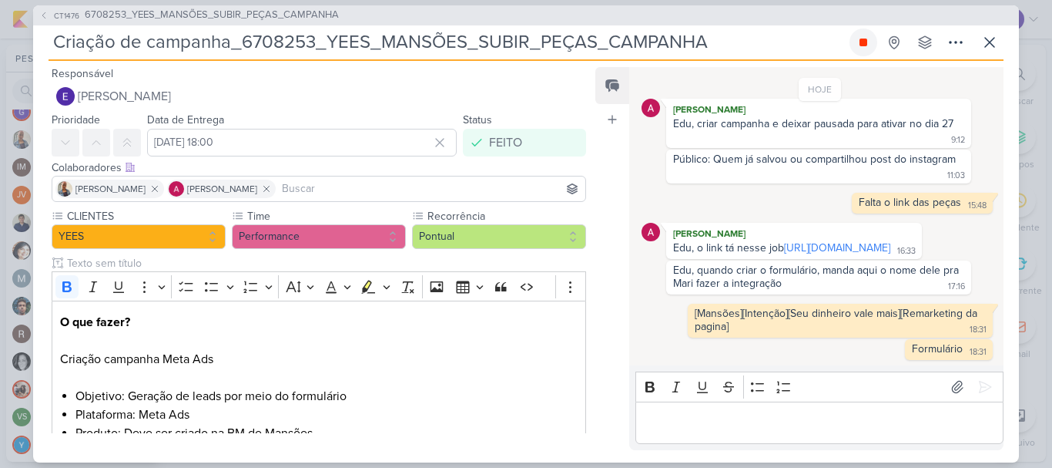
click at [857, 39] on icon at bounding box center [863, 42] width 12 height 12
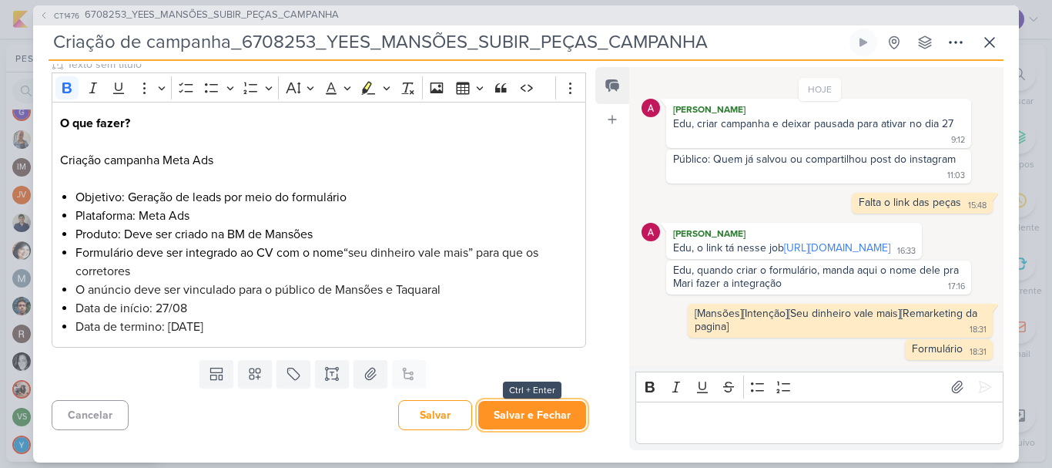
click at [536, 417] on button "Salvar e Fechar" at bounding box center [532, 415] width 108 height 29
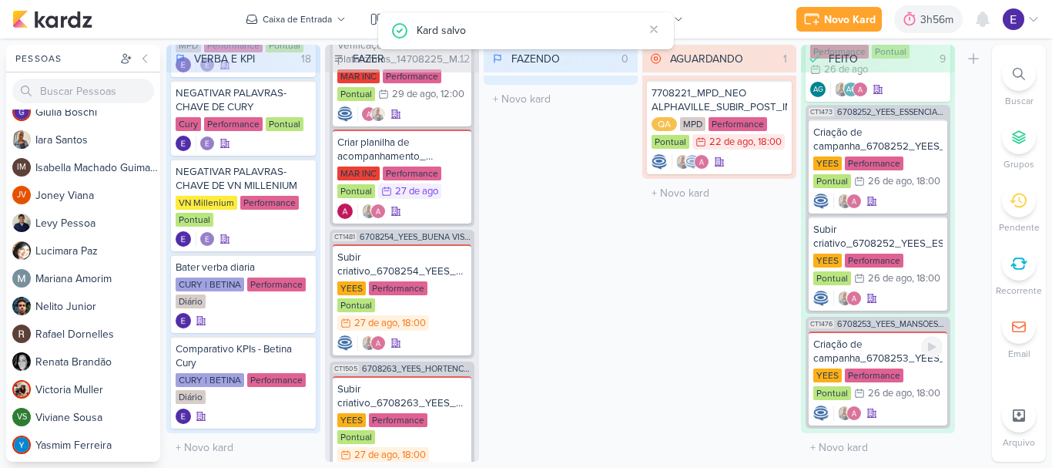
scroll to position [706, 0]
click at [904, 273] on div "YEES Performance Pontual 26/8 26 de ago , 18:00" at bounding box center [877, 270] width 129 height 34
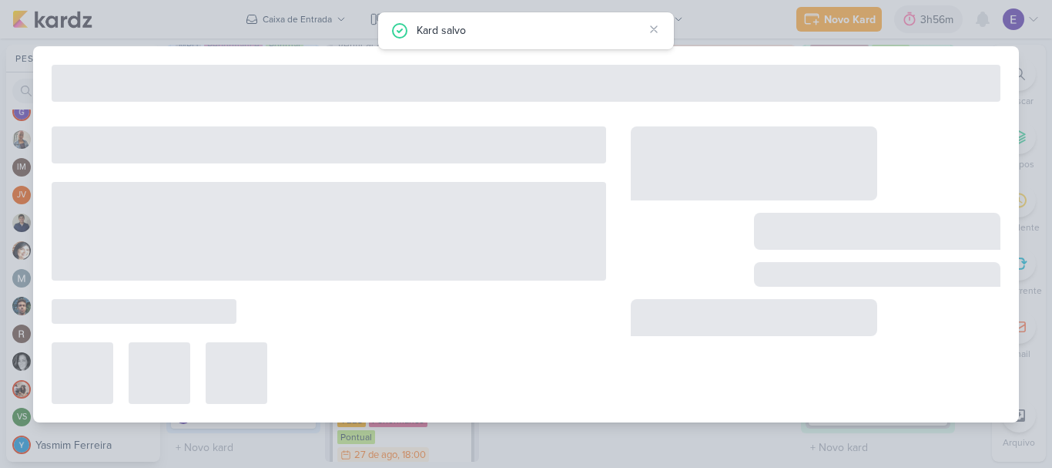
type input "Subir criativo_6708252_YEES_ESSENCIA_CAMPOLIM_SUBIR_PEÇAS_CAMPANHA"
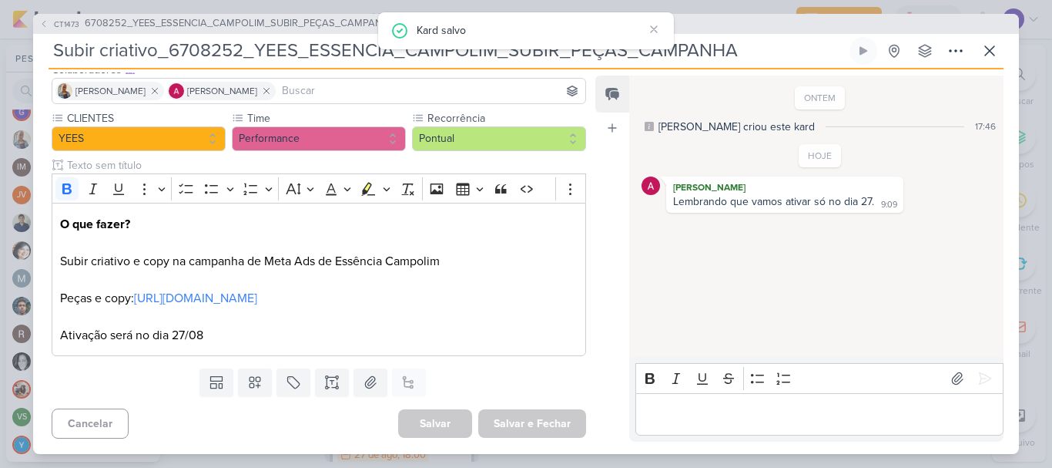
scroll to position [0, 0]
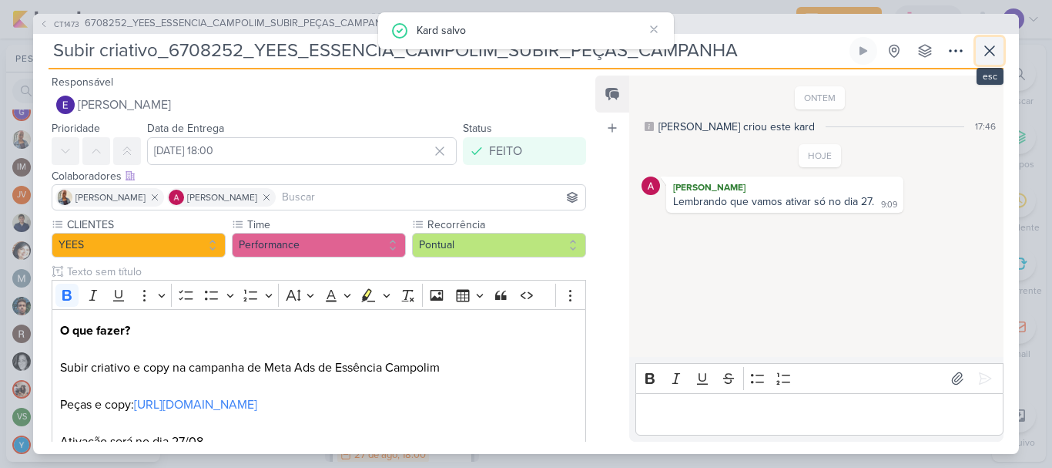
click at [999, 57] on button at bounding box center [990, 51] width 28 height 28
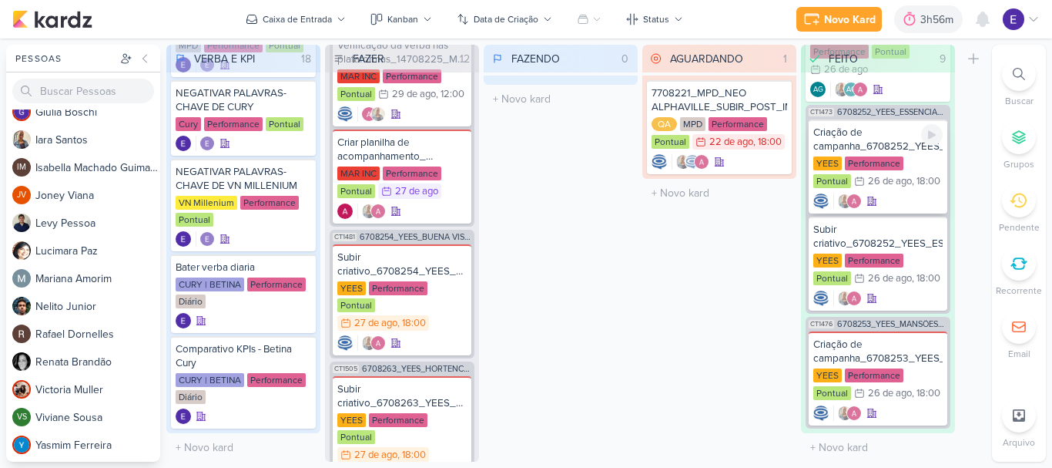
click at [897, 193] on div at bounding box center [877, 200] width 129 height 15
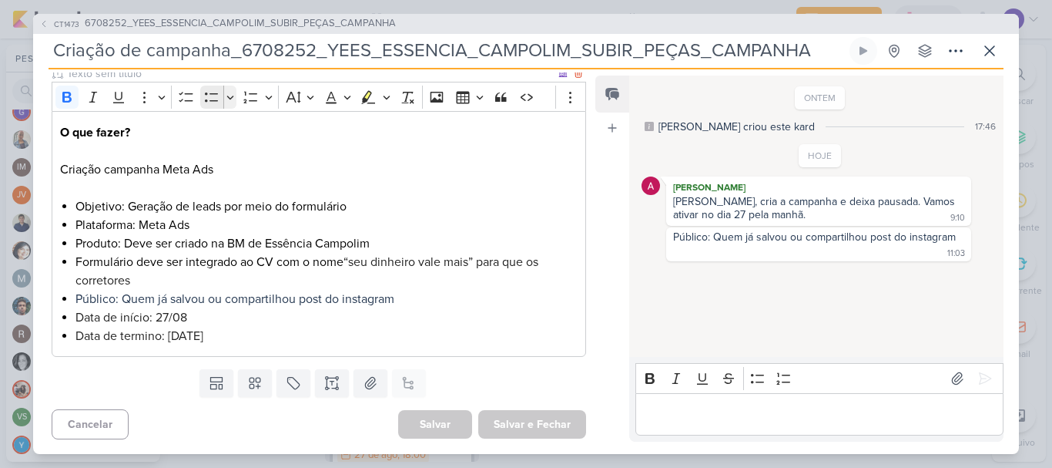
scroll to position [199, 0]
click at [760, 413] on p "Editor editing area: main" at bounding box center [819, 413] width 352 height 18
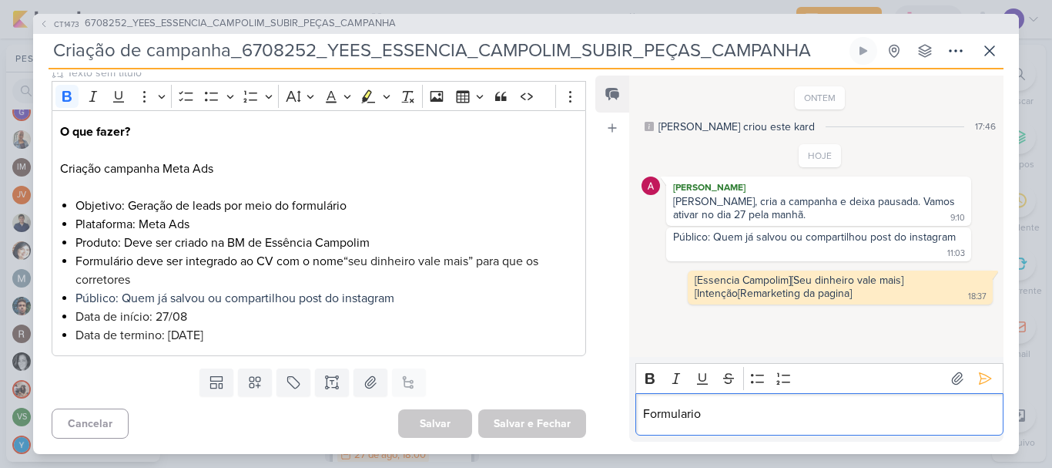
click at [689, 417] on p "Formulario" at bounding box center [819, 413] width 352 height 18
click at [981, 384] on icon at bounding box center [984, 378] width 15 height 15
click at [992, 50] on icon at bounding box center [990, 51] width 18 height 18
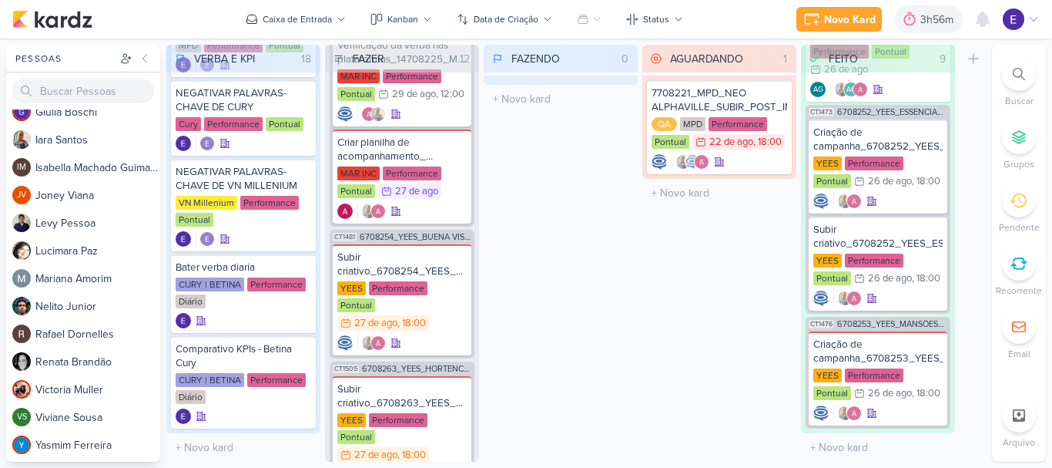
click at [649, 348] on div "AGUARDANDO 1 Mover Para Esquerda Mover Para Direita [GEOGRAPHIC_DATA] 7708221_M…" at bounding box center [719, 253] width 154 height 417
click at [740, 159] on div at bounding box center [720, 161] width 136 height 15
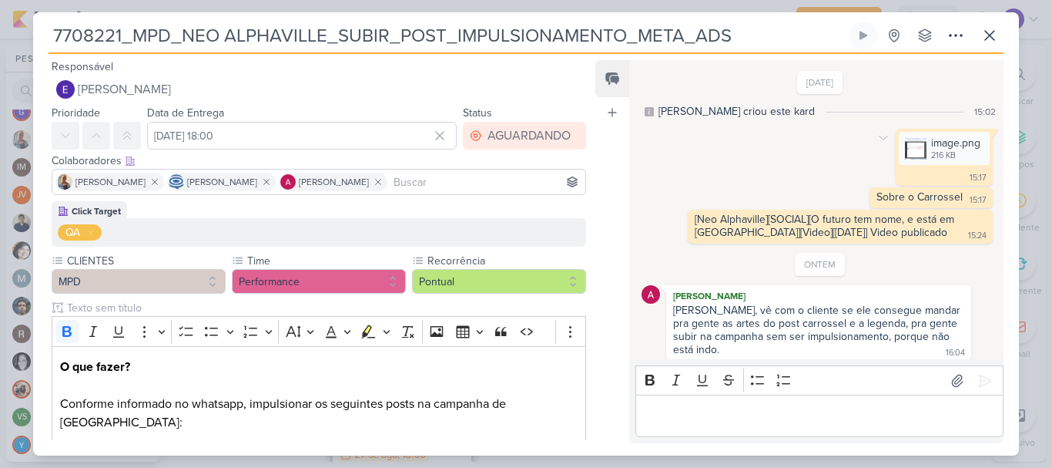
scroll to position [8, 0]
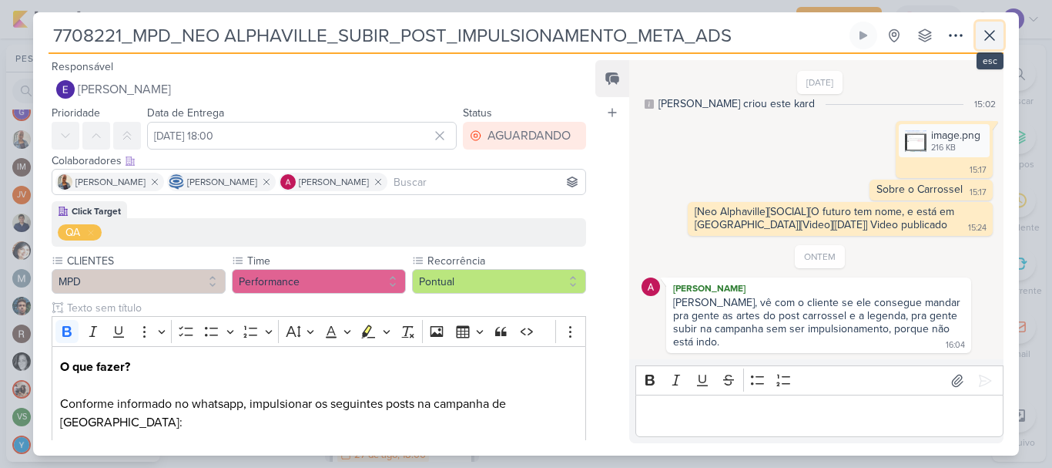
click at [988, 40] on icon at bounding box center [990, 35] width 18 height 18
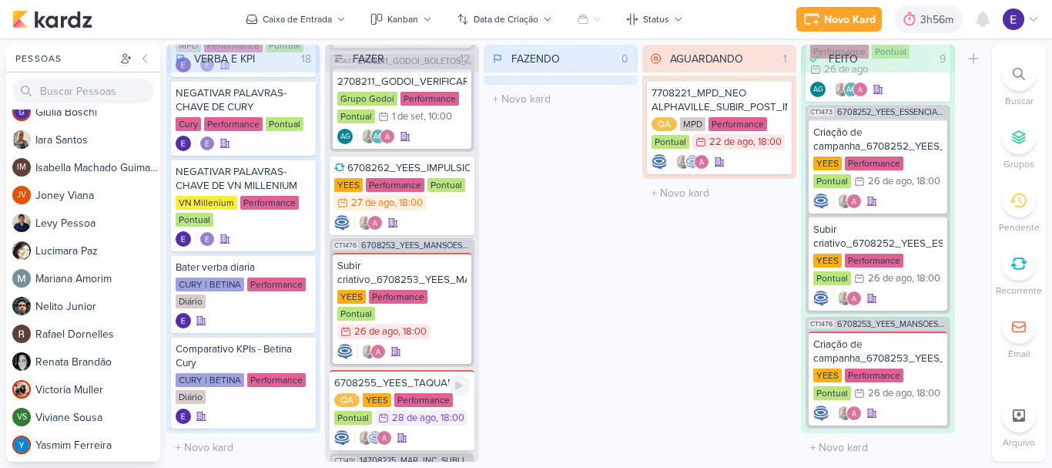
scroll to position [630, 0]
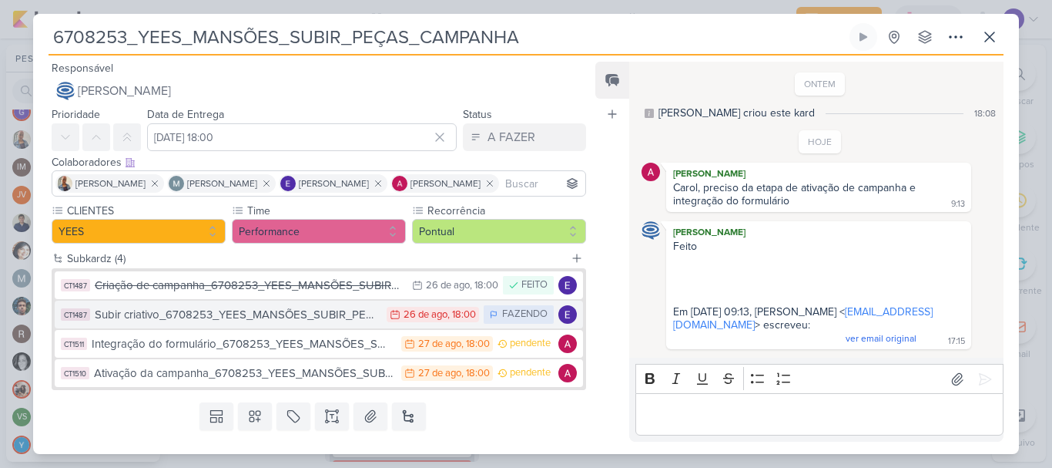
click at [354, 314] on div "Subir criativo_6708253_YEES_MANSÕES_SUBIR_PEÇAS_CAMPANHA" at bounding box center [237, 315] width 284 height 18
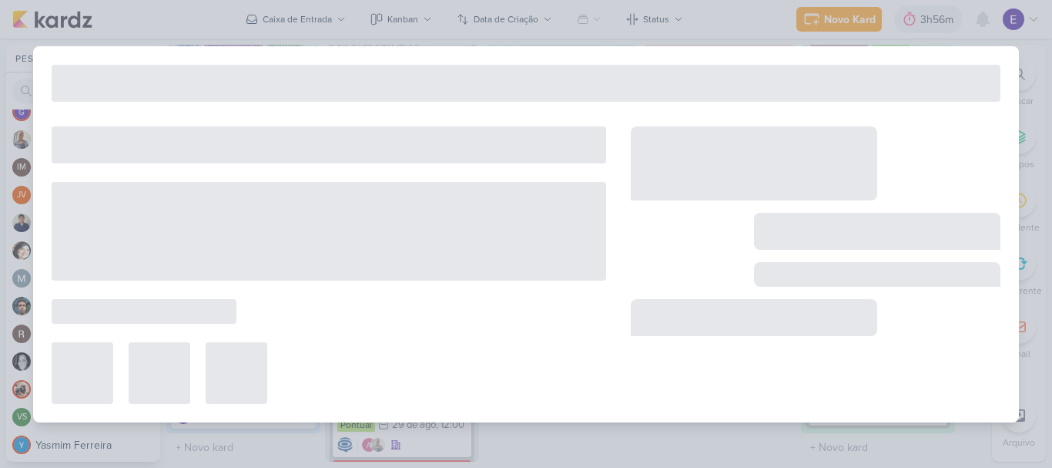
type input "Subir criativo_6708253_YEES_MANSÕES_SUBIR_PEÇAS_CAMPANHA"
type input "[DATE] 18:00"
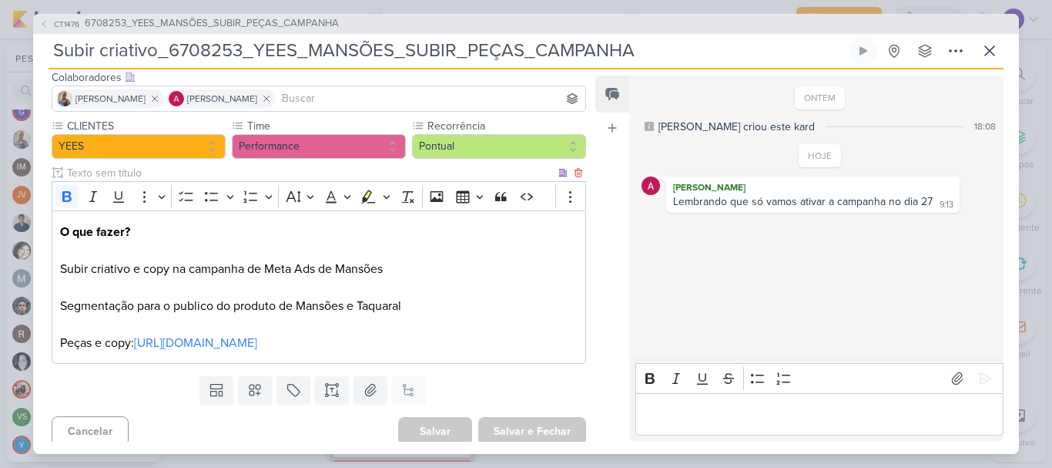
scroll to position [106, 0]
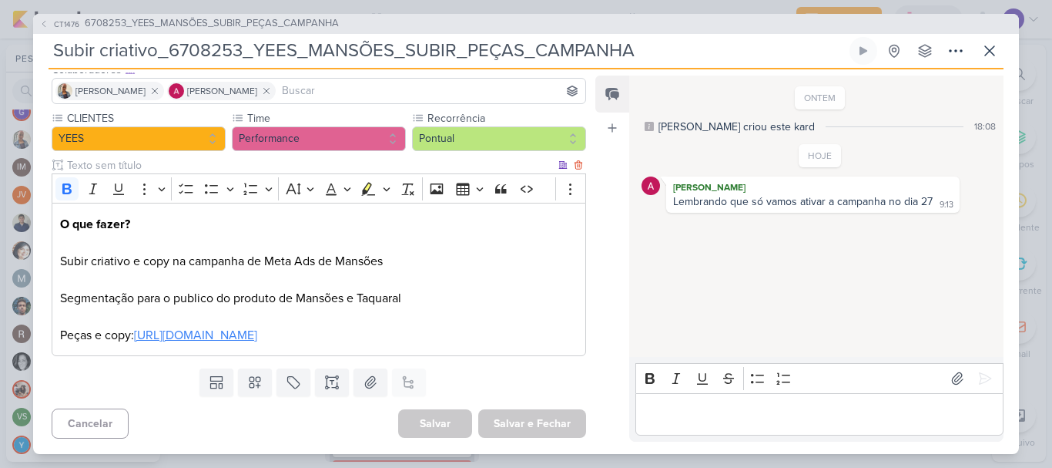
click at [257, 336] on link "[URL][DOMAIN_NAME]" at bounding box center [195, 334] width 123 height 15
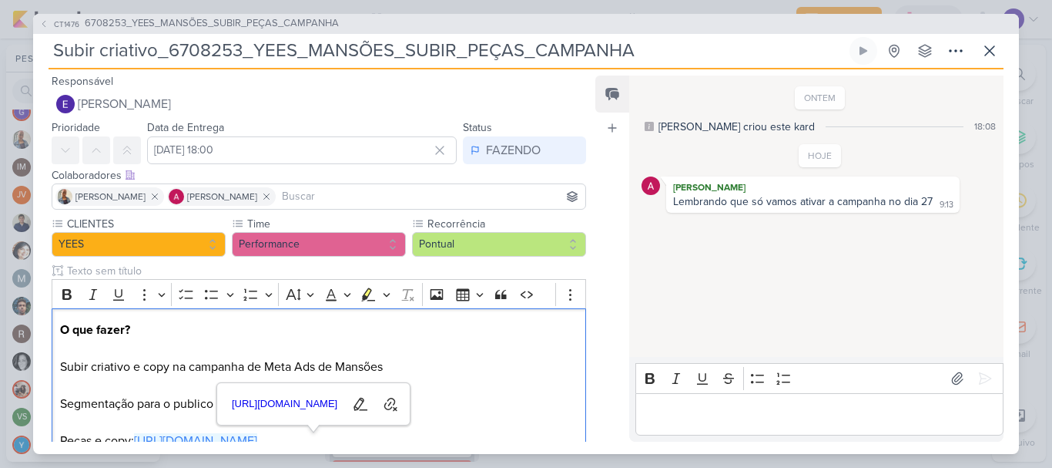
scroll to position [0, 0]
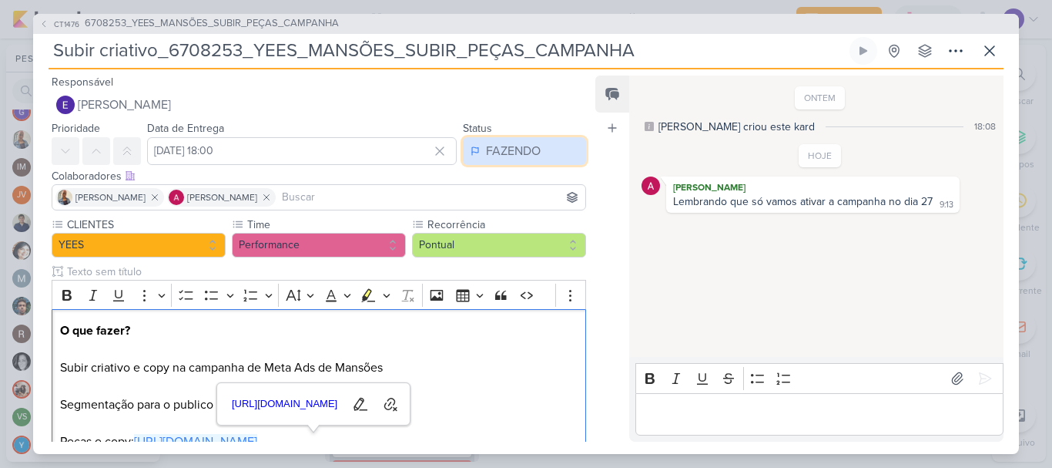
click at [515, 146] on div "FAZENDO" at bounding box center [513, 151] width 55 height 18
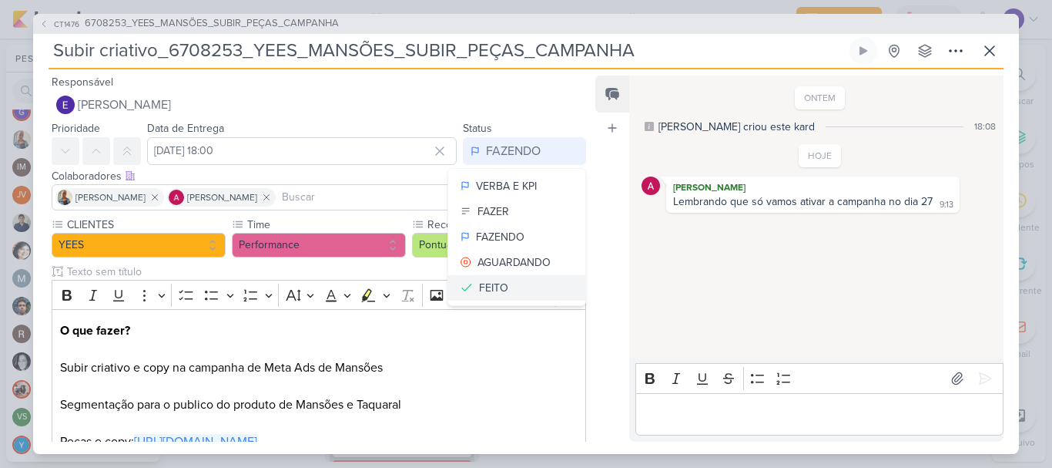
click at [509, 280] on button "FEITO" at bounding box center [516, 287] width 137 height 25
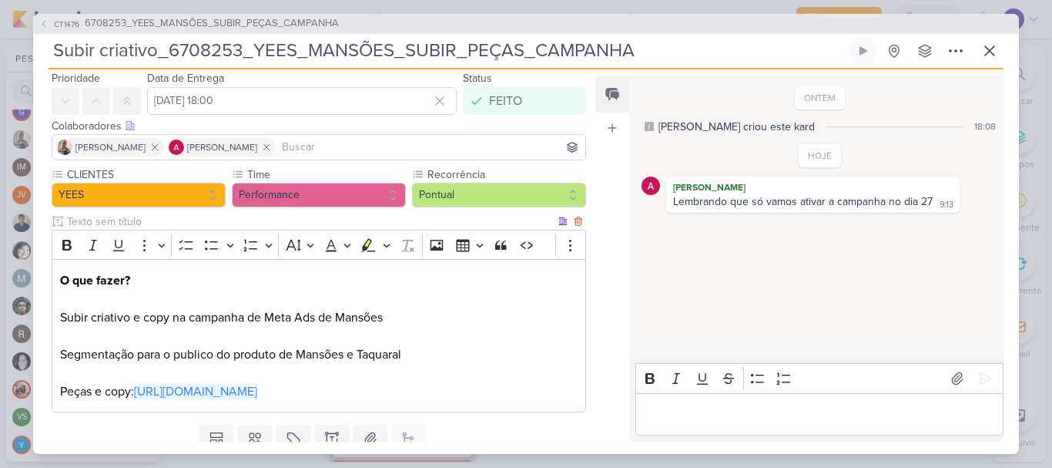
scroll to position [106, 0]
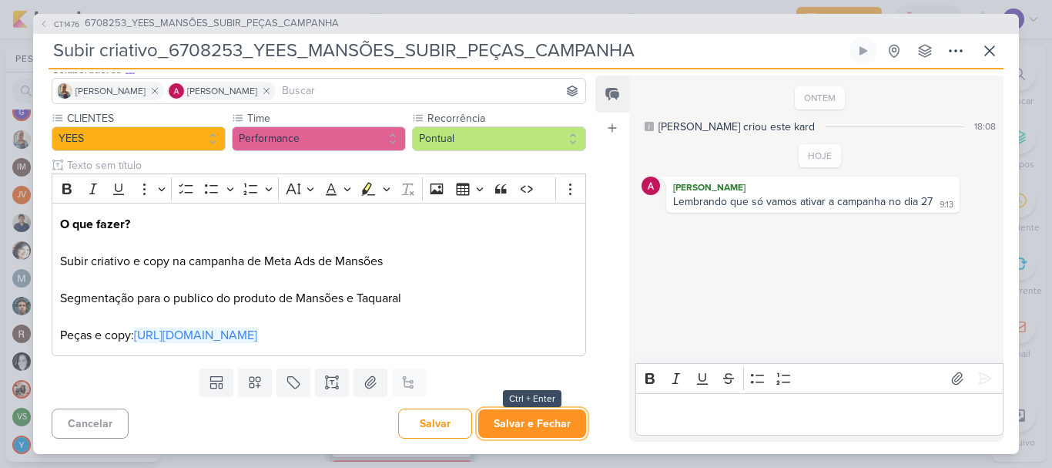
click at [550, 419] on button "Salvar e Fechar" at bounding box center [532, 423] width 108 height 29
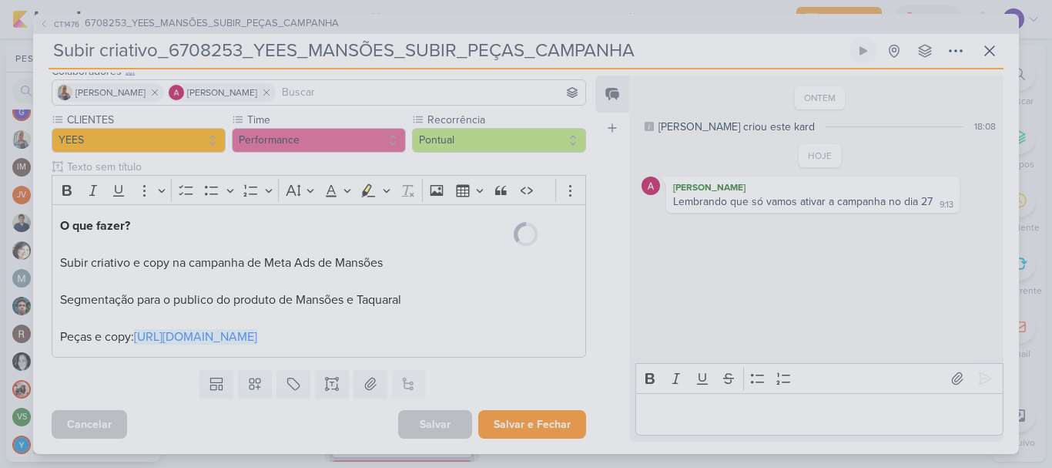
scroll to position [105, 0]
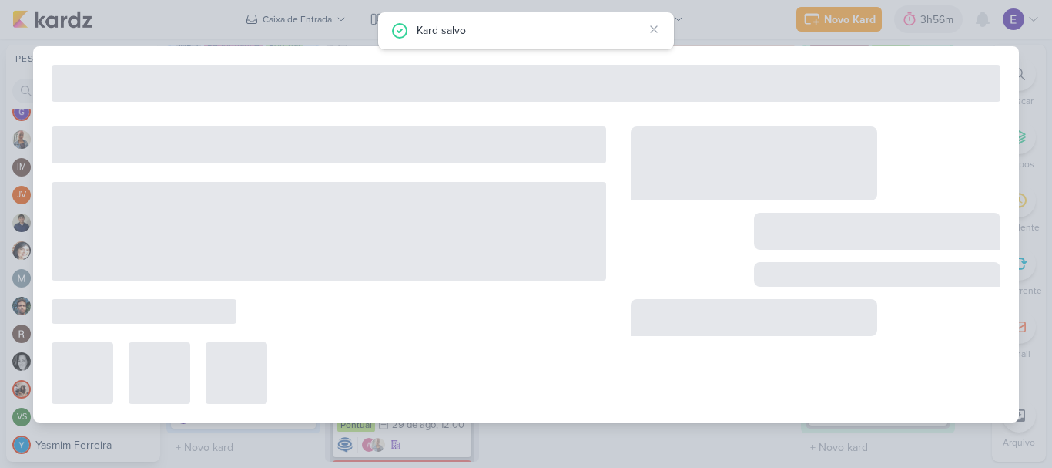
type input "6708253_YEES_MANSÕES_SUBIR_PEÇAS_CAMPANHA"
type input "[DATE] 18:00"
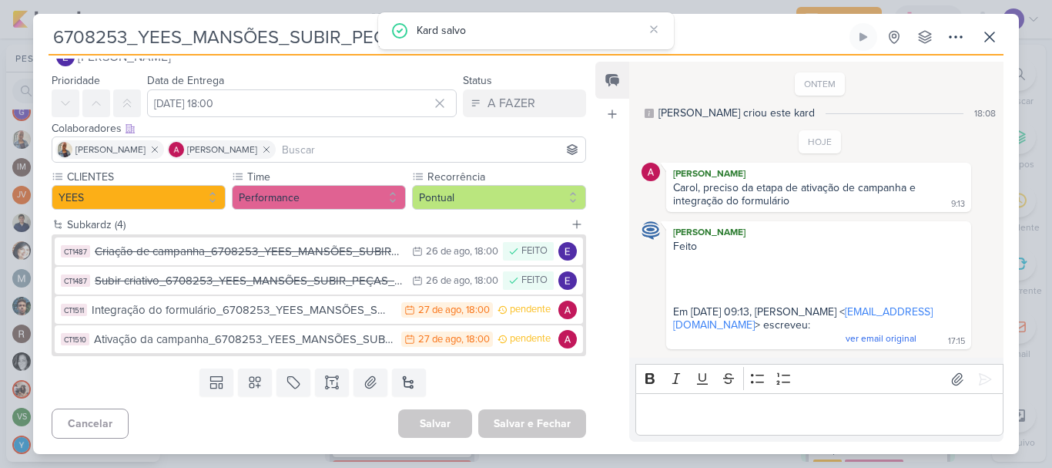
scroll to position [0, 0]
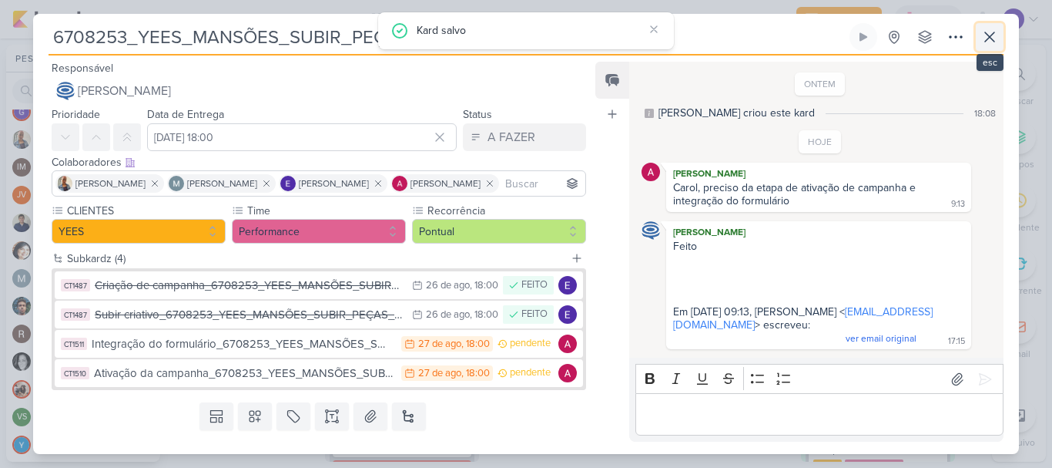
click at [991, 35] on icon at bounding box center [990, 37] width 18 height 18
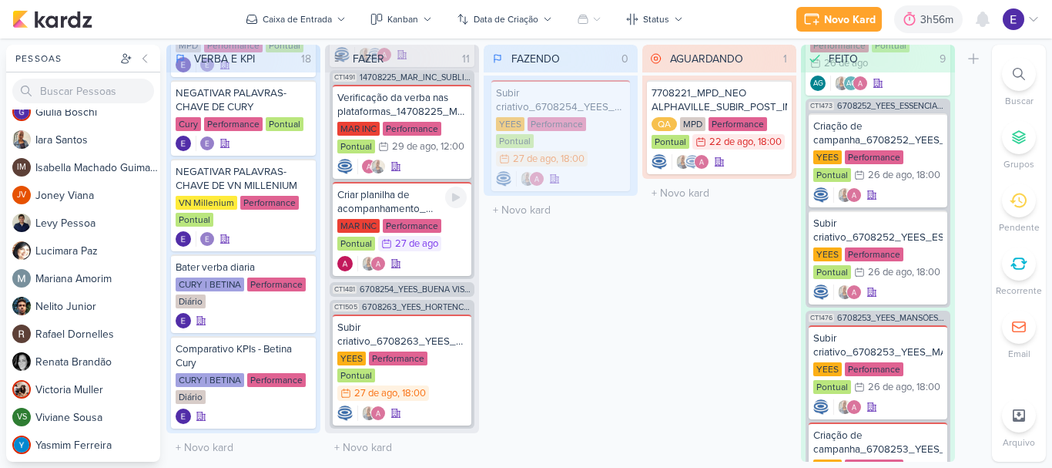
scroll to position [880, 0]
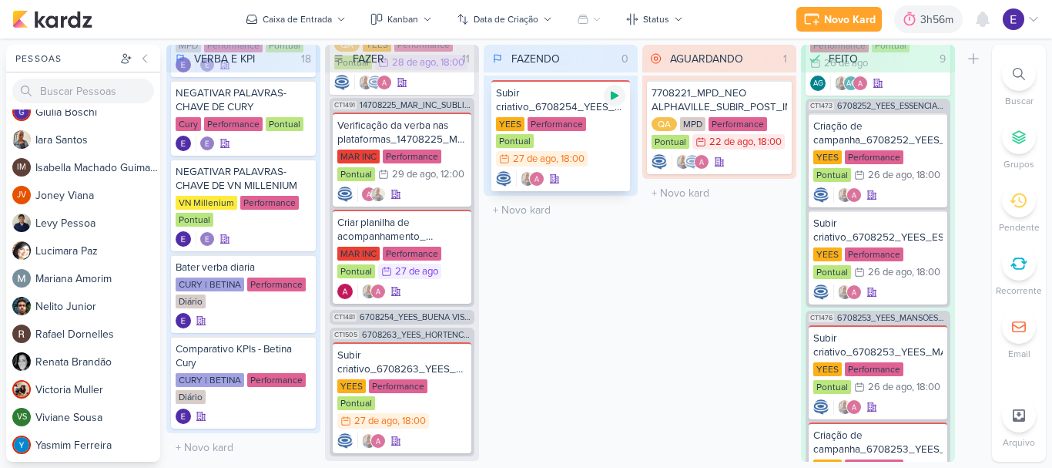
click at [619, 94] on icon at bounding box center [615, 95] width 12 height 12
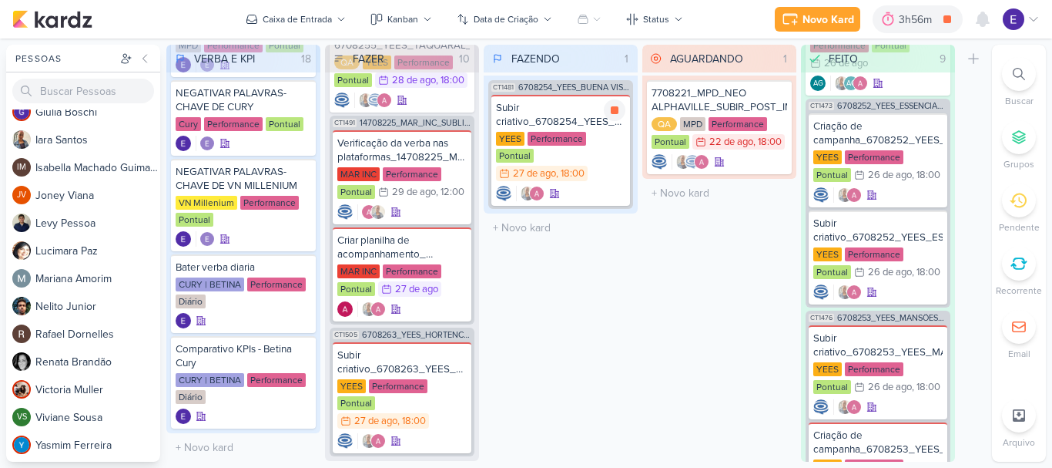
click at [609, 151] on div "YEES Performance Pontual 27/8 27 de ago , 18:00" at bounding box center [560, 157] width 129 height 51
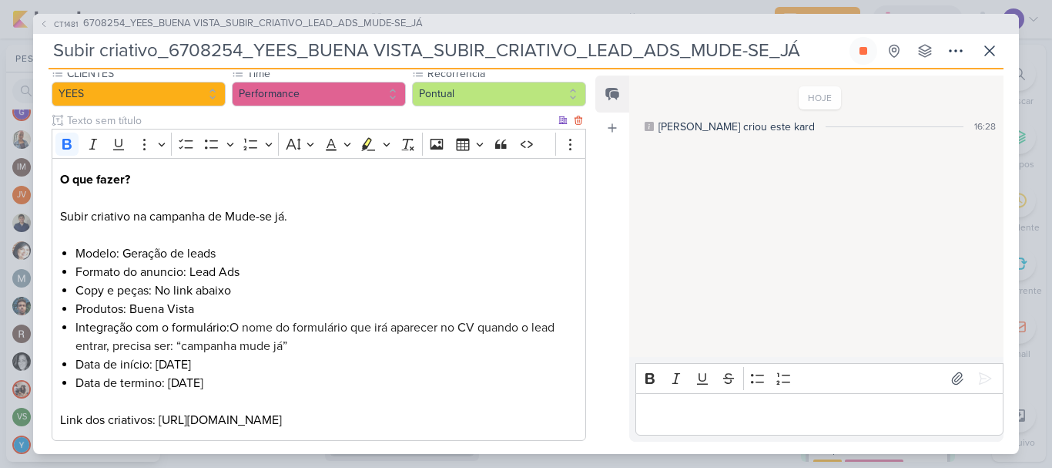
scroll to position [177, 0]
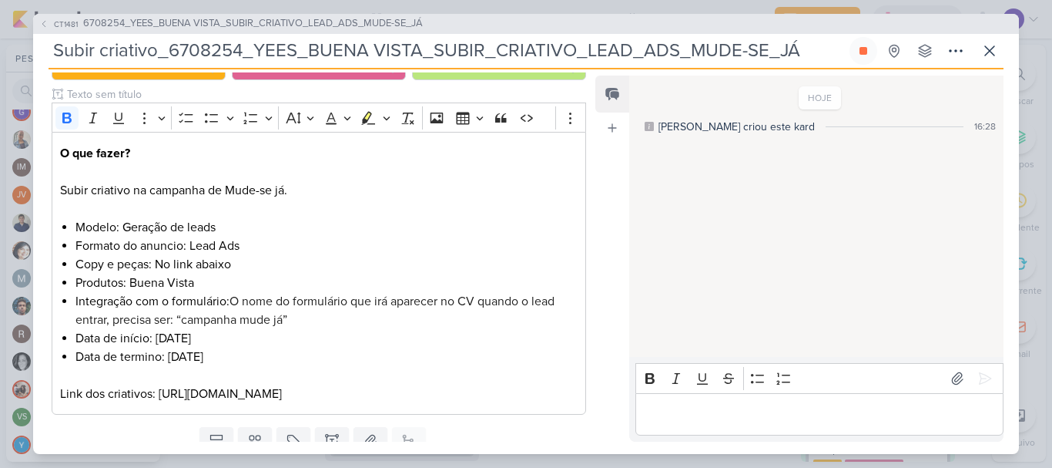
click at [632, 231] on div "HOJE Caroline criou este kard 16:28" at bounding box center [815, 217] width 373 height 280
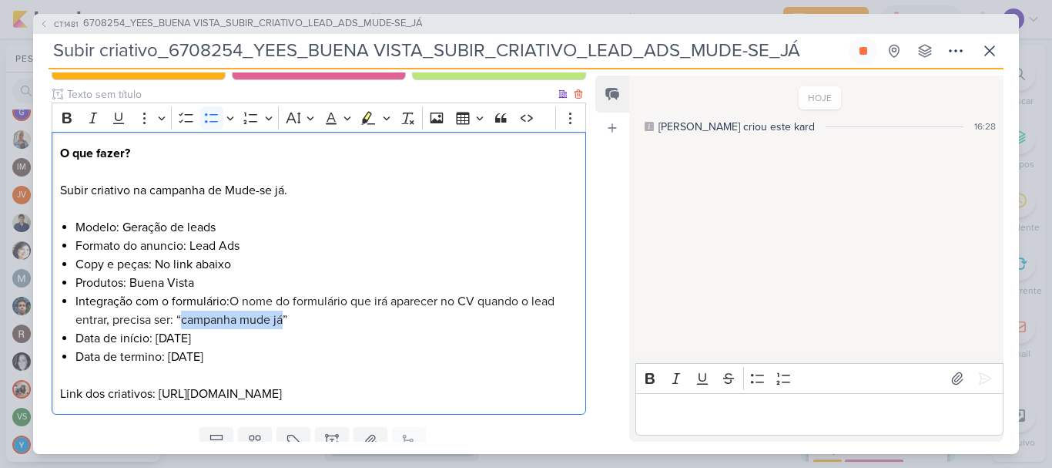
drag, startPoint x: 284, startPoint y: 317, endPoint x: 183, endPoint y: 326, distance: 101.3
click at [183, 326] on span "O nome do formulário que irá aparecer no CV quando o lead entrar, precisa ser: …" at bounding box center [314, 310] width 479 height 34
copy span "campanha mude já"
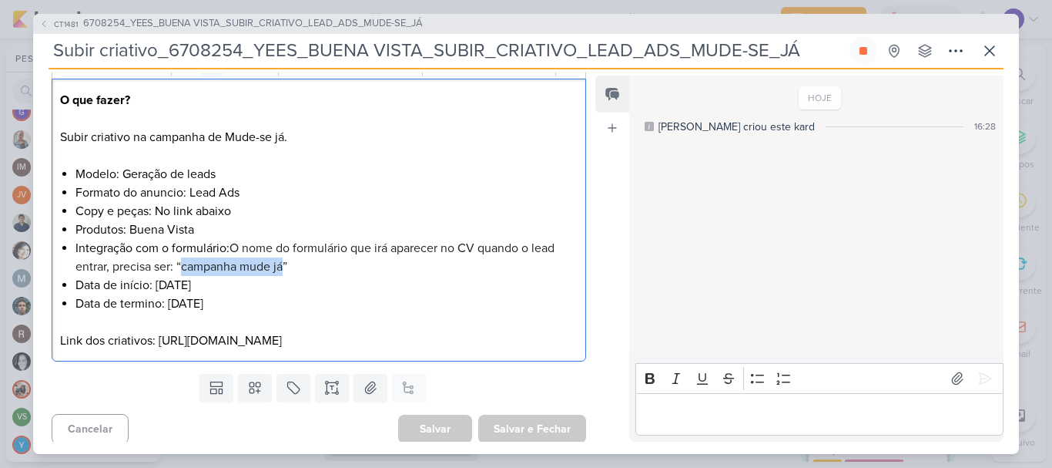
scroll to position [254, 0]
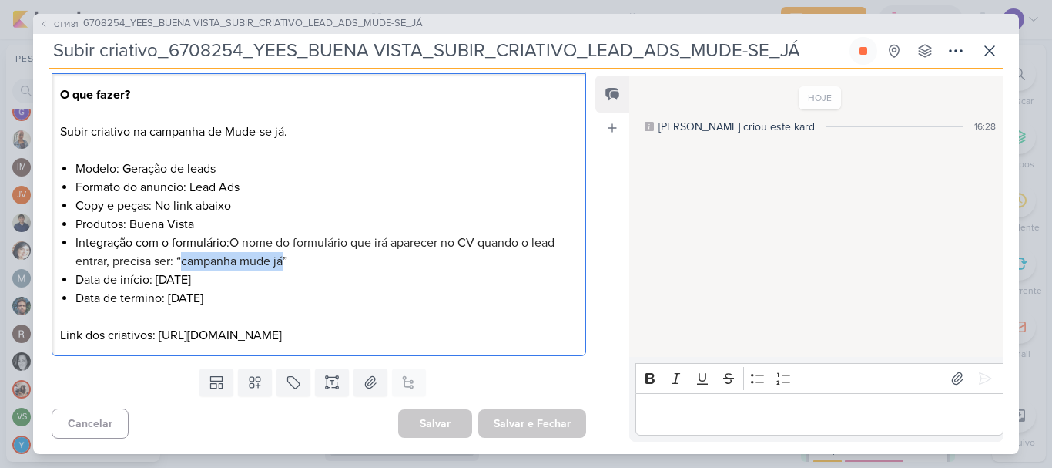
drag, startPoint x: 482, startPoint y: 332, endPoint x: 57, endPoint y: 338, distance: 425.2
click at [57, 338] on div "O que fazer? Subir criativo na campanha de Mude-se já. Modelo: Geração de leads…" at bounding box center [319, 214] width 535 height 283
copy p "https://drive.google.com/drive/folders/1Yf1N261OSPdrPwe_ImE8IsNhTei13eVh"
click at [984, 50] on icon at bounding box center [990, 51] width 18 height 18
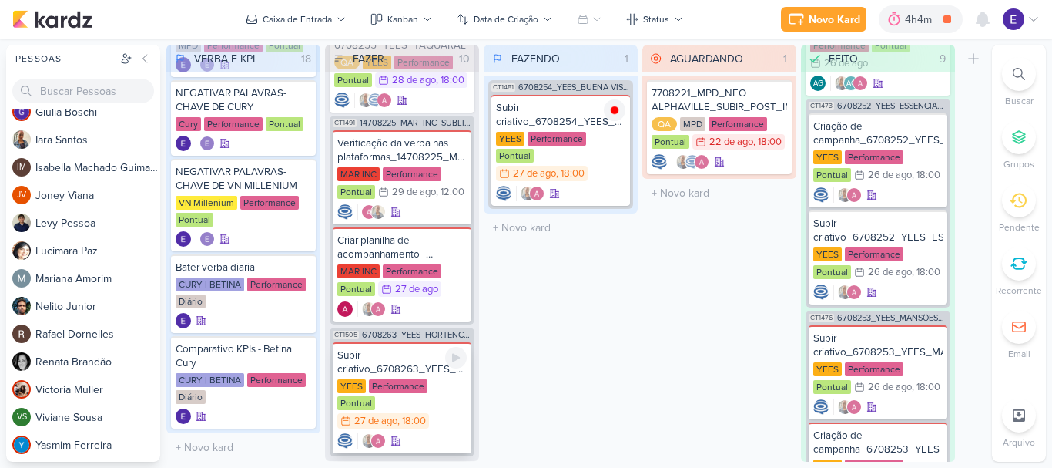
click at [443, 397] on div "Subir criativo_6708263_YEES_HORTÊNCIA_SUBIR_CRIATIVO_LEAD_ADS_MUDE-SE_JÁ YEES P…" at bounding box center [402, 397] width 139 height 111
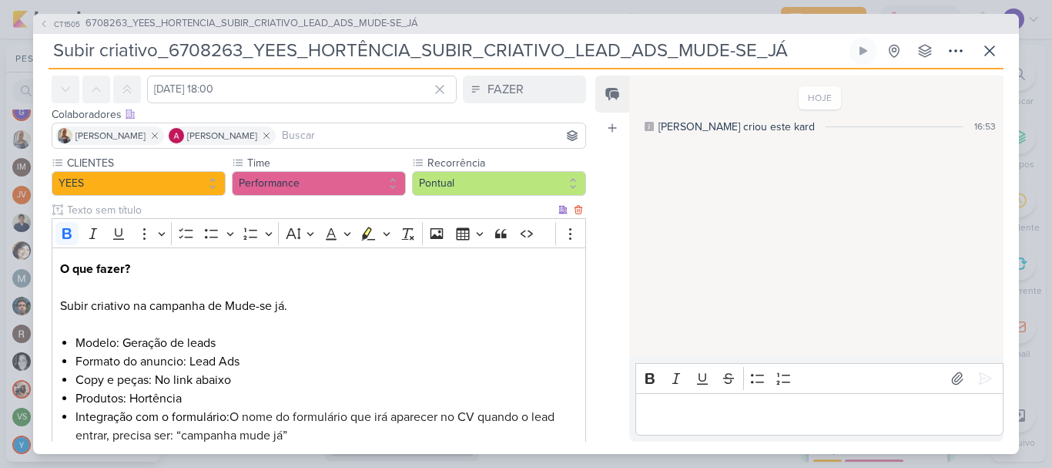
scroll to position [236, 0]
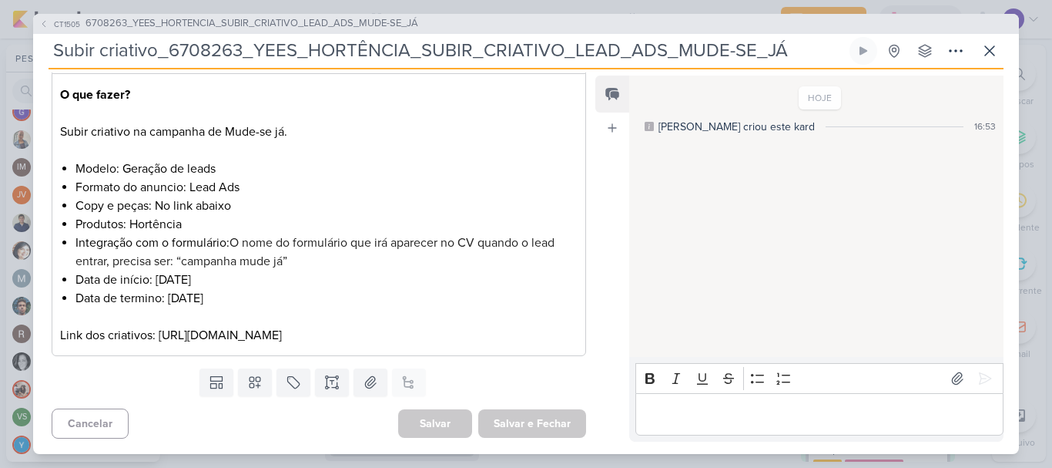
click at [716, 288] on div "HOJE Caroline criou este kard 16:53" at bounding box center [815, 217] width 373 height 280
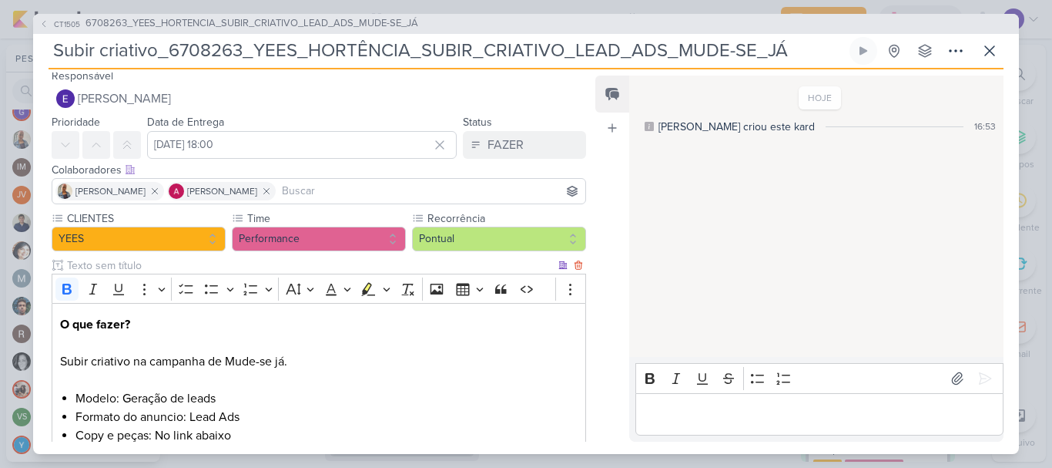
scroll to position [5, 0]
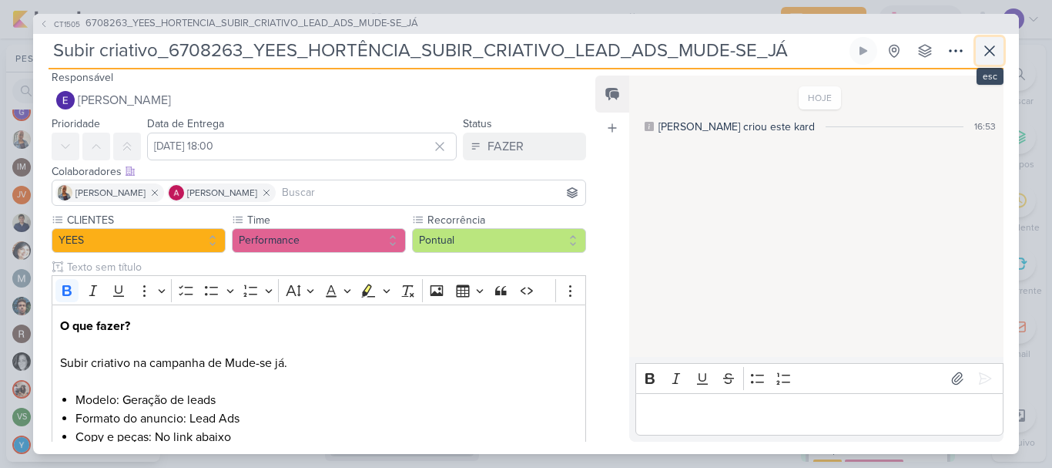
click at [986, 48] on icon at bounding box center [990, 51] width 18 height 18
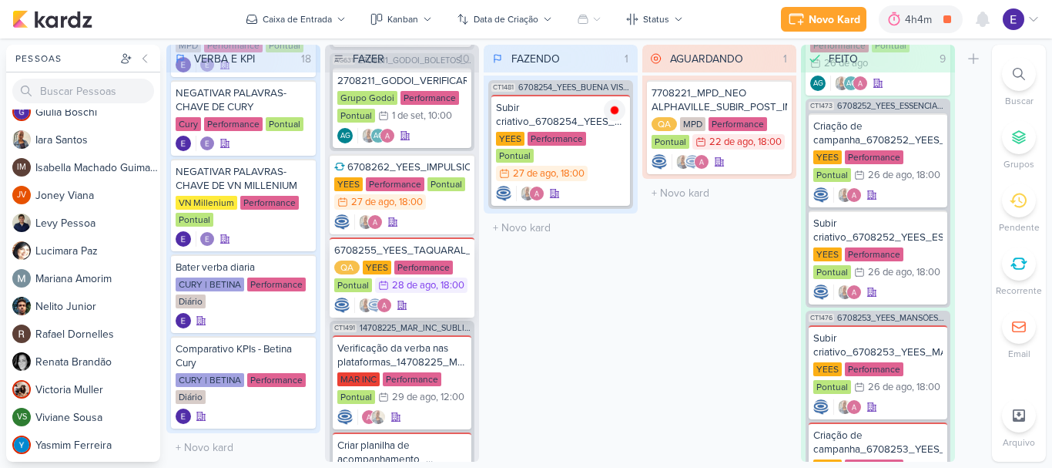
scroll to position [632, 0]
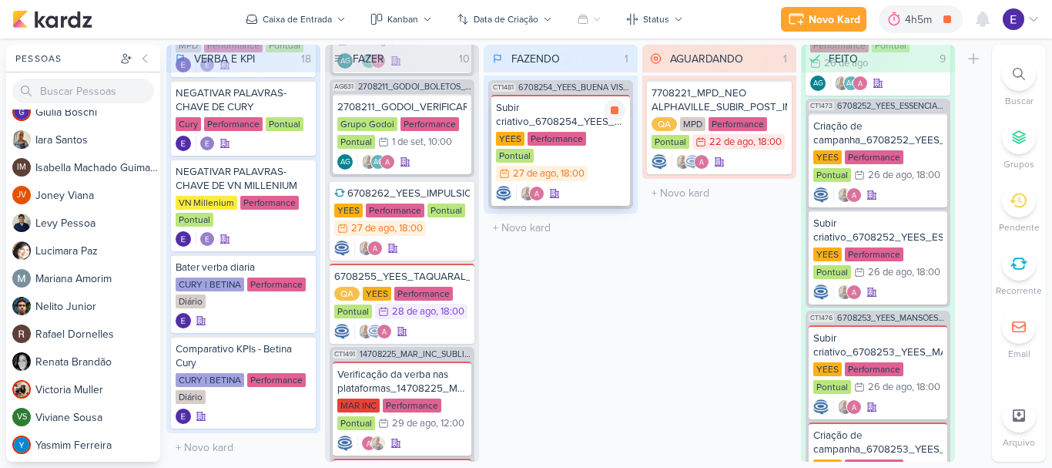
click at [550, 188] on icon at bounding box center [554, 193] width 11 height 11
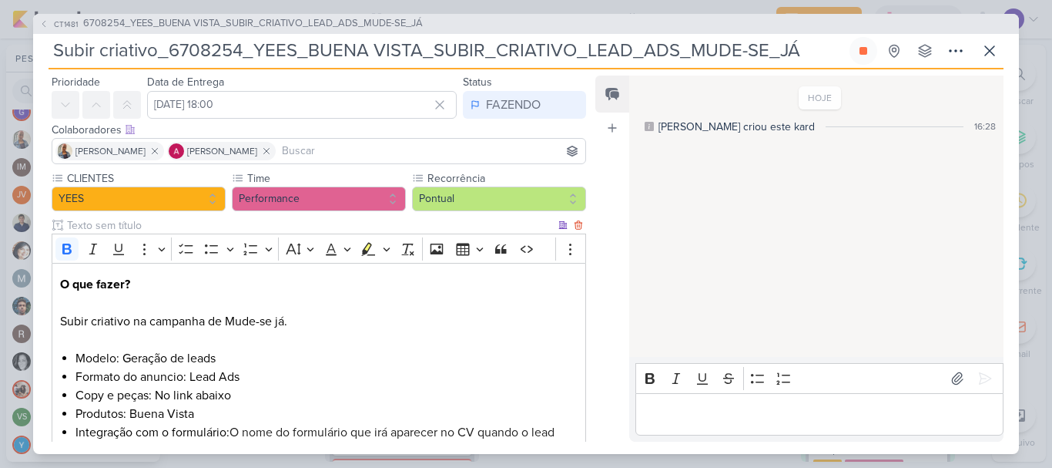
scroll to position [0, 0]
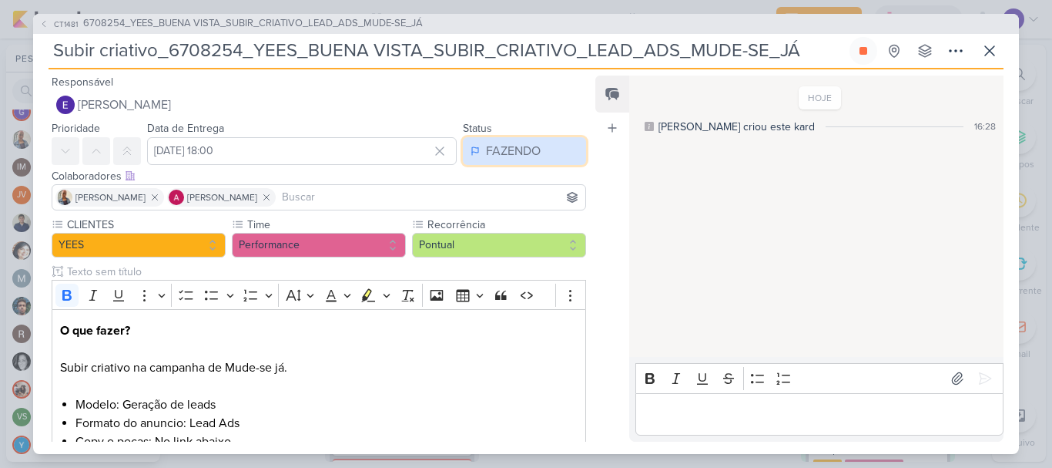
click at [547, 143] on button "FAZENDO" at bounding box center [524, 151] width 123 height 28
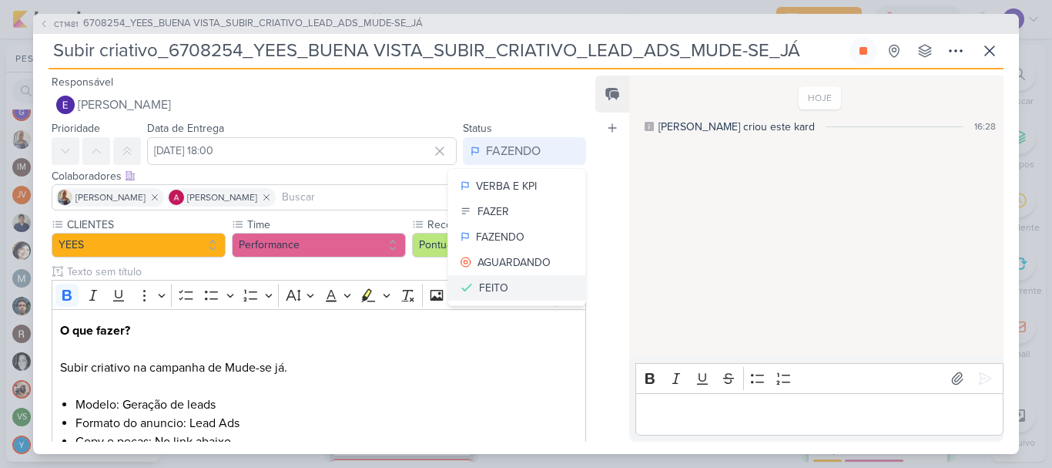
click at [500, 281] on div "FEITO" at bounding box center [493, 288] width 29 height 16
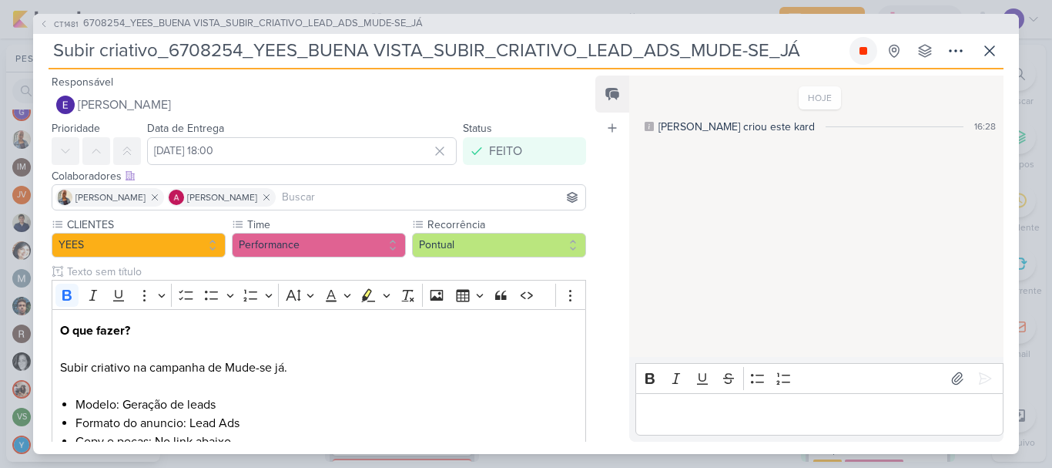
click at [863, 52] on icon at bounding box center [864, 51] width 8 height 8
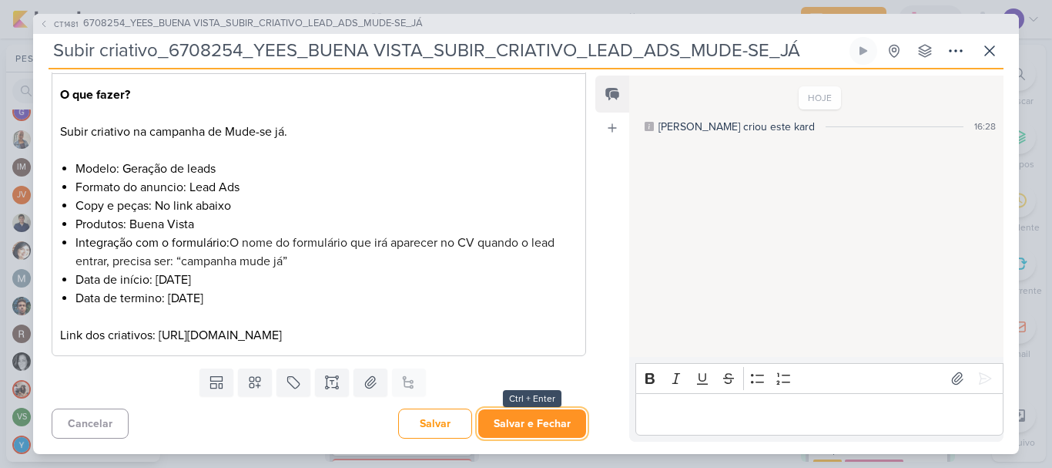
click at [546, 414] on button "Salvar e Fechar" at bounding box center [532, 423] width 108 height 29
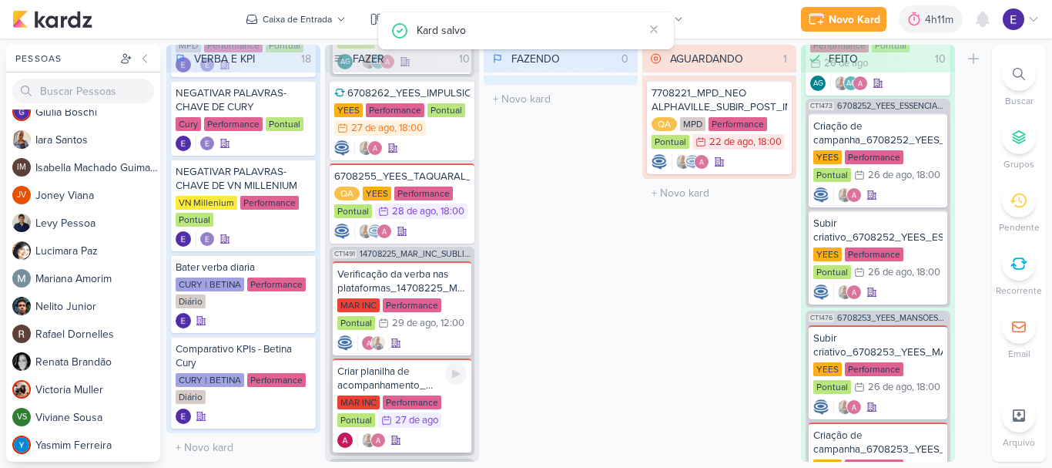
scroll to position [709, 0]
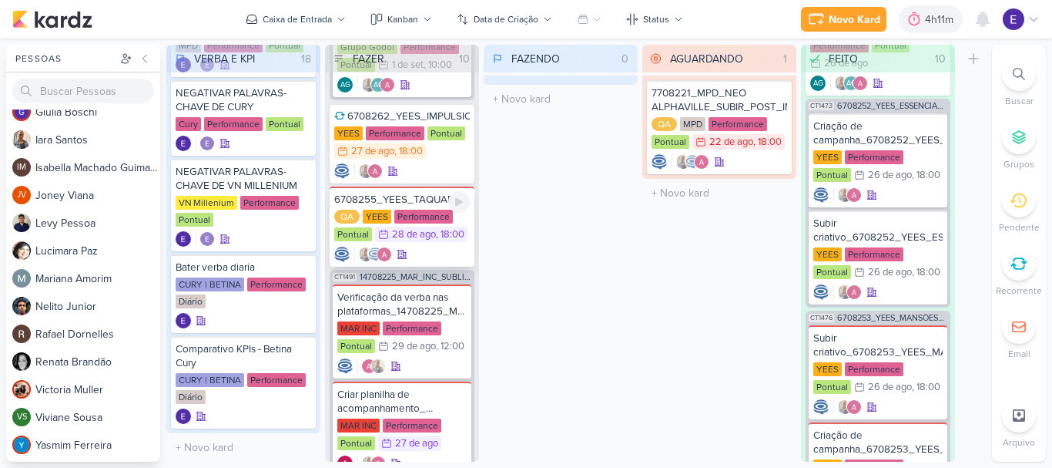
click at [443, 226] on div "6708255_YEES_TAQUARAL_LEAD_ADS_SUBIR_CRIATIVO QA YEES Performance Pontual 28/8 …" at bounding box center [402, 226] width 145 height 80
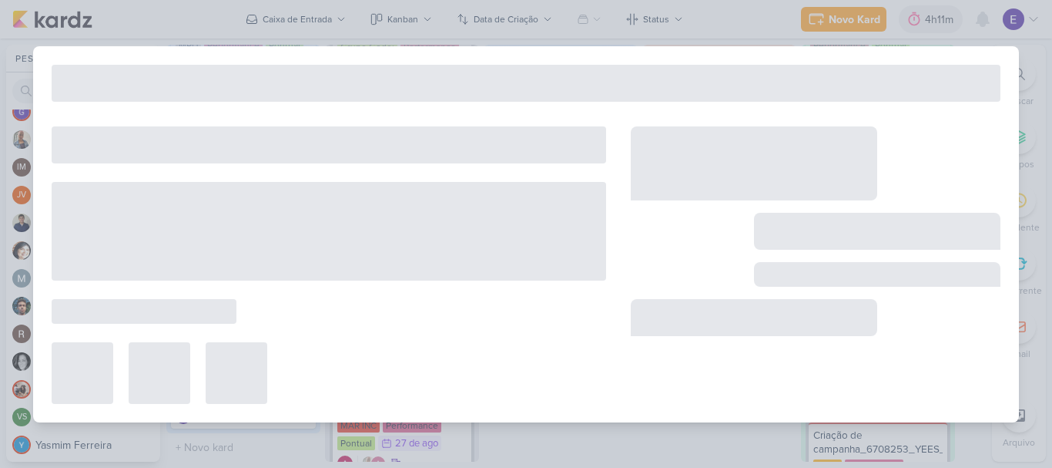
type input "6708255_YEES_TAQUARAL_LEAD_ADS_SUBIR_CRIATIVO"
type input "[DATE] 18:00"
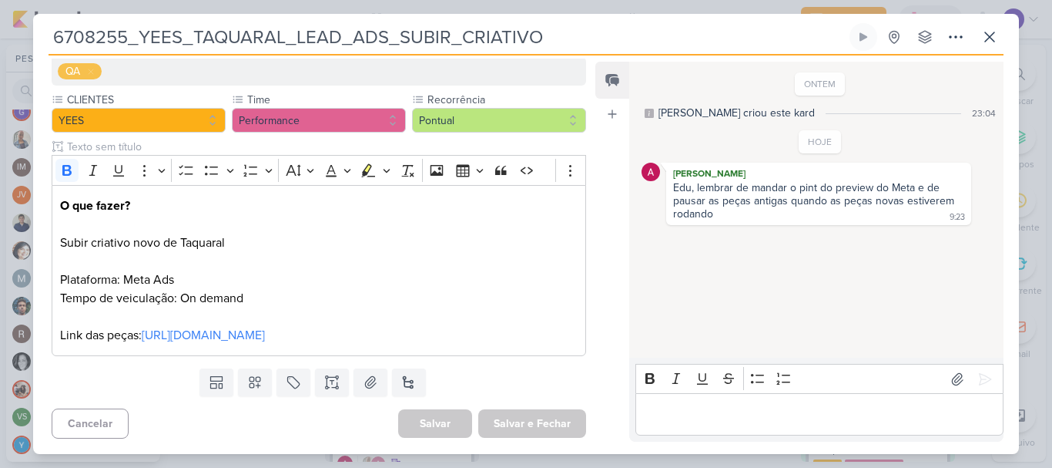
scroll to position [181, 0]
click at [989, 47] on button at bounding box center [990, 37] width 28 height 28
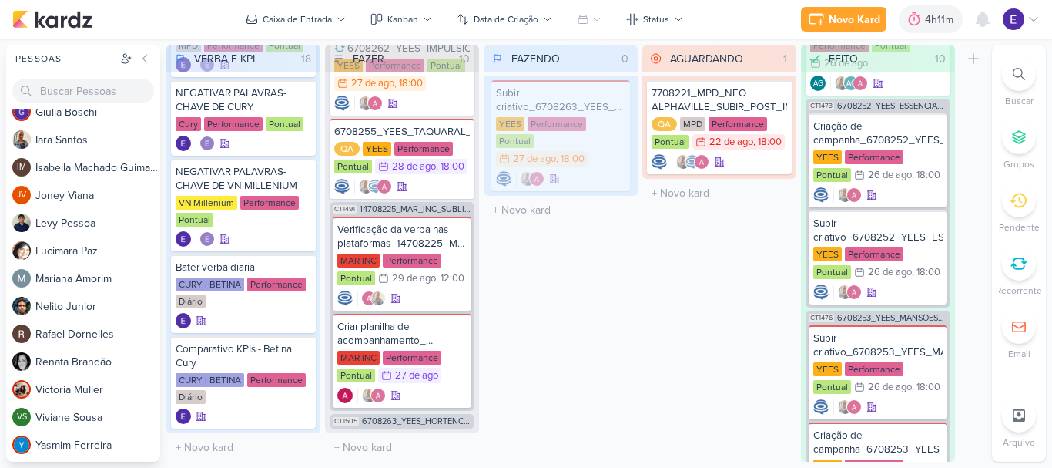
scroll to position [766, 0]
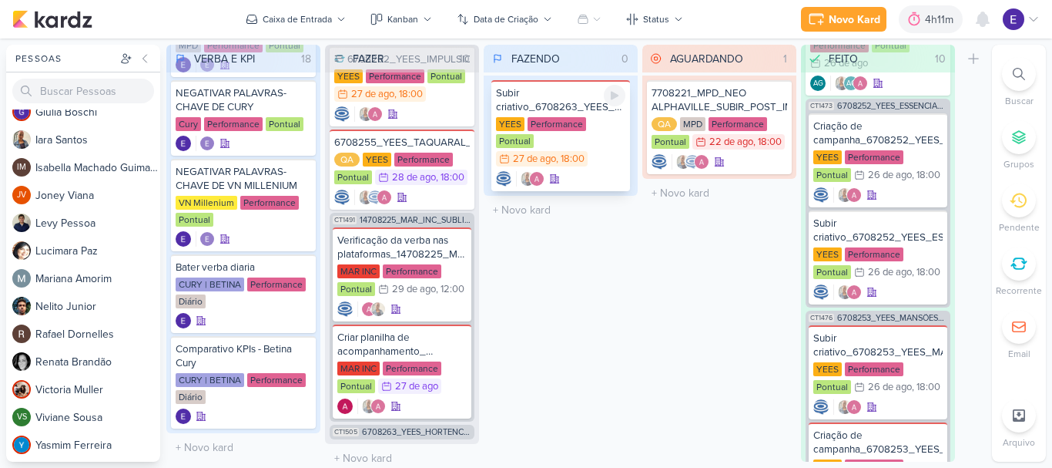
click at [589, 149] on div "YEES Performance Pontual 27/8 27 de ago , 18:00" at bounding box center [560, 142] width 129 height 51
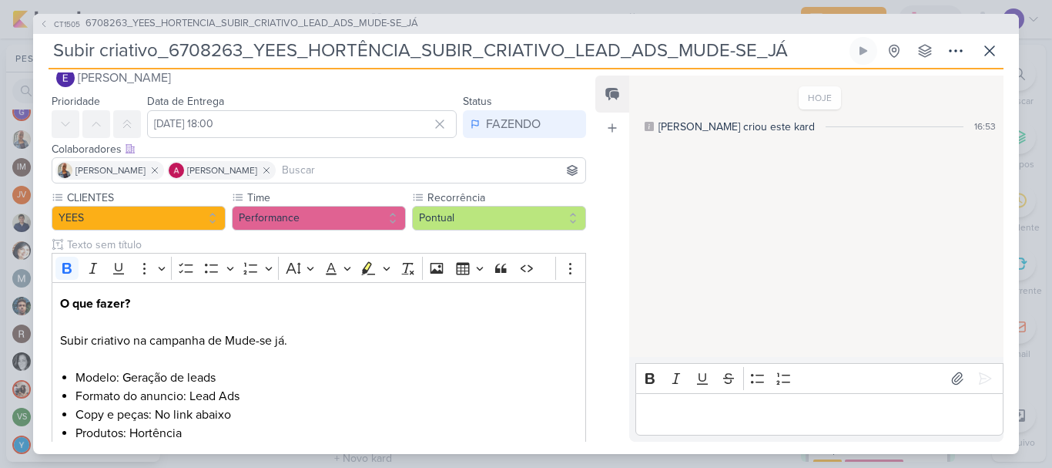
scroll to position [0, 0]
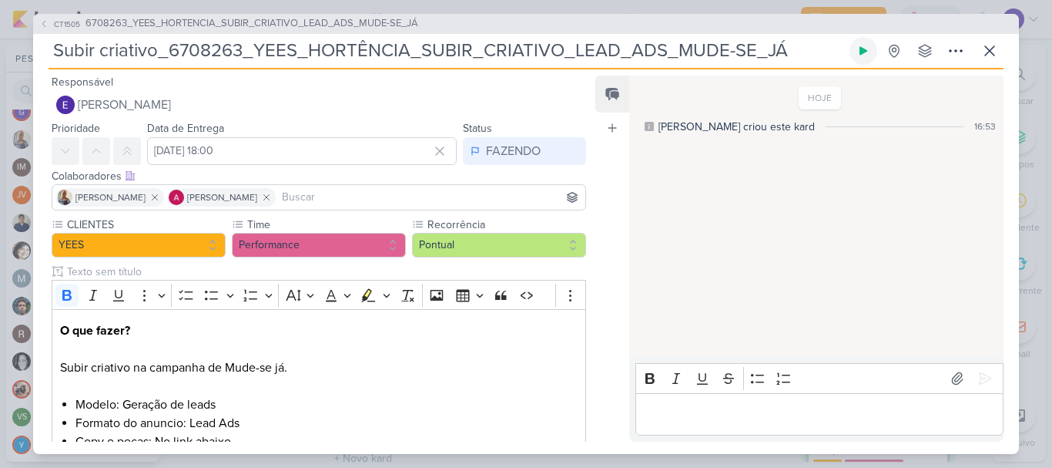
click at [868, 55] on icon at bounding box center [863, 51] width 12 height 12
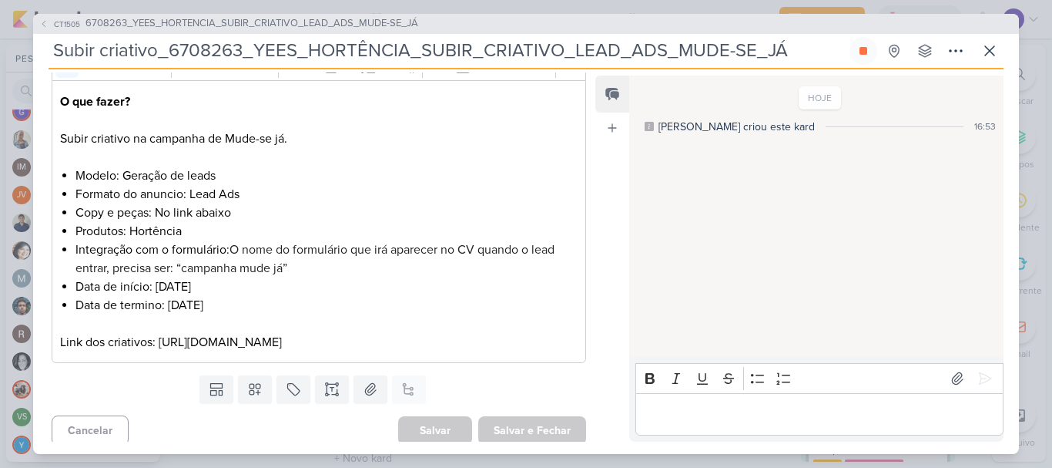
scroll to position [236, 0]
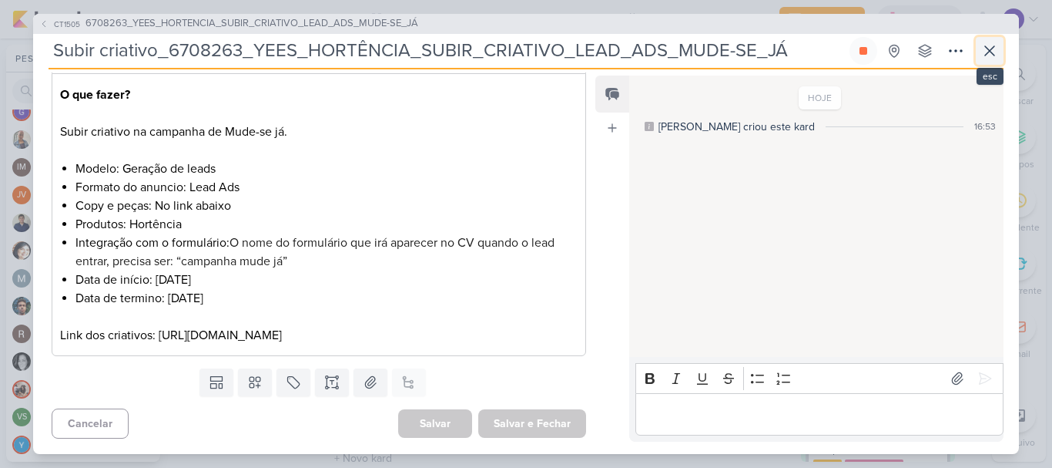
click at [998, 49] on icon at bounding box center [990, 51] width 18 height 18
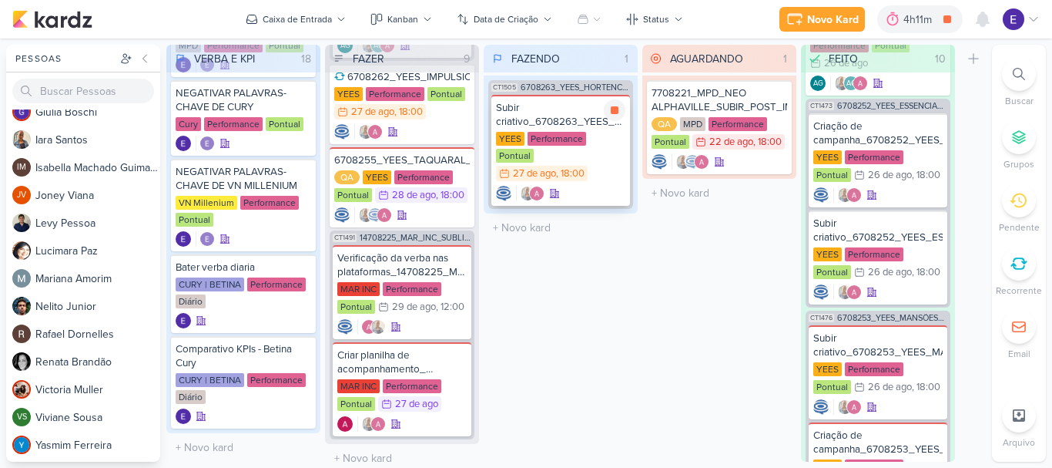
click at [596, 165] on div "YEES Performance Pontual 27/8 27 de ago , 18:00" at bounding box center [560, 157] width 129 height 51
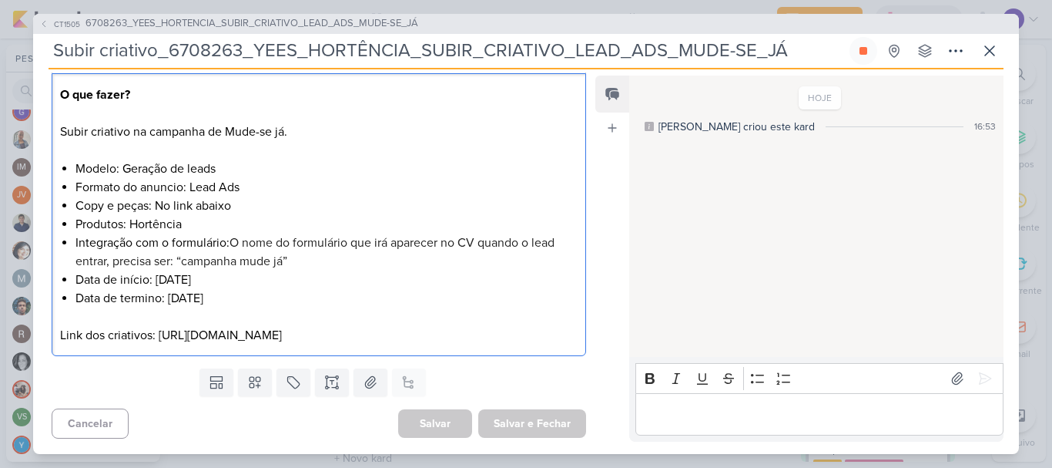
drag, startPoint x: 160, startPoint y: 335, endPoint x: 659, endPoint y: 343, distance: 498.4
click at [661, 344] on div "Responsável Eduardo Quaresma Nenhum contato encontrado create new contact Novo …" at bounding box center [526, 261] width 986 height 384
copy p "https://drive.google.com/drive/folders/1XB4rtl3wghUPlqSjPaZFgJqviE-AkUha"
drag, startPoint x: 286, startPoint y: 264, endPoint x: 186, endPoint y: 264, distance: 100.1
click at [186, 264] on span "O nome do formulário que irá aparecer no CV quando o lead entrar, precisa ser: …" at bounding box center [314, 252] width 479 height 34
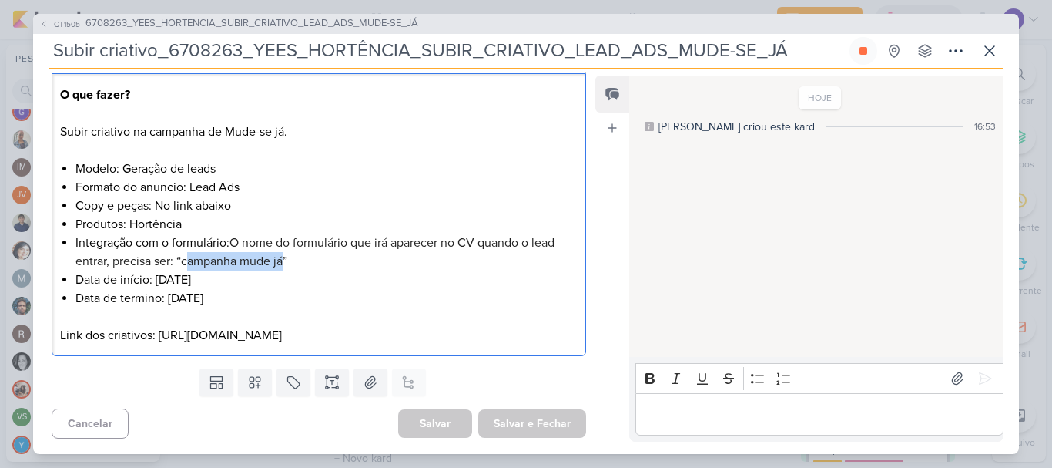
copy span "ampanha mude já"
drag, startPoint x: 184, startPoint y: 263, endPoint x: 286, endPoint y: 258, distance: 101.8
click at [286, 258] on span "O nome do formulário que irá aparecer no CV quando o lead entrar, precisa ser: …" at bounding box center [314, 252] width 479 height 34
copy span "campanha mude já"
click at [697, 252] on div "HOJE Caroline criou este kard 16:53" at bounding box center [815, 217] width 373 height 280
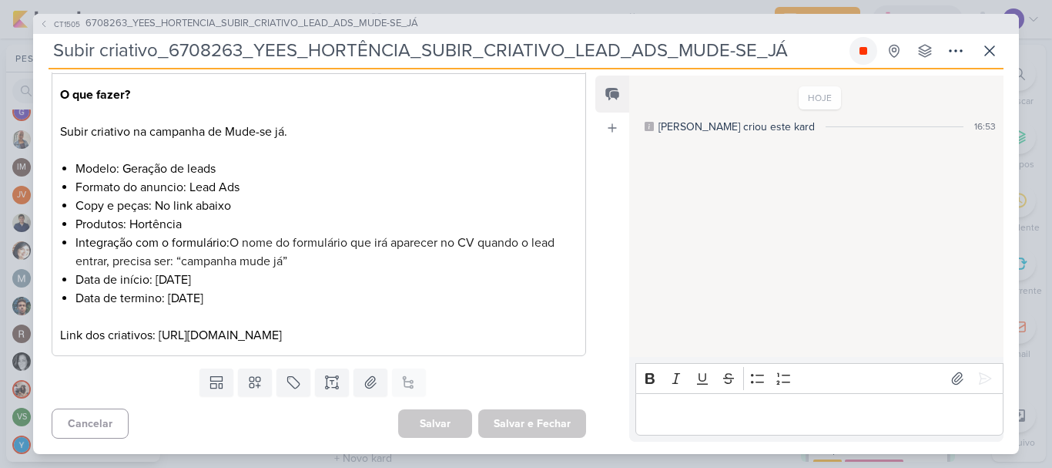
click at [863, 45] on icon at bounding box center [863, 51] width 12 height 12
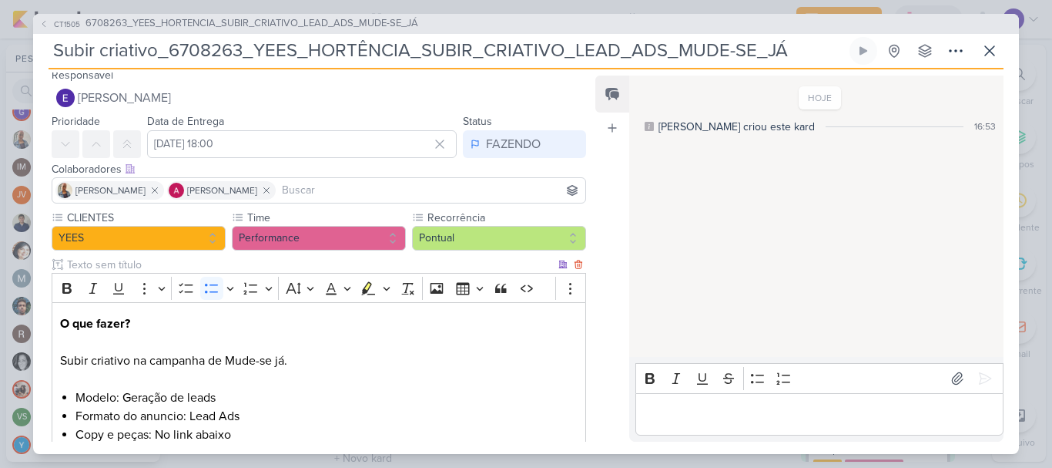
scroll to position [0, 0]
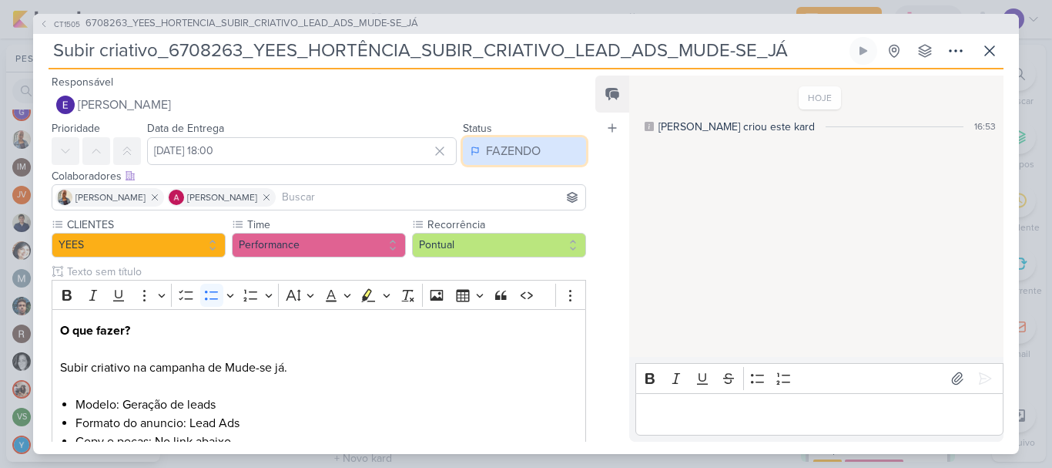
click at [535, 149] on button "FAZENDO" at bounding box center [524, 151] width 123 height 28
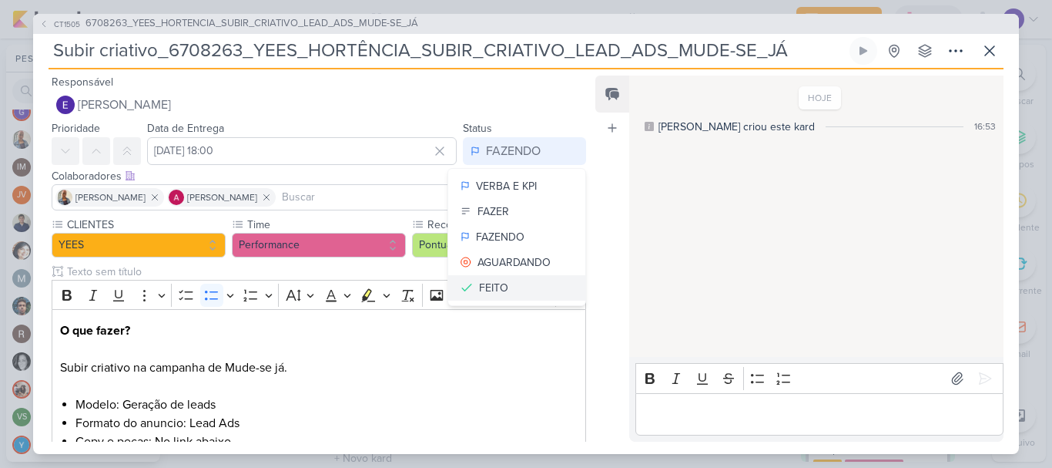
click at [498, 287] on div "FEITO" at bounding box center [493, 288] width 29 height 16
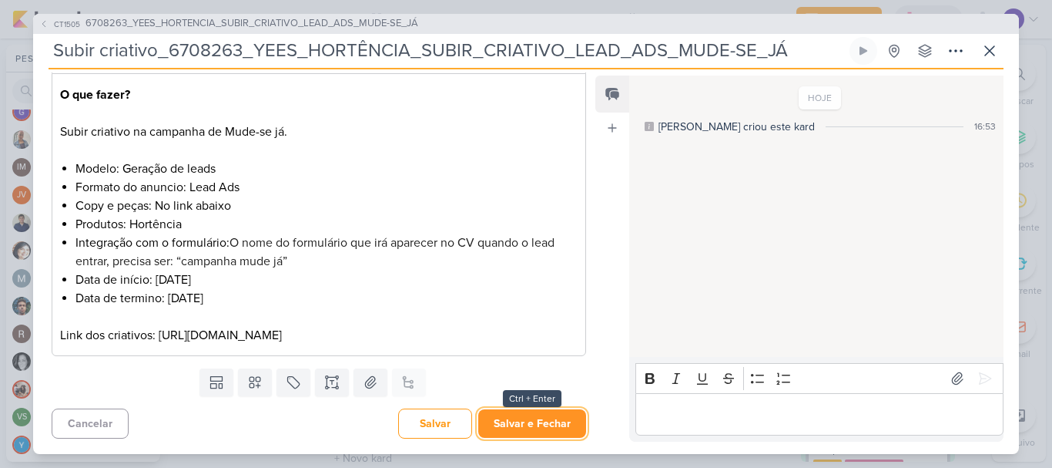
click at [526, 427] on button "Salvar e Fechar" at bounding box center [532, 423] width 108 height 29
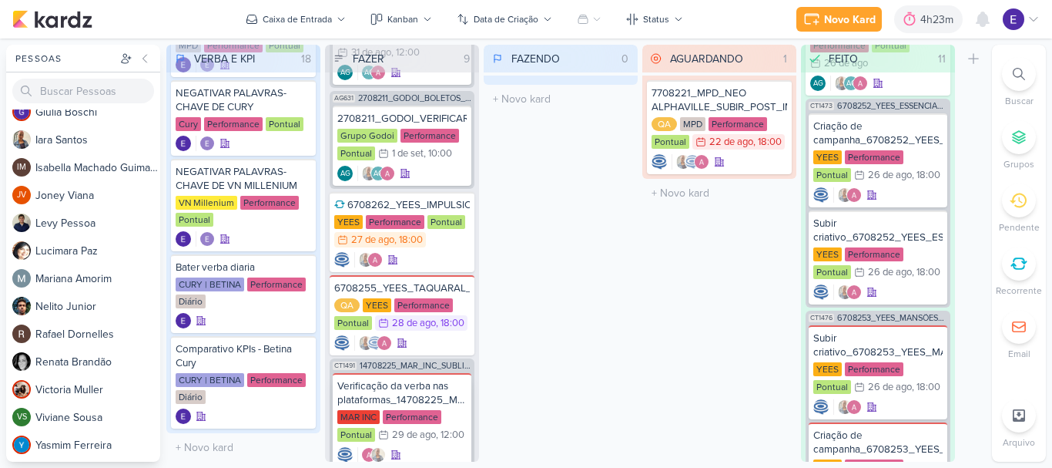
scroll to position [594, 0]
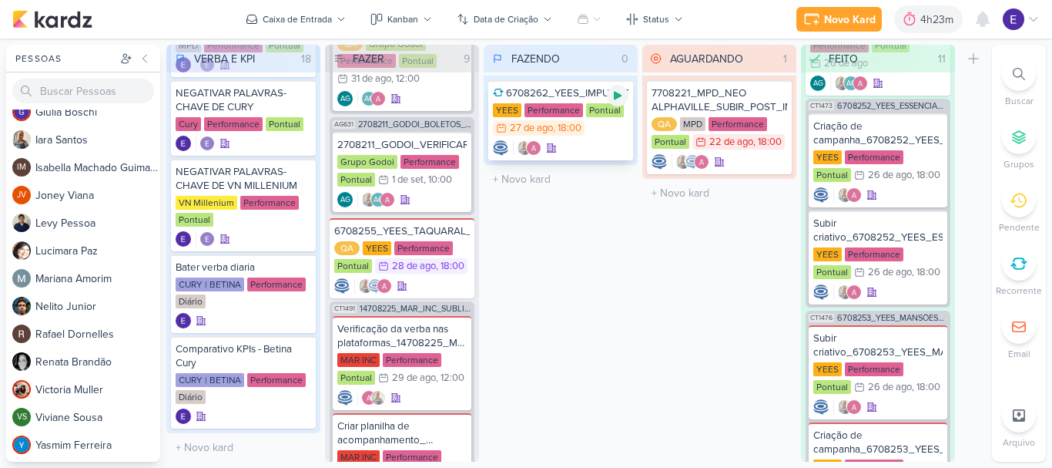
click at [611, 94] on div at bounding box center [618, 96] width 22 height 22
click at [553, 146] on icon at bounding box center [551, 148] width 11 height 11
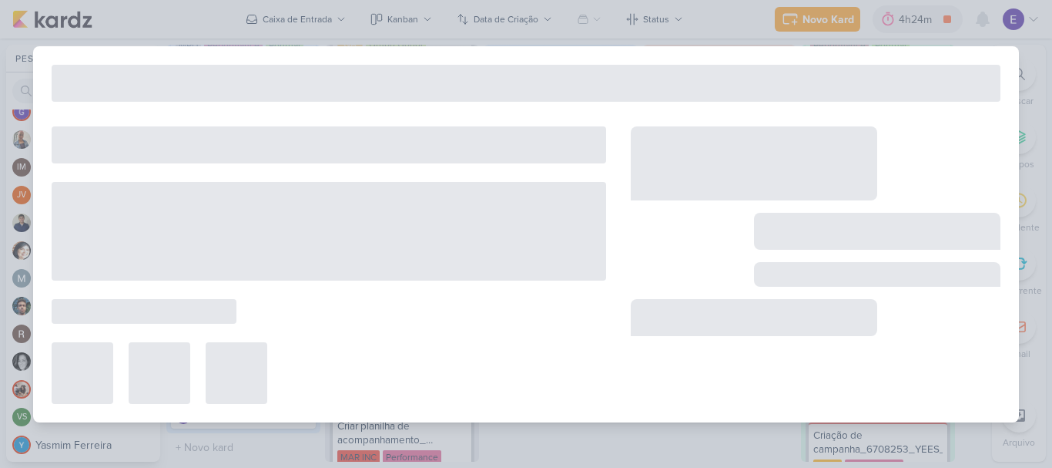
type input "6708262_YEES_IMPULSIONAMENTO_SOCIAL"
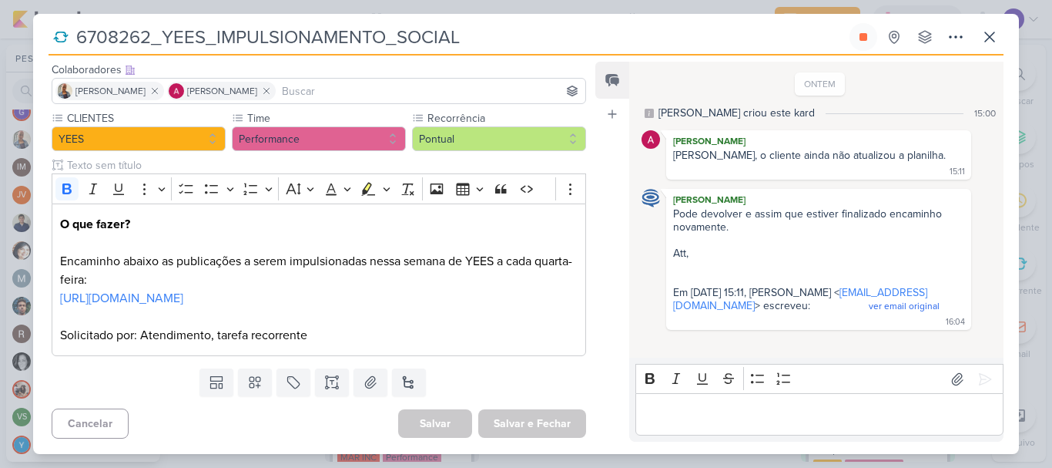
scroll to position [0, 0]
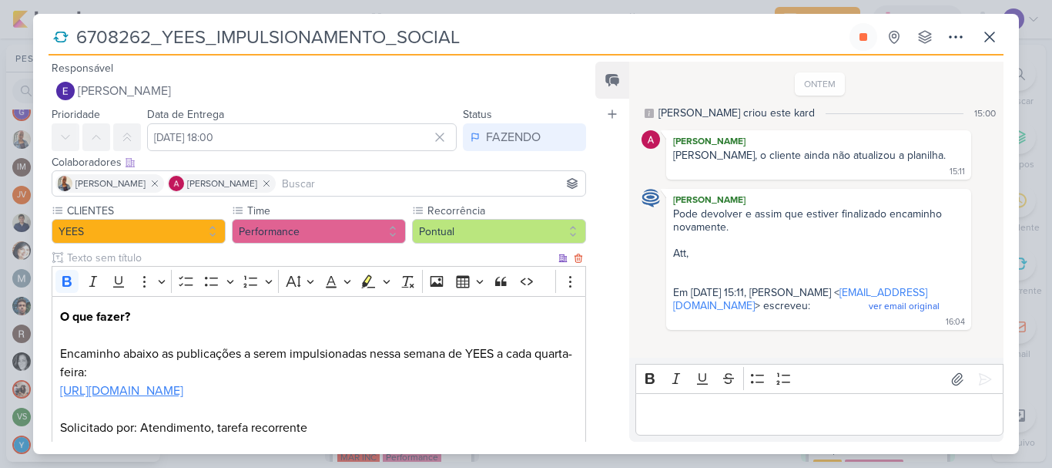
click at [183, 387] on link "[URL][DOMAIN_NAME]" at bounding box center [121, 390] width 123 height 15
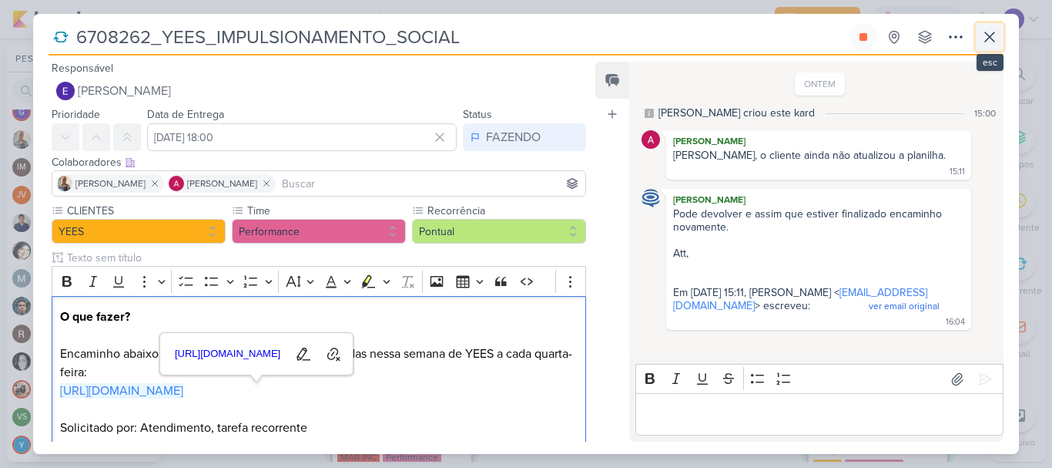
click at [990, 31] on icon at bounding box center [990, 37] width 18 height 18
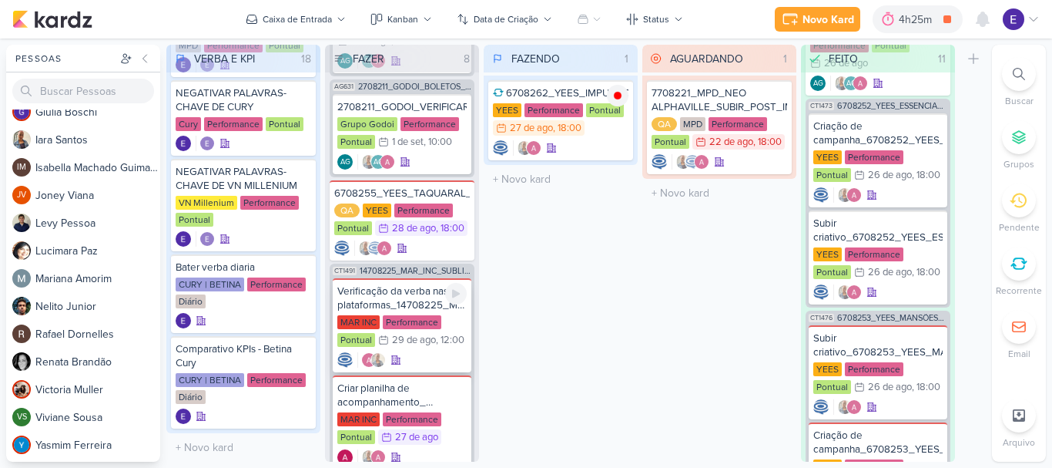
scroll to position [665, 0]
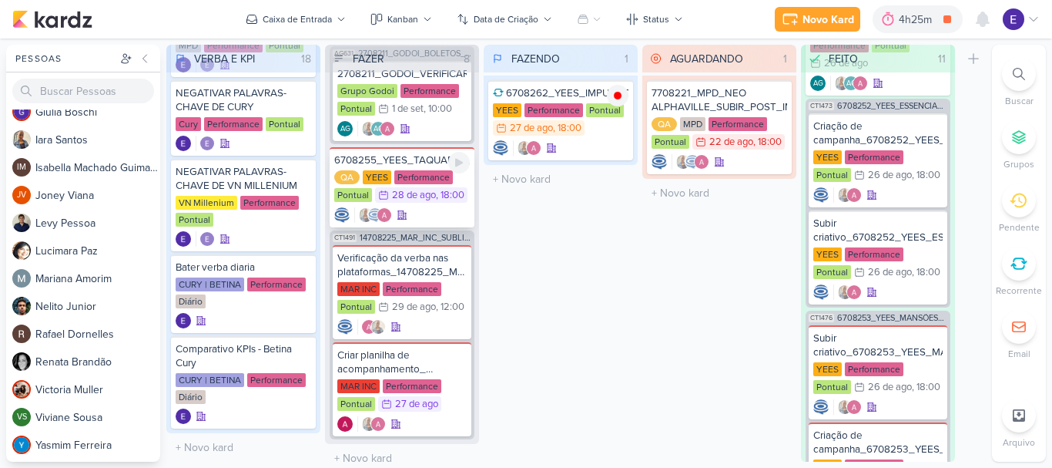
click at [424, 207] on div at bounding box center [402, 214] width 136 height 15
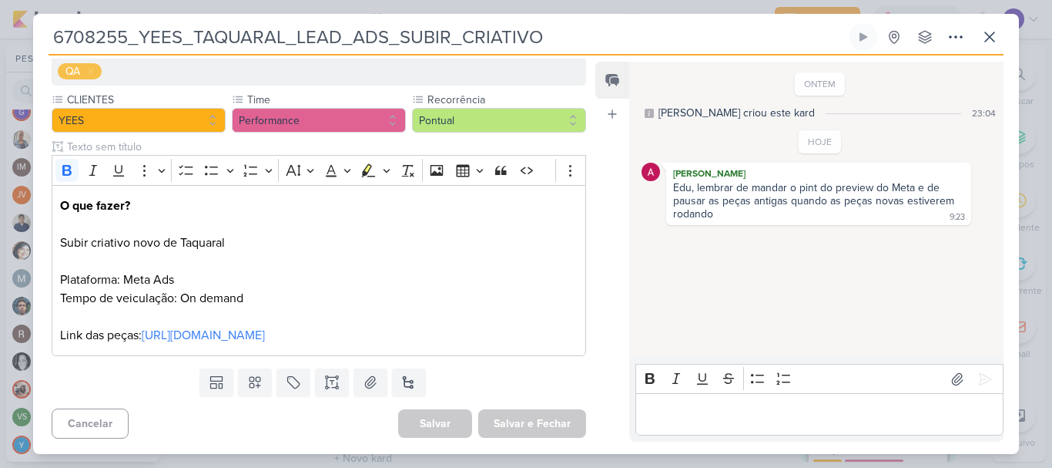
scroll to position [181, 0]
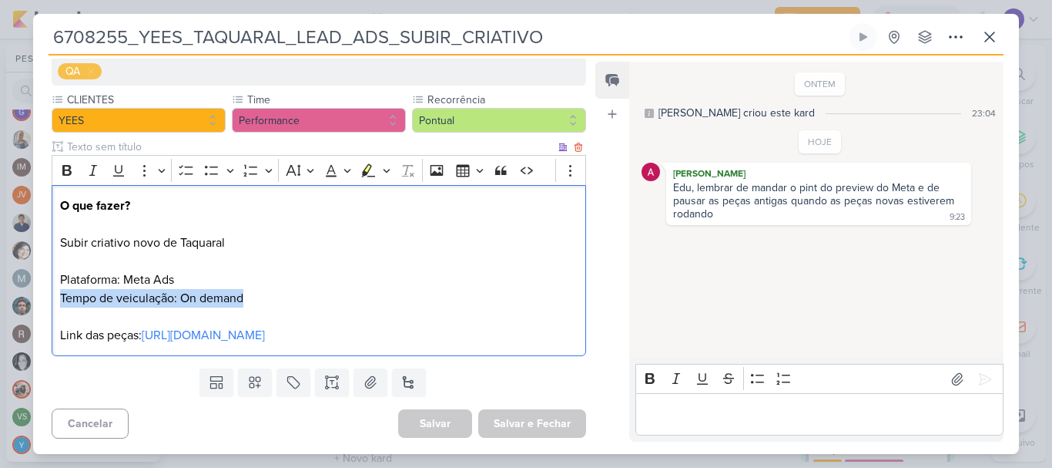
drag, startPoint x: 257, startPoint y: 283, endPoint x: 56, endPoint y: 284, distance: 200.3
click at [56, 284] on div "O que fazer? Subir criativo novo de Taquaral Plataforma: Meta Ads Tempo de veic…" at bounding box center [319, 271] width 535 height 172
copy p "Tempo de veiculação: On demand"
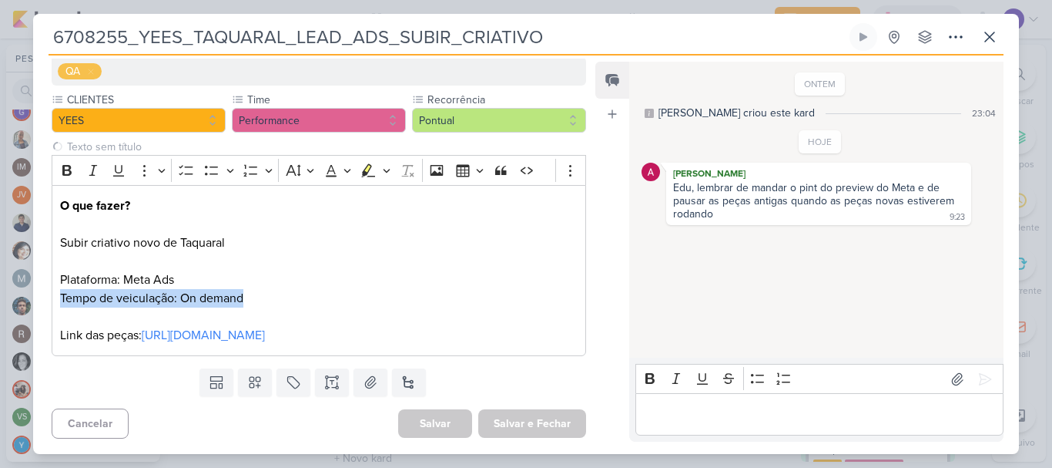
click at [620, 252] on div "Feed Atrelar email Solte o email para atrelar ao kard" at bounding box center [612, 252] width 34 height 380
click at [726, 413] on p "Editor editing area: main" at bounding box center [819, 414] width 352 height 18
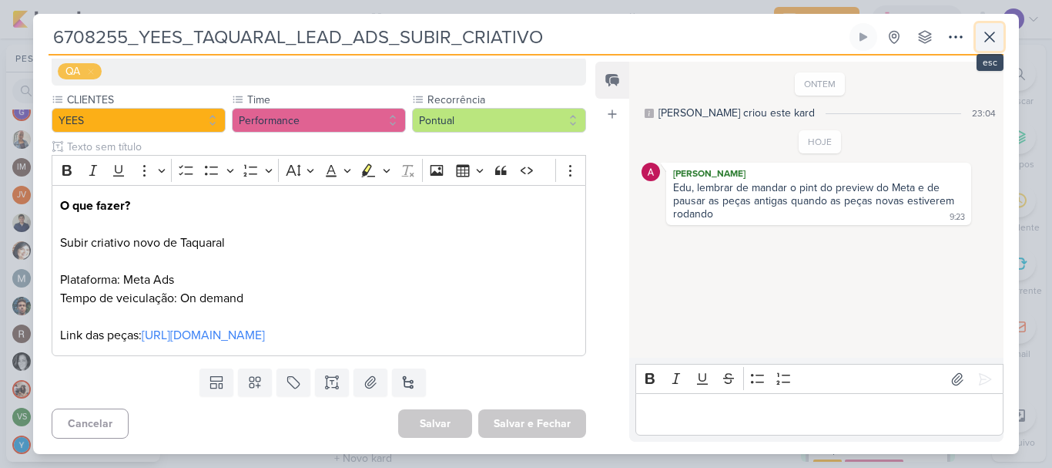
click at [982, 39] on icon at bounding box center [990, 37] width 18 height 18
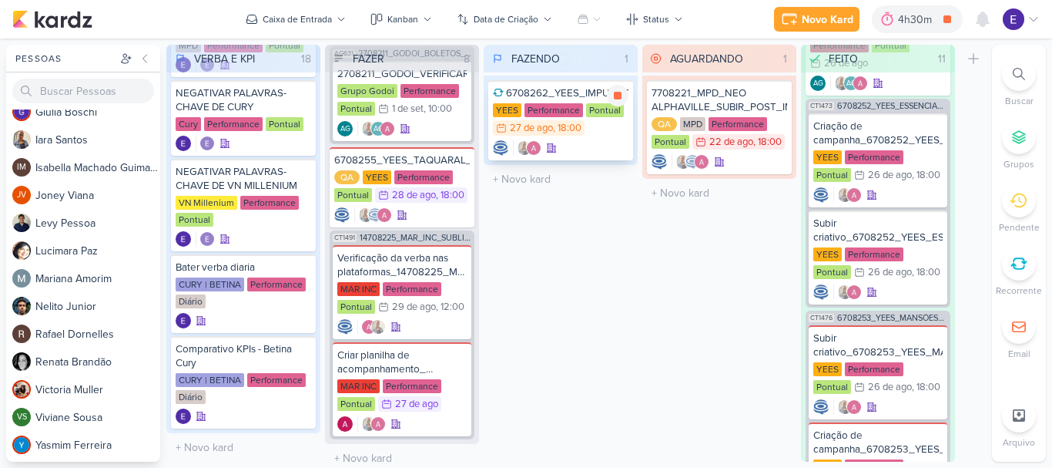
click at [589, 144] on div at bounding box center [561, 147] width 136 height 15
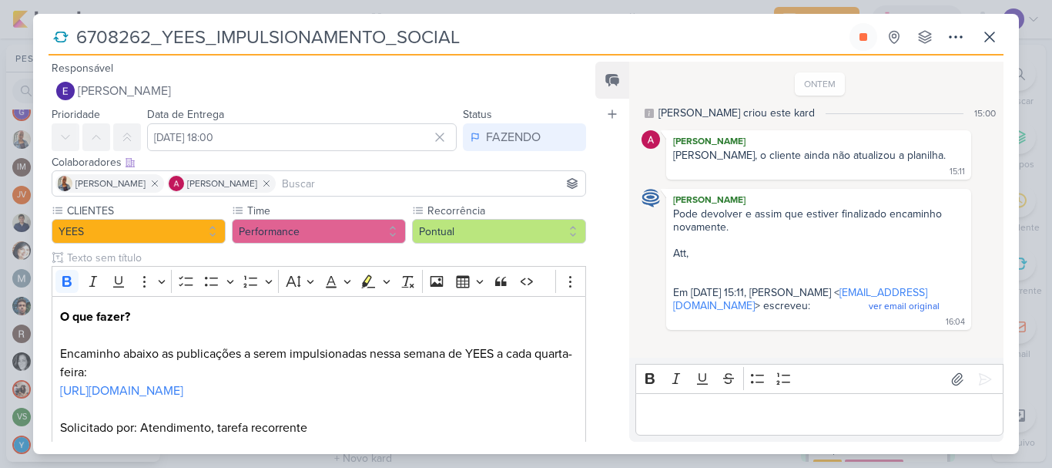
click at [763, 414] on p "Editor editing area: main" at bounding box center [819, 414] width 352 height 18
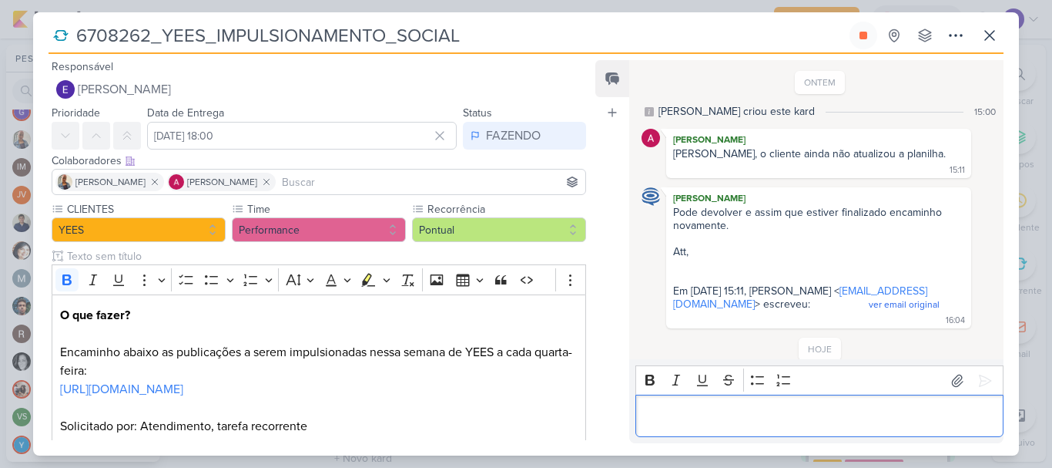
scroll to position [25, 0]
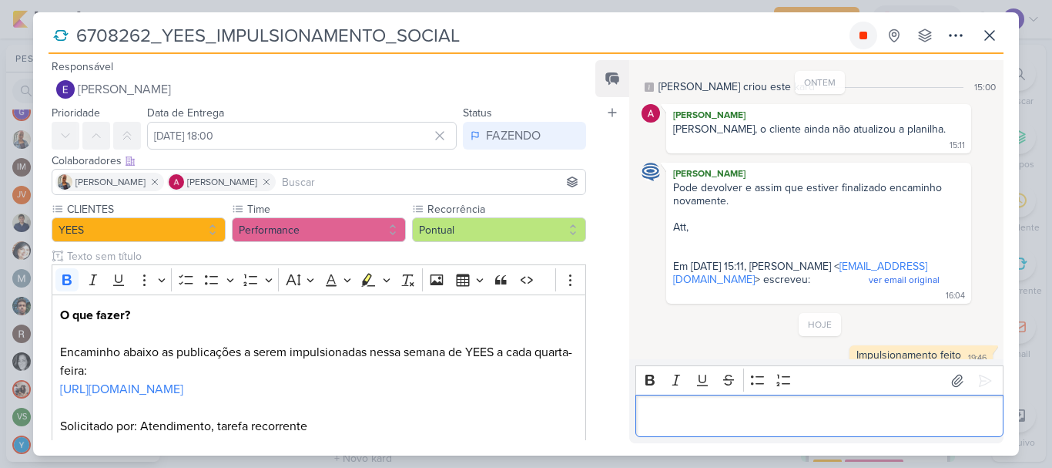
click at [860, 35] on icon at bounding box center [864, 36] width 8 height 8
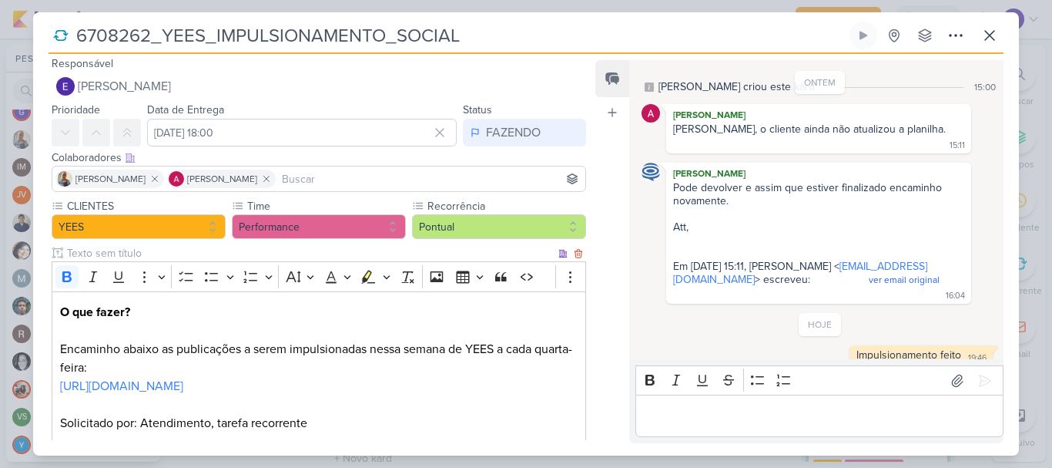
scroll to position [0, 0]
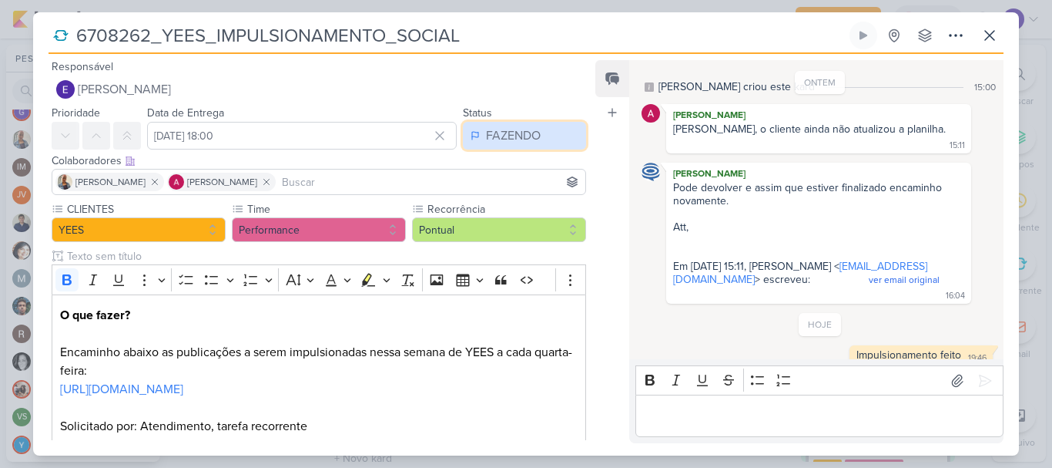
click at [516, 142] on div "FAZENDO" at bounding box center [513, 135] width 55 height 18
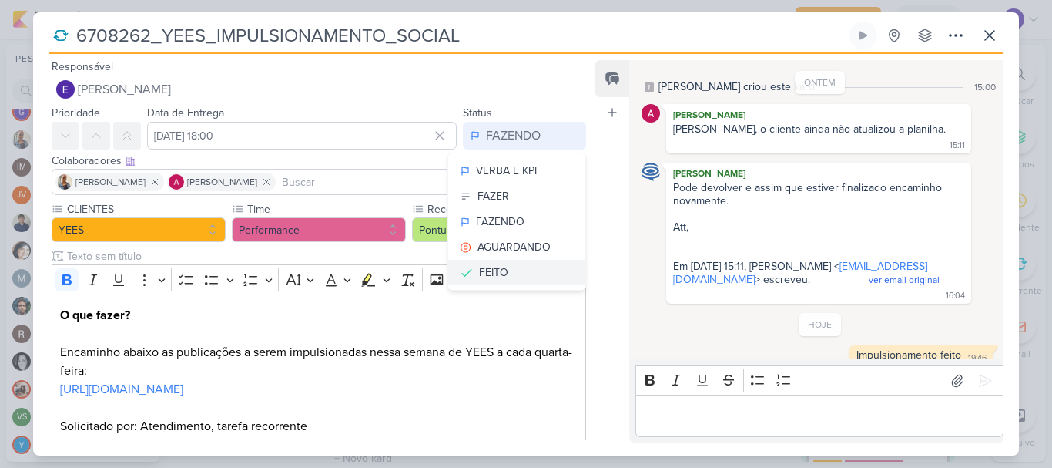
click at [491, 270] on div "FEITO" at bounding box center [493, 272] width 29 height 16
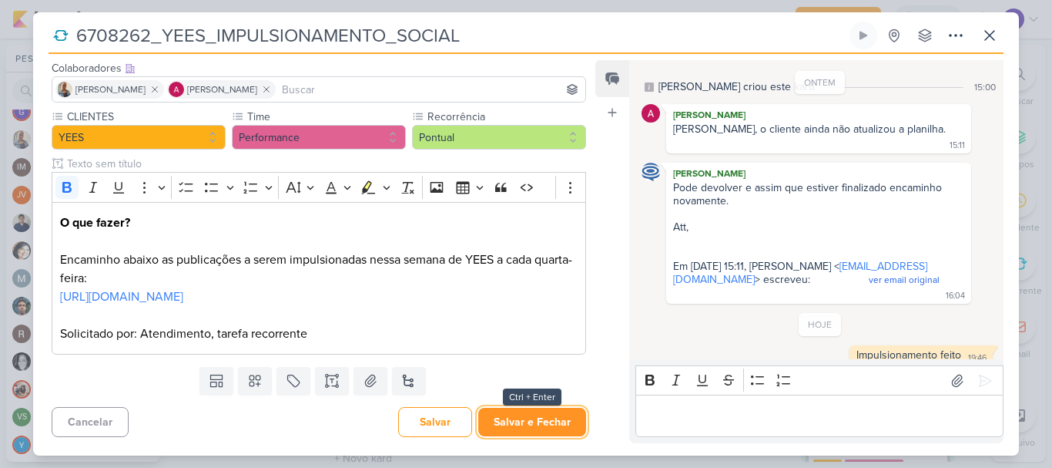
click at [525, 412] on button "Salvar e Fechar" at bounding box center [532, 421] width 108 height 29
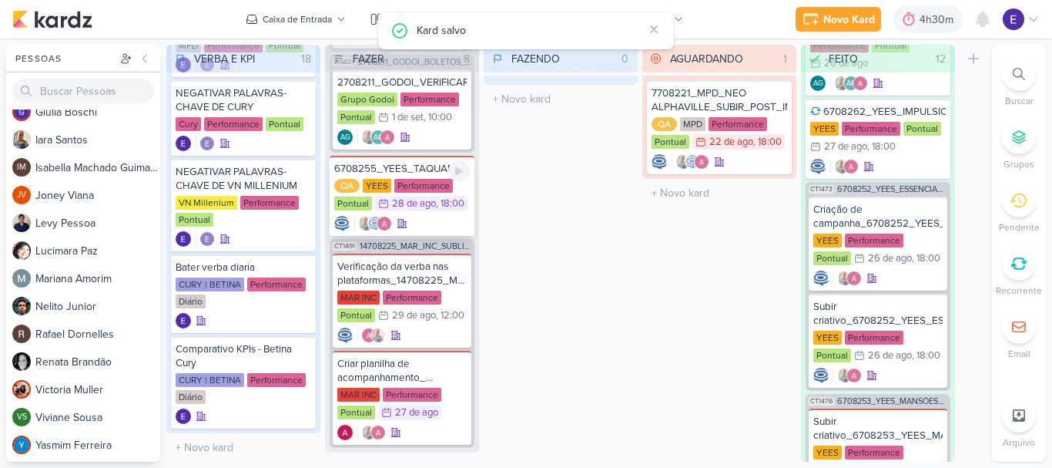
scroll to position [665, 0]
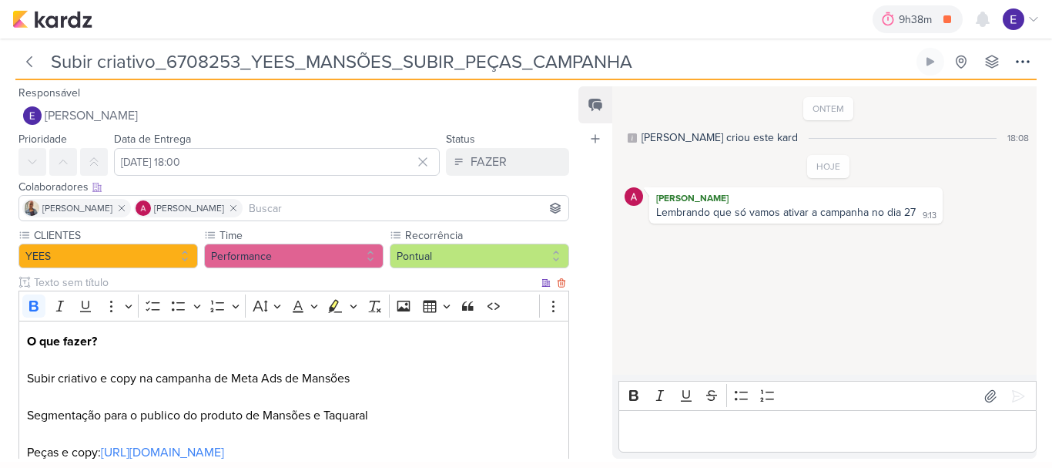
scroll to position [99, 0]
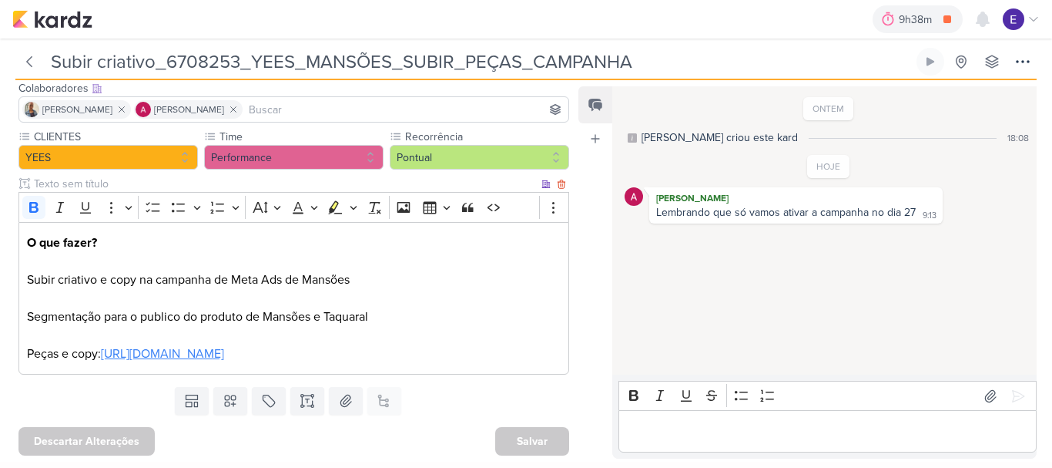
click at [224, 349] on link "[URL][DOMAIN_NAME]" at bounding box center [162, 353] width 123 height 15
